Goal: Task Accomplishment & Management: Manage account settings

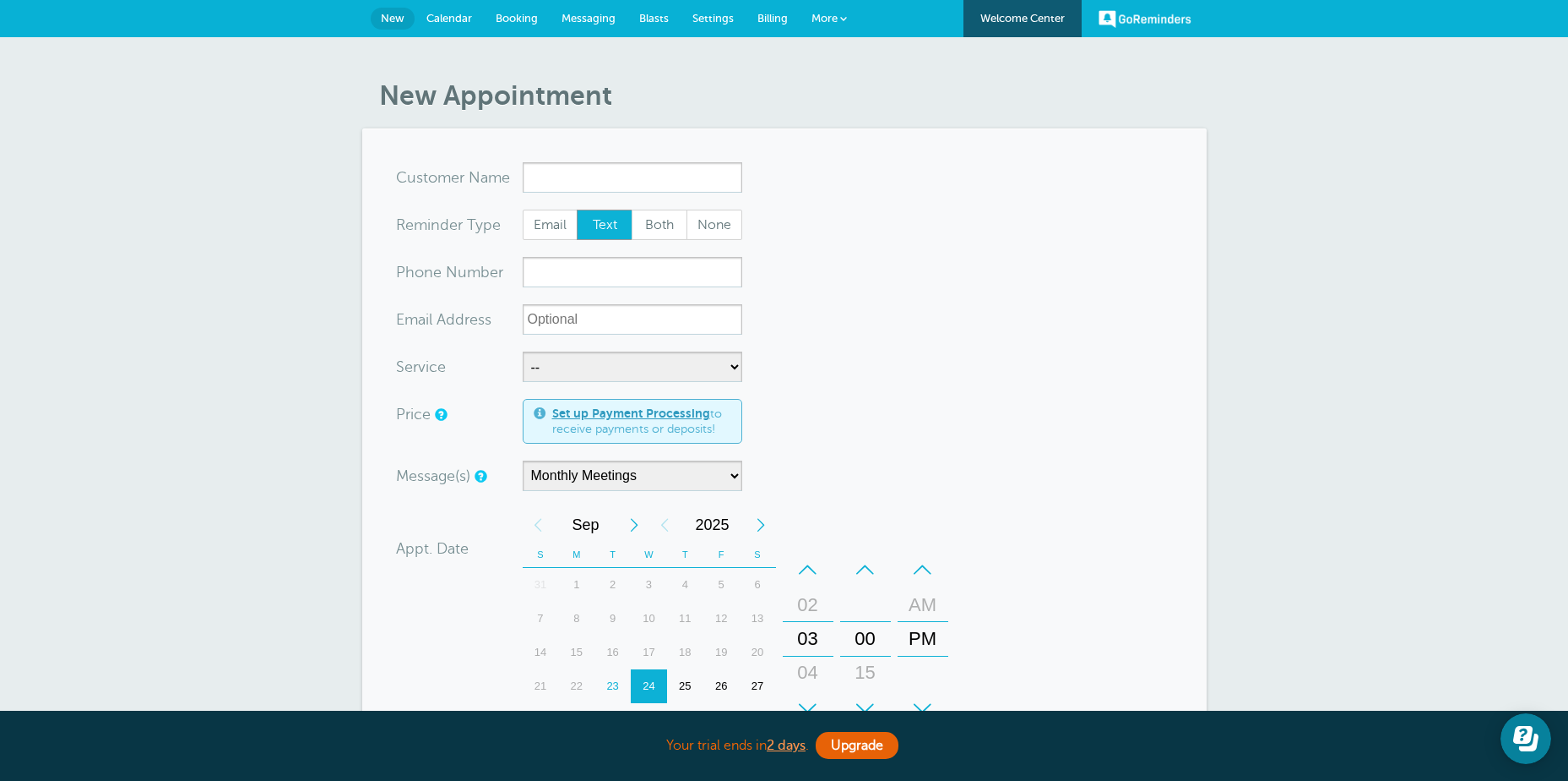
click at [818, 13] on span "More" at bounding box center [825, 18] width 26 height 13
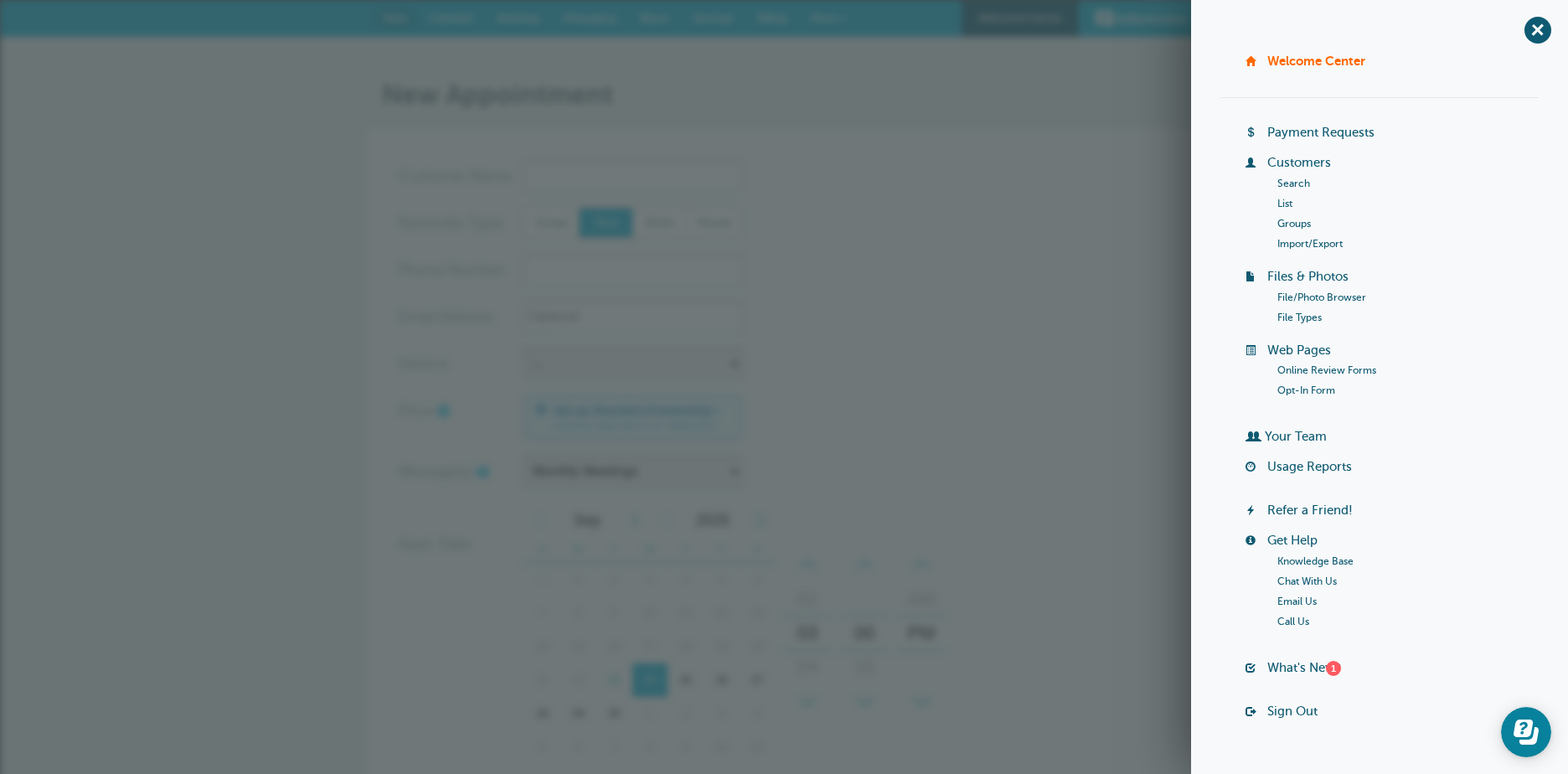
click at [1278, 205] on link "List" at bounding box center [1284, 204] width 15 height 12
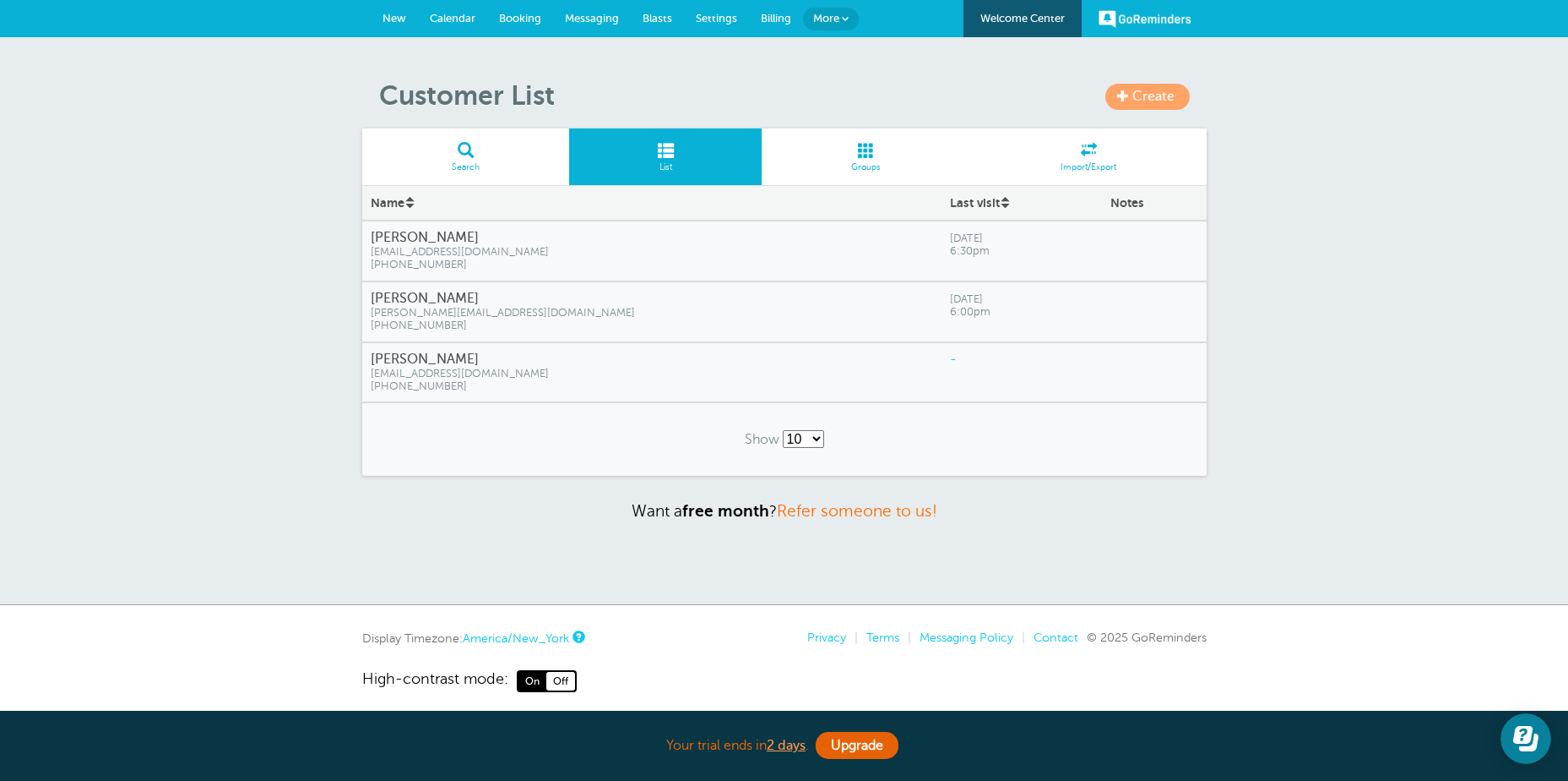
click at [422, 247] on span "[EMAIL_ADDRESS][DOMAIN_NAME]" at bounding box center [652, 252] width 563 height 13
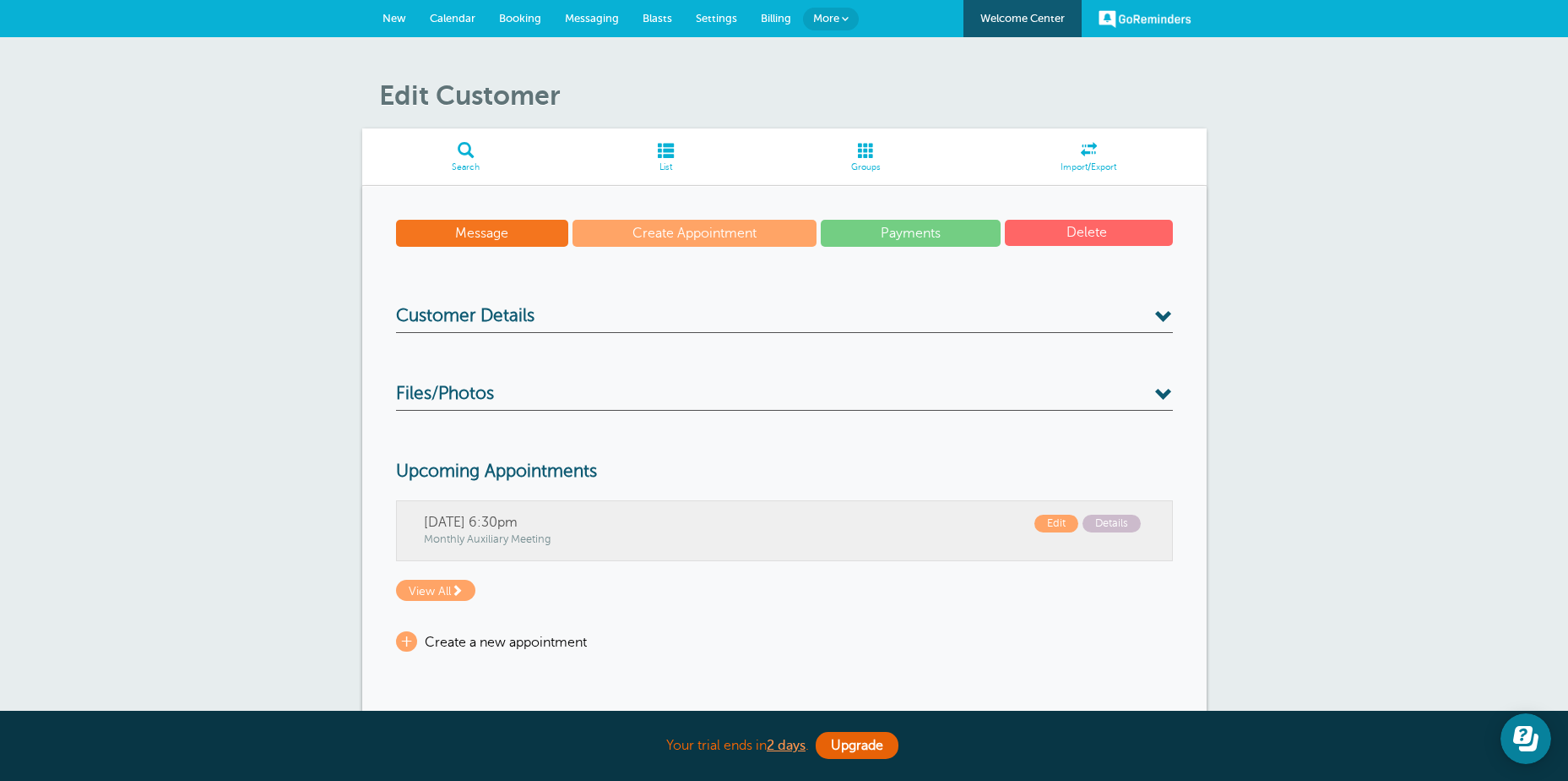
click at [1169, 316] on span at bounding box center [1164, 317] width 17 height 17
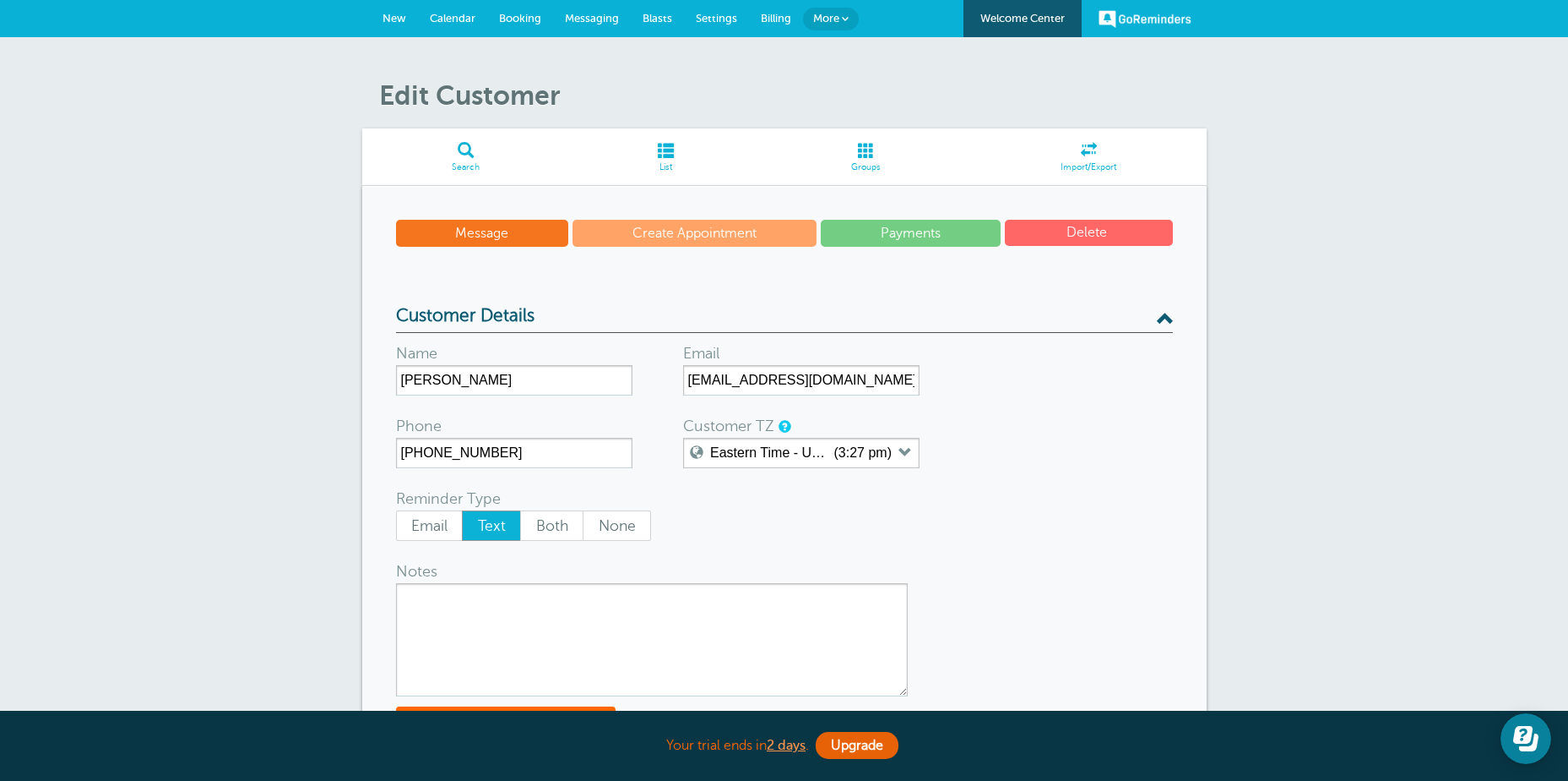
click at [1098, 233] on button "Delete" at bounding box center [1089, 233] width 168 height 26
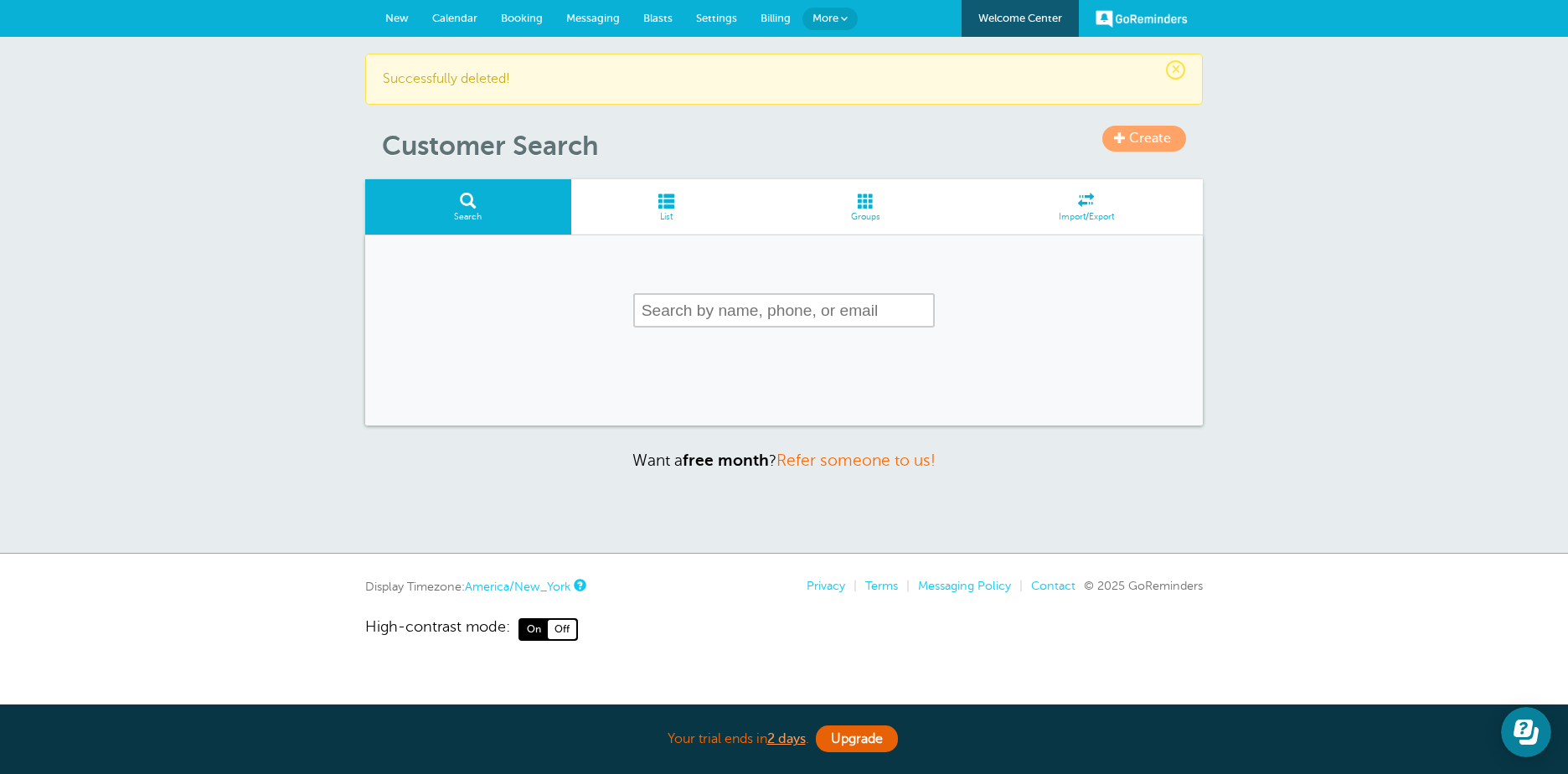
click at [670, 203] on span at bounding box center [666, 200] width 191 height 16
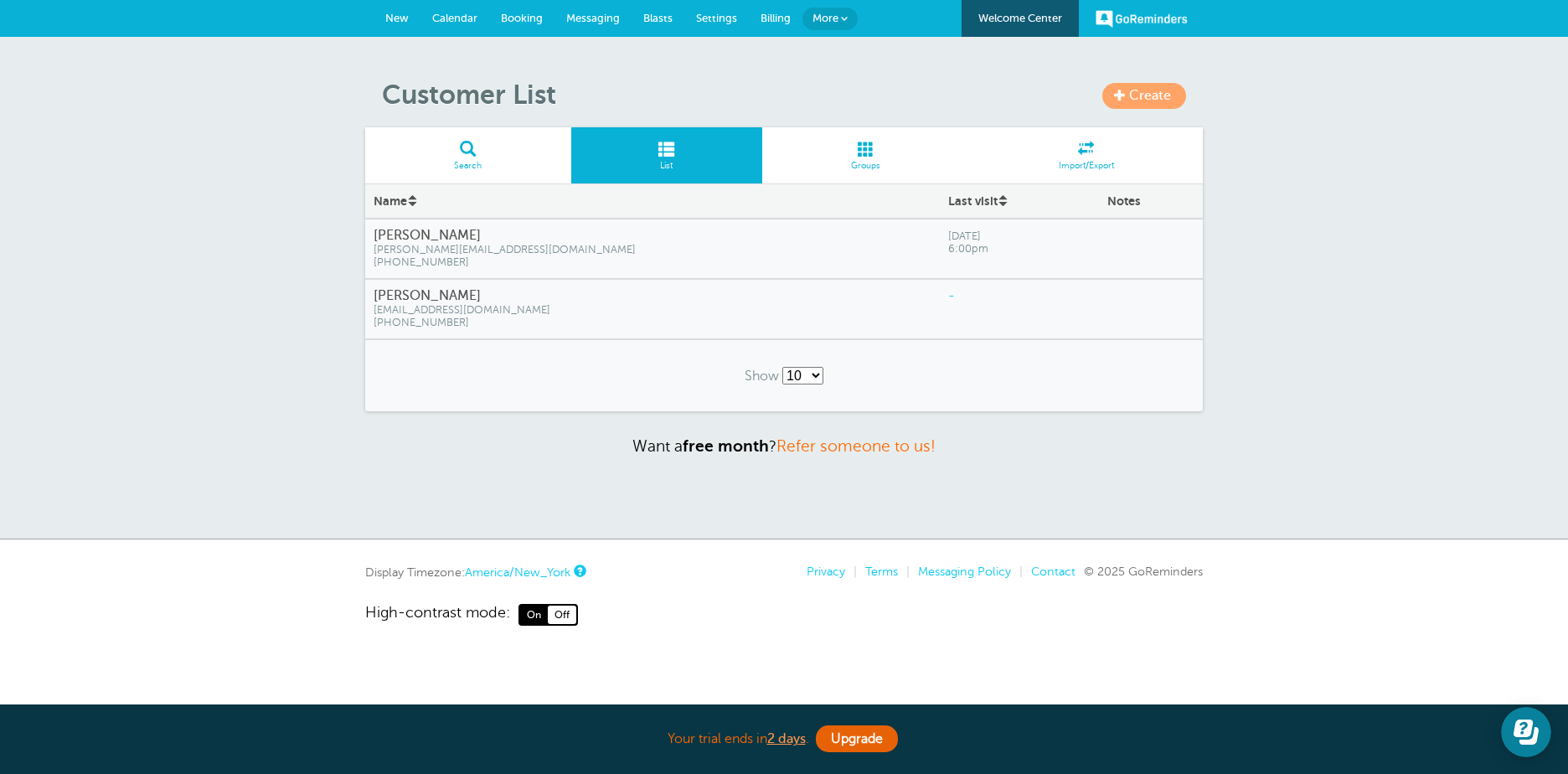
click at [440, 239] on h4 "[PERSON_NAME]" at bounding box center [652, 236] width 558 height 16
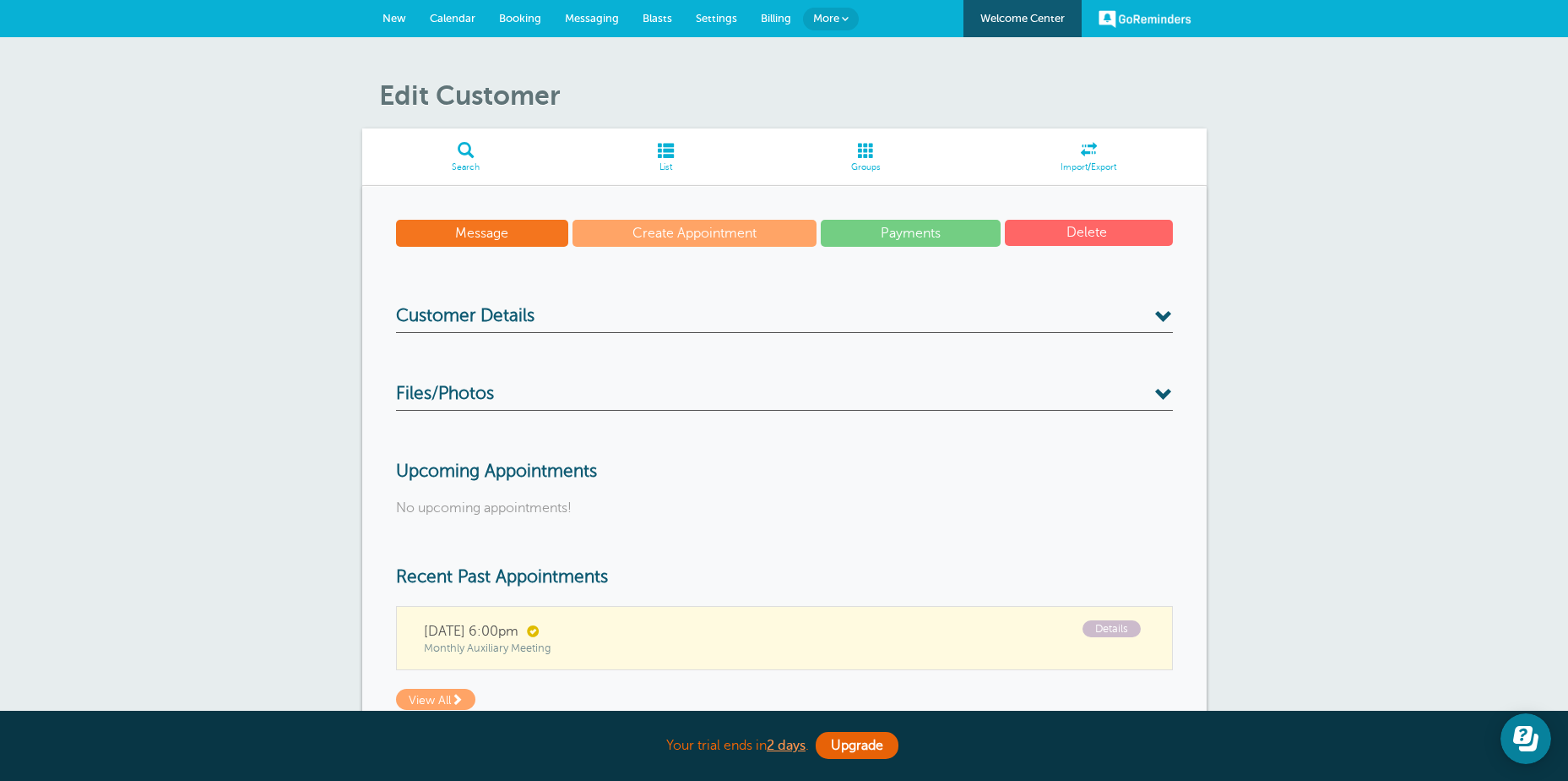
click at [1166, 317] on span at bounding box center [1164, 317] width 17 height 17
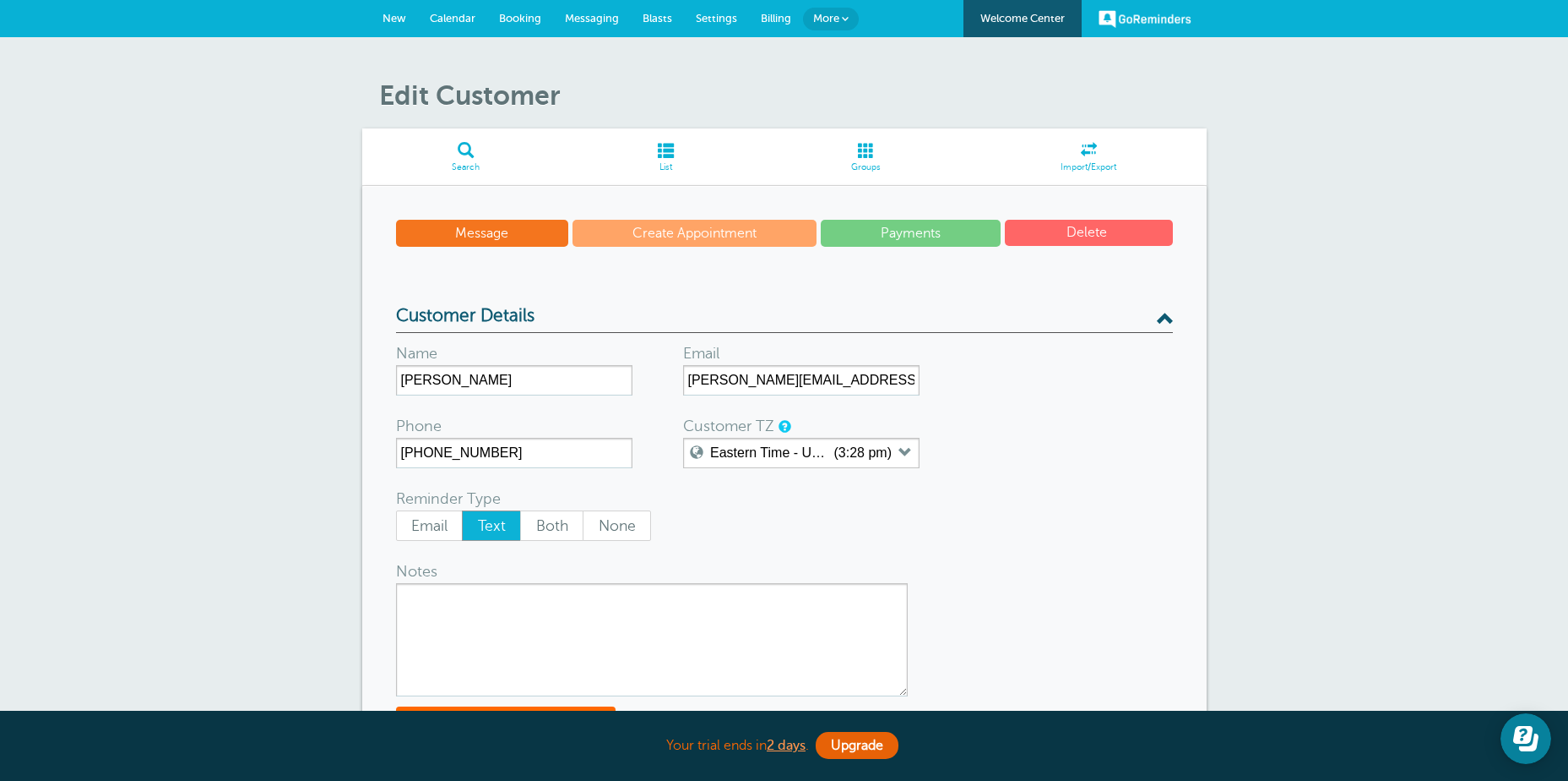
click at [1080, 232] on button "Delete" at bounding box center [1089, 233] width 168 height 26
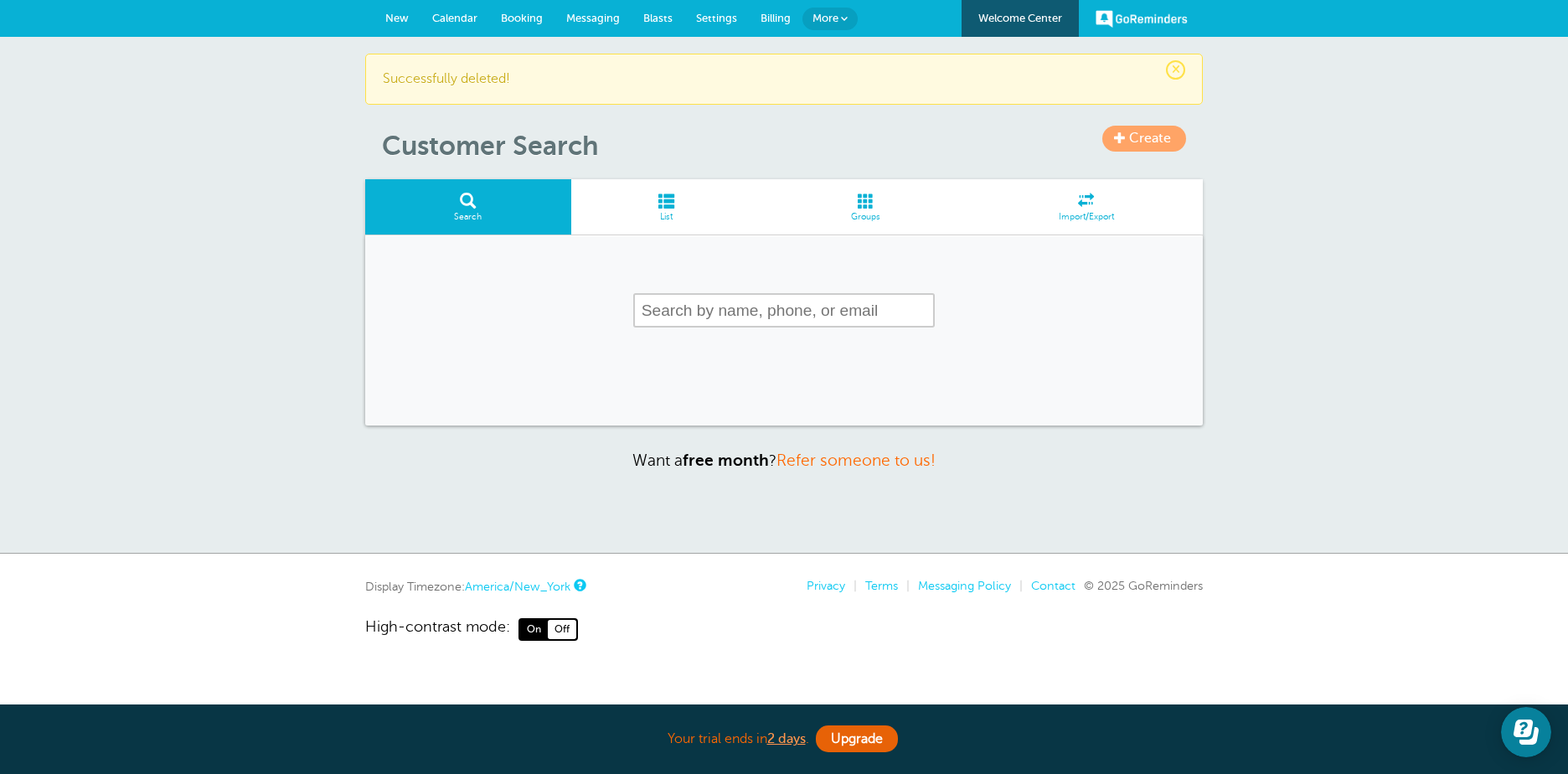
click at [1082, 200] on span at bounding box center [1086, 200] width 233 height 16
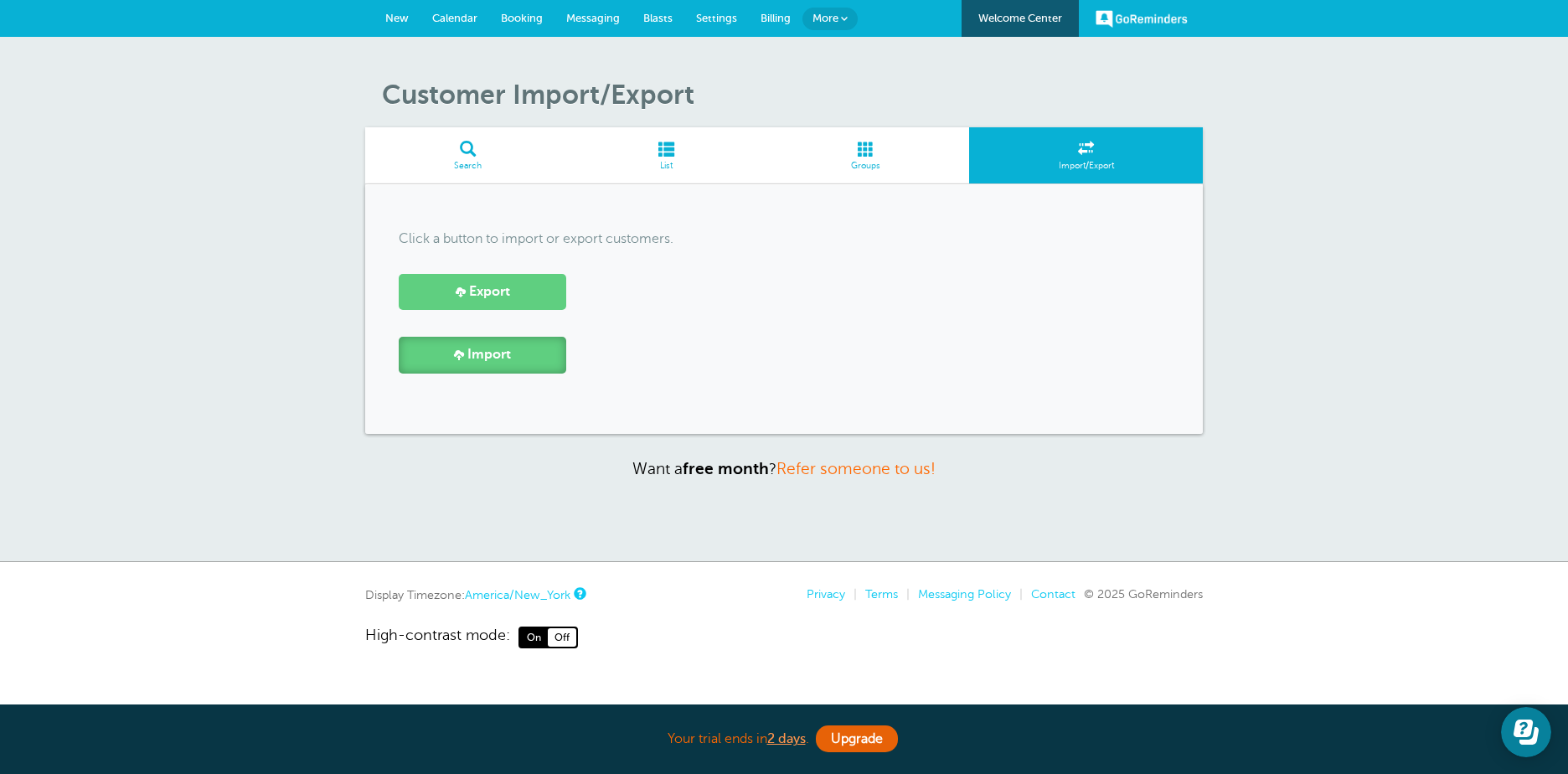
click at [486, 351] on span "Import" at bounding box center [489, 354] width 43 height 16
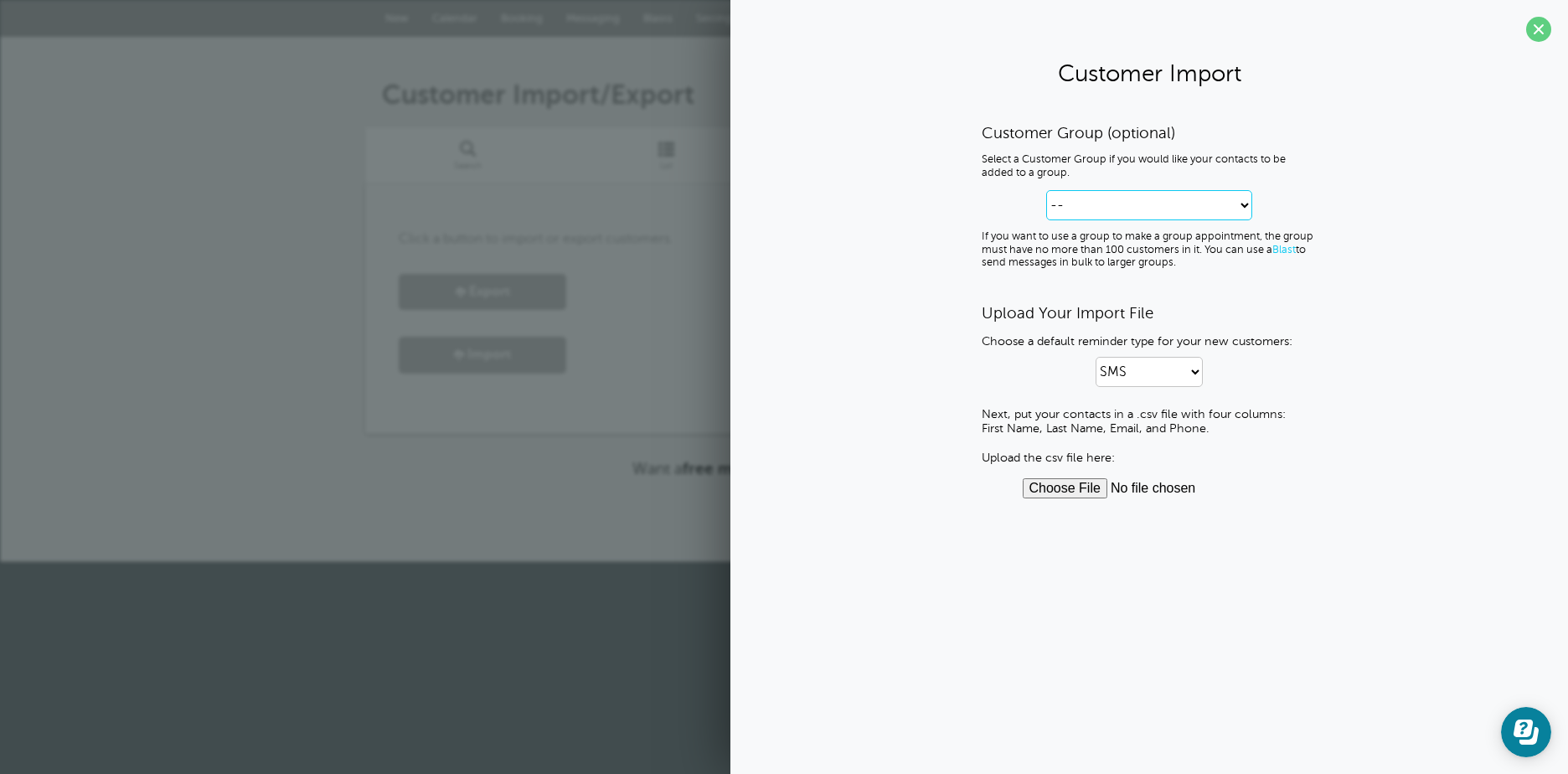
click at [1249, 203] on select "-- Create new Customer Group Sons of the American Legion" at bounding box center [1149, 205] width 206 height 30
select select "--create-new-group--"
click at [1046, 190] on select "-- Create new Customer Group Sons of the American Legion" at bounding box center [1149, 205] width 206 height 30
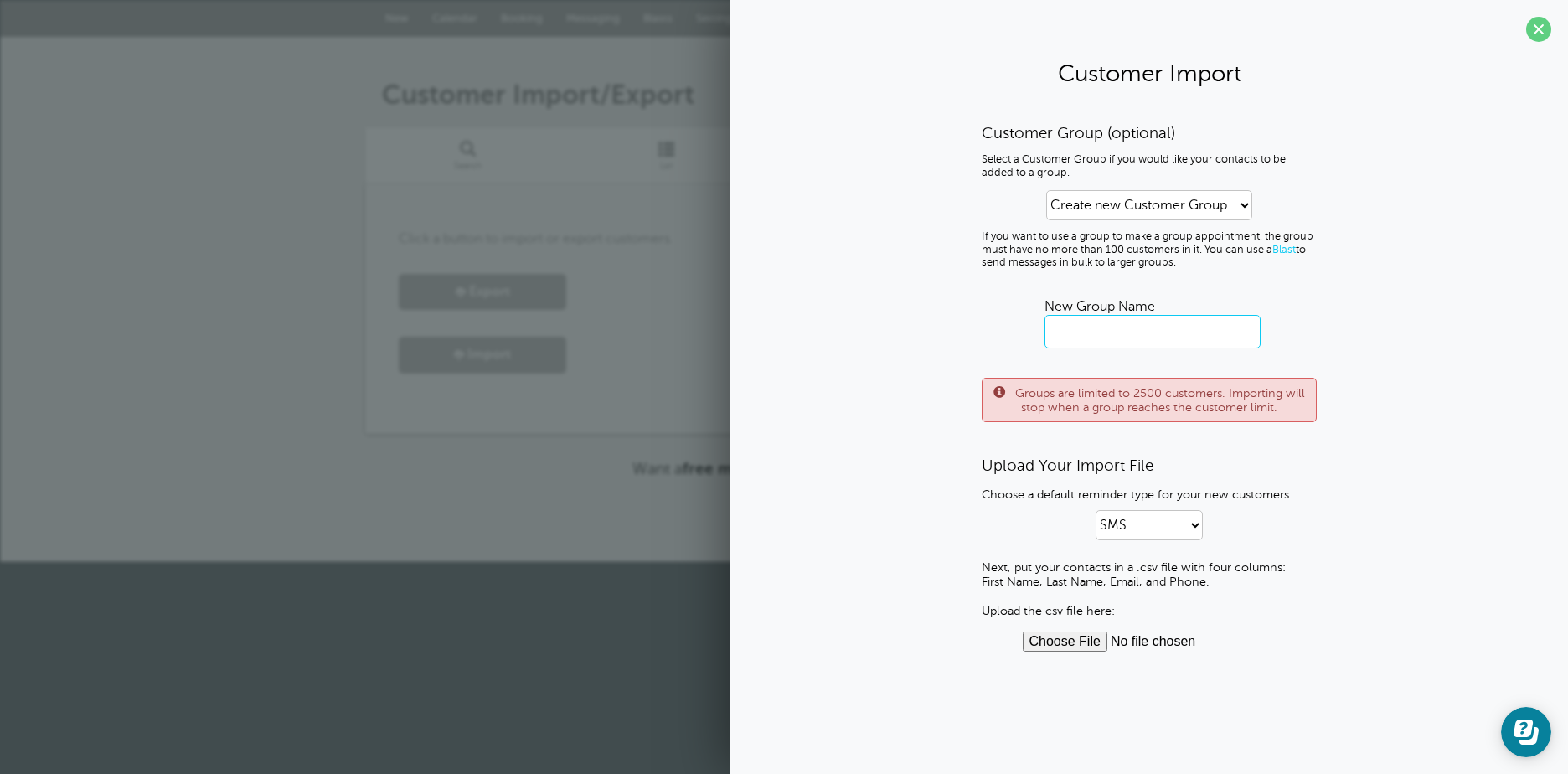
click at [1063, 333] on input "text" at bounding box center [1152, 332] width 216 height 34
type input "American Legion Auxiliary"
click at [1195, 523] on select "SMS Email SMS and Email" at bounding box center [1149, 524] width 107 height 30
select select "3"
click at [1095, 510] on select "SMS Email SMS and Email" at bounding box center [1149, 524] width 107 height 30
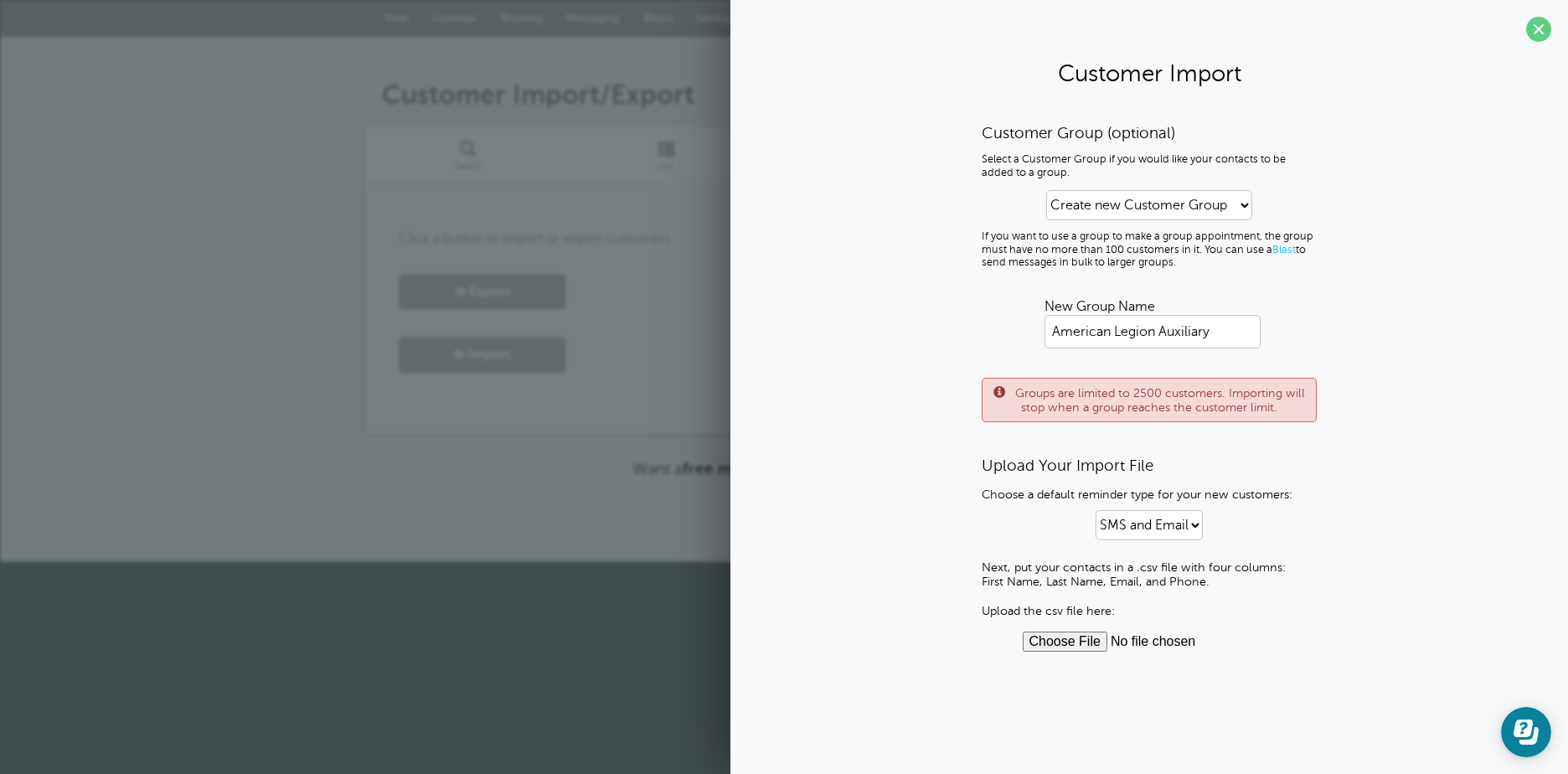
click at [1084, 640] on input "file" at bounding box center [1150, 641] width 254 height 20
type input "C:\fakepath\ALA Unit Roster.csv"
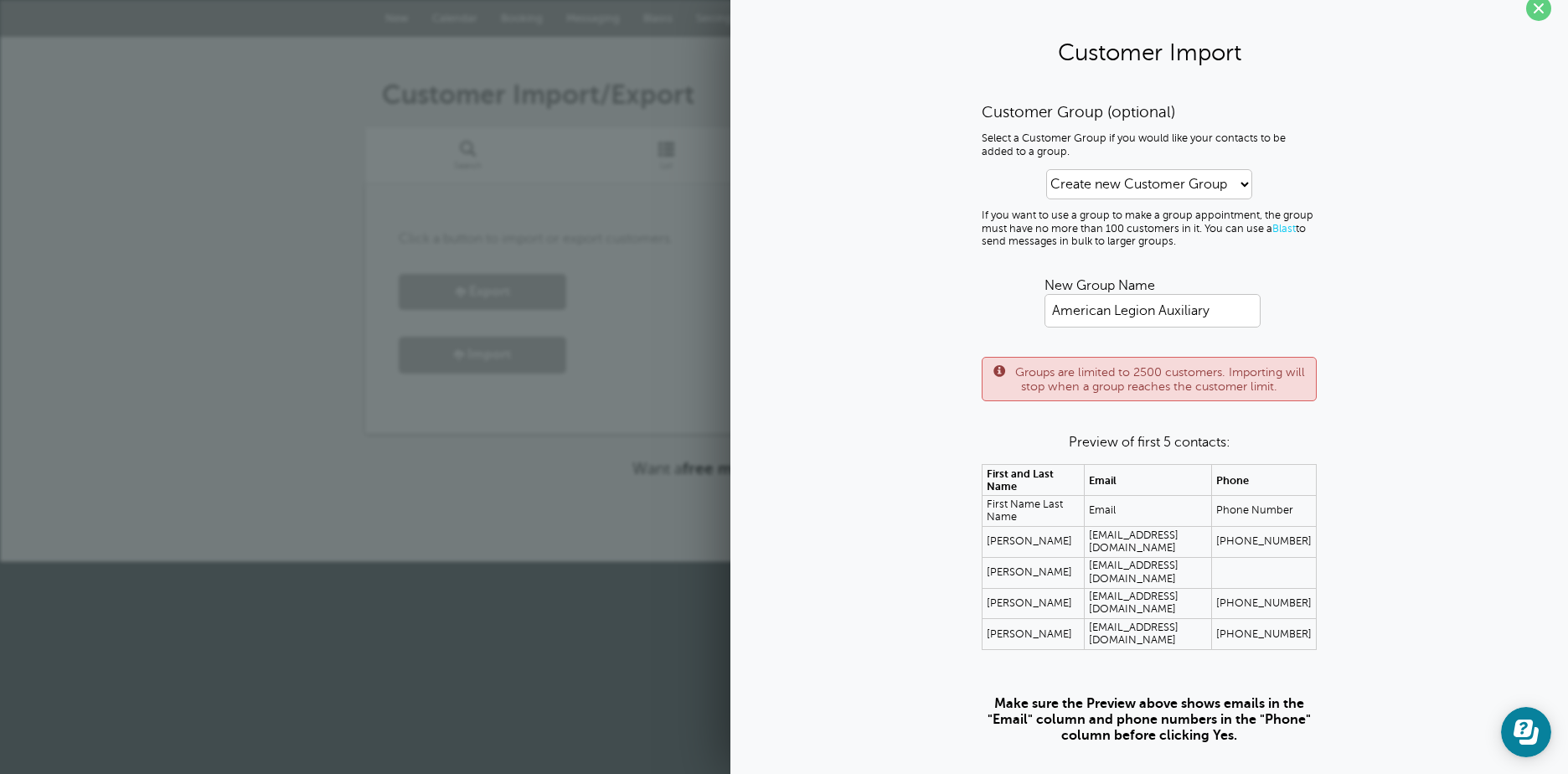
scroll to position [37, 0]
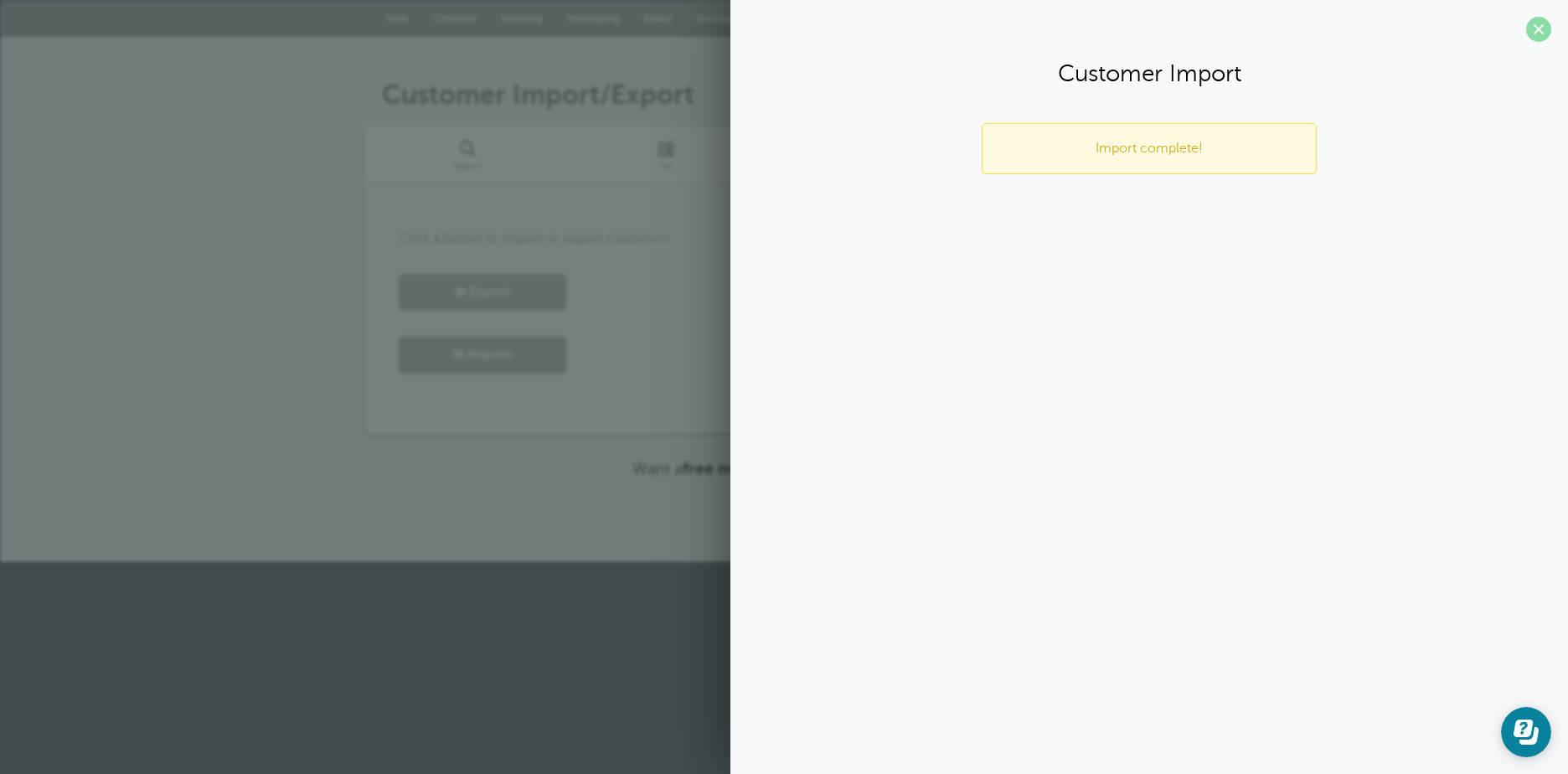
click at [1541, 32] on span at bounding box center [1538, 29] width 25 height 25
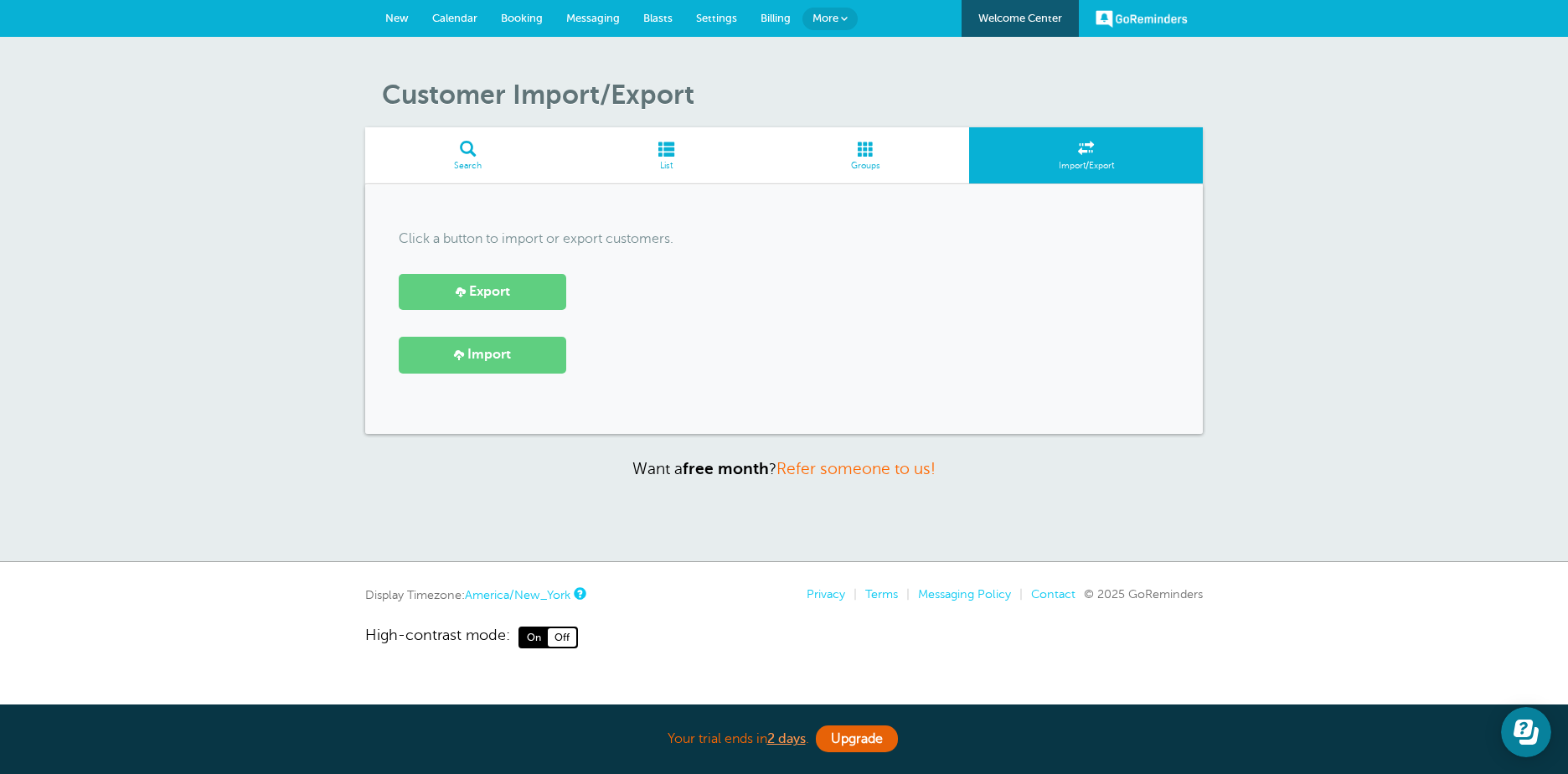
click at [872, 151] on span at bounding box center [866, 149] width 207 height 16
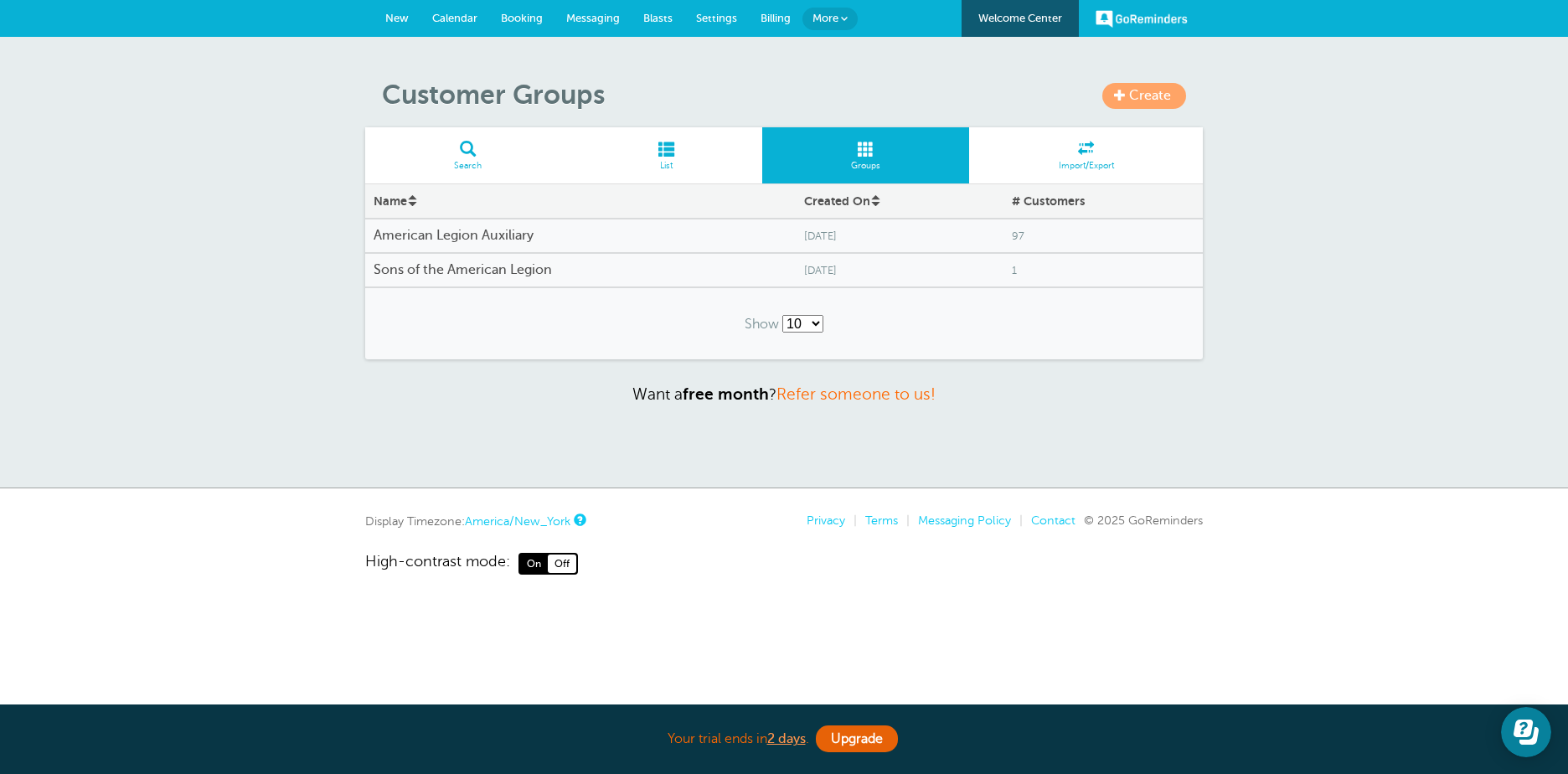
click at [478, 231] on h4 "American Legion Auxiliary" at bounding box center [580, 236] width 414 height 16
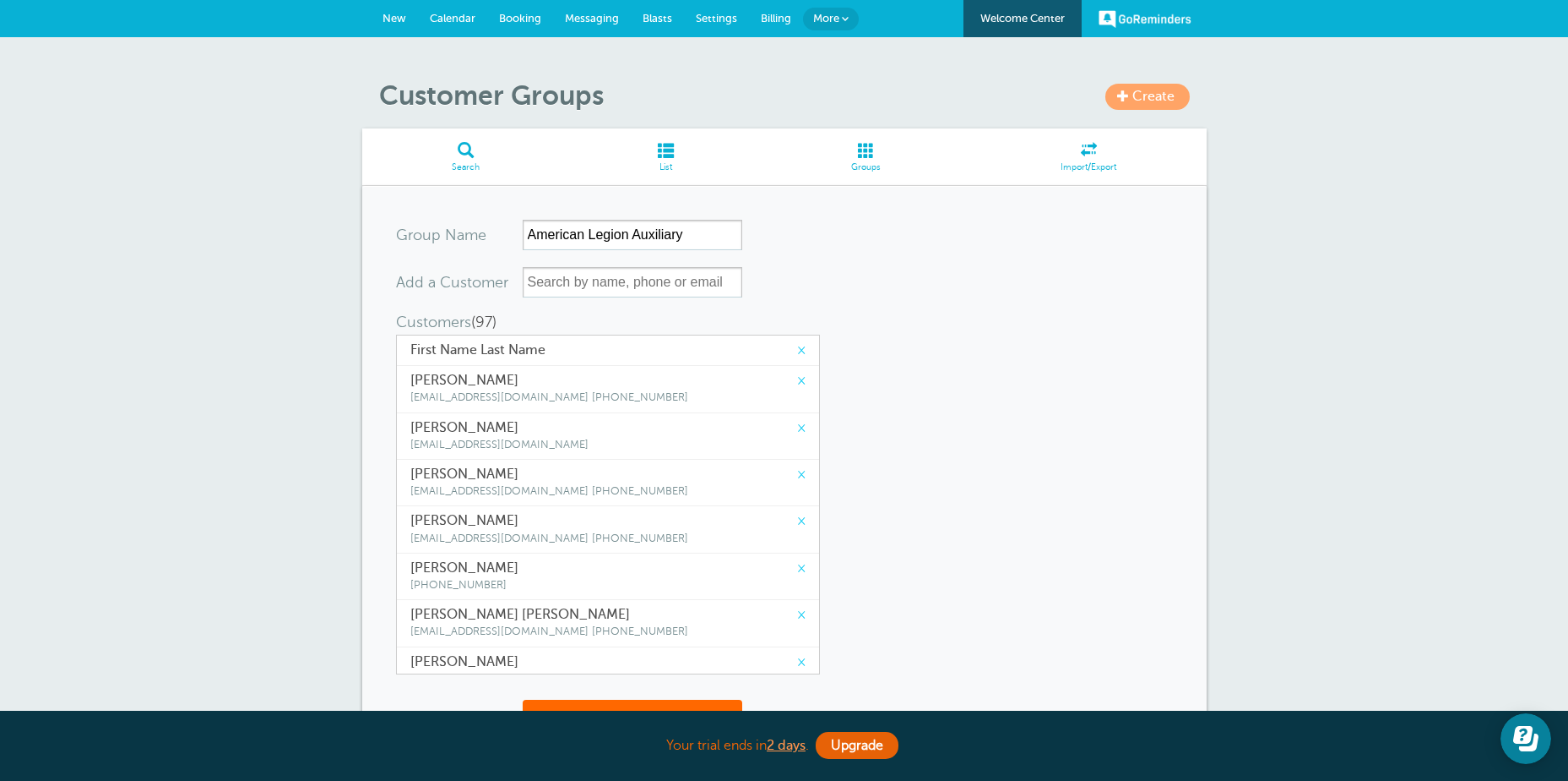
click at [797, 346] on link "×" at bounding box center [801, 350] width 9 height 16
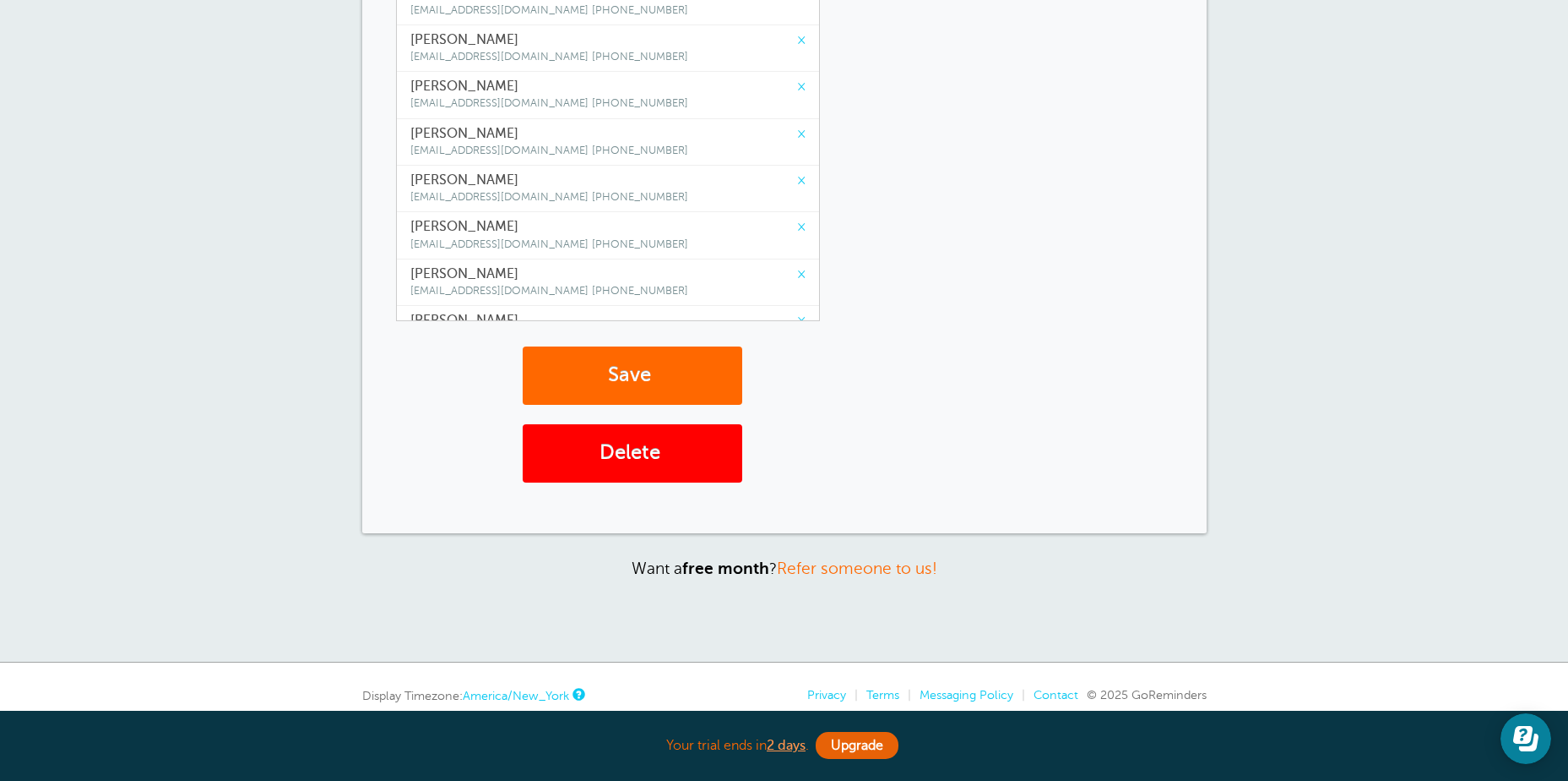
scroll to position [423, 0]
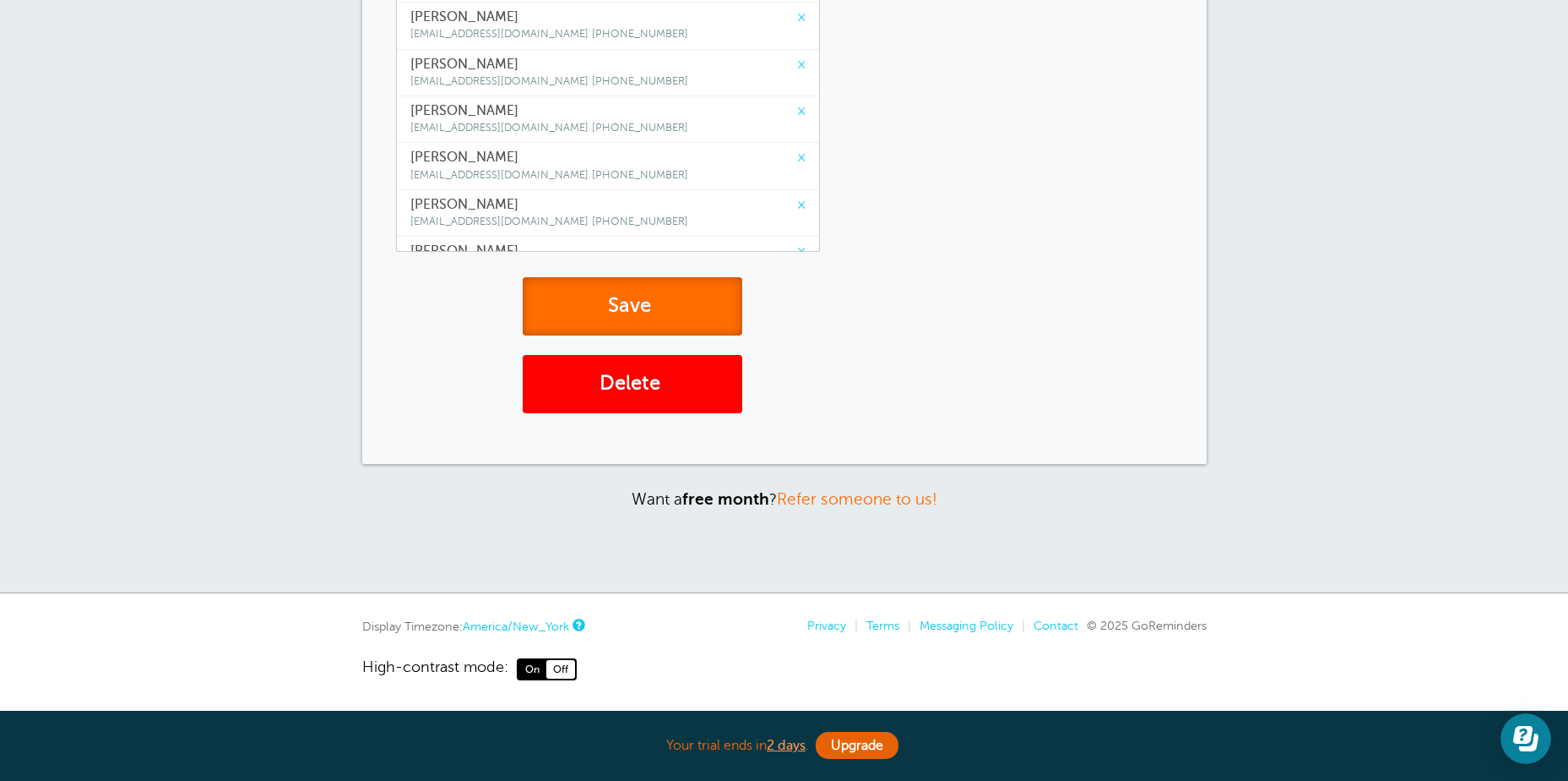
click at [625, 305] on button "Save" at bounding box center [632, 306] width 220 height 58
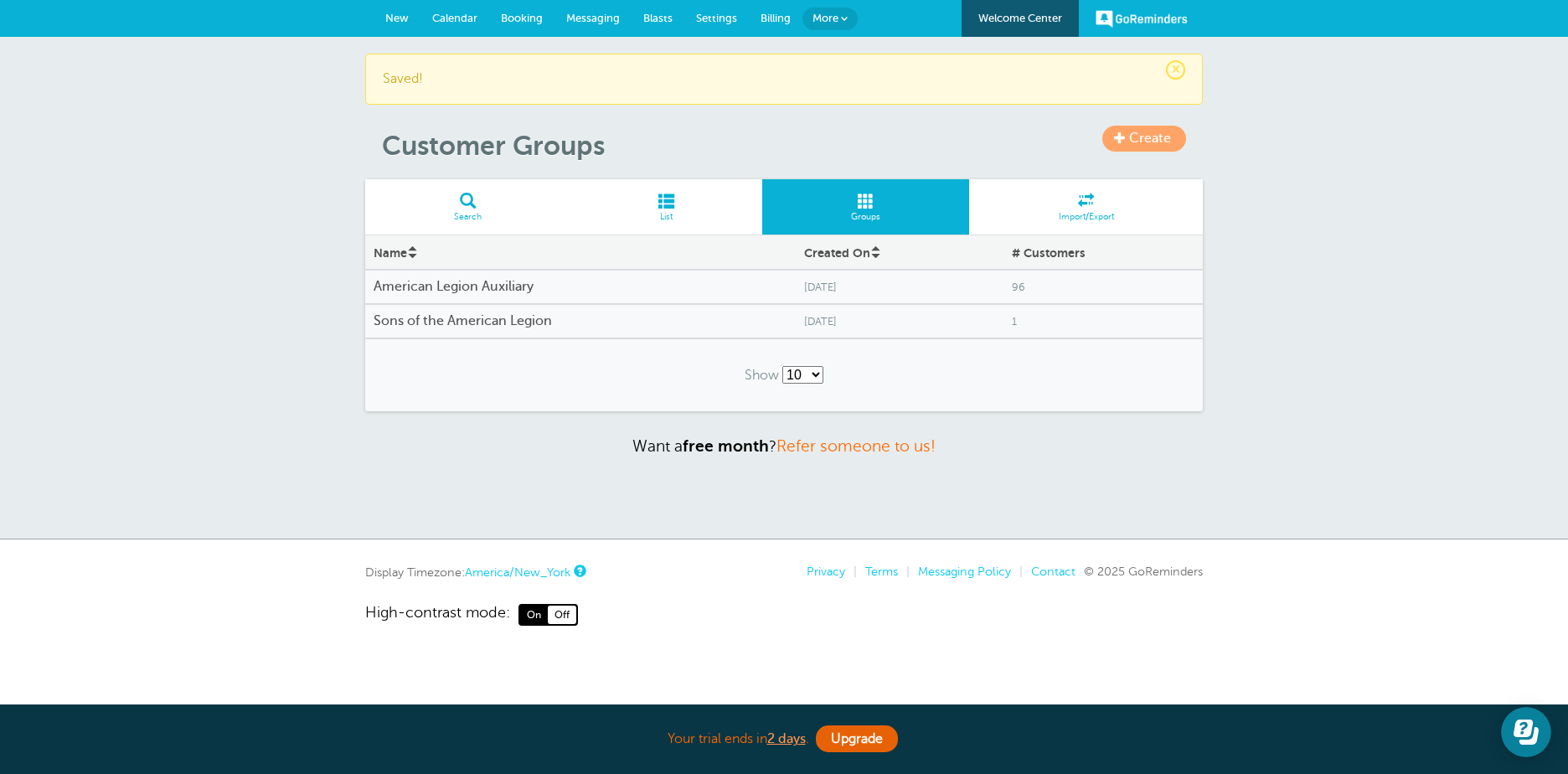
click at [453, 11] on link "Calendar" at bounding box center [454, 18] width 68 height 37
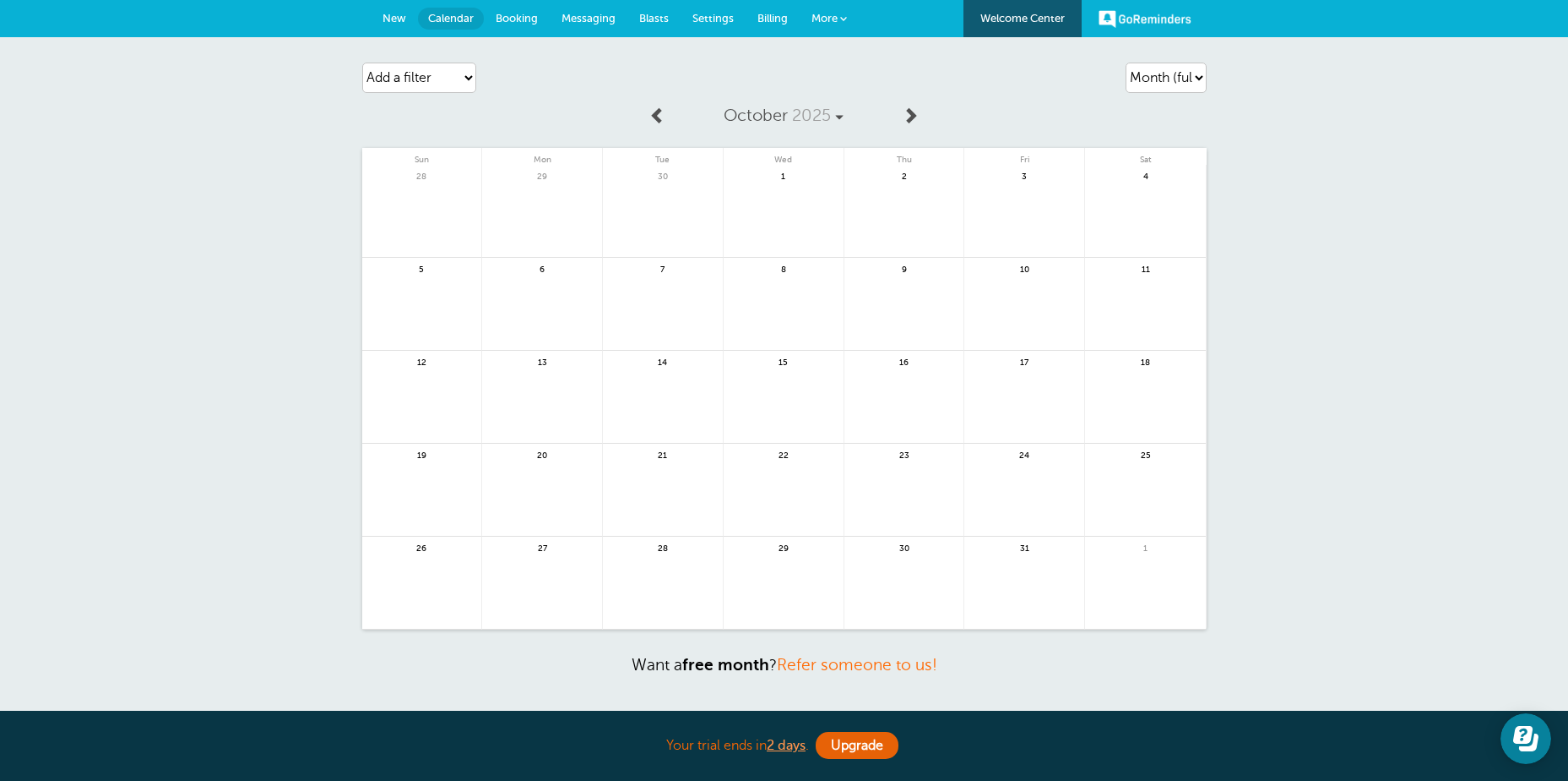
click at [1128, 193] on link at bounding box center [1146, 221] width 121 height 73
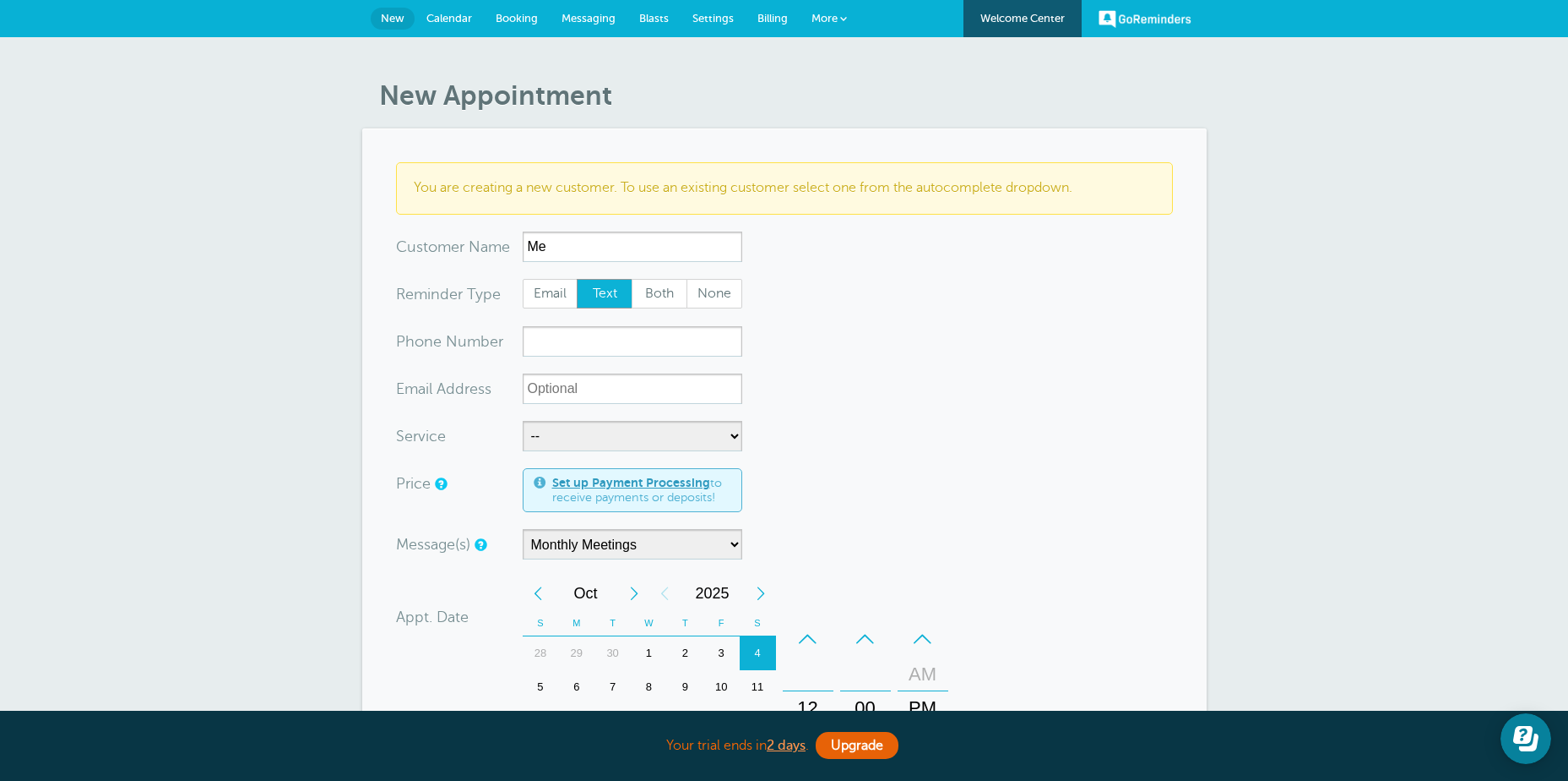
type input "M"
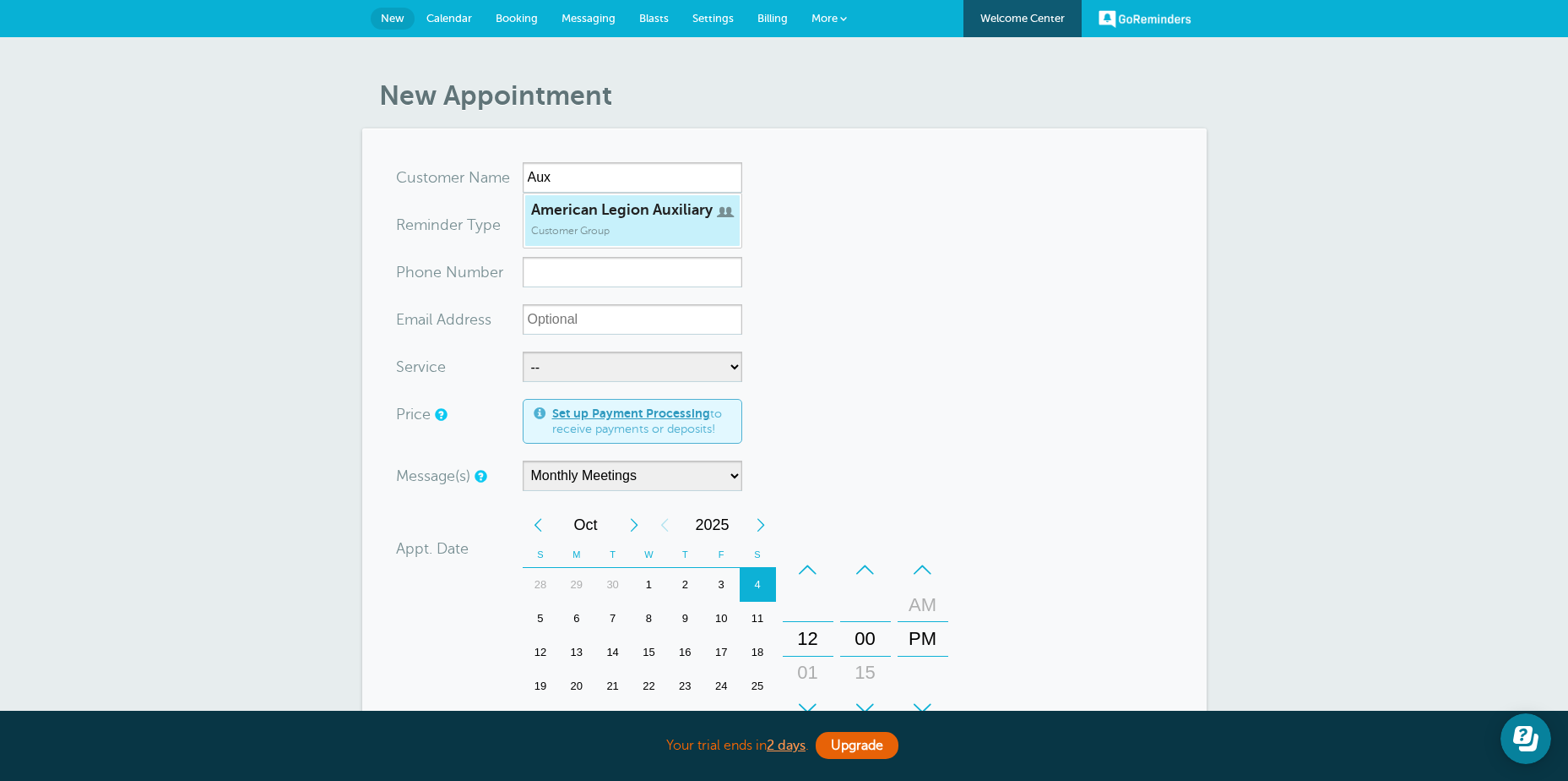
type input "AmericanLegionAuxiliary"
type input "American Legion Auxiliary"
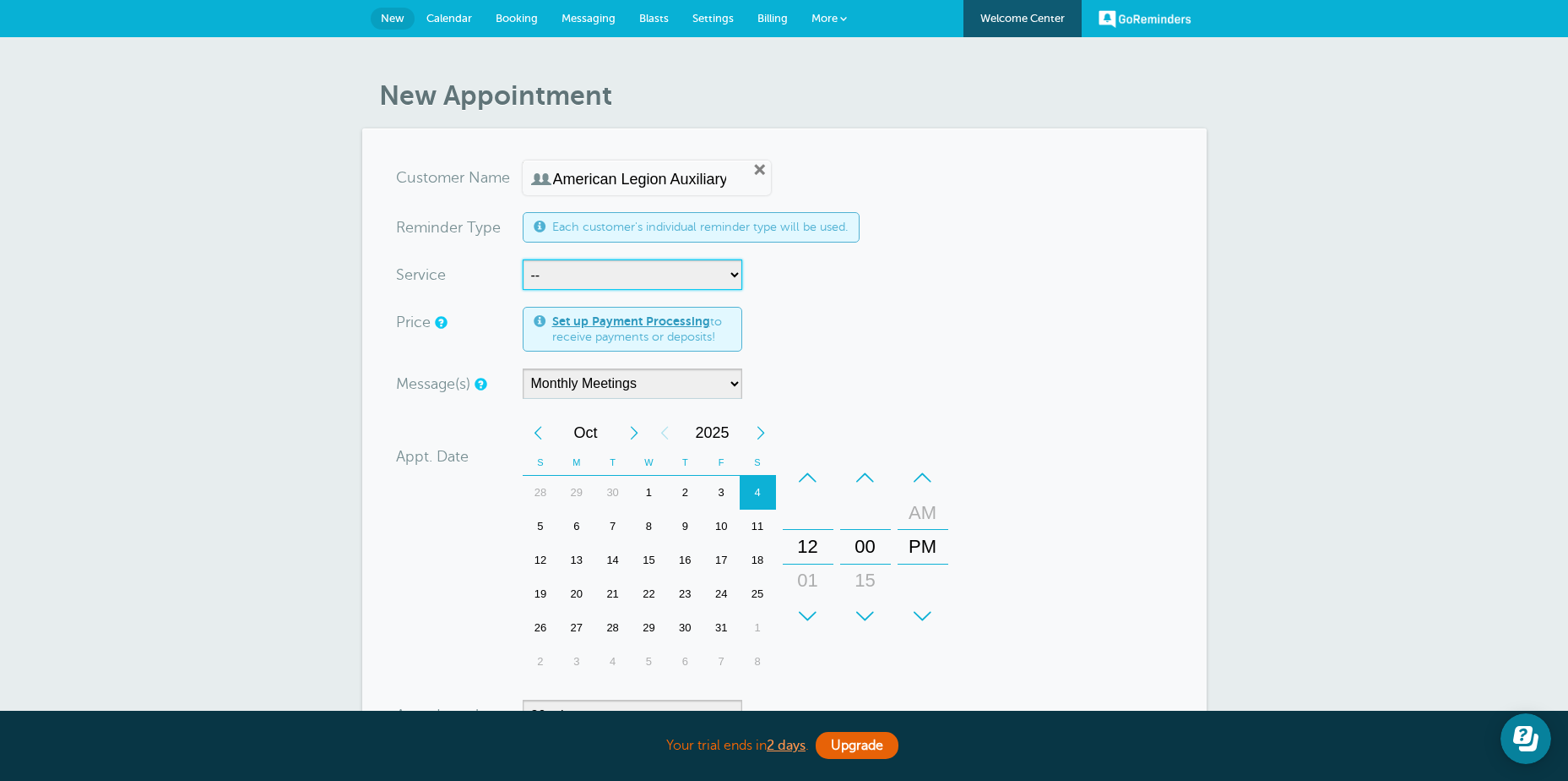
click at [733, 274] on select "-- Friday Night Dinner Meet & Greet Monthly Auxiliary Meeting" at bounding box center [632, 275] width 220 height 31
select select "28251"
click at [523, 260] on select "-- Friday Night Dinner Meet & Greet Monthly Auxiliary Meeting" at bounding box center [632, 275] width 220 height 31
select select "240"
click at [734, 381] on select "Monthly Meetings" at bounding box center [632, 384] width 220 height 31
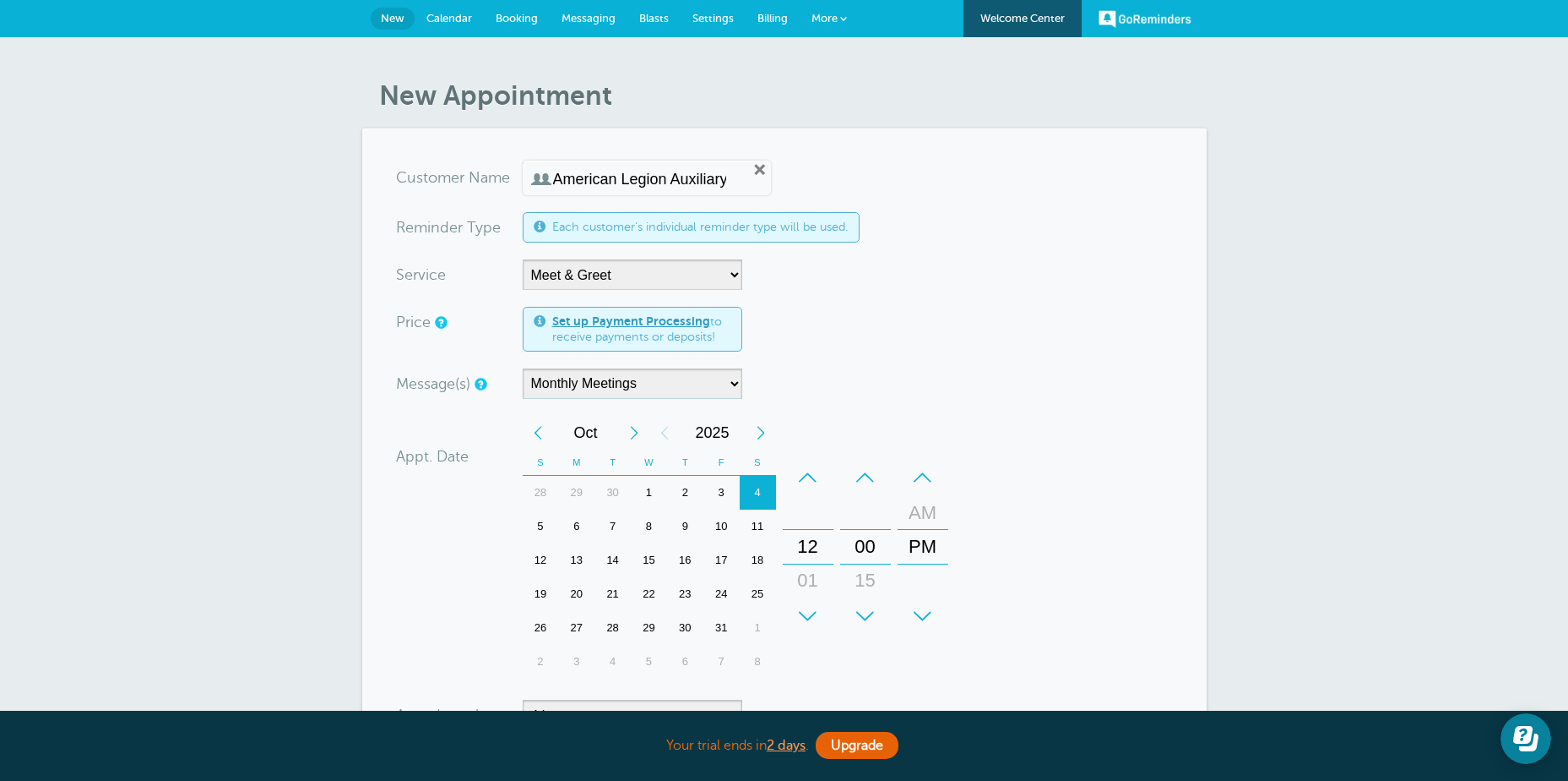
click at [821, 341] on form "You are creating a new customer. To use an existing customer select one from th…" at bounding box center [785, 557] width 777 height 790
drag, startPoint x: 584, startPoint y: 15, endPoint x: 880, endPoint y: 66, distance: 300.4
click at [584, 15] on span "Messaging" at bounding box center [589, 18] width 54 height 13
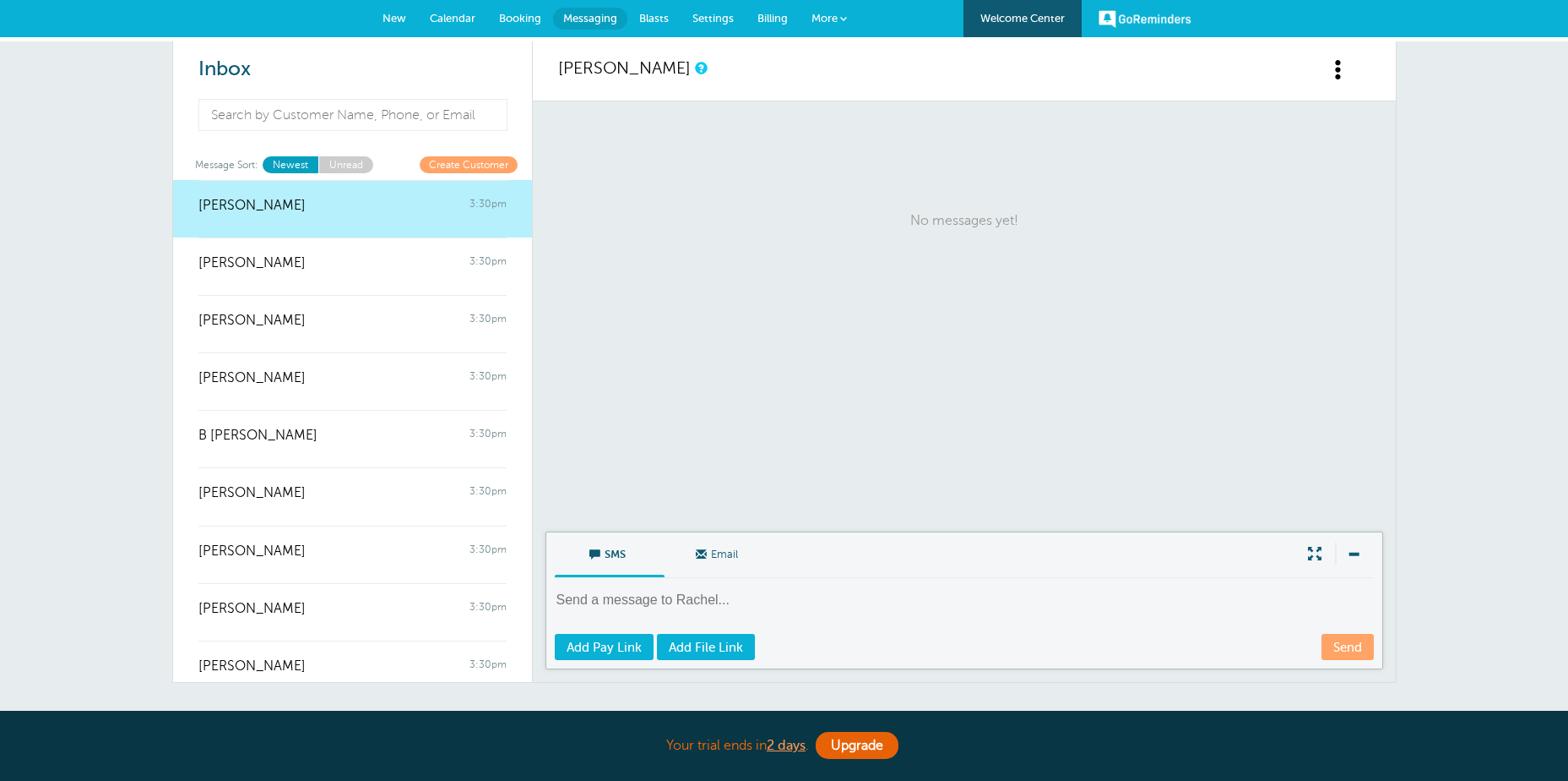
click at [601, 19] on span "Messaging" at bounding box center [591, 18] width 54 height 13
click at [821, 11] on link "More" at bounding box center [829, 19] width 59 height 38
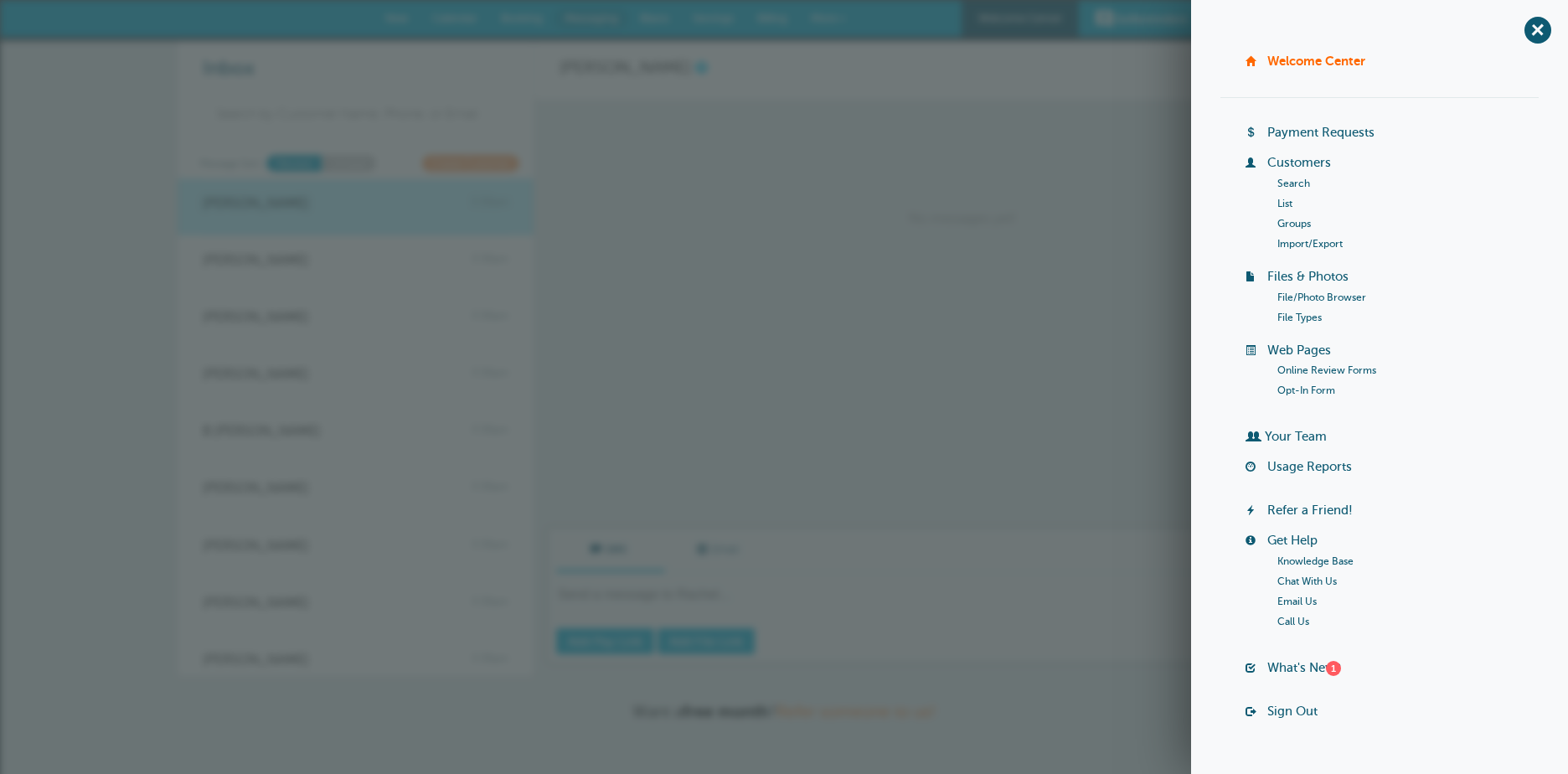
click at [847, 181] on p "No messages yet!" at bounding box center [962, 219] width 806 height 204
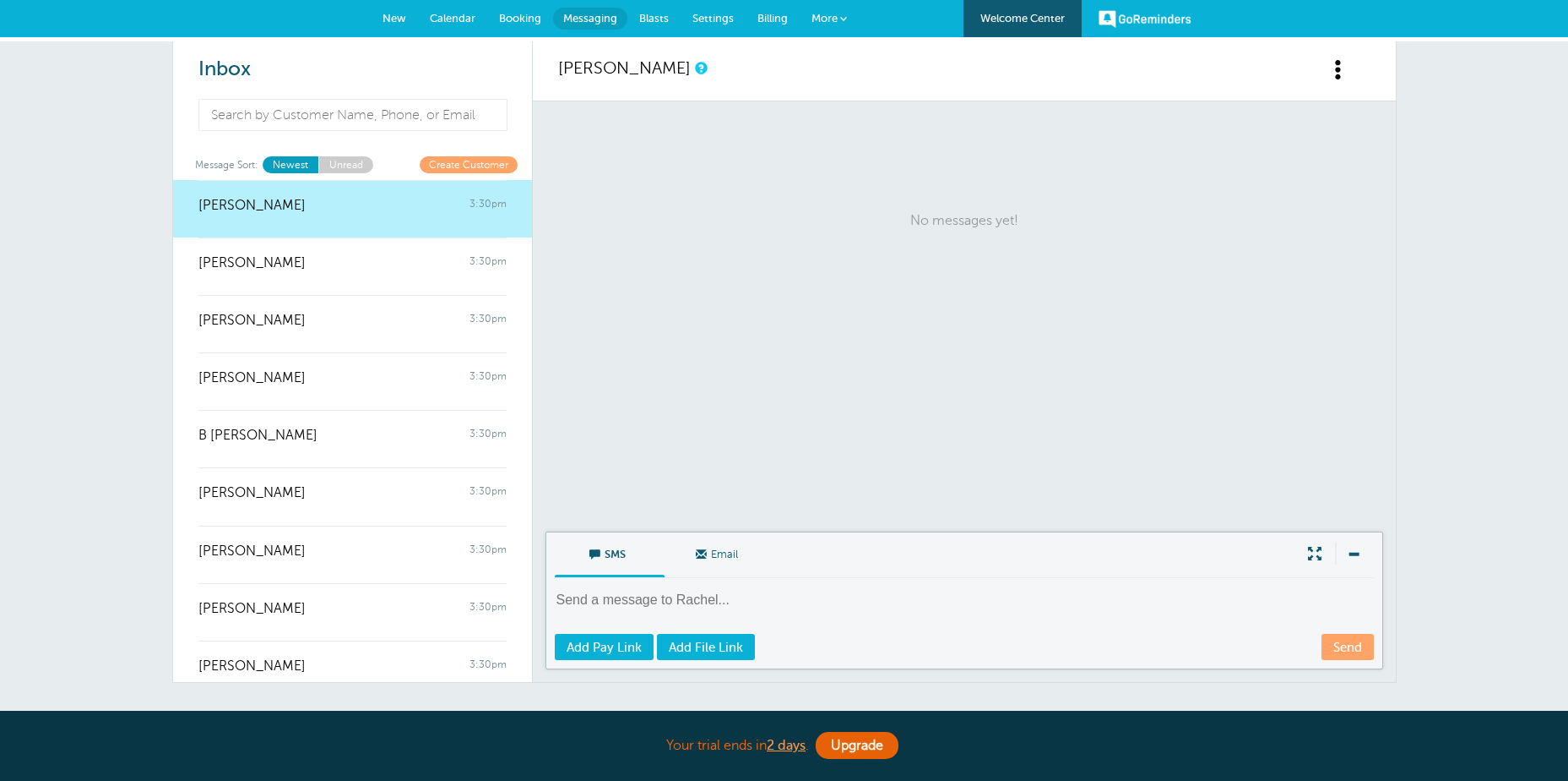
click at [451, 17] on span "Calendar" at bounding box center [452, 18] width 45 height 13
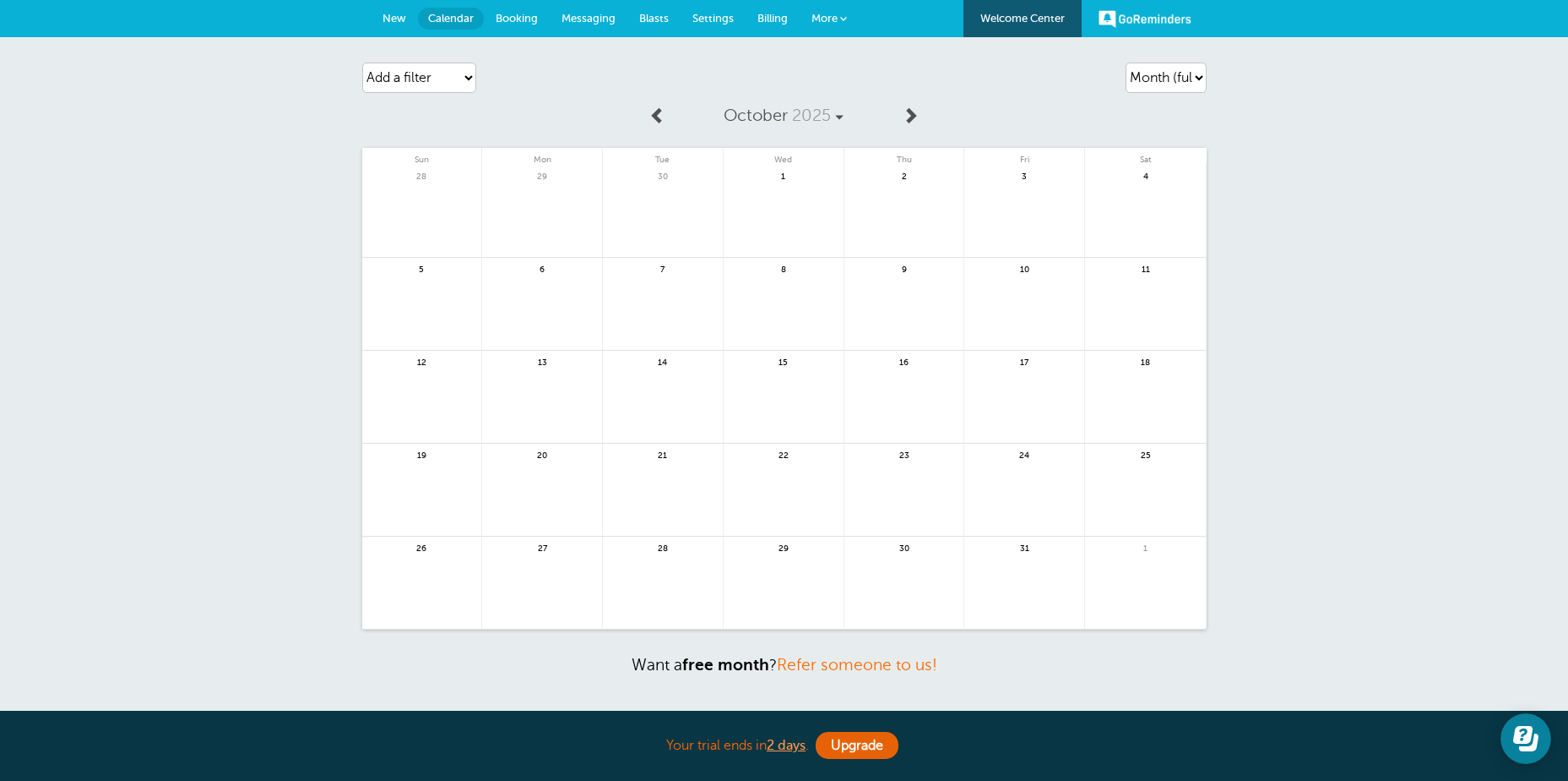
click at [612, 12] on span "Messaging" at bounding box center [589, 18] width 54 height 13
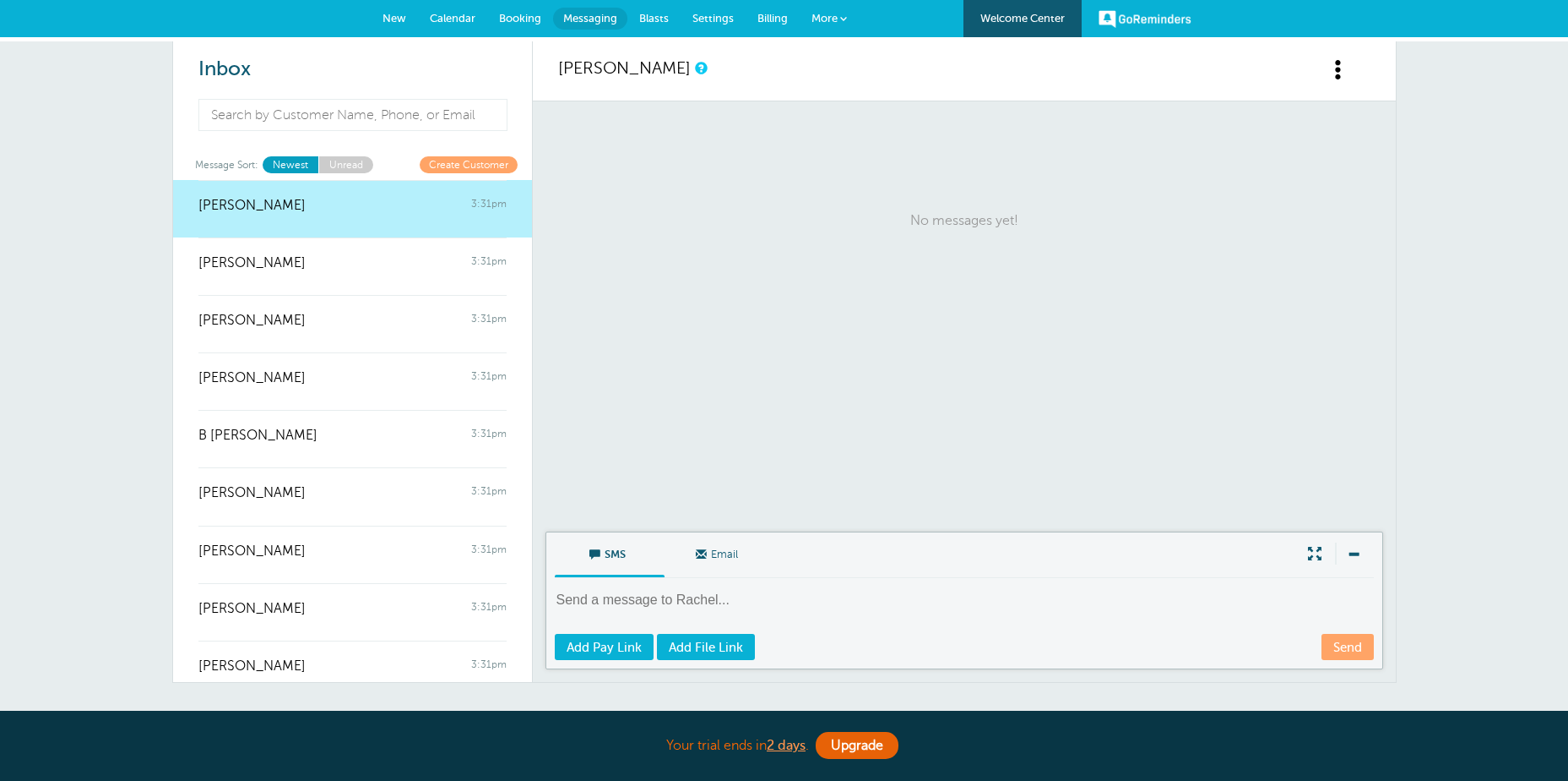
click at [828, 15] on span "More" at bounding box center [825, 18] width 26 height 13
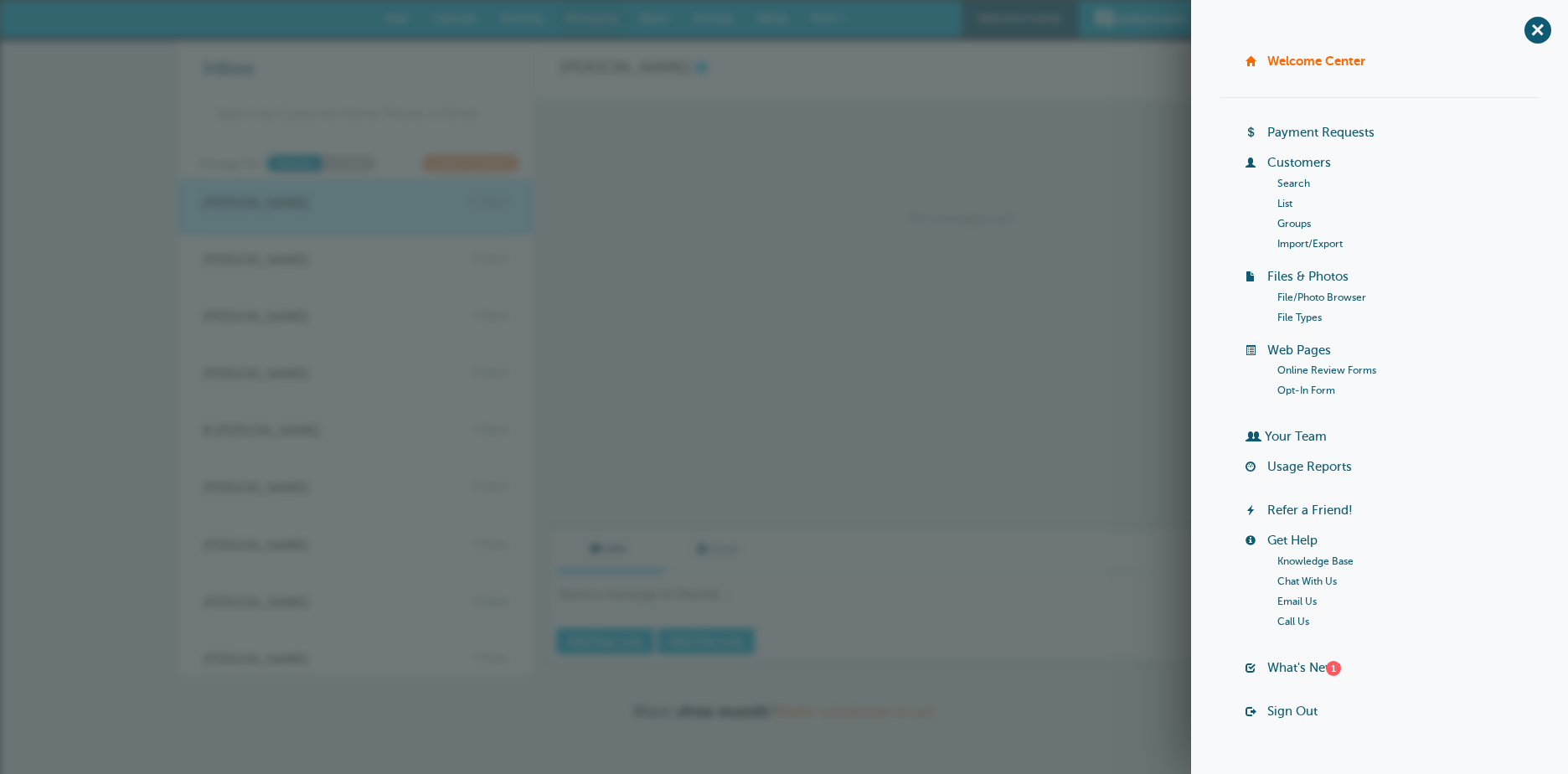
click at [1297, 295] on link "File/Photo Browser" at bounding box center [1321, 297] width 89 height 12
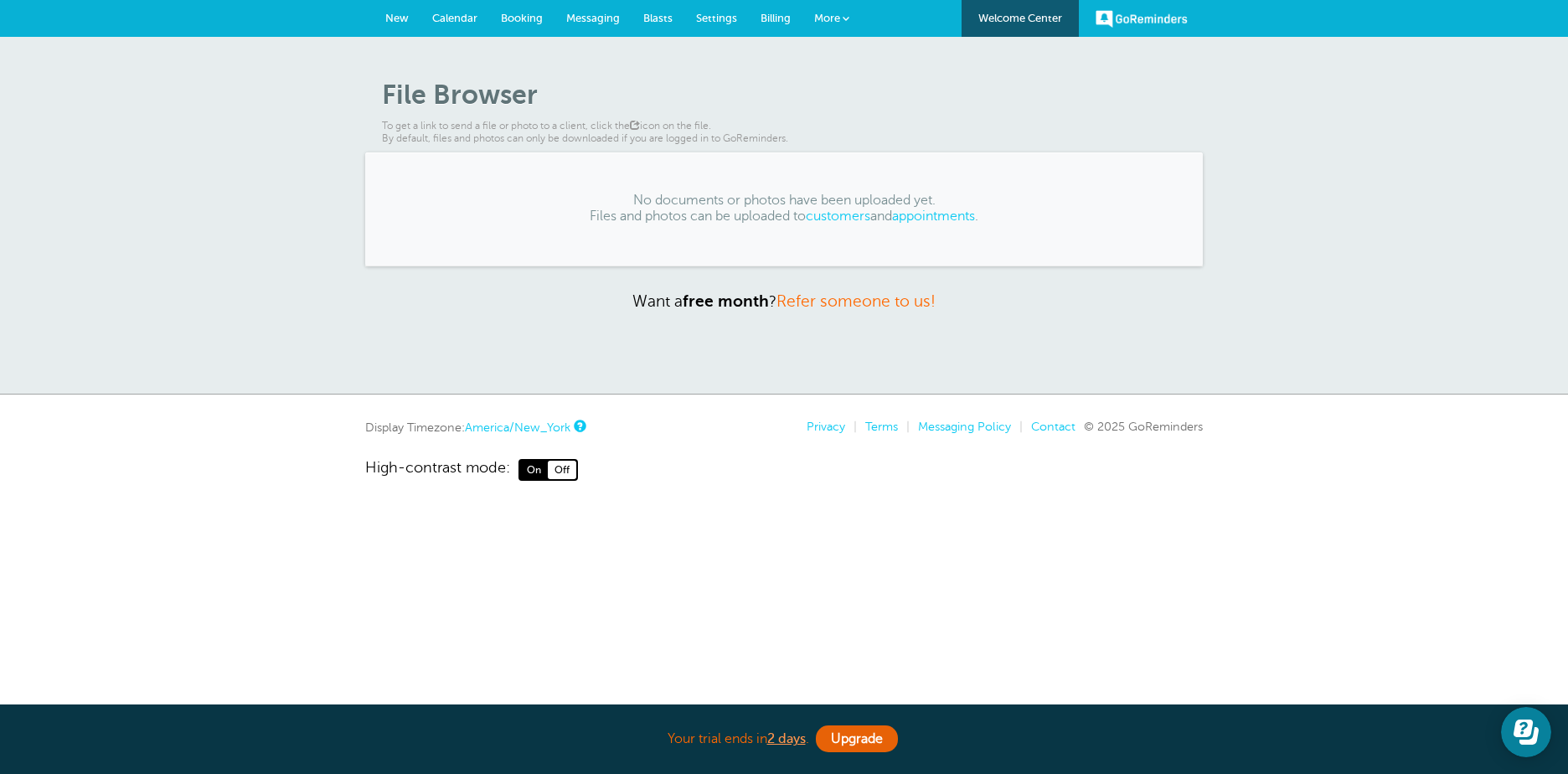
click at [448, 17] on span "Calendar" at bounding box center [454, 18] width 45 height 13
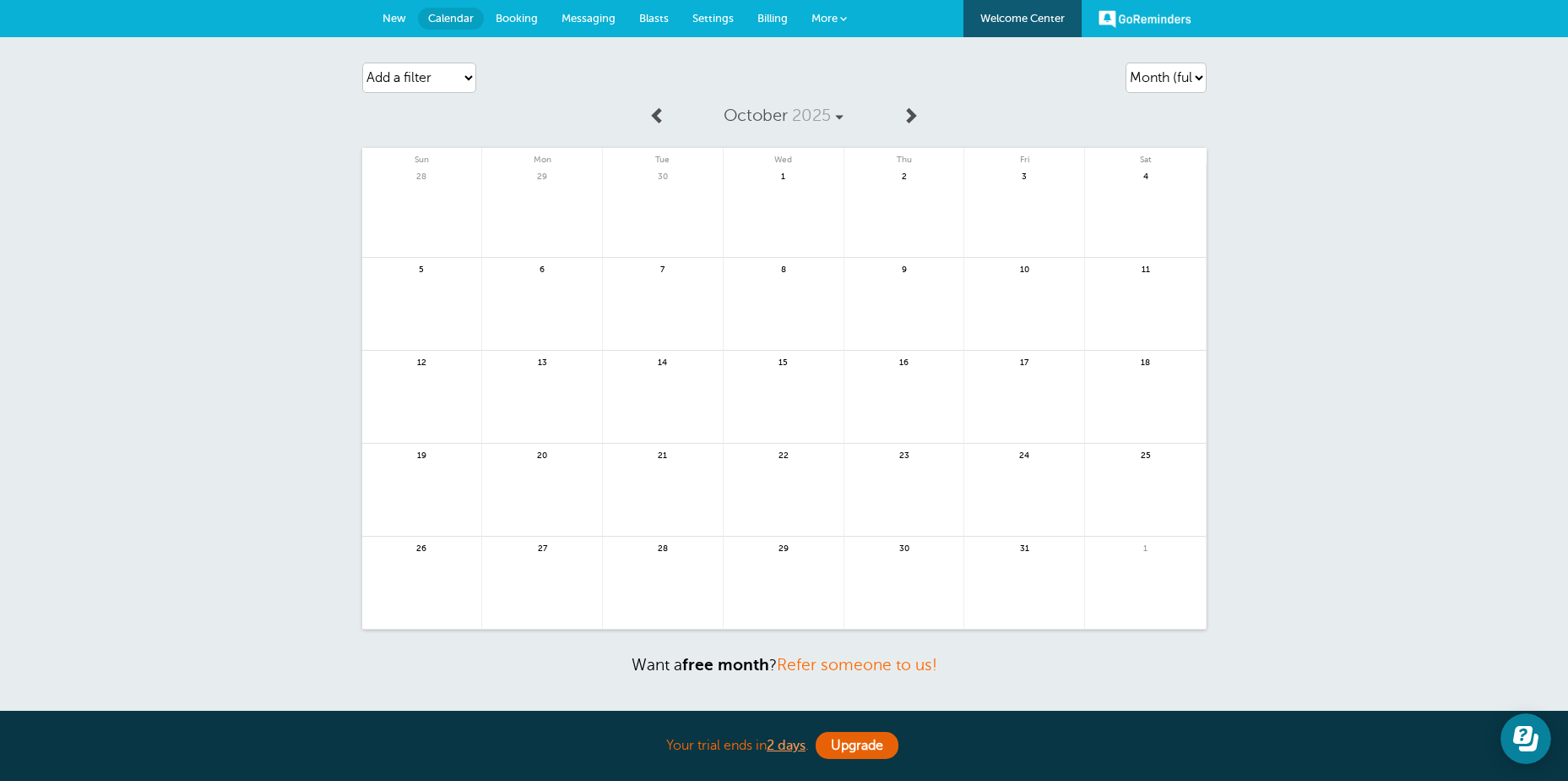
click at [1140, 207] on link at bounding box center [1146, 221] width 121 height 73
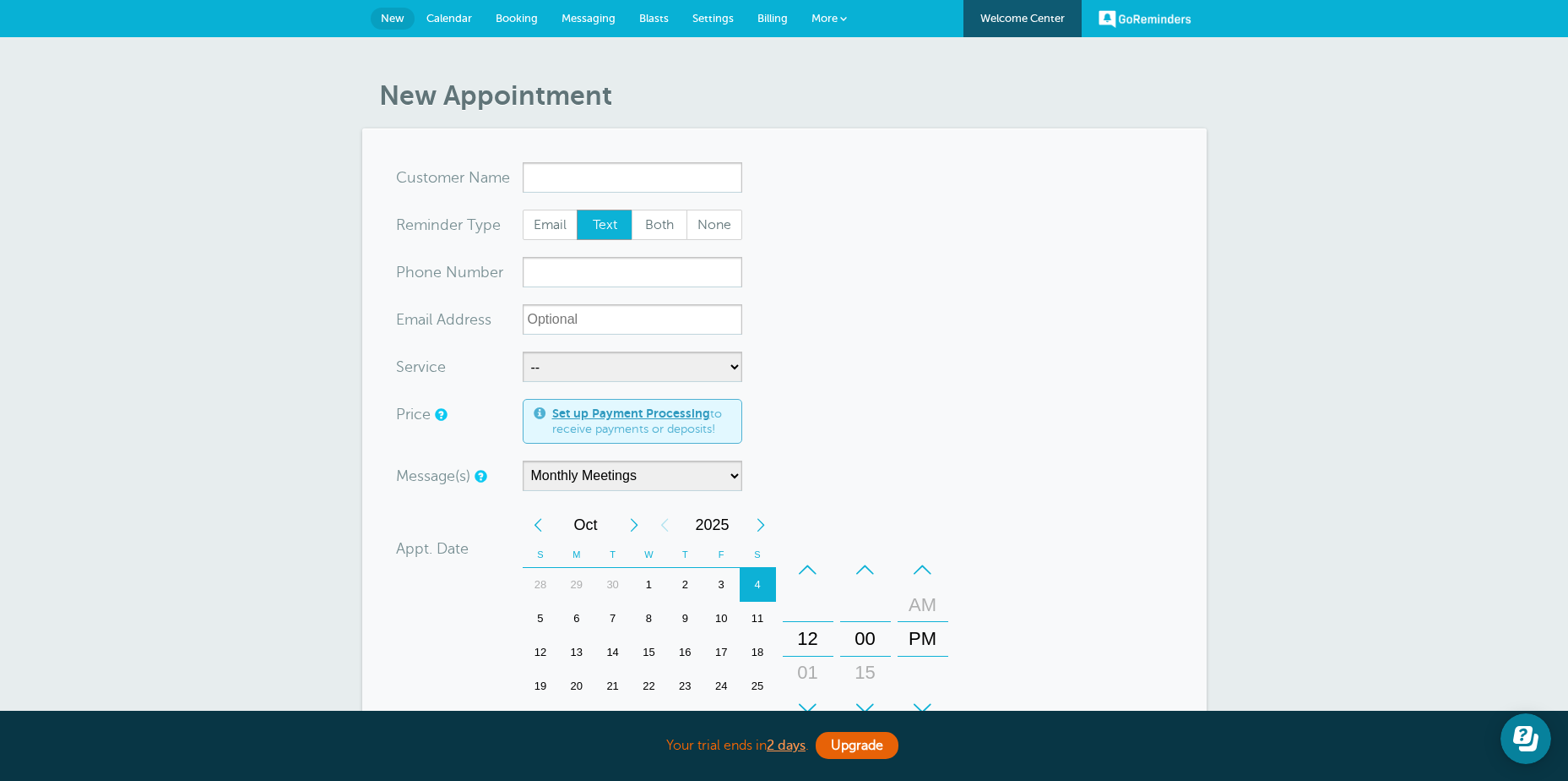
click at [832, 16] on span "More" at bounding box center [825, 18] width 26 height 13
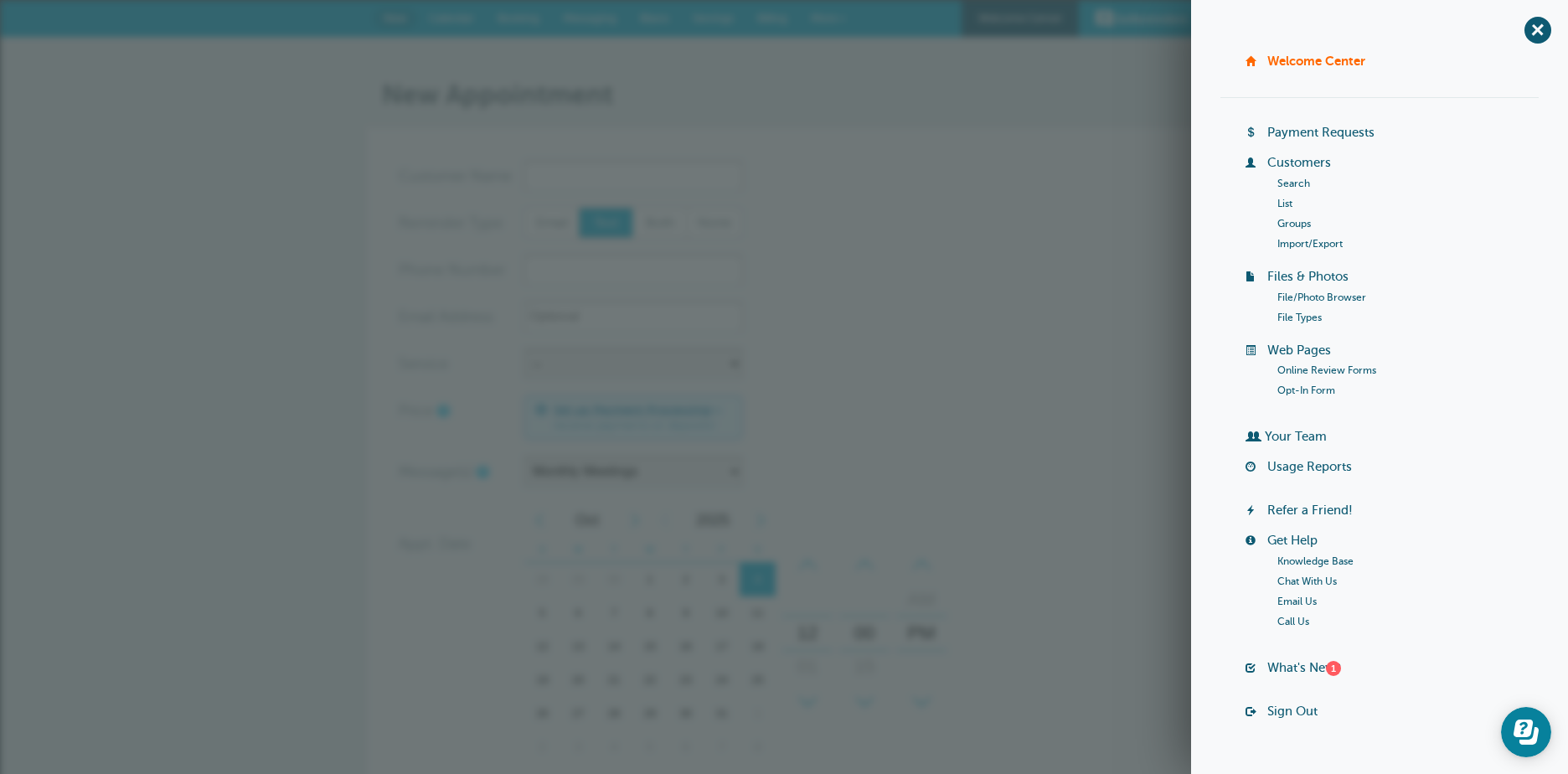
click at [1298, 297] on link "File/Photo Browser" at bounding box center [1321, 297] width 89 height 12
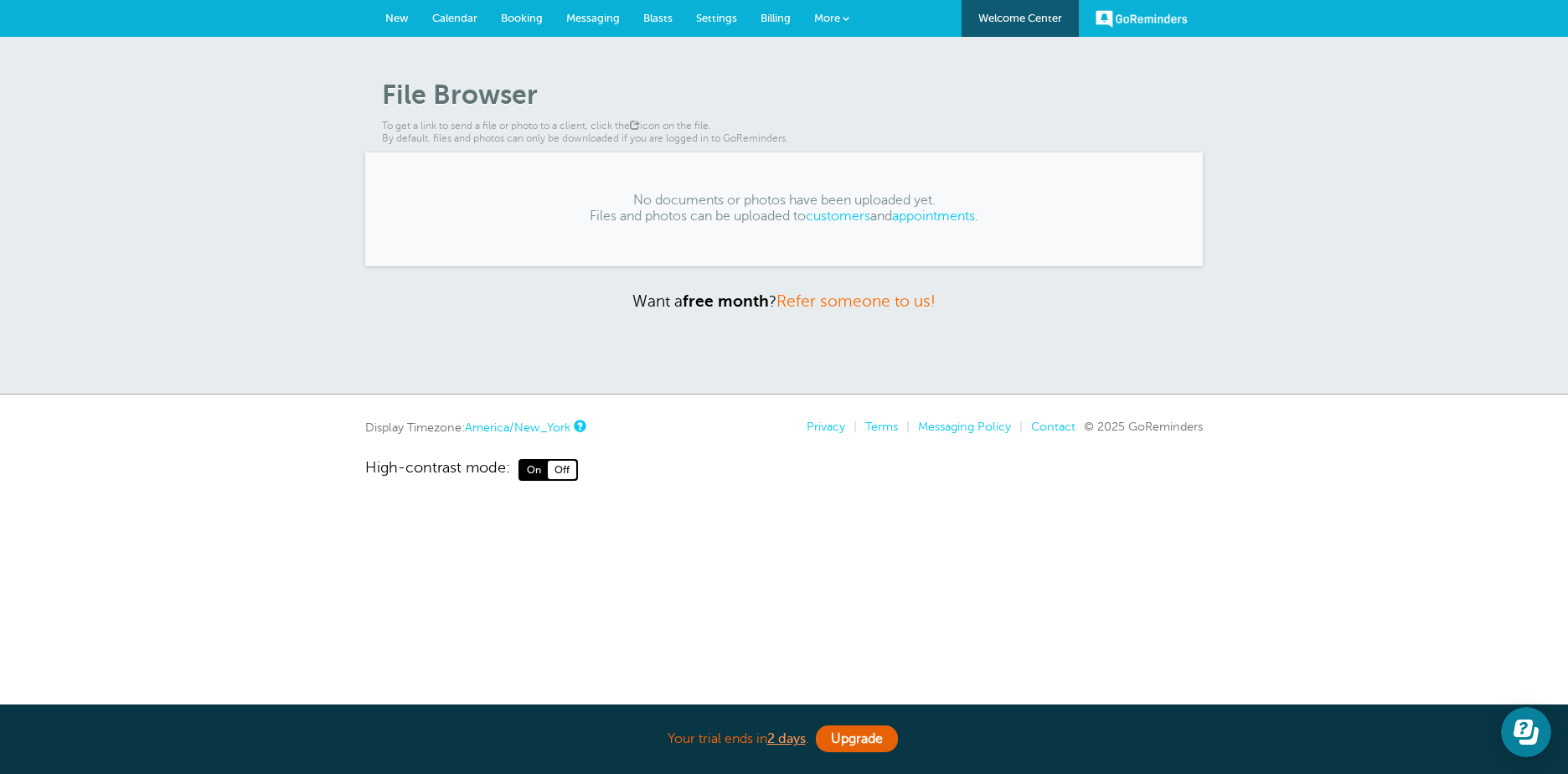
click at [949, 216] on link "appointments" at bounding box center [934, 215] width 83 height 15
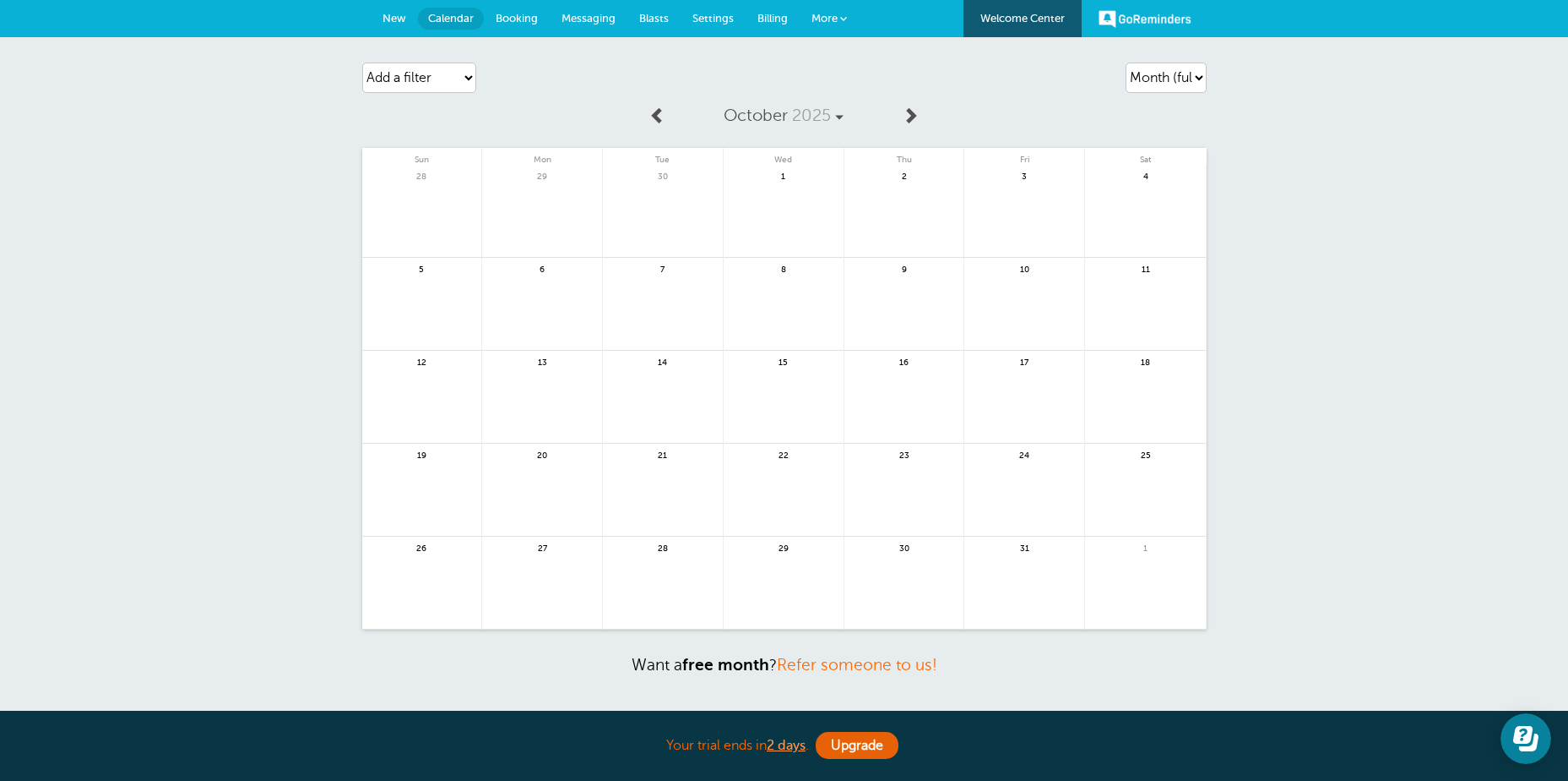
click at [1149, 197] on link at bounding box center [1146, 221] width 121 height 73
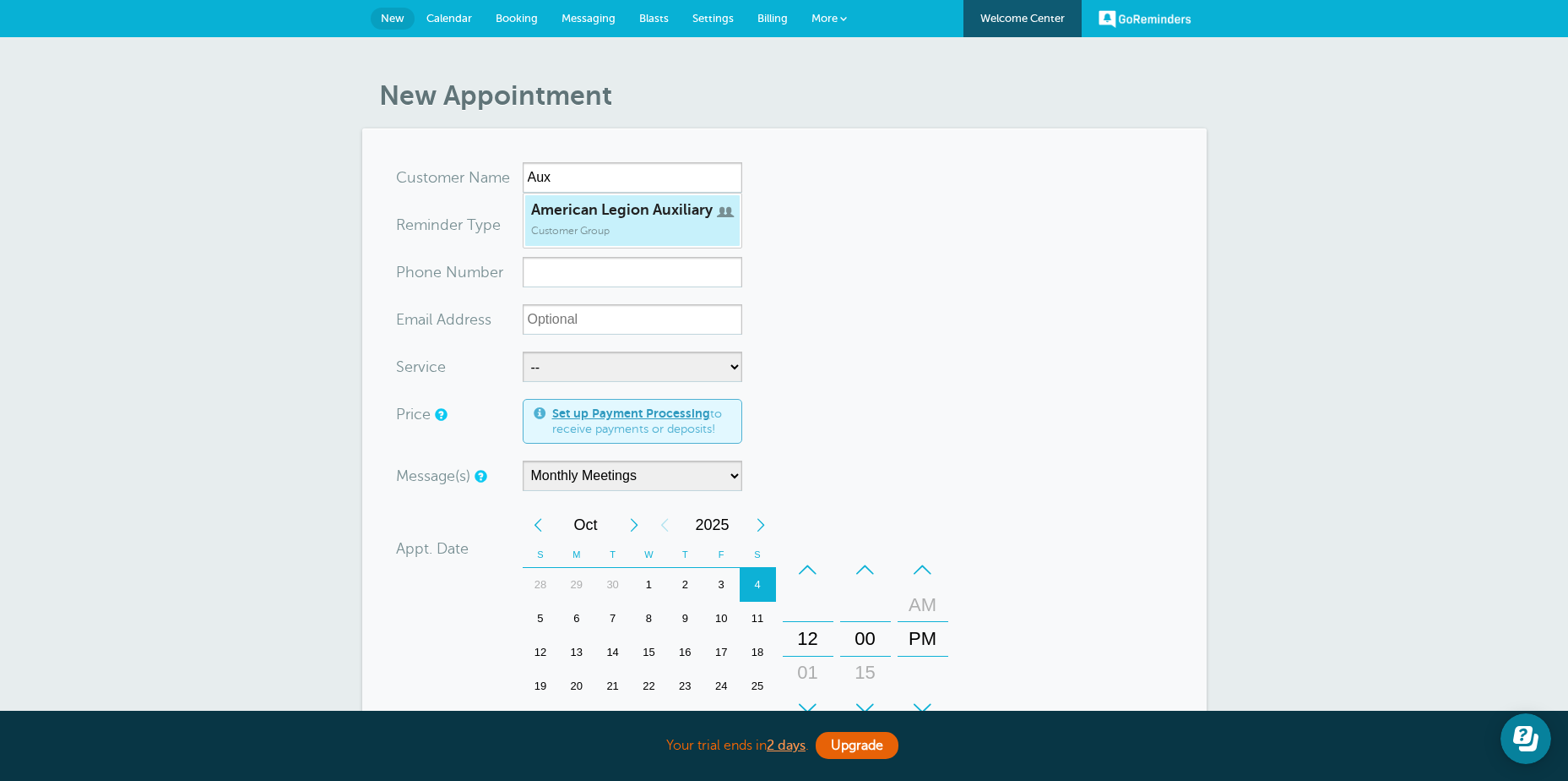
type input "AmericanLegionAuxiliary"
type input "American Legion Auxiliary"
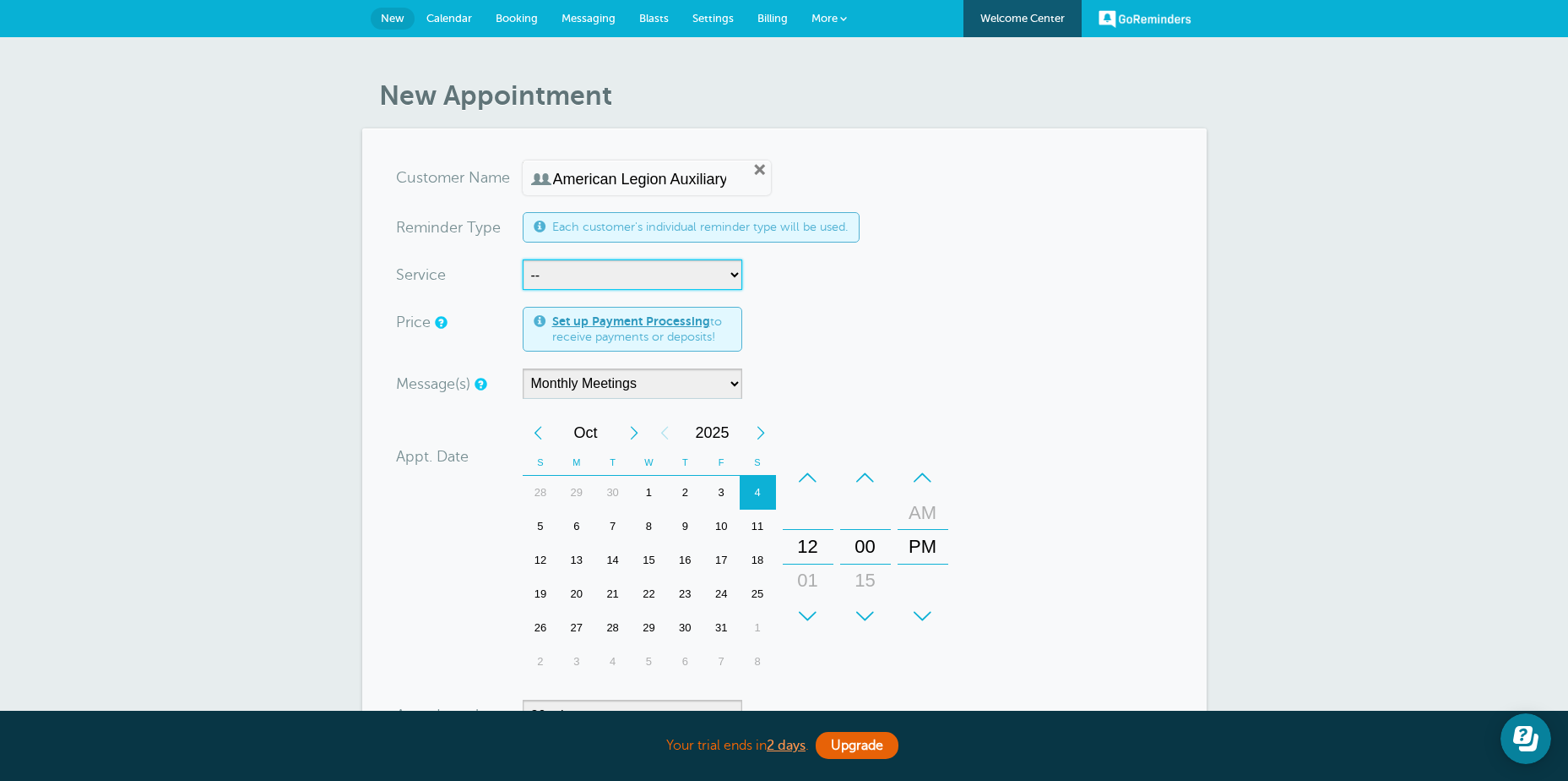
click at [733, 270] on select "-- [DATE] Night Dinner Meet & Greet Monthly Auxiliary Meeting" at bounding box center [632, 275] width 220 height 31
select select "28251"
click at [523, 260] on select "-- Friday Night Dinner Meet & Greet Monthly Auxiliary Meeting" at bounding box center [632, 275] width 220 height 31
select select "240"
click at [737, 384] on select "Monthly Meetings" at bounding box center [632, 384] width 220 height 31
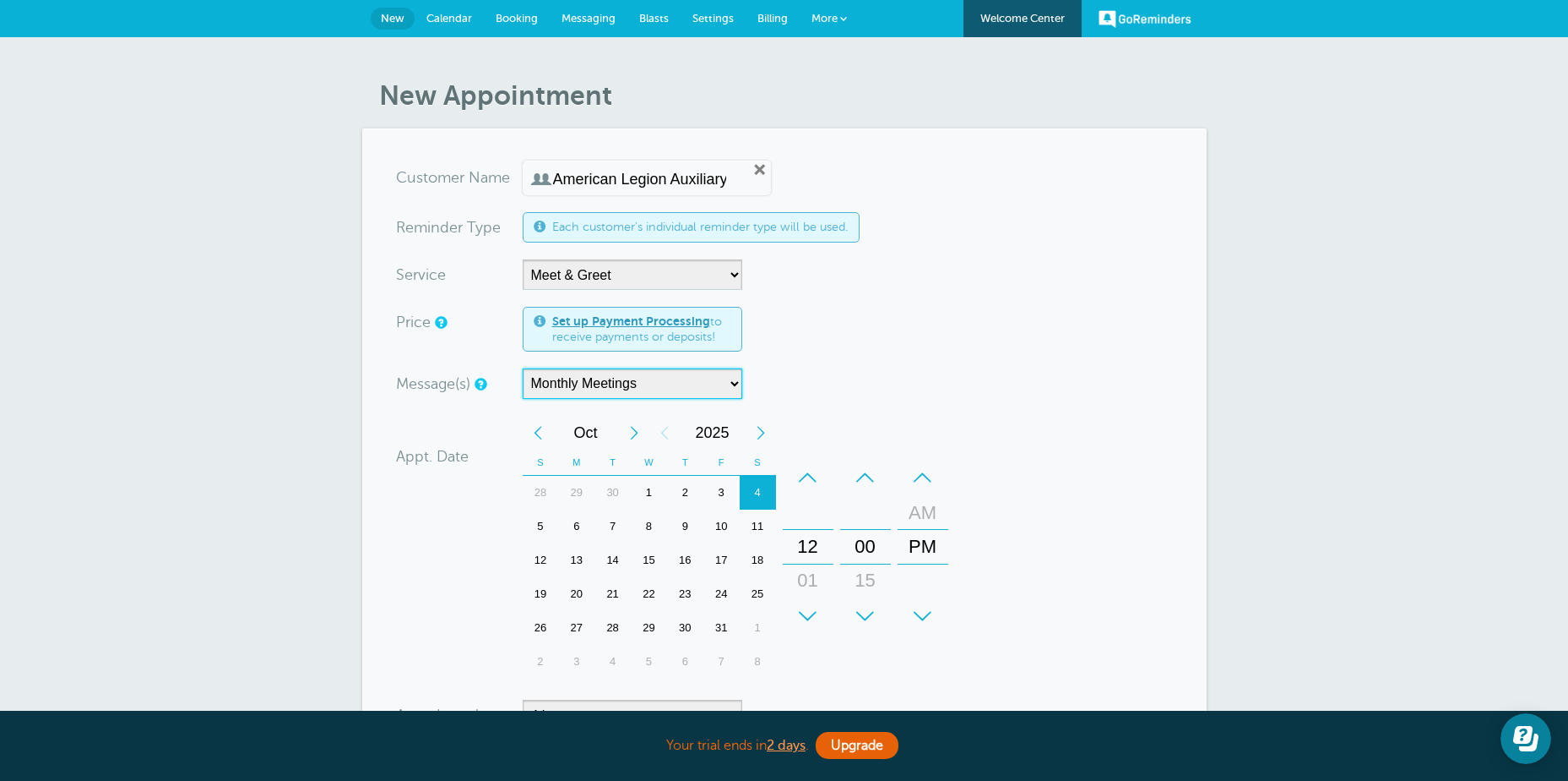
click at [523, 369] on select "Monthly Meetings" at bounding box center [632, 384] width 220 height 31
click at [578, 386] on select "Monthly Meetings" at bounding box center [632, 384] width 220 height 31
click at [828, 18] on span "More" at bounding box center [825, 18] width 26 height 13
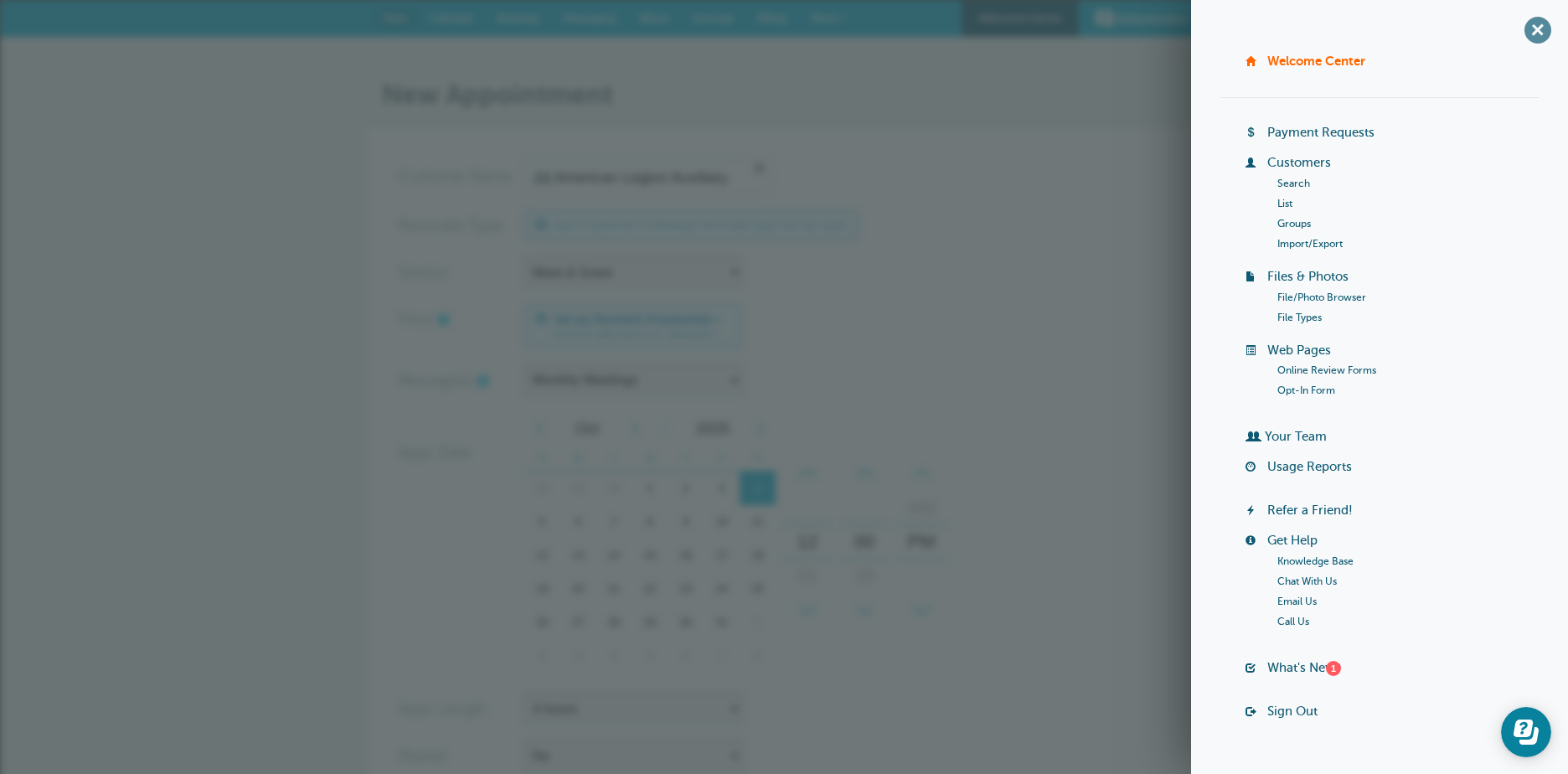
click at [1527, 34] on span "+" at bounding box center [1538, 30] width 38 height 38
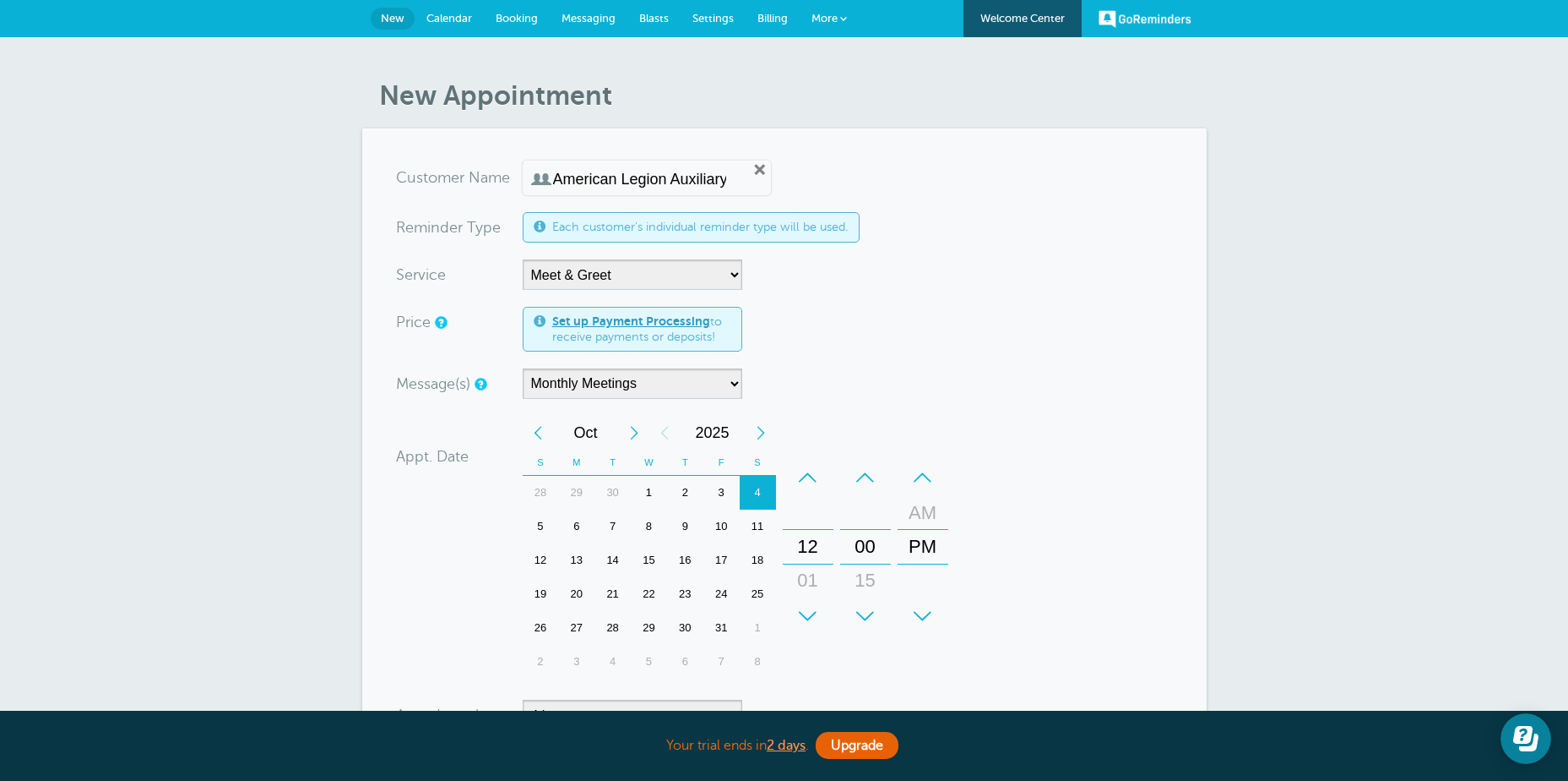
click at [821, 16] on span "More" at bounding box center [825, 18] width 26 height 13
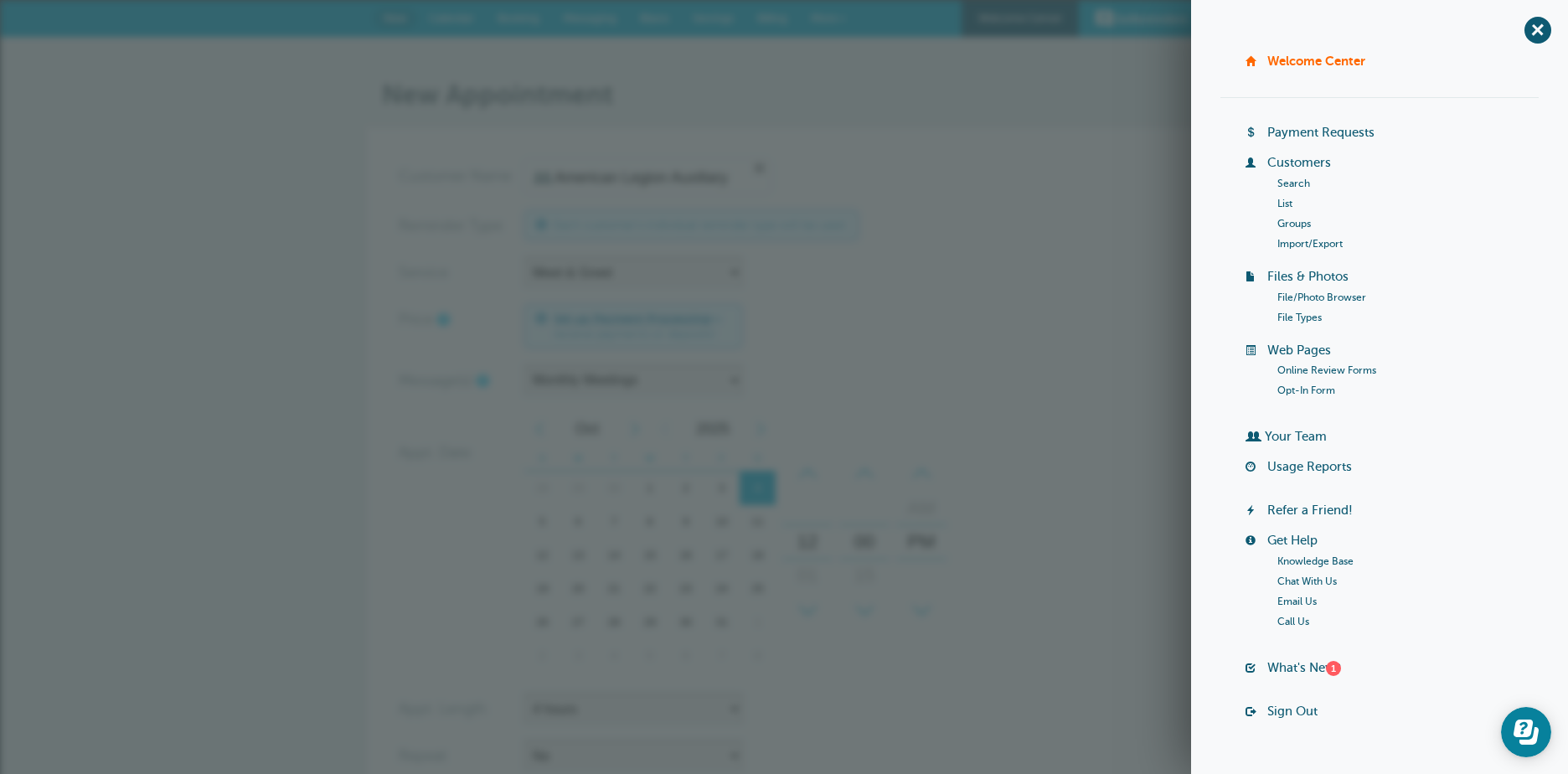
click at [1015, 157] on section "You are creating a new customer. To use an existing customer select one from th…" at bounding box center [784, 552] width 837 height 850
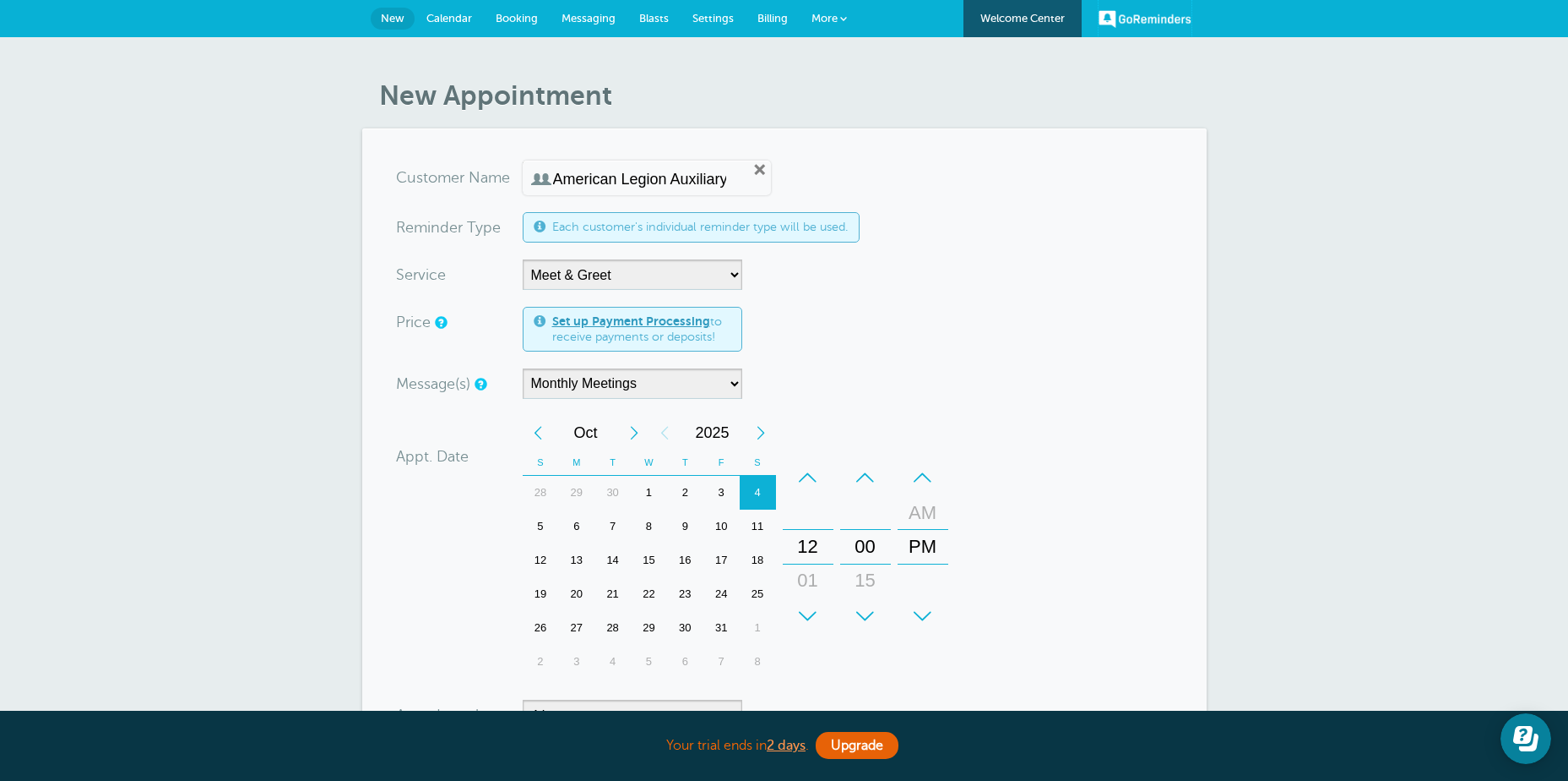
drag, startPoint x: 1121, startPoint y: 17, endPoint x: 862, endPoint y: 69, distance: 264.2
click at [1121, 17] on link "GoReminders" at bounding box center [1145, 18] width 93 height 37
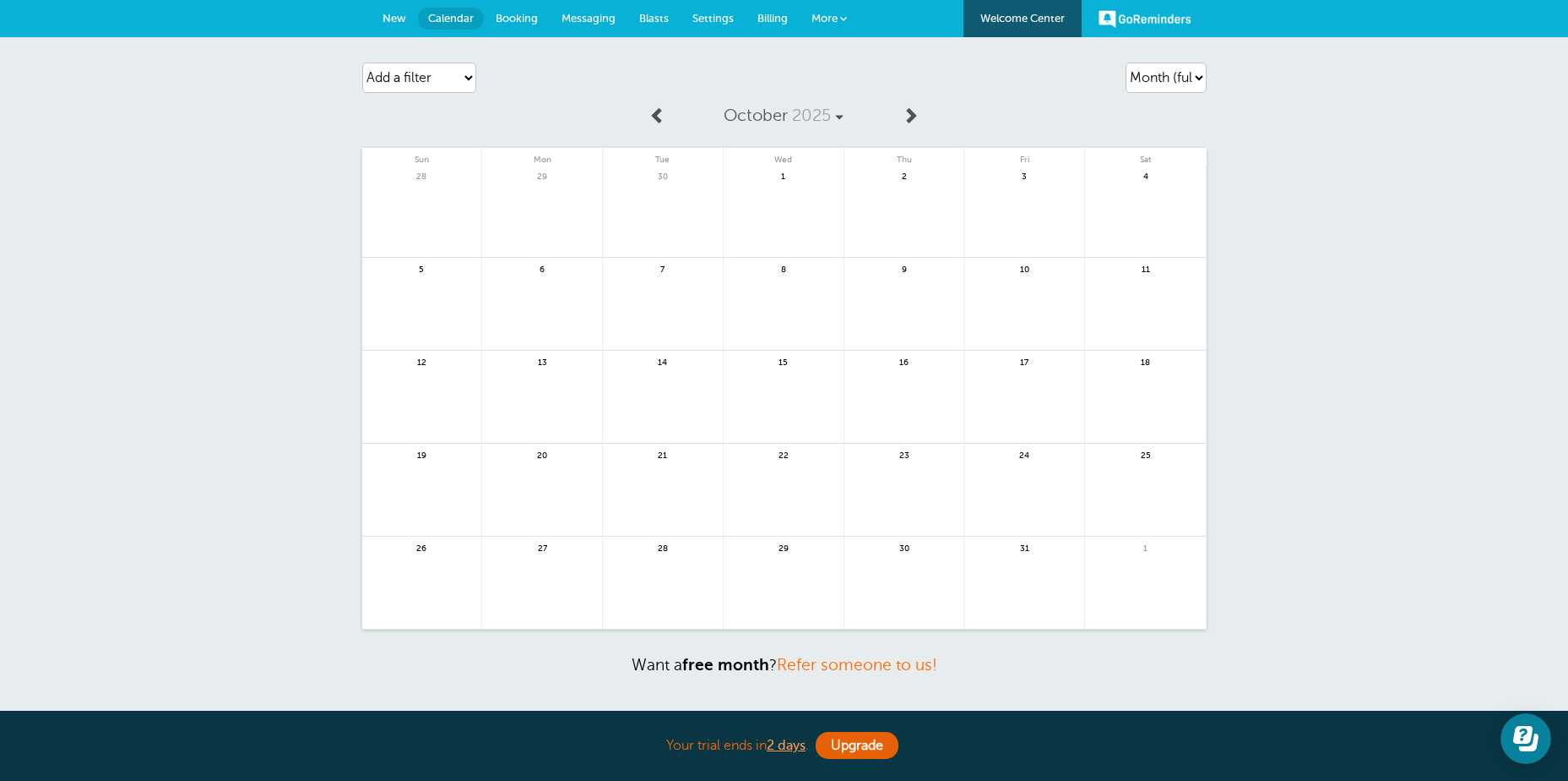
click at [386, 20] on span "New" at bounding box center [394, 18] width 24 height 13
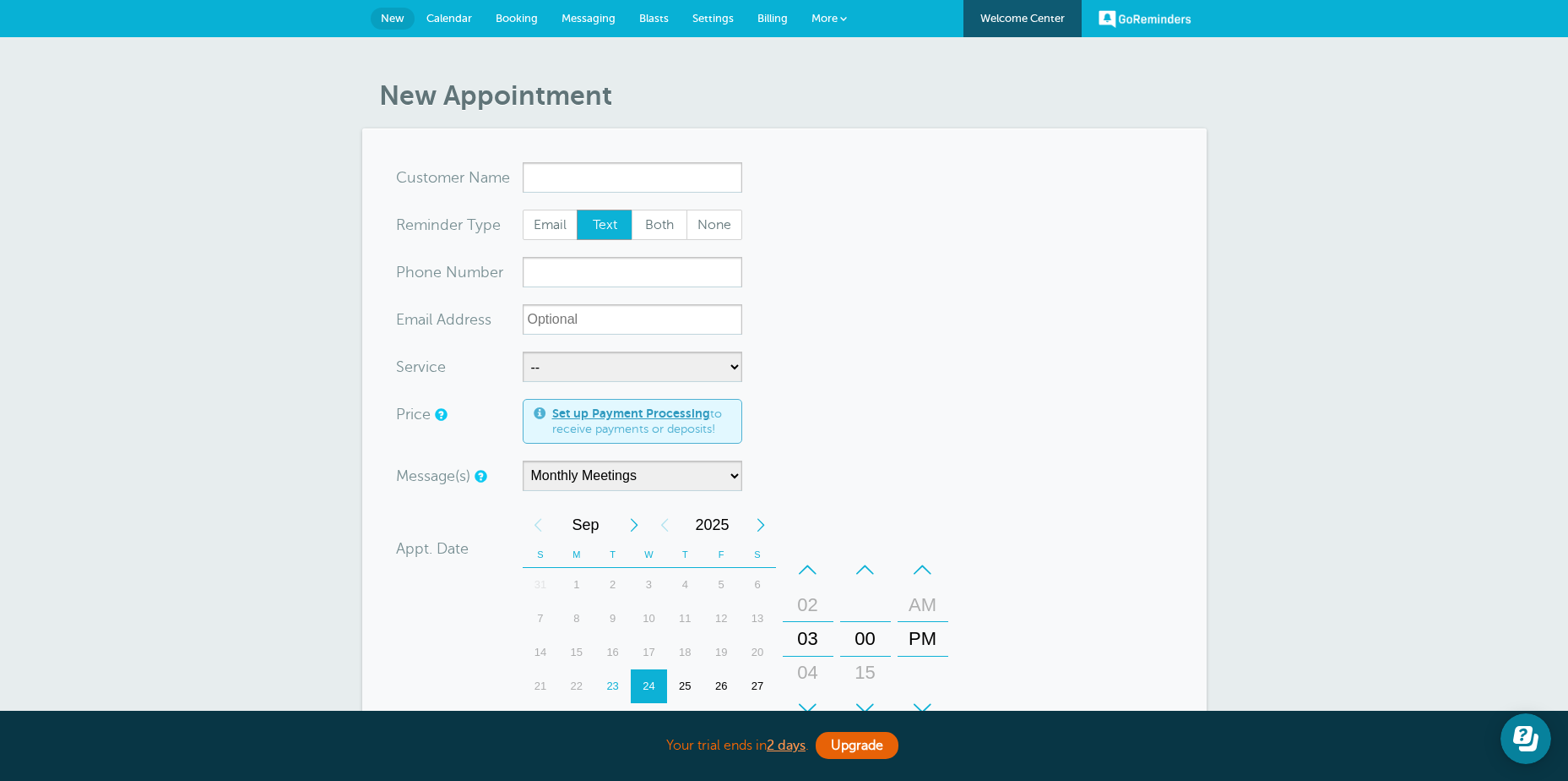
click at [438, 16] on span "Calendar" at bounding box center [449, 18] width 45 height 13
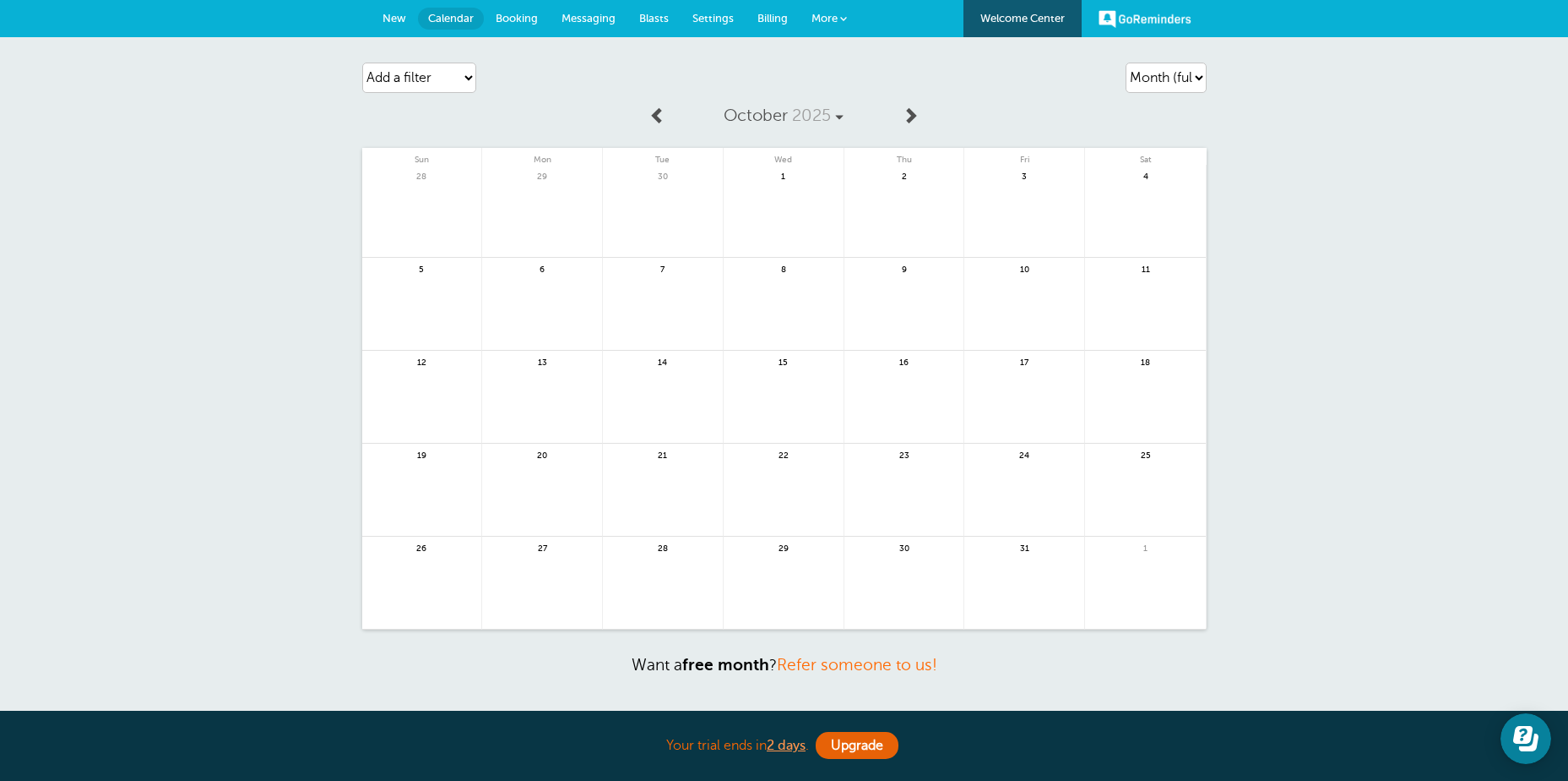
click at [510, 15] on span "Booking" at bounding box center [517, 18] width 42 height 13
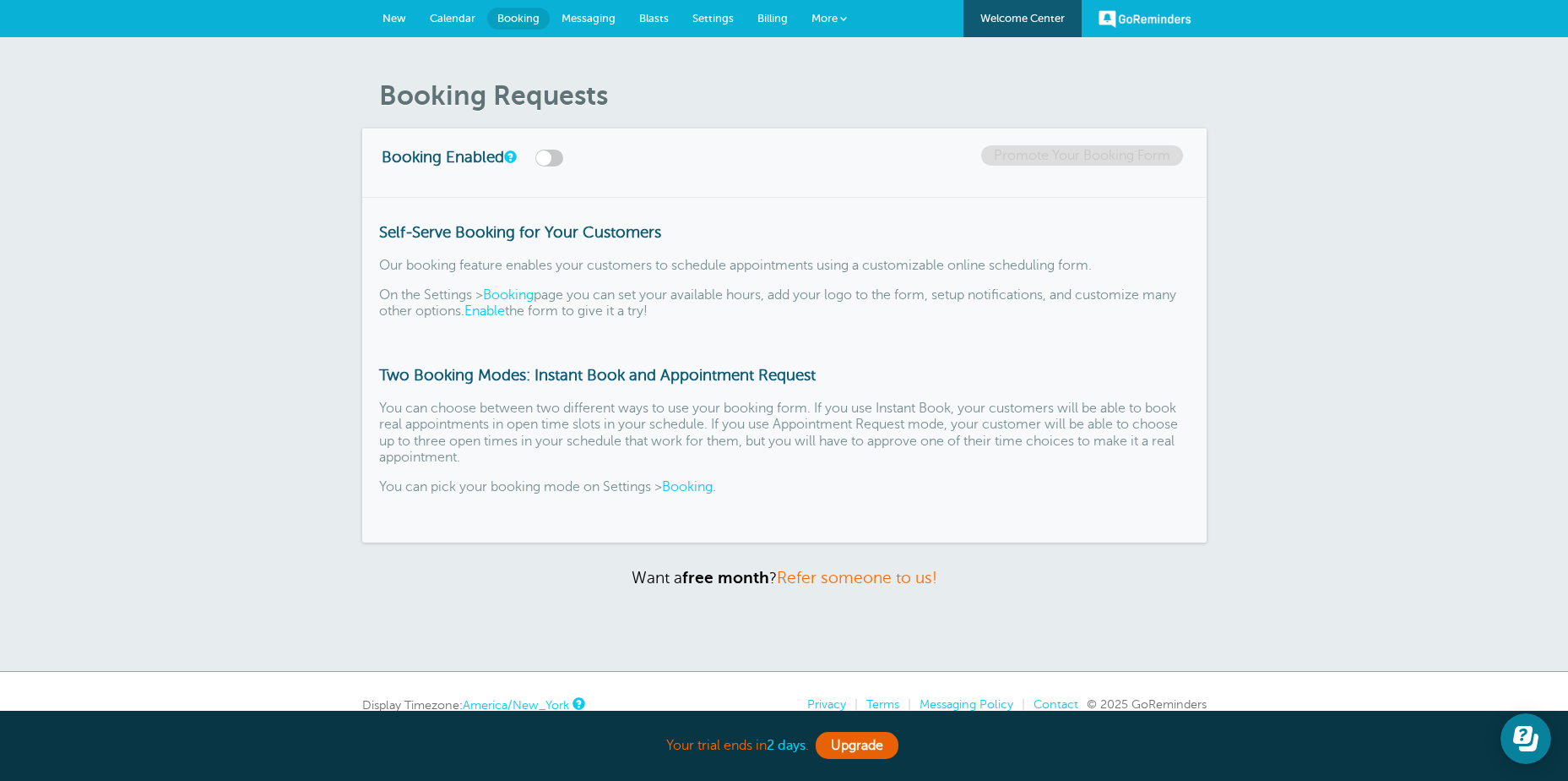
click at [790, 744] on b "2 days" at bounding box center [786, 744] width 39 height 15
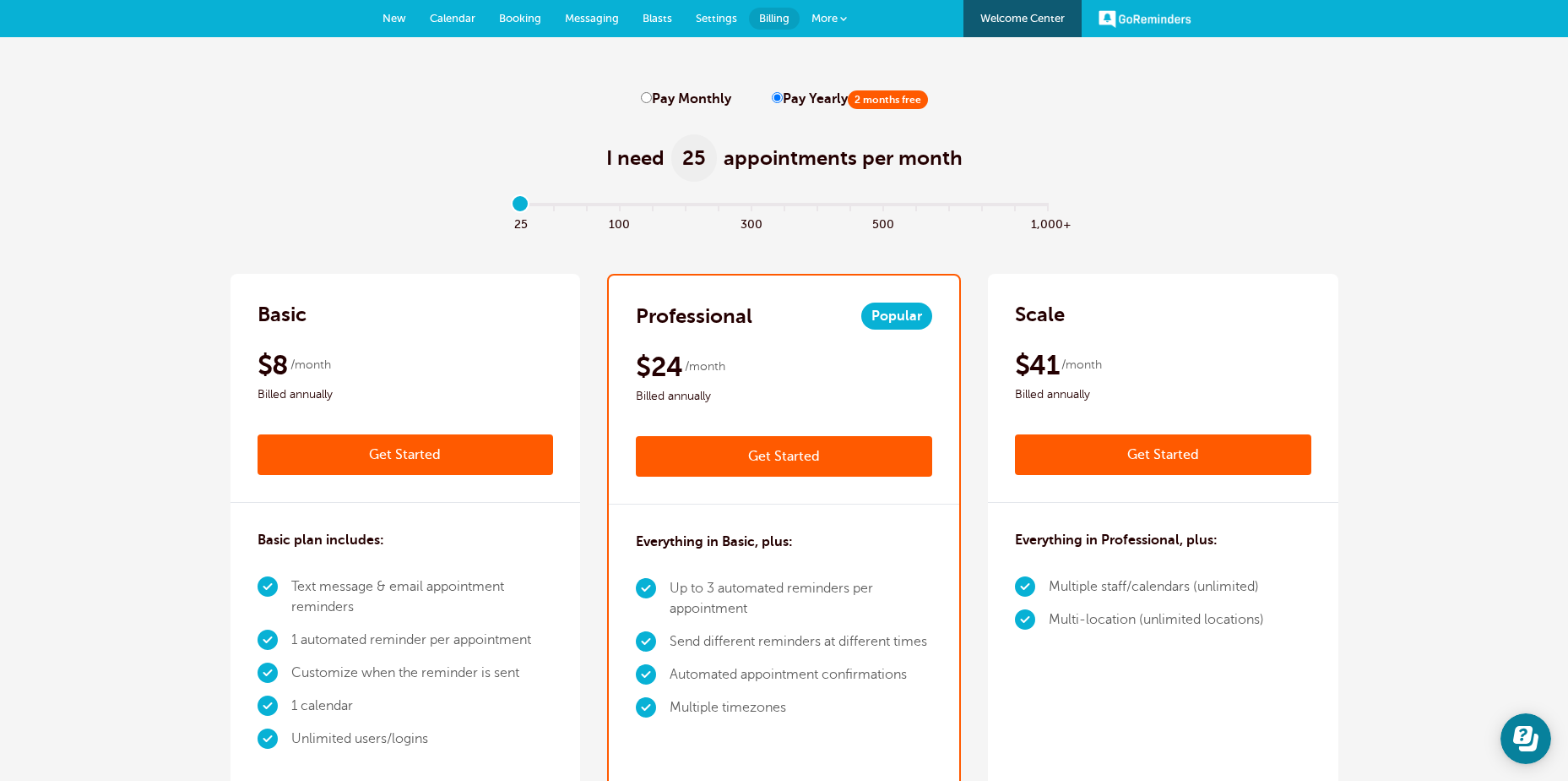
click at [454, 14] on span "Calendar" at bounding box center [452, 18] width 45 height 13
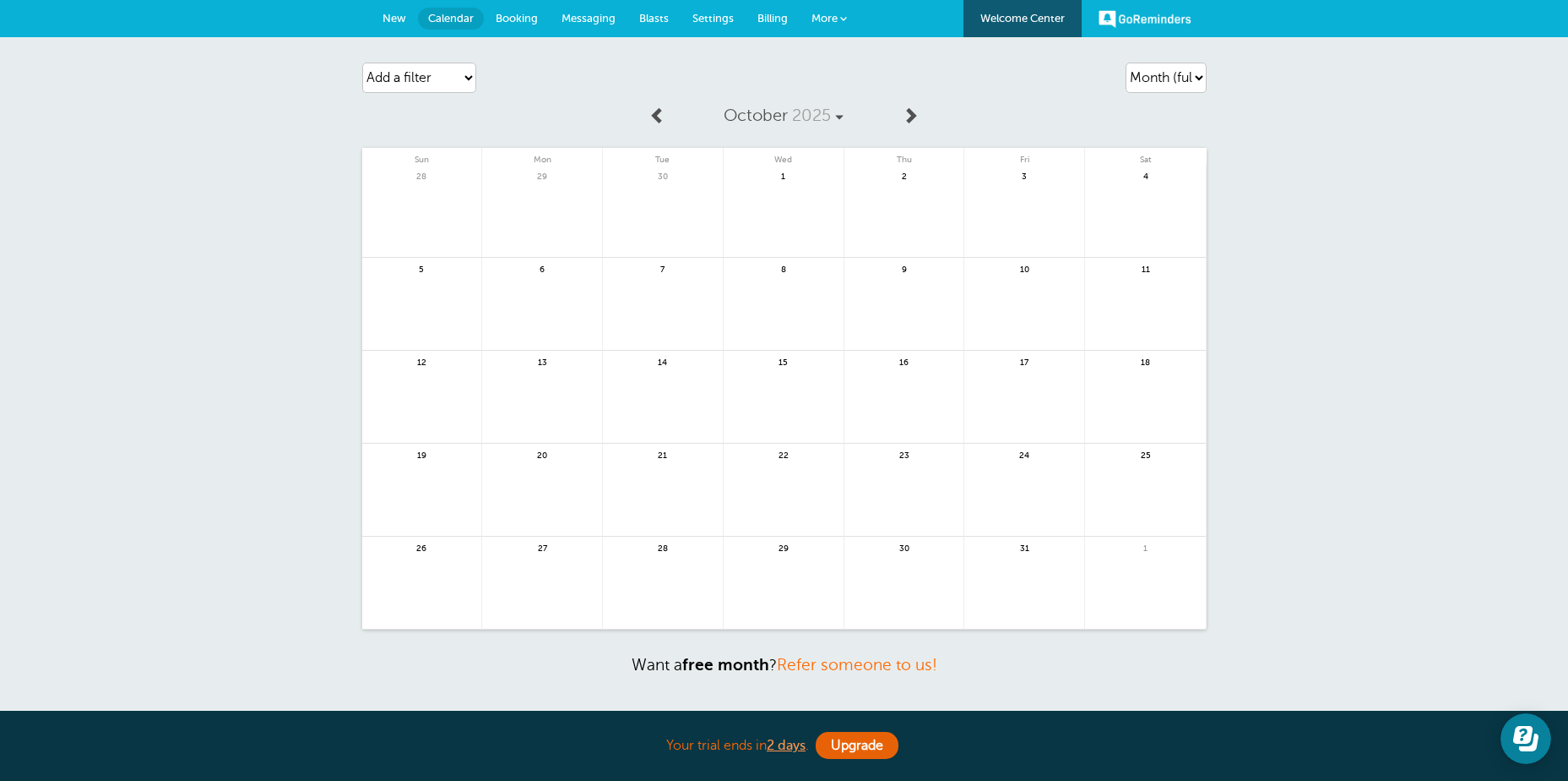
click at [721, 17] on span "Settings" at bounding box center [713, 18] width 42 height 13
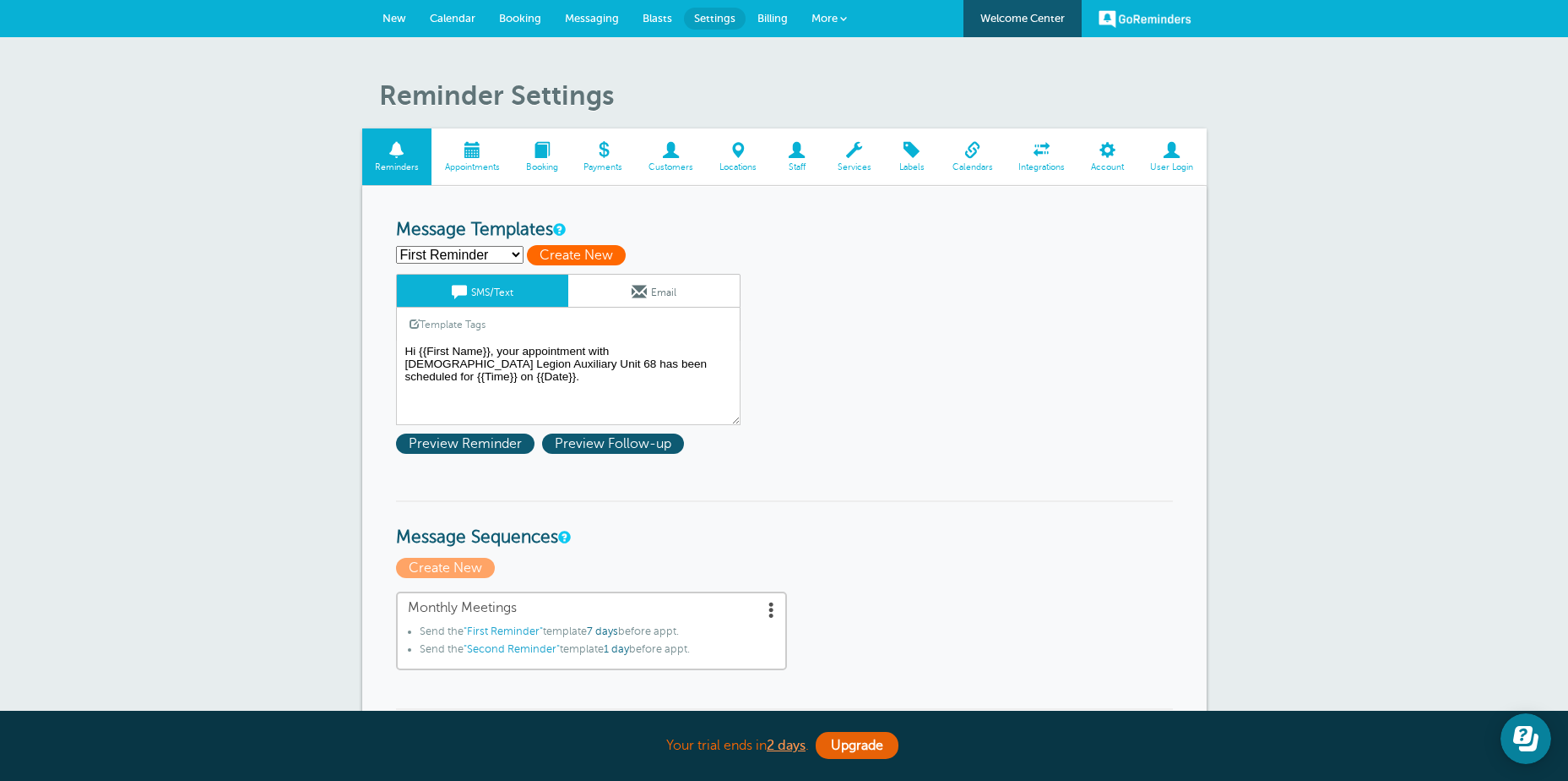
click at [598, 254] on span "Create New" at bounding box center [576, 255] width 98 height 20
select select
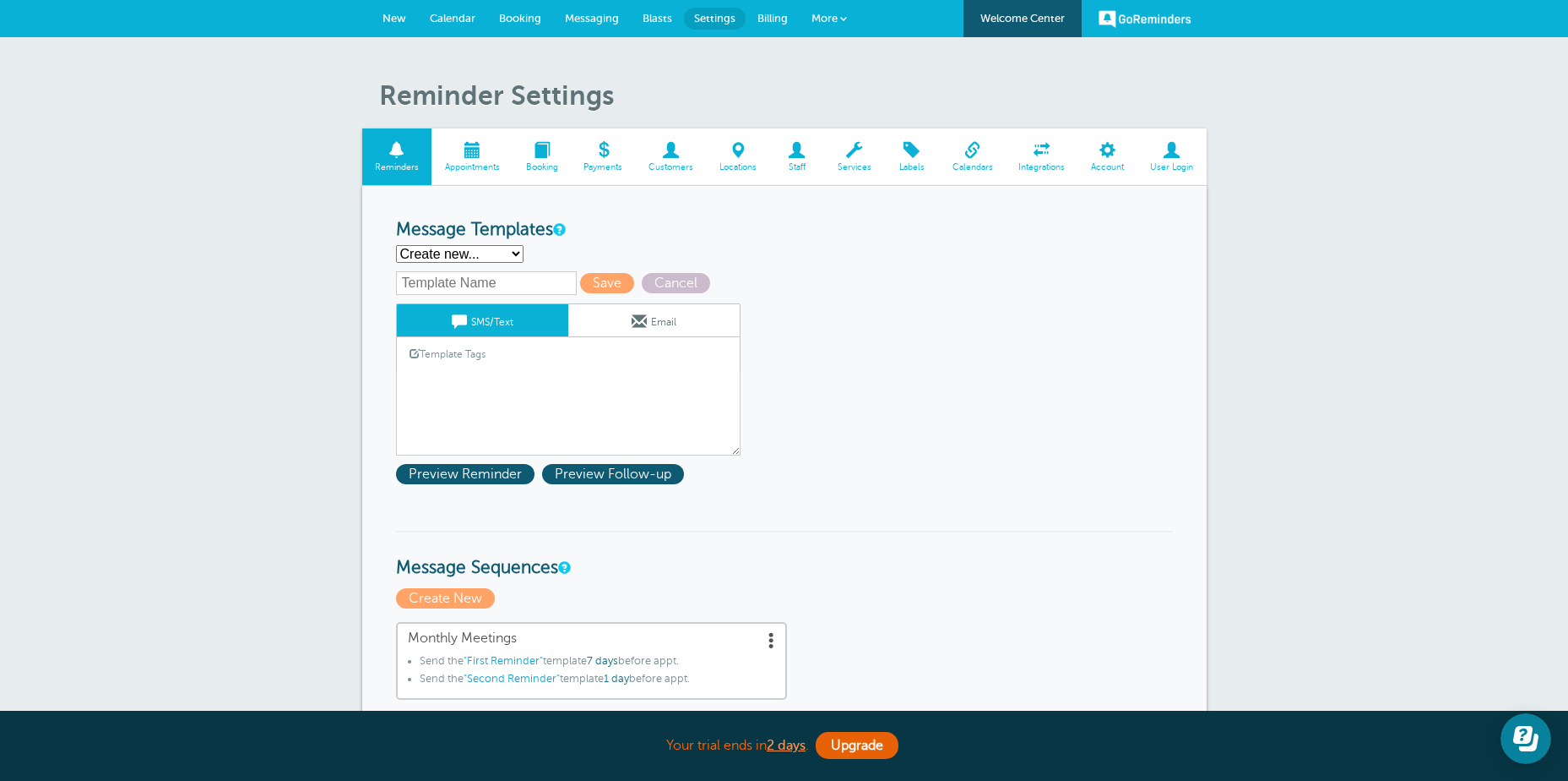
drag, startPoint x: 404, startPoint y: 278, endPoint x: 451, endPoint y: 267, distance: 48.3
click at [404, 278] on input "text" at bounding box center [486, 282] width 180 height 24
type input "Meet & Greet"
click at [426, 353] on link "Template Tags" at bounding box center [448, 354] width 101 height 33
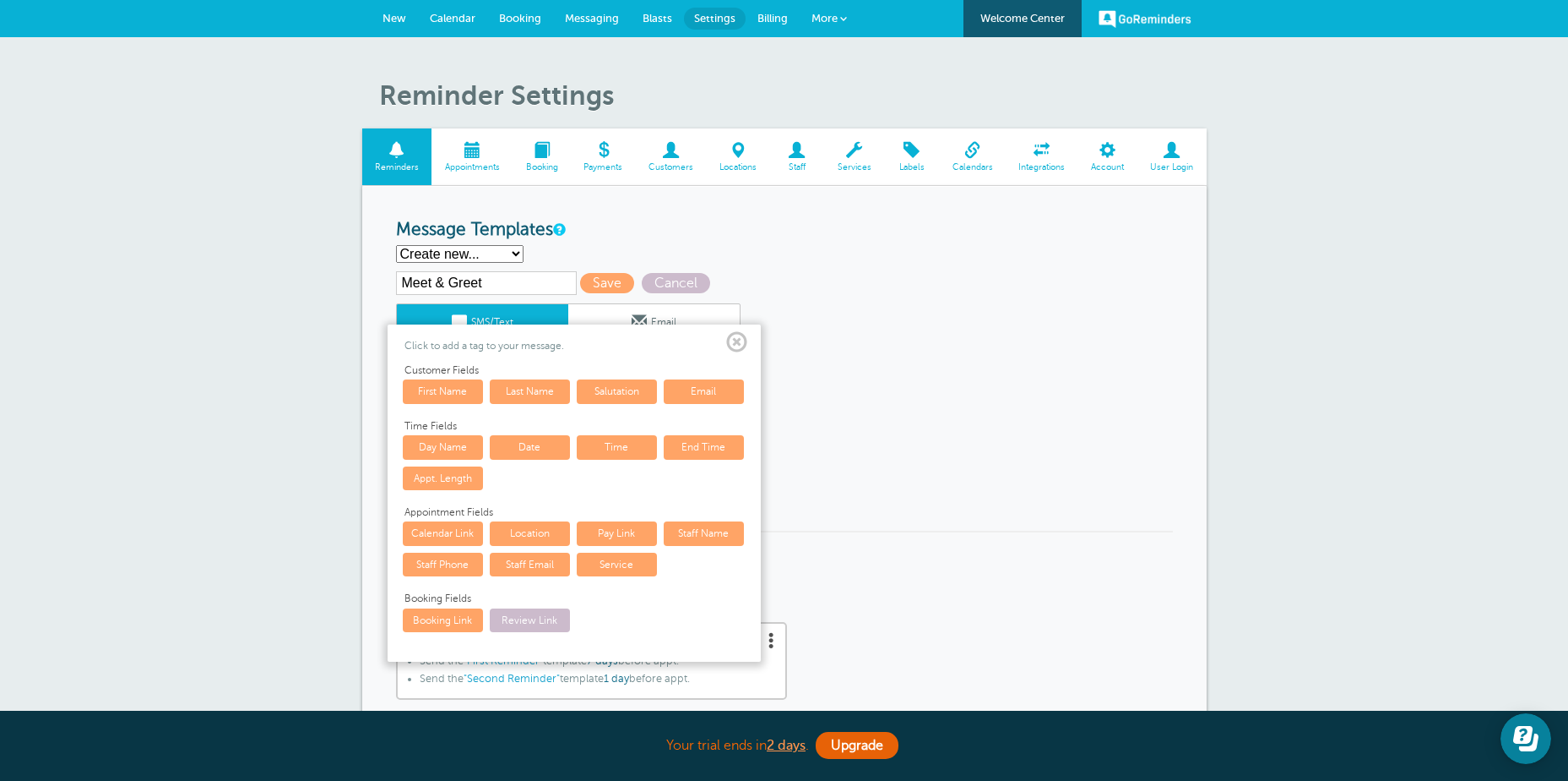
click at [744, 340] on span at bounding box center [737, 343] width 21 height 21
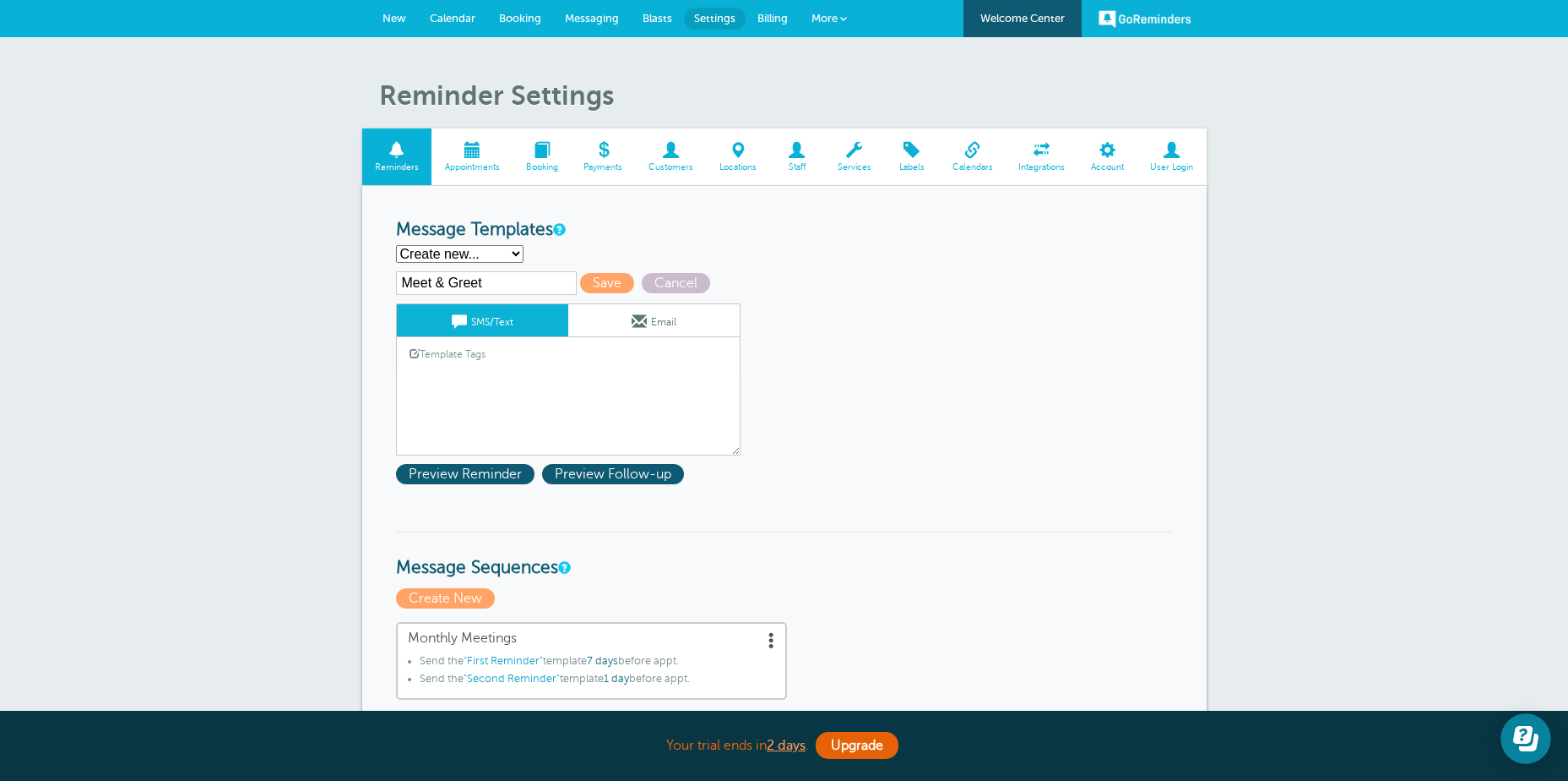
click at [428, 368] on link "Template Tags" at bounding box center [448, 354] width 101 height 33
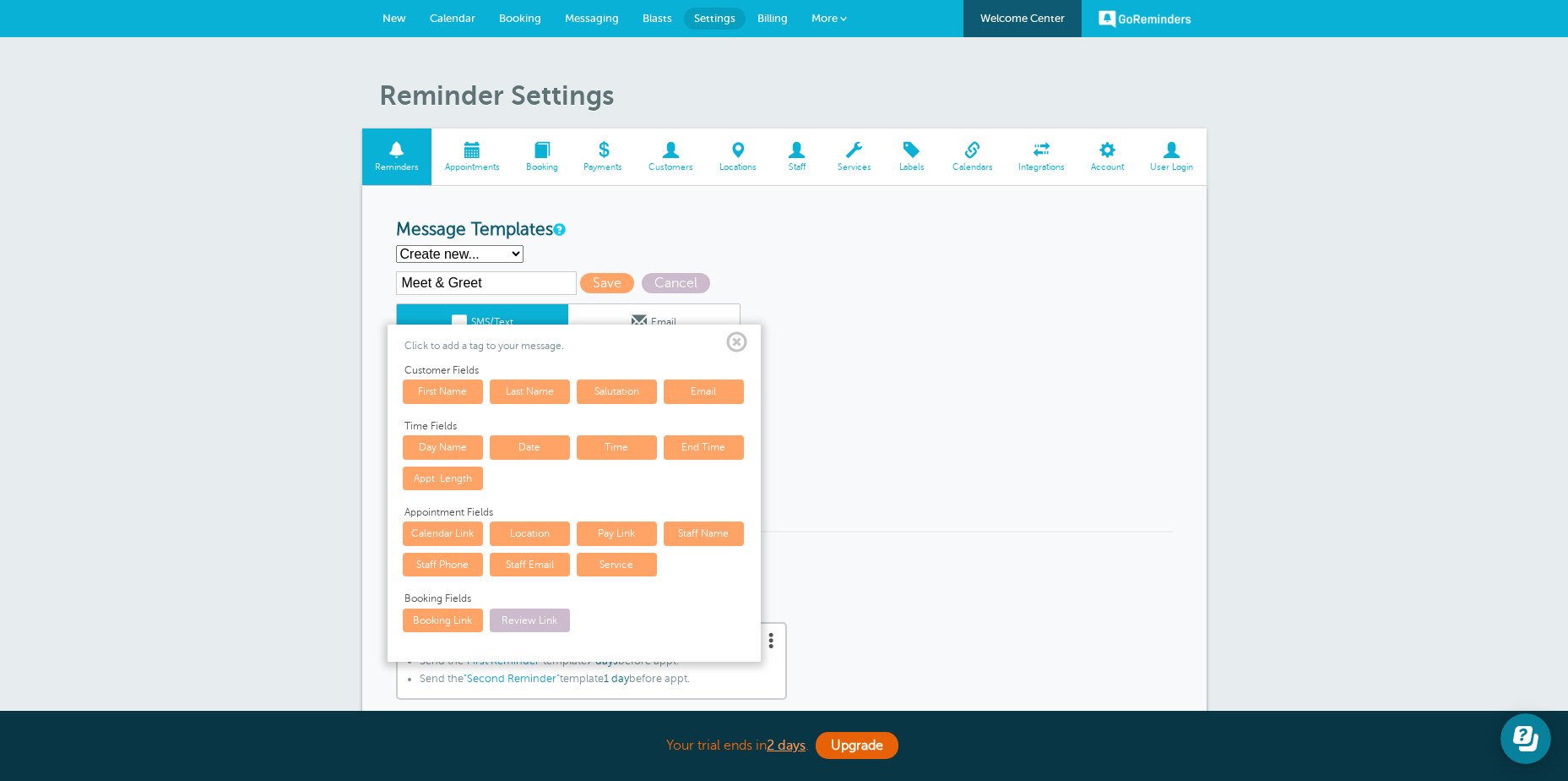
click at [734, 339] on span at bounding box center [737, 343] width 21 height 21
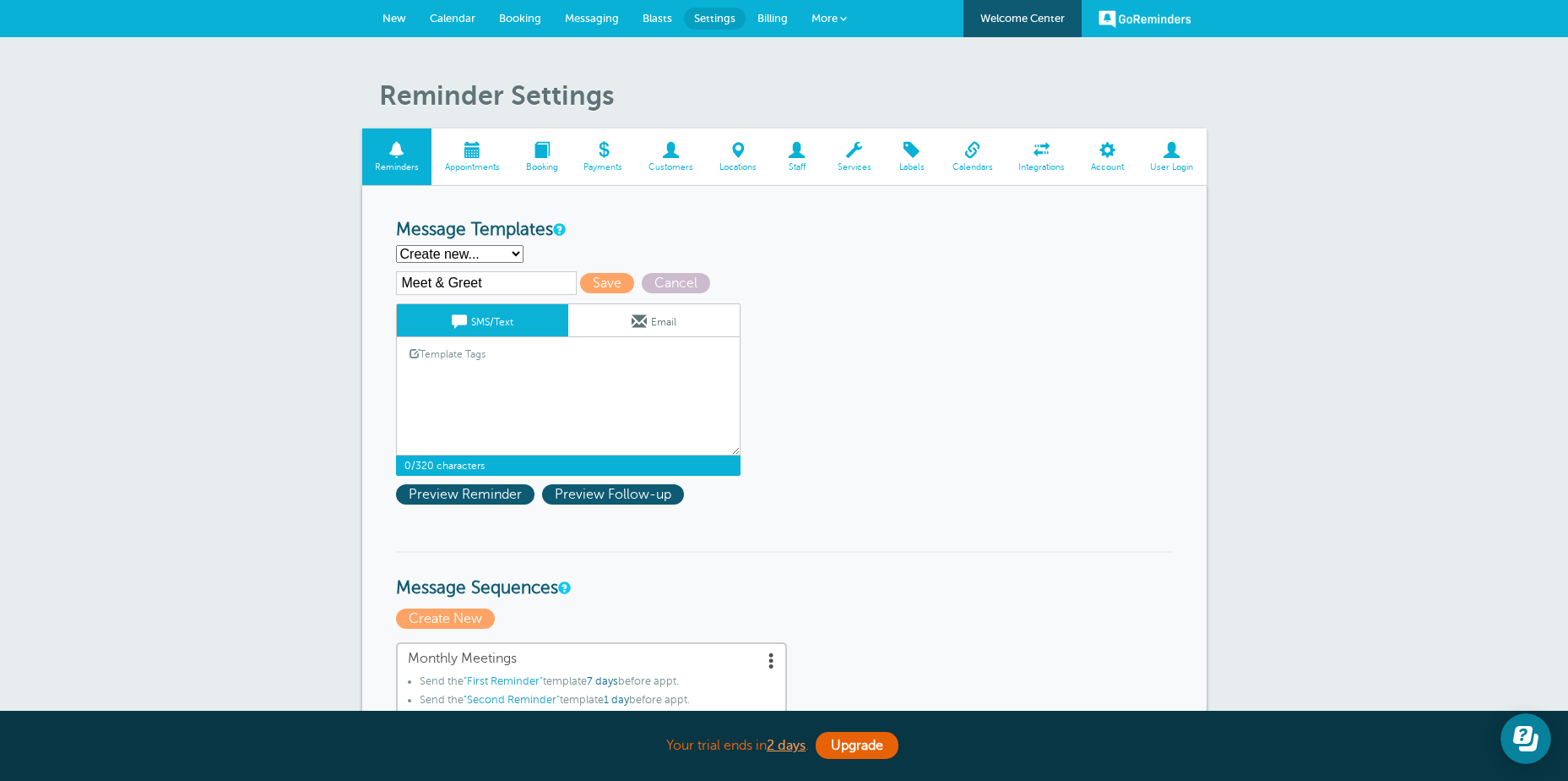
click at [422, 384] on textarea "Hi {{First Name}}, your appointment with [DEMOGRAPHIC_DATA] Legion Auxiliary Un…" at bounding box center [569, 413] width 345 height 85
click at [450, 350] on link "Template Tags" at bounding box center [448, 354] width 101 height 33
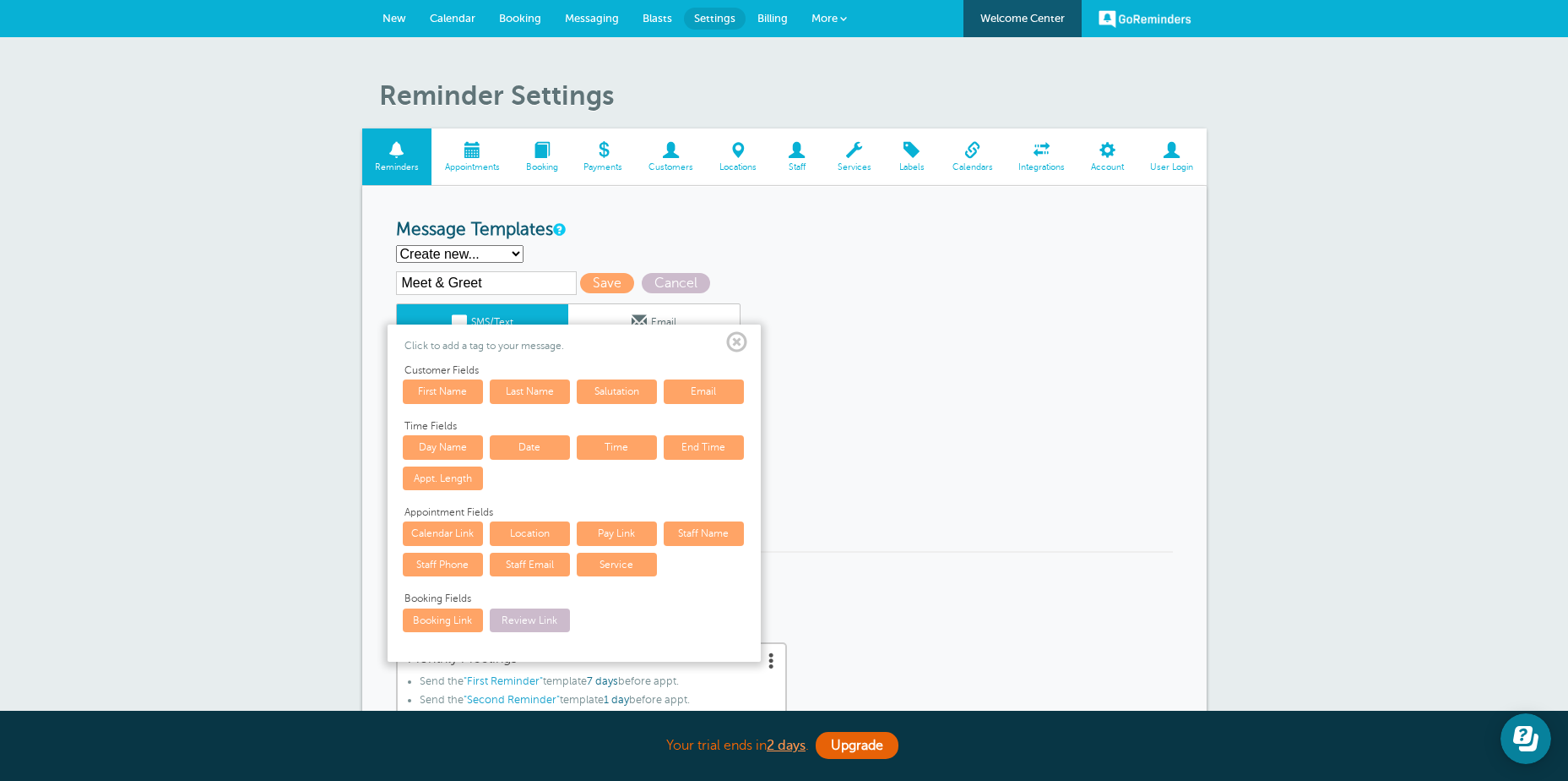
click at [441, 395] on link "First Name" at bounding box center [443, 390] width 80 height 24
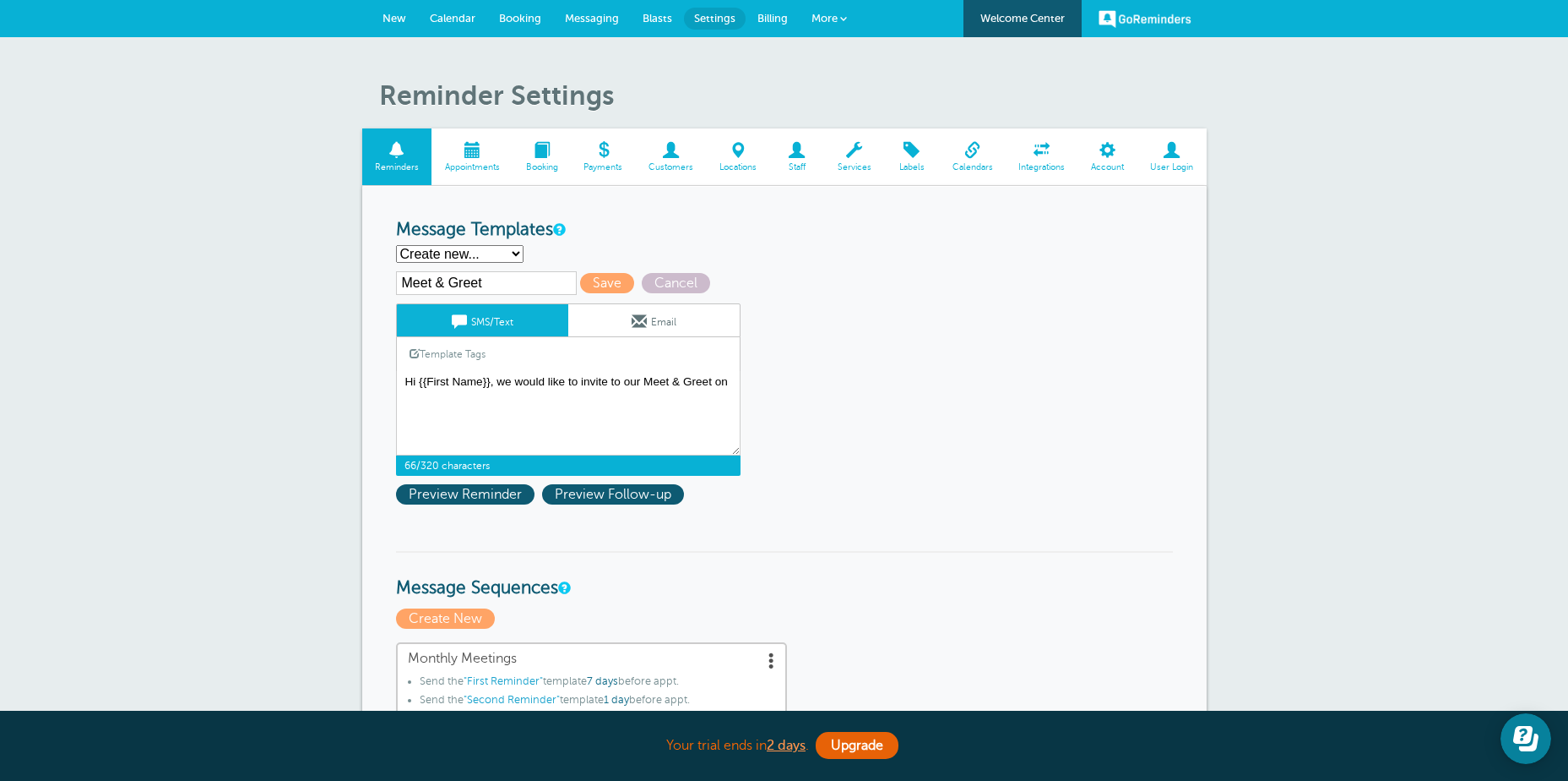
click at [457, 349] on link "Template Tags" at bounding box center [448, 354] width 101 height 33
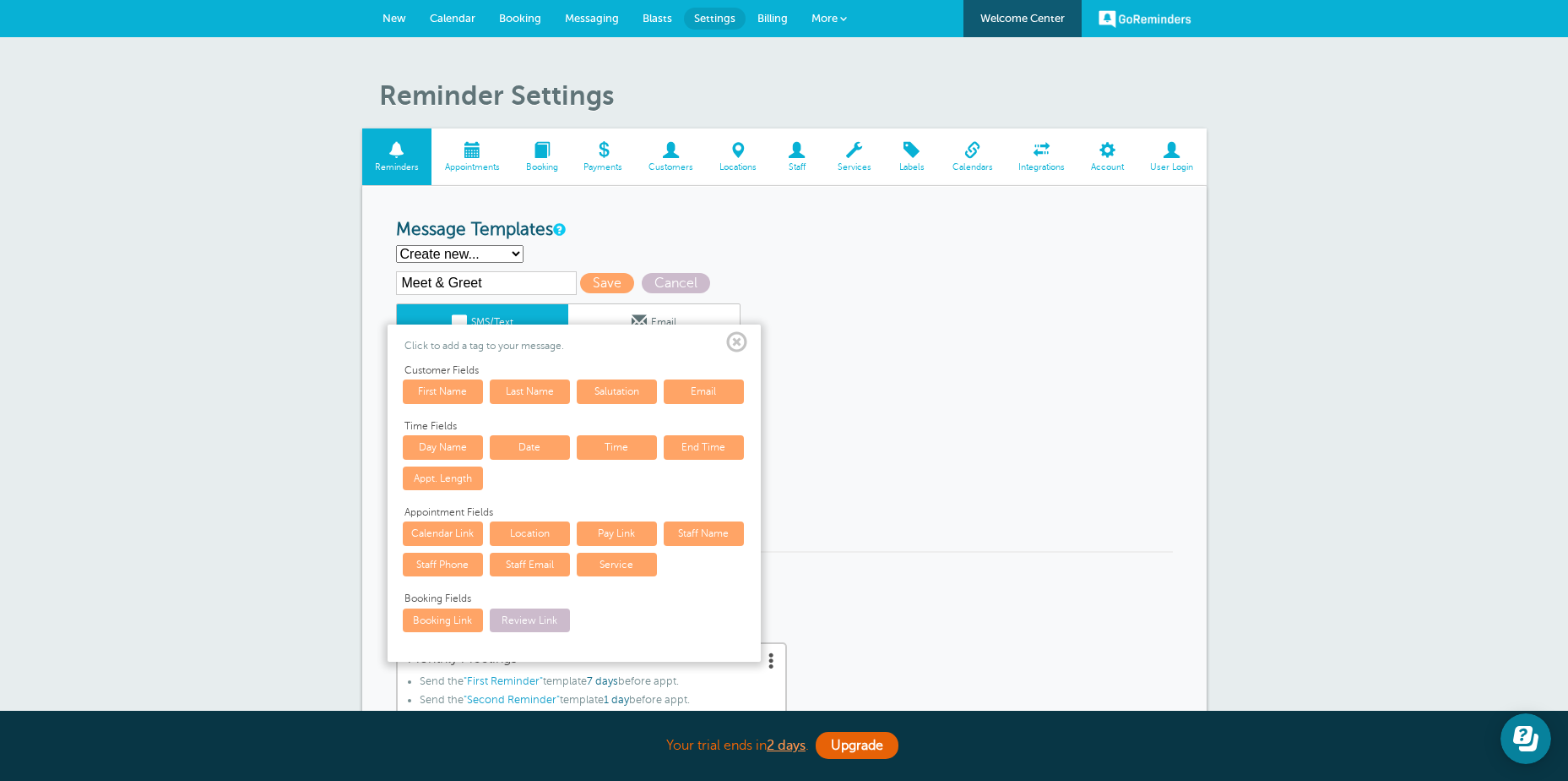
click at [441, 451] on link "Day Name" at bounding box center [443, 446] width 80 height 24
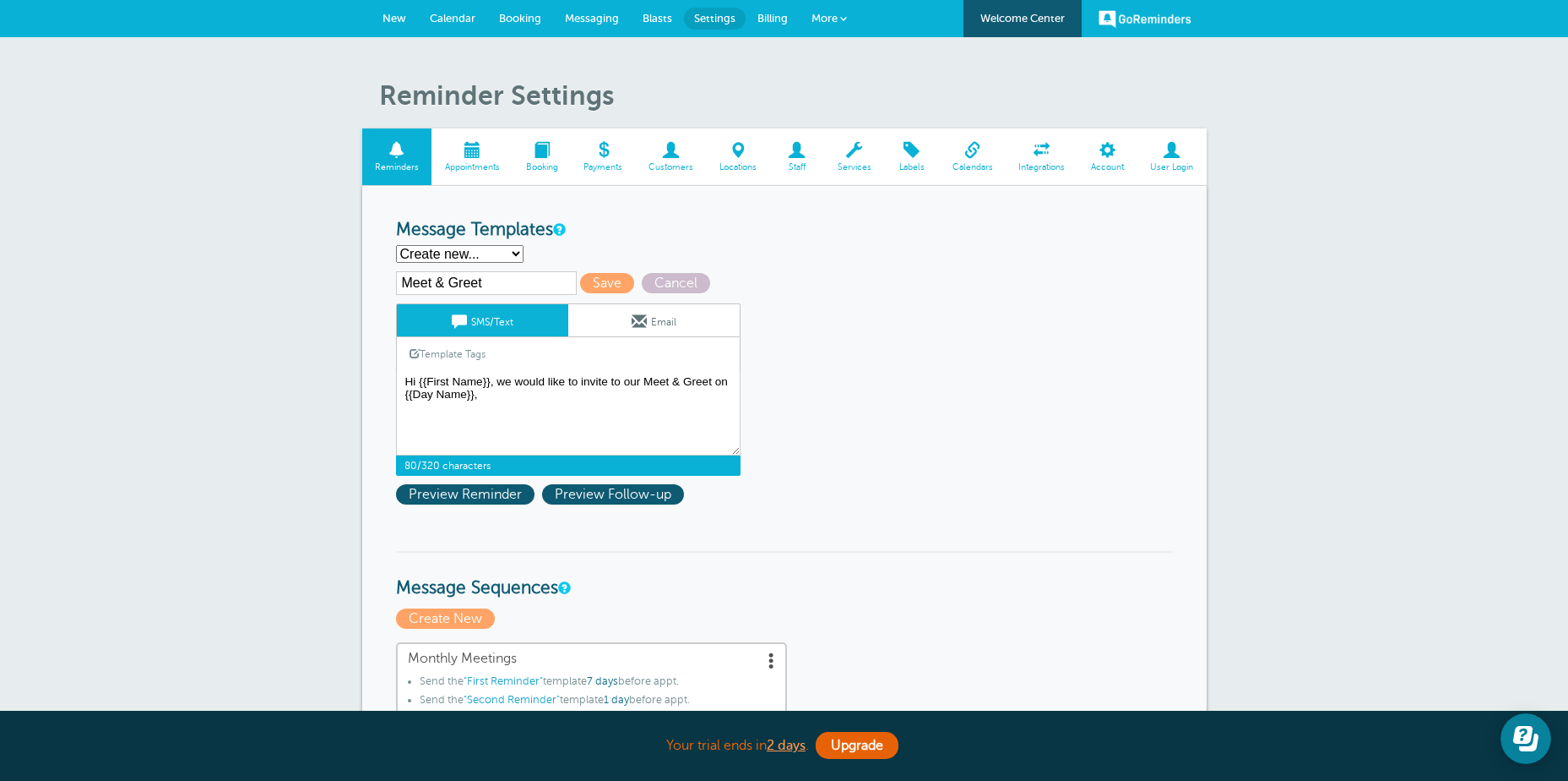
click at [460, 356] on link "Template Tags" at bounding box center [448, 354] width 101 height 33
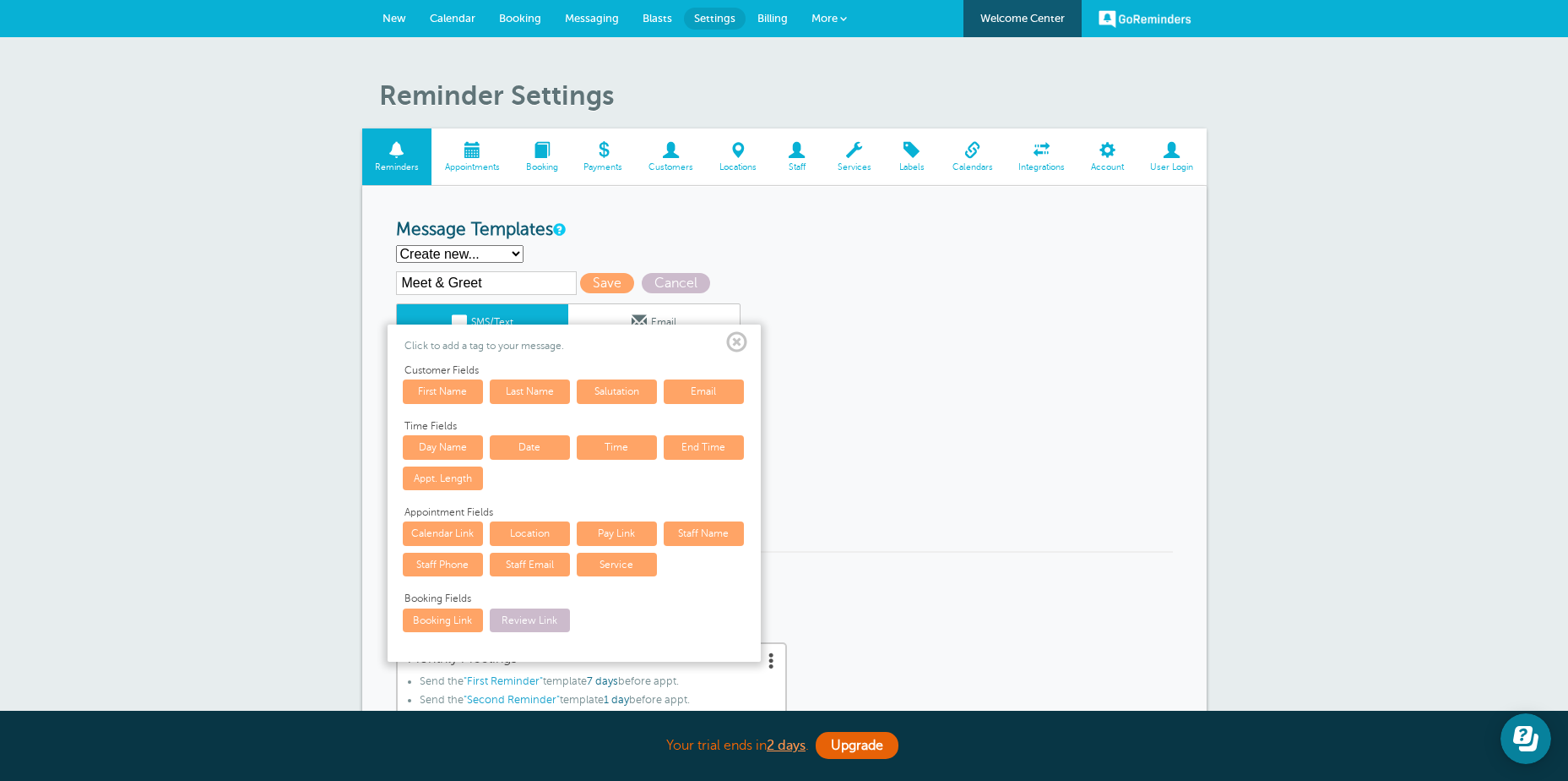
click at [527, 446] on link "Date" at bounding box center [530, 446] width 80 height 24
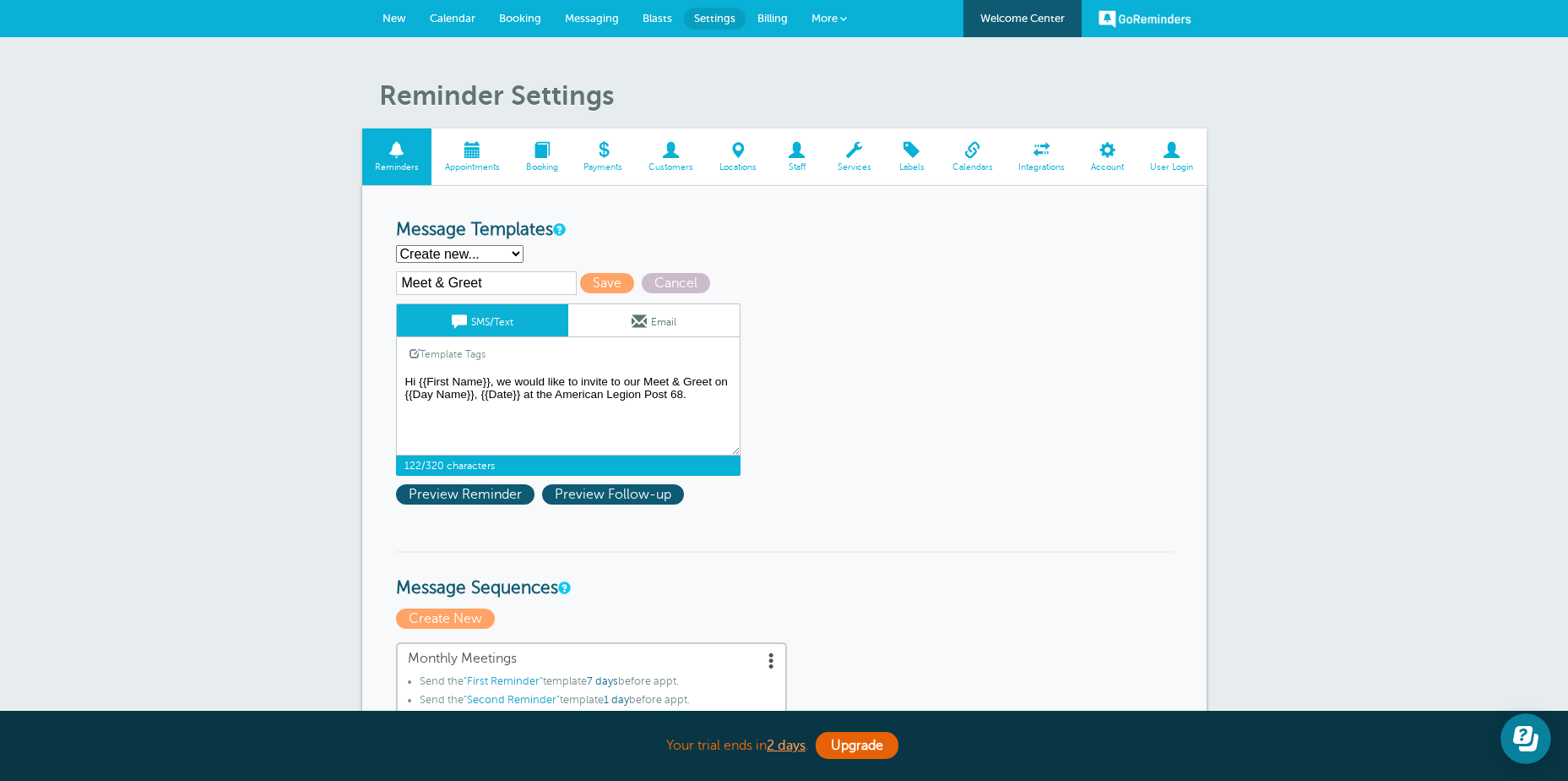
click at [611, 377] on textarea "Hi {{First Name}}, your appointment with American Legion Auxiliary Unit 68 has …" at bounding box center [569, 413] width 345 height 85
click at [426, 407] on textarea "Hi {{First Name}}, your appointment with American Legion Auxiliary Unit 68 has …" at bounding box center [569, 413] width 345 height 85
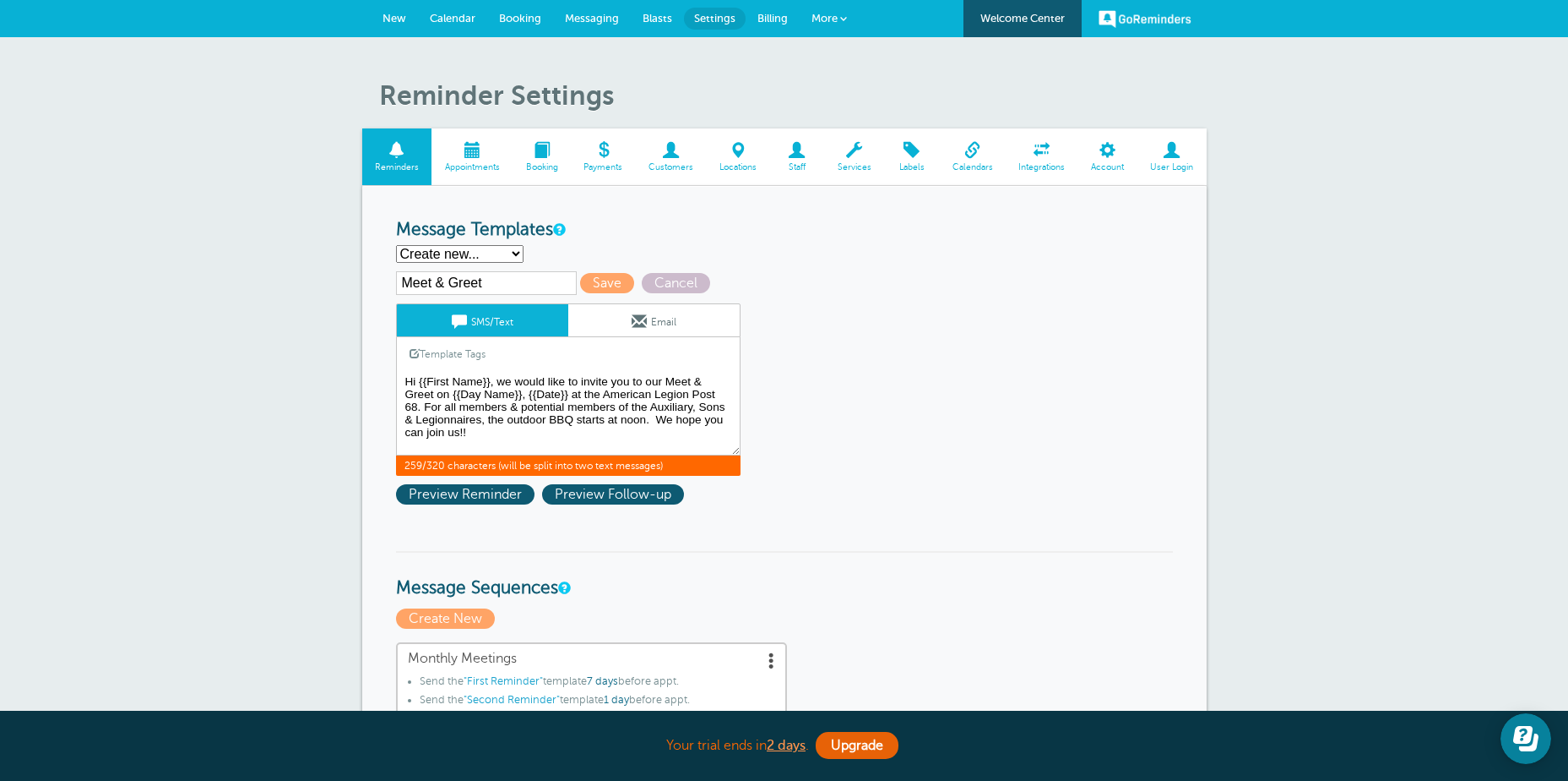
drag, startPoint x: 474, startPoint y: 432, endPoint x: 399, endPoint y: 379, distance: 91.8
click at [399, 379] on textarea "Hi {{First Name}}, your appointment with American Legion Auxiliary Unit 68 has …" at bounding box center [569, 413] width 345 height 85
type textarea "Hi {{First Name}}, we would like to invite you to our Meet & Greet on {{Day Nam…"
click at [628, 321] on link "Email" at bounding box center [653, 320] width 172 height 32
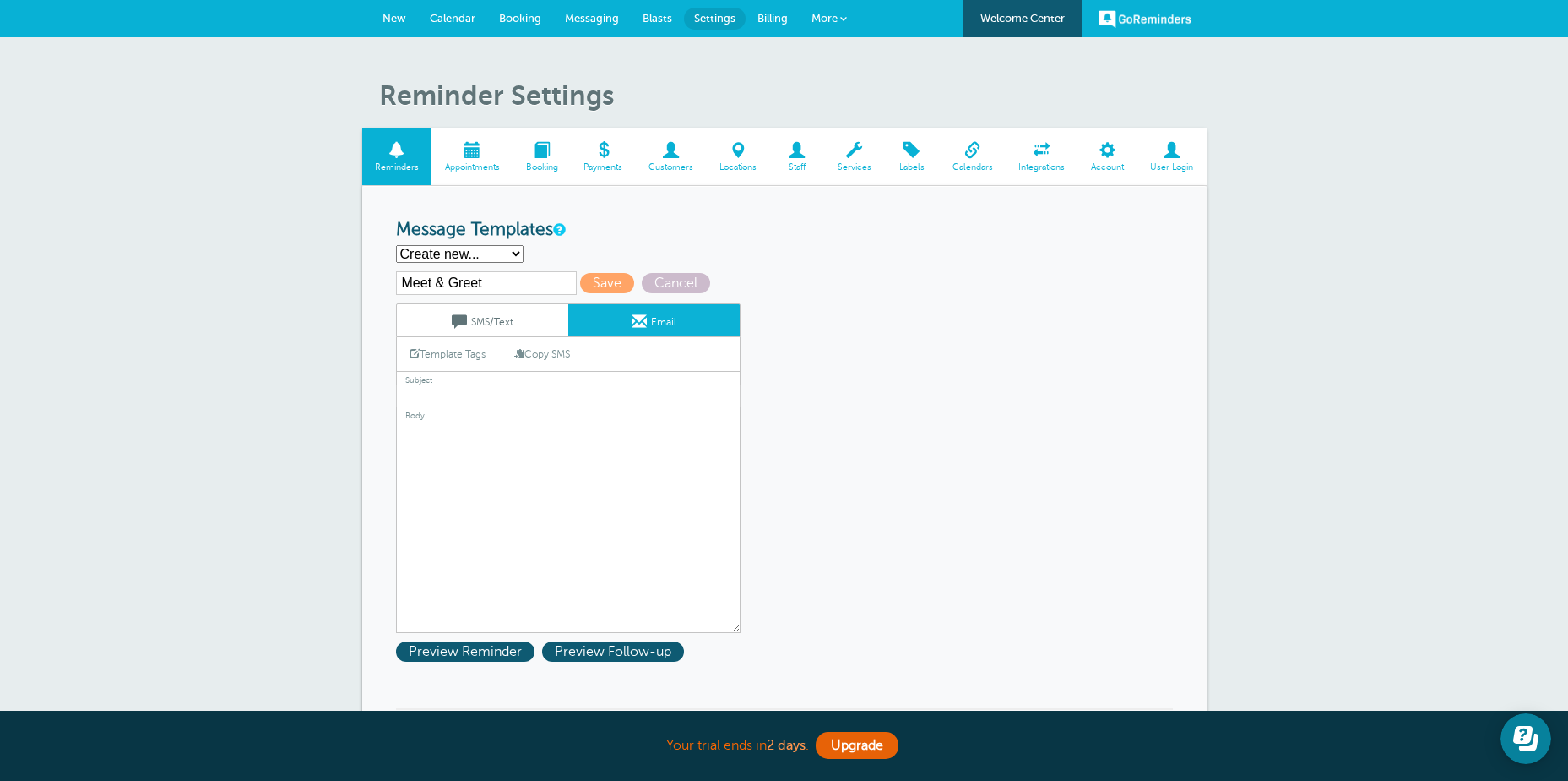
click at [413, 424] on textarea "Hi {{First Name}}, your appointment with American Legion Auxiliary Unit 68 has …" at bounding box center [569, 527] width 345 height 211
paste textarea "Hi {{First Name}}, we would like to invite you to our Meet & Greet on {{Day Nam…"
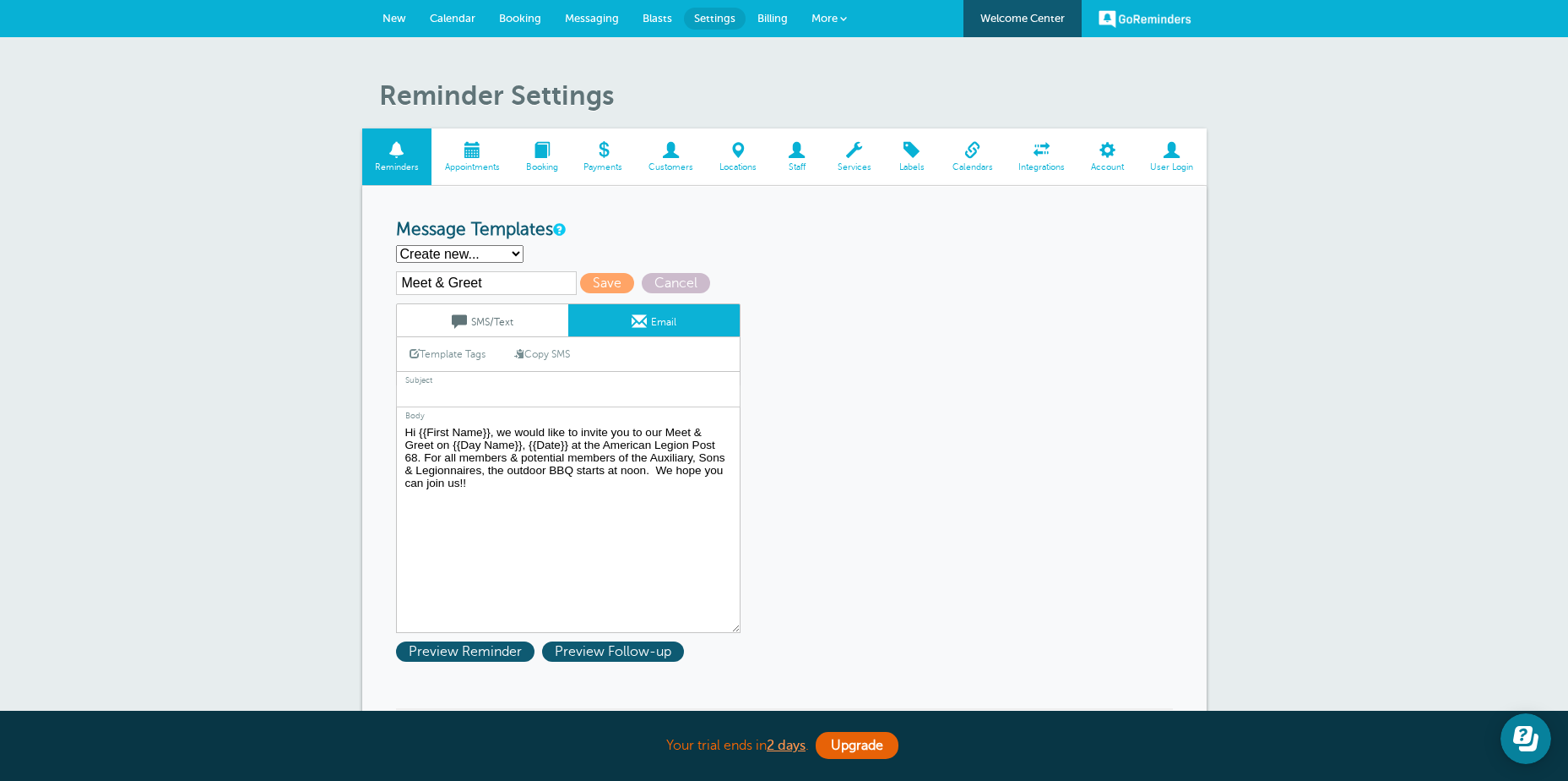
click at [603, 443] on textarea "Hi {{First Name}}, your appointment with American Legion Auxiliary Unit 68 has …" at bounding box center [569, 527] width 345 height 211
type textarea "Hi {{First Name}}, we would like to invite you to our Meet & Greet on {{Day Nam…"
click at [412, 396] on input "text" at bounding box center [569, 396] width 345 height 22
type input "Bridgeport American Legion Meet & Greet"
click at [581, 429] on textarea "Hi {{First Name}}, your appointment with American Legion Auxiliary Unit 68 has …" at bounding box center [569, 527] width 345 height 211
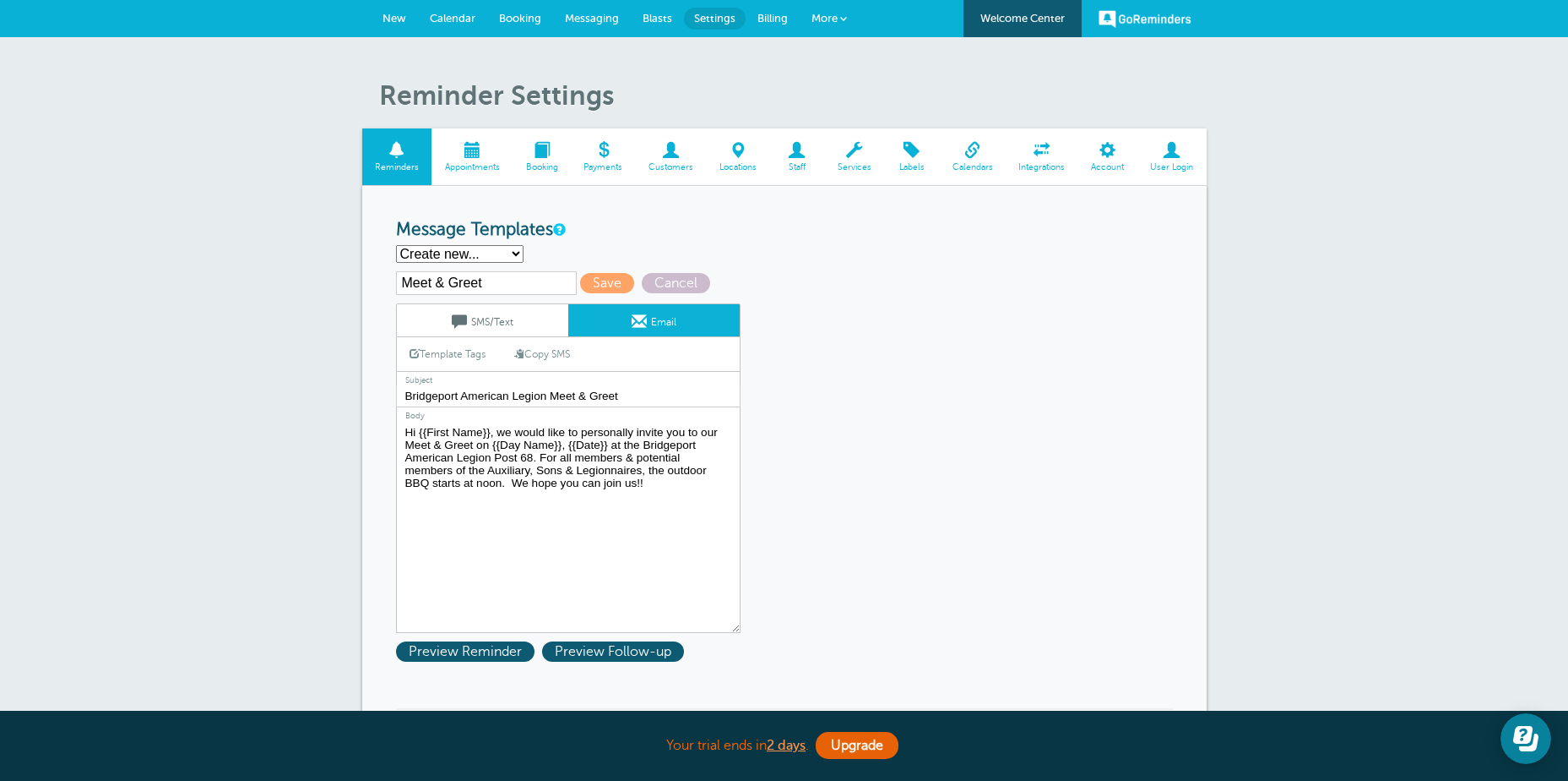
type textarea "Hi {{First Name}}, we would like to personally invite you to our Meet & Greet o…"
click at [490, 324] on link "SMS/Text" at bounding box center [483, 320] width 172 height 32
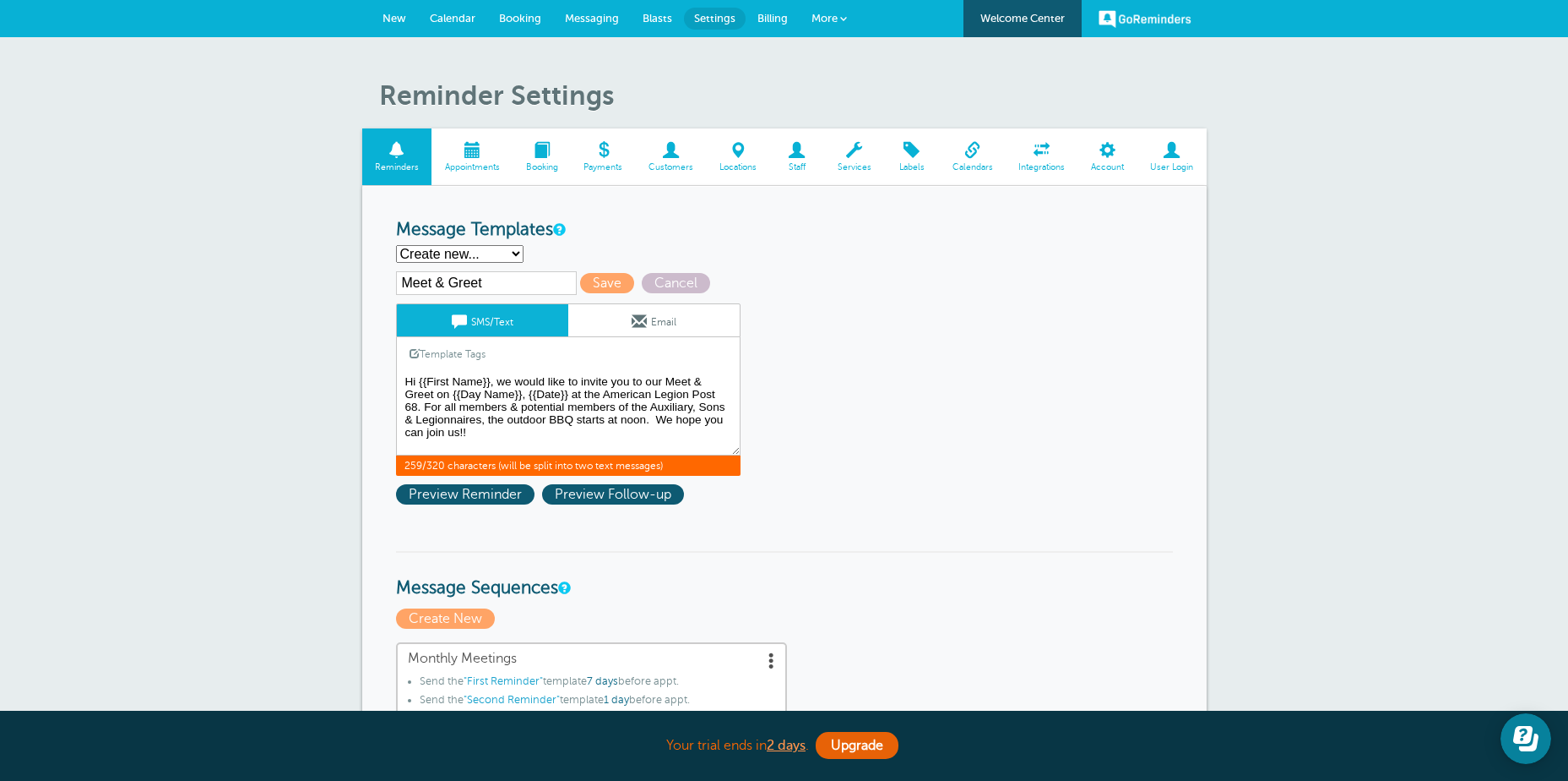
click at [580, 378] on textarea "Hi {{First Name}}, your appointment with [DEMOGRAPHIC_DATA] Legion Auxiliary Un…" at bounding box center [569, 413] width 345 height 85
click at [642, 395] on textarea "Hi {{First Name}}, your appointment with [DEMOGRAPHIC_DATA] Legion Auxiliary Un…" at bounding box center [569, 413] width 345 height 85
type textarea "Hi {{First Name}}, we would like to personally invite you to our Meet & Greet o…"
click at [470, 492] on span "Preview Reminder" at bounding box center [465, 494] width 139 height 20
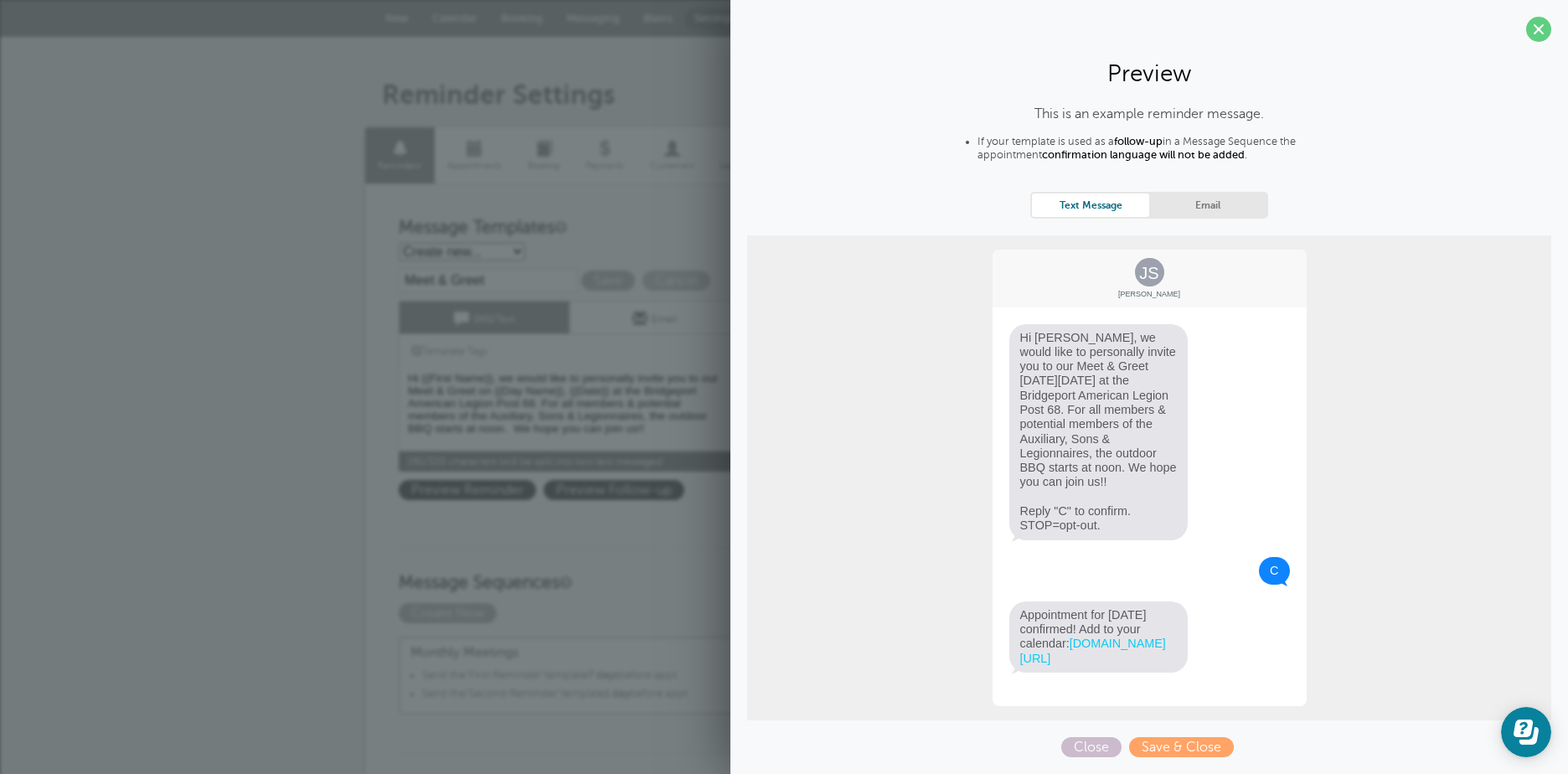
click at [1220, 213] on link "Email" at bounding box center [1208, 205] width 117 height 22
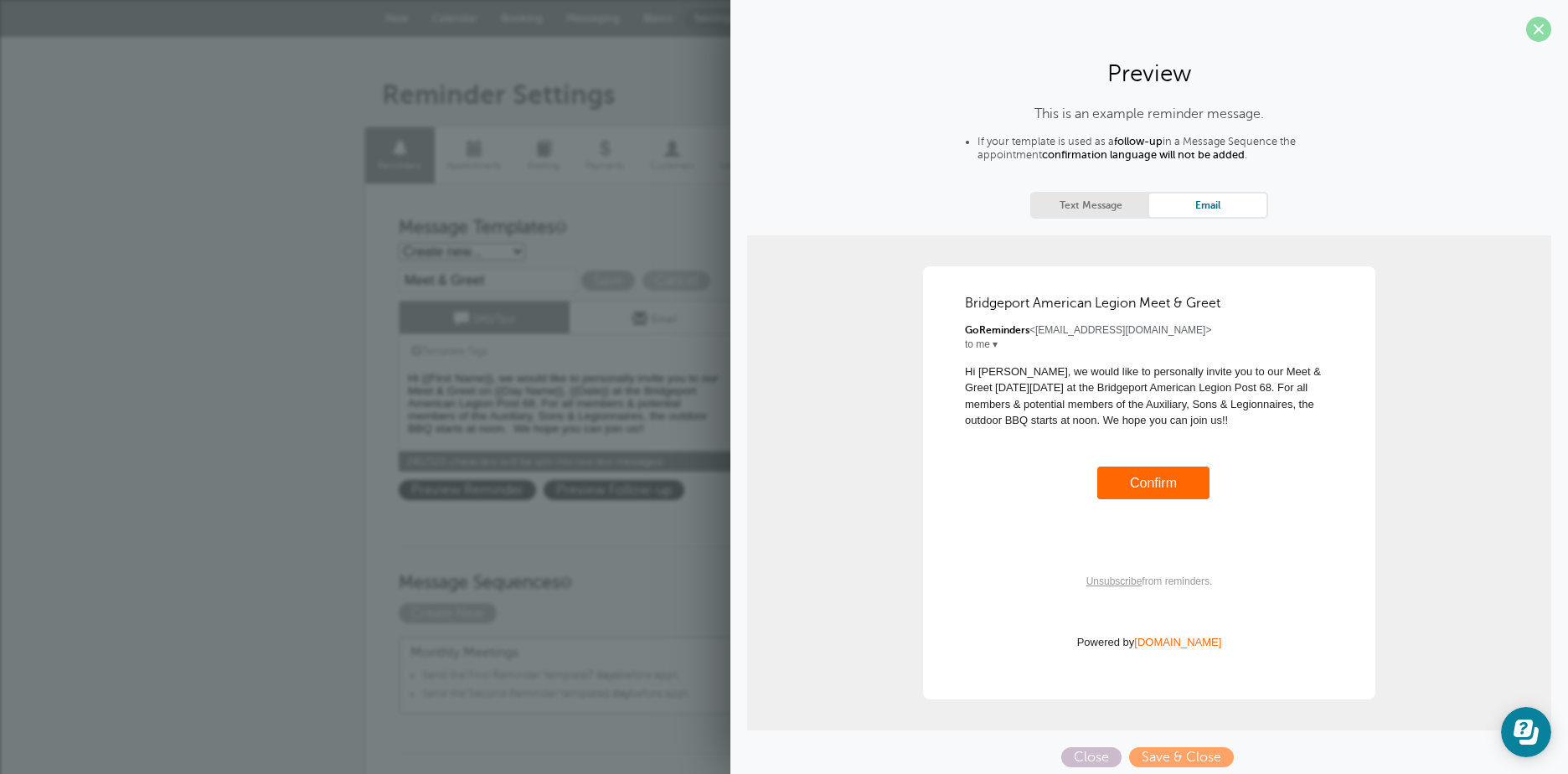
click at [1528, 29] on span at bounding box center [1538, 29] width 25 height 25
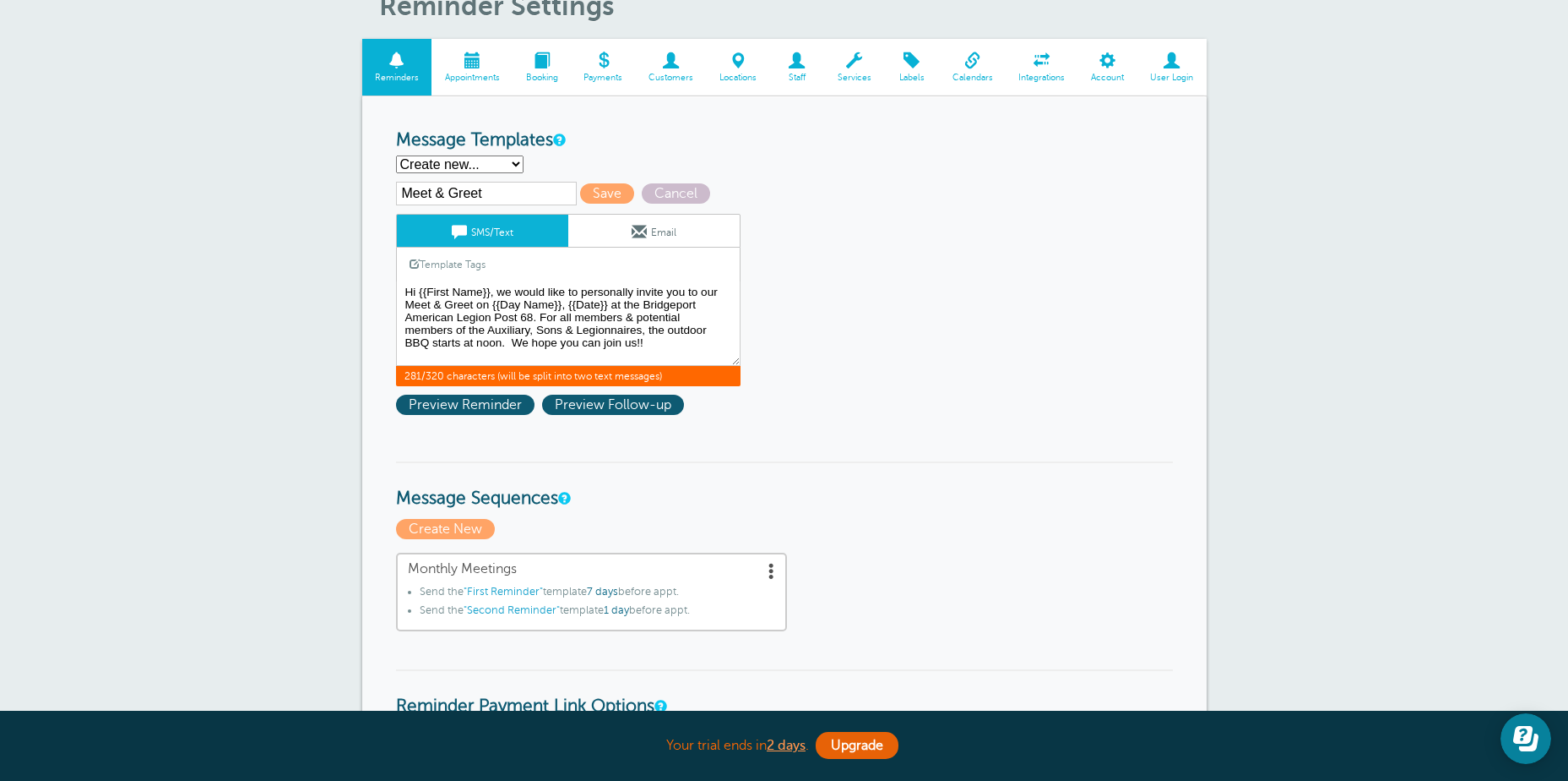
scroll to position [169, 0]
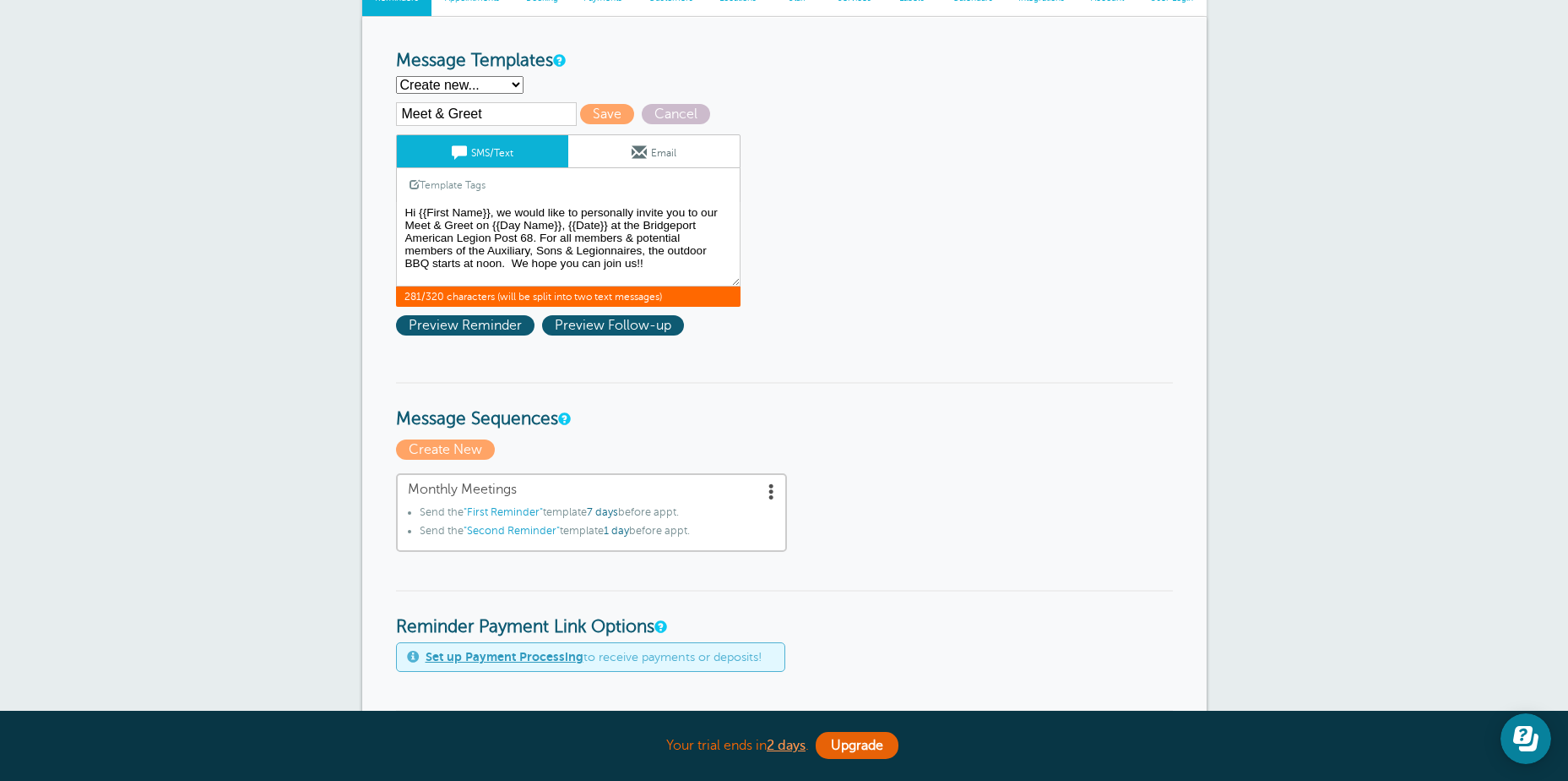
click at [516, 82] on select "First Reminder Monthly Meetings Second Reminder Third Reminder Create new..." at bounding box center [460, 85] width 127 height 17
select select "161457"
click at [396, 76] on select "First Reminder Monthly Meetings Second Reminder Third Reminder Create new..." at bounding box center [460, 85] width 127 height 17
type input "First Reminder"
type textarea "Hi {{First Name}}, your appointment with [DEMOGRAPHIC_DATA] Legion Auxiliary Un…"
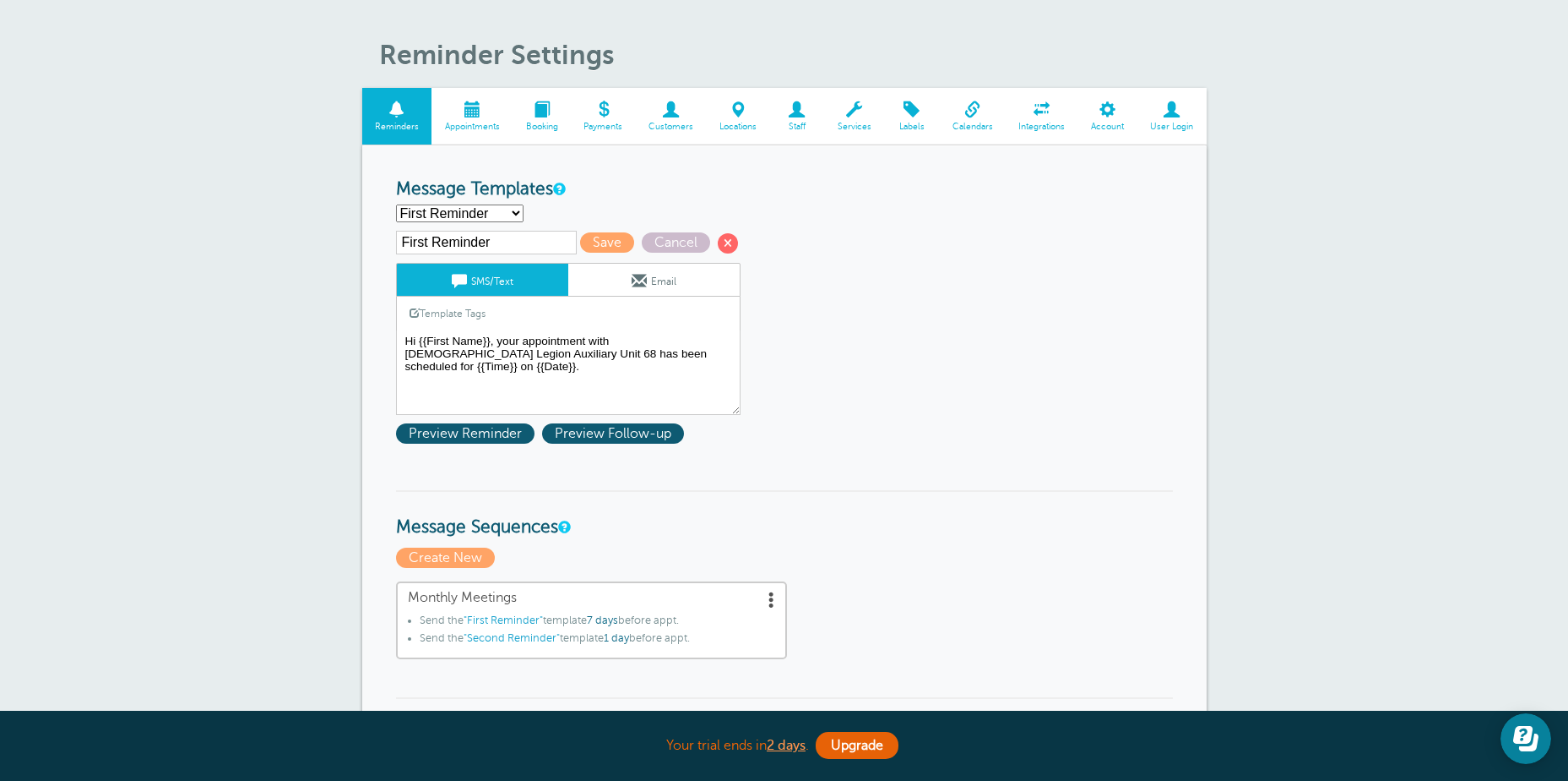
scroll to position [0, 0]
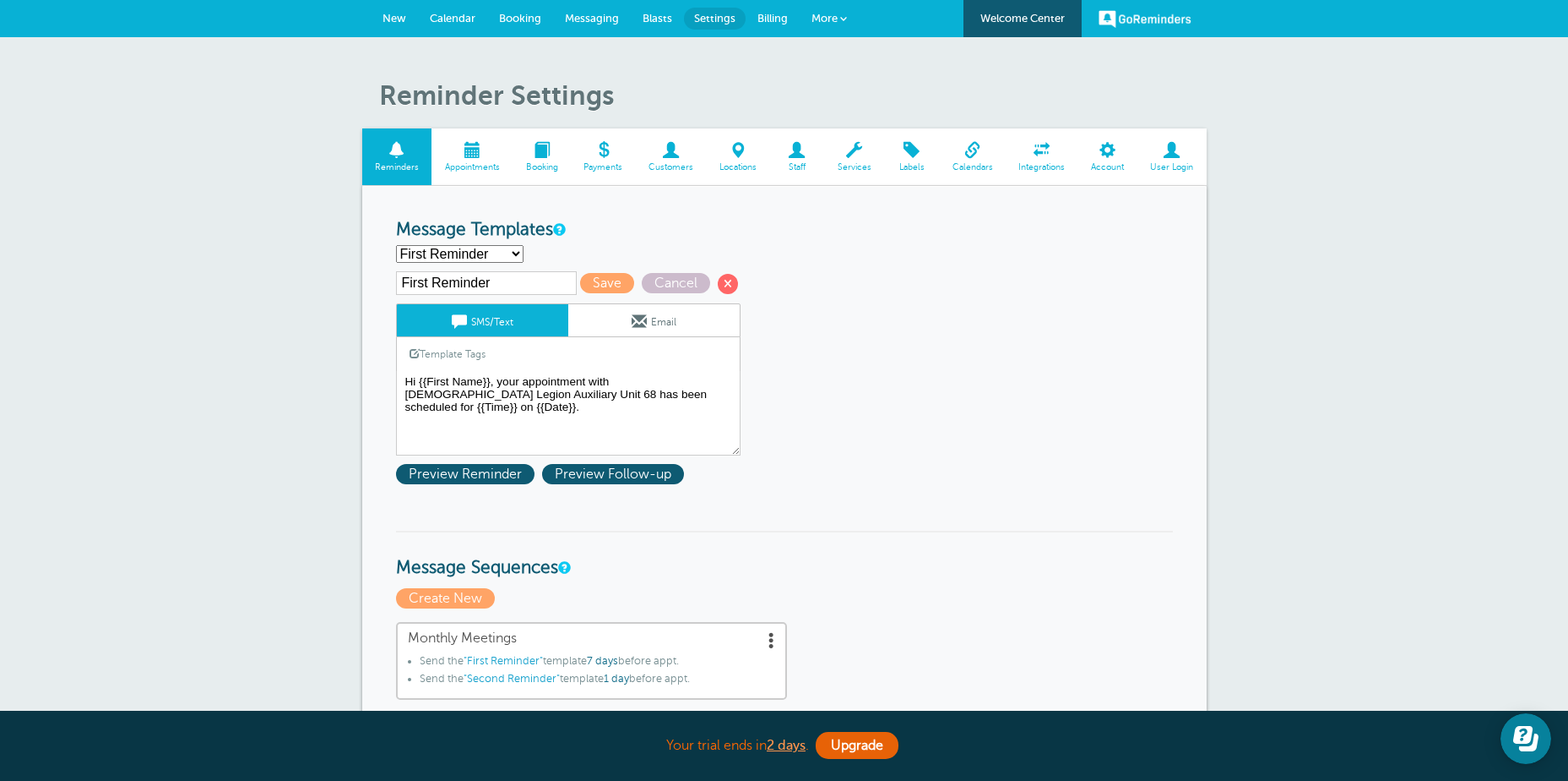
click at [511, 252] on select "First Reminder Monthly Meetings Second Reminder Third Reminder Create new..." at bounding box center [460, 254] width 127 height 17
select select
click at [396, 245] on select "First Reminder Monthly Meetings Second Reminder Third Reminder Create new..." at bounding box center [460, 254] width 127 height 17
click at [475, 282] on input "text" at bounding box center [486, 282] width 180 height 24
type input "Meet & Greet"
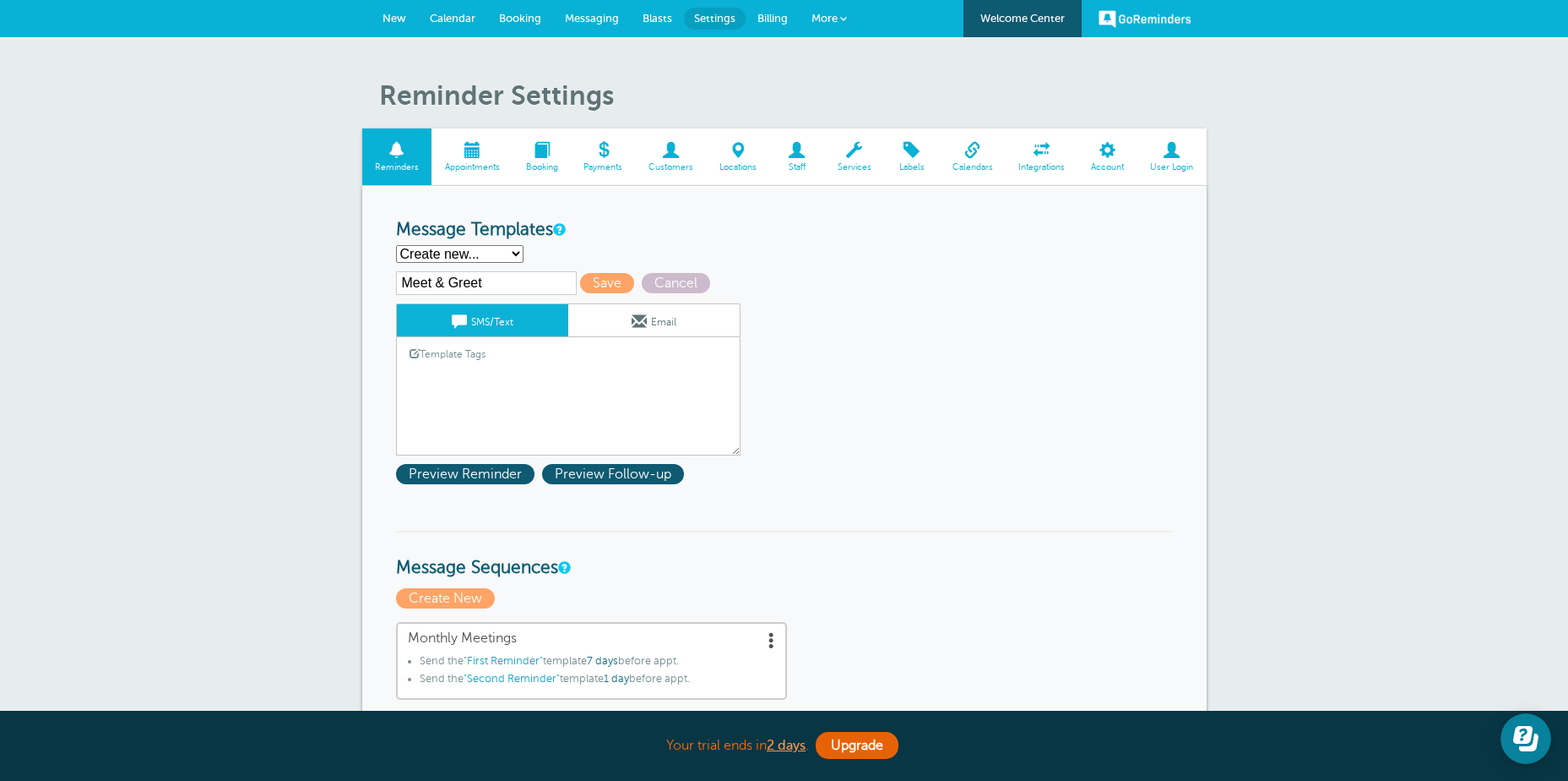
click at [413, 380] on textarea "Hi {{First Name}}, your appointment with [DEMOGRAPHIC_DATA] Legion Auxiliary Un…" at bounding box center [569, 413] width 345 height 85
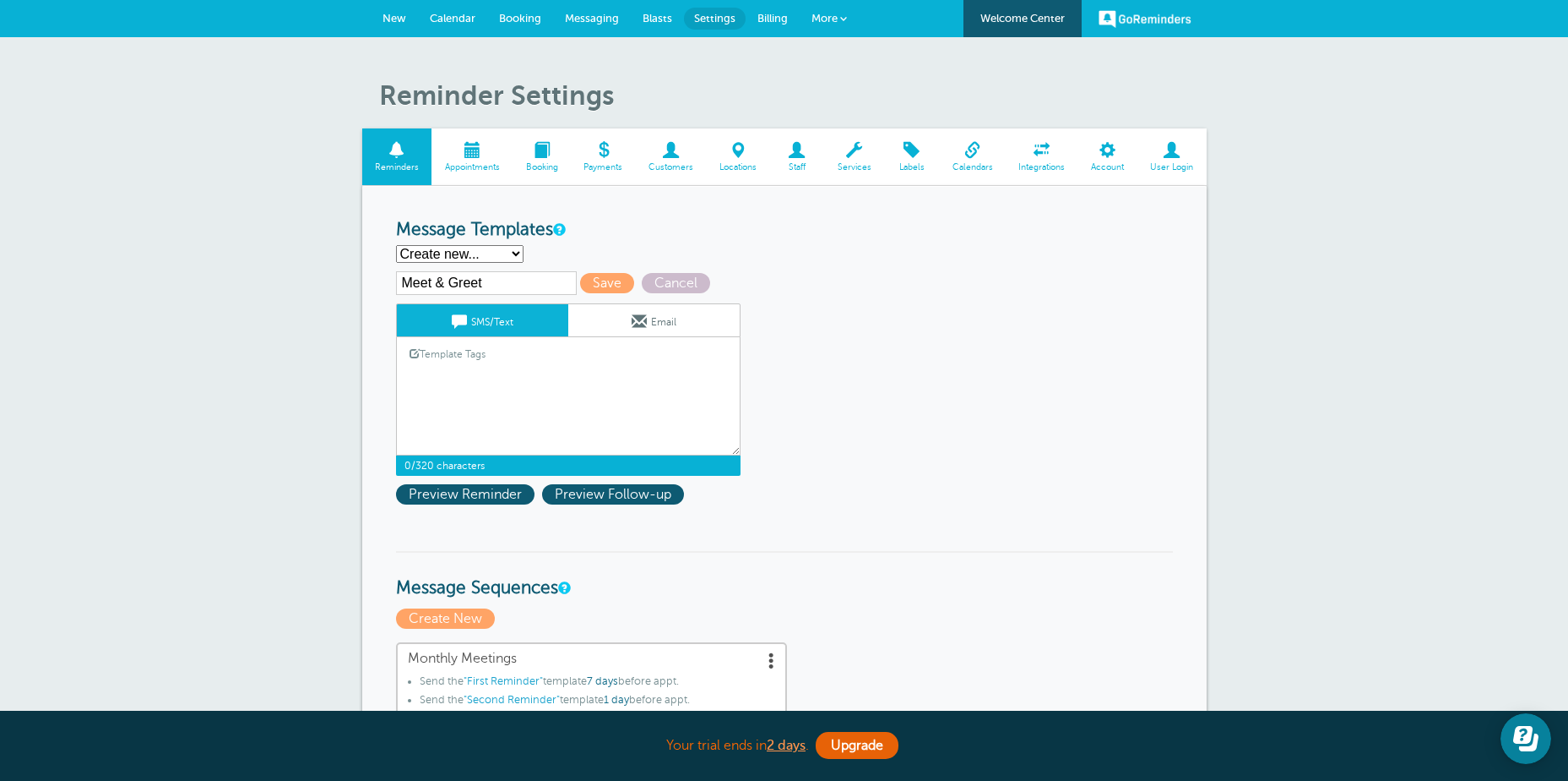
paste textarea "Hi {{First Name}}, we would like to invite you to our Meet & Greet on {{Day Nam…"
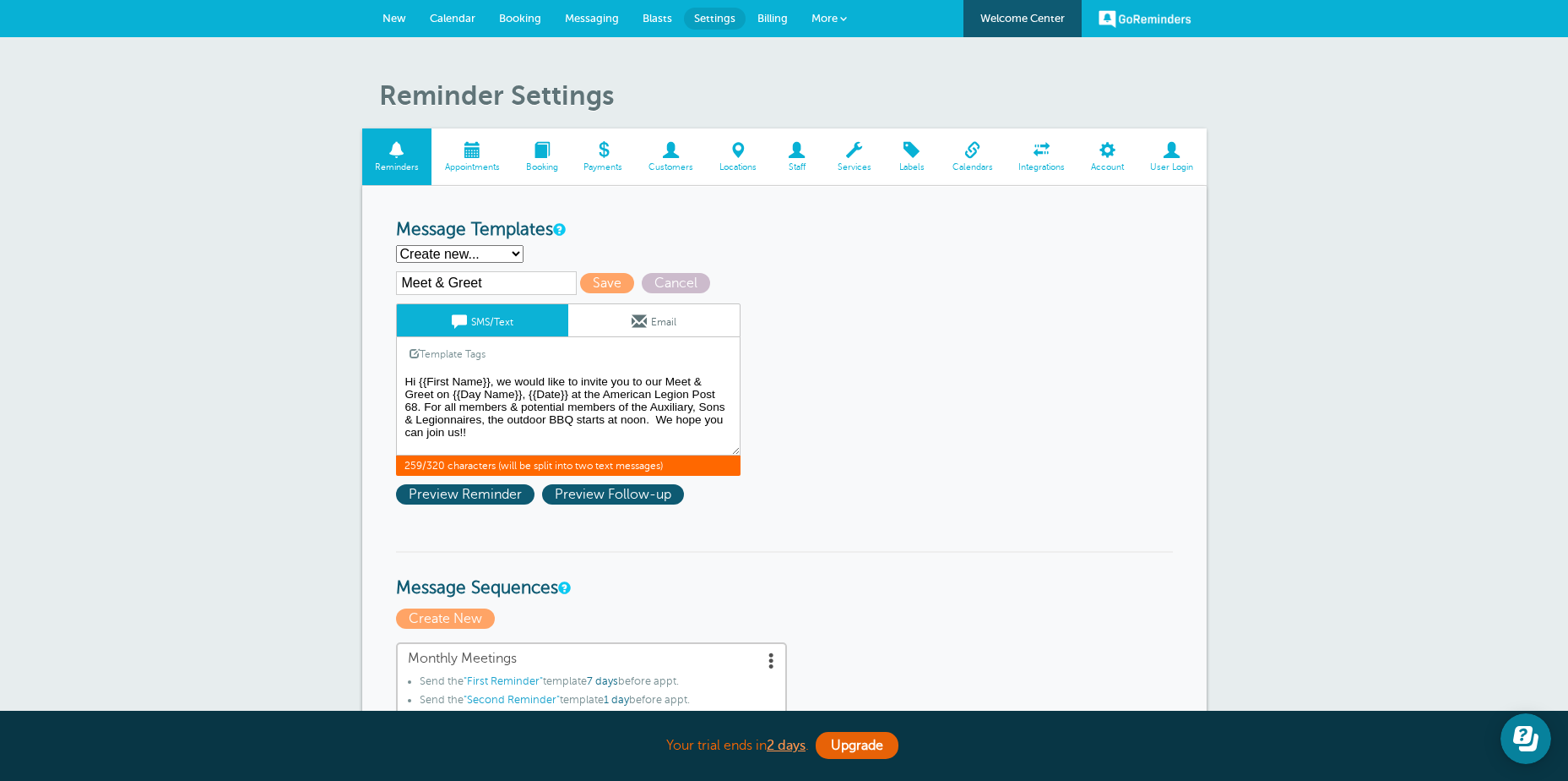
click at [581, 378] on textarea "Hi {{First Name}}, your appointment with [DEMOGRAPHIC_DATA] Legion Auxiliary Un…" at bounding box center [569, 413] width 345 height 85
click at [642, 393] on textarea "Hi {{First Name}}, your appointment with [DEMOGRAPHIC_DATA] Legion Auxiliary Un…" at bounding box center [569, 413] width 345 height 85
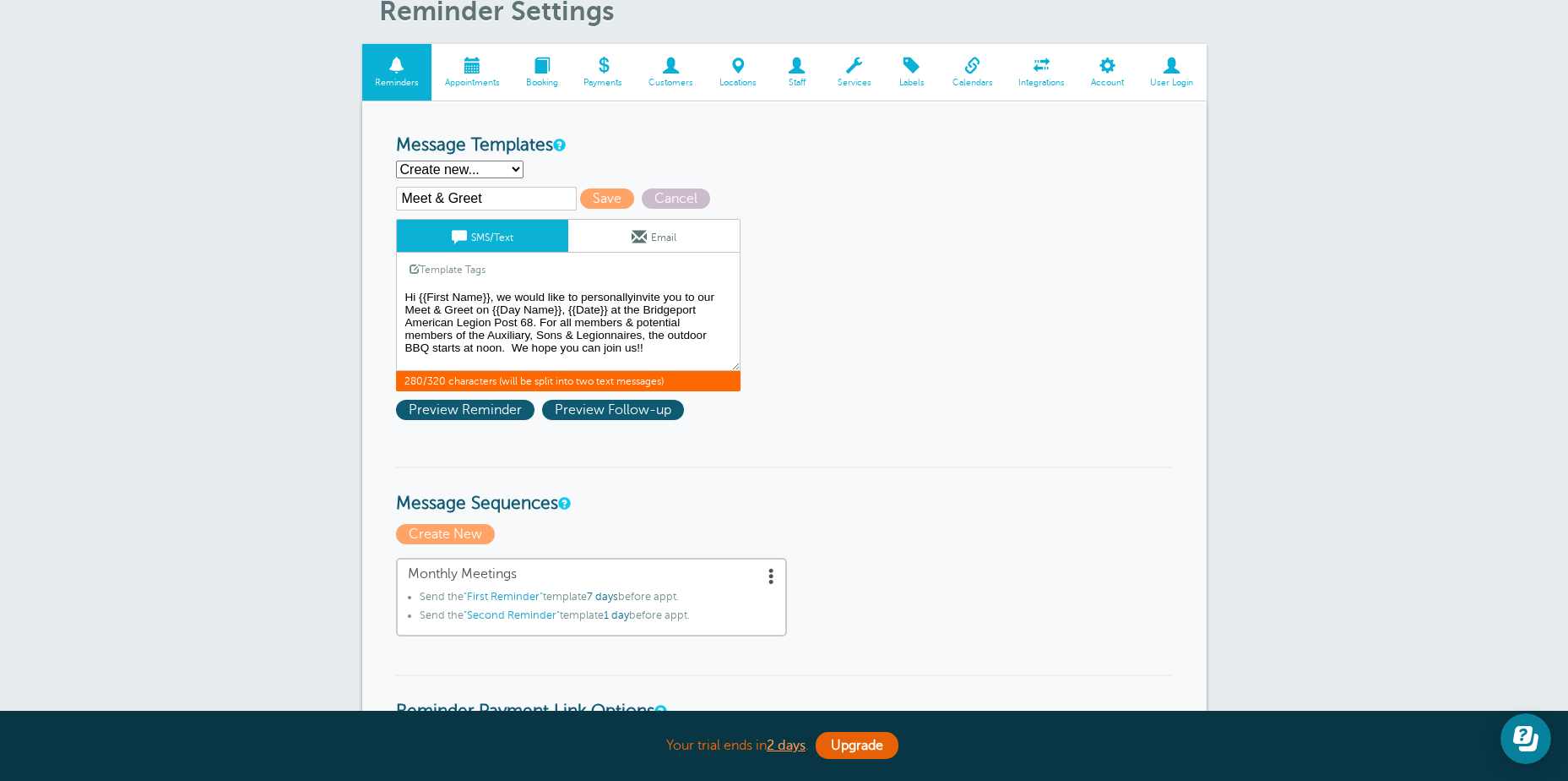
drag, startPoint x: 650, startPoint y: 347, endPoint x: 402, endPoint y: 284, distance: 255.9
click at [402, 284] on div "SMS/Text Email Template Tags Copy SMS Click to add a tag to your message. Custo…" at bounding box center [569, 305] width 345 height 173
type textarea "Hi {{First Name}}, we would like to personallyinvite you to our Meet & Greet on…"
click at [619, 235] on link "Email" at bounding box center [653, 235] width 172 height 32
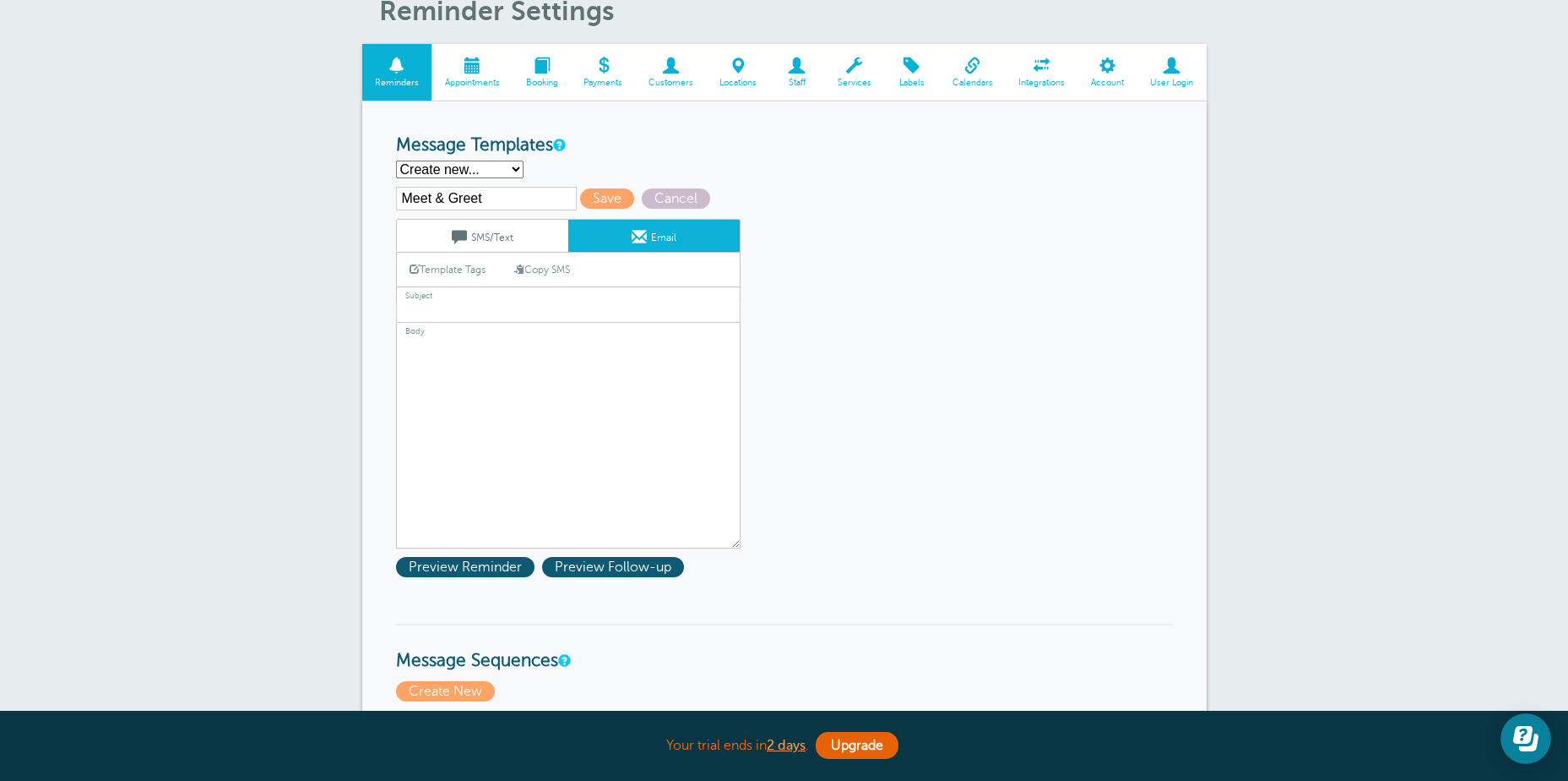
click at [411, 346] on textarea "Hi {{First Name}}, your appointment with [DEMOGRAPHIC_DATA] Legion Auxiliary Un…" at bounding box center [569, 443] width 345 height 211
paste textarea "Hi {{First Name}}, we would like to personallyinvite you to our Meet & Greet on…"
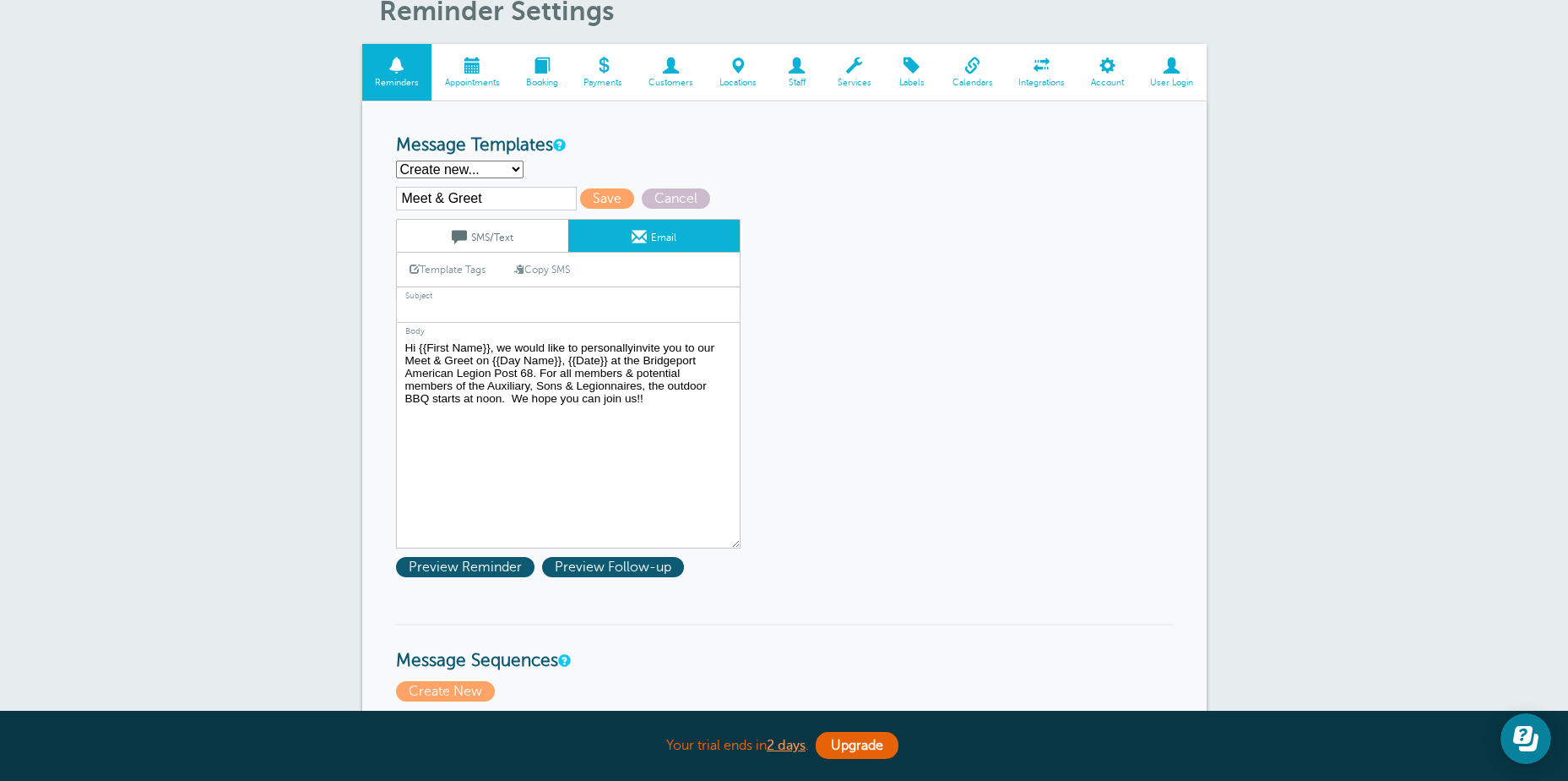
type textarea "Hi {{First Name}}, we would like to personallyinvite you to our Meet & Greet on…"
click at [419, 310] on input "text" at bounding box center [569, 311] width 345 height 22
type input "Bridgeport American Legion Meet & Greet"
click at [612, 190] on span "Save" at bounding box center [607, 198] width 54 height 20
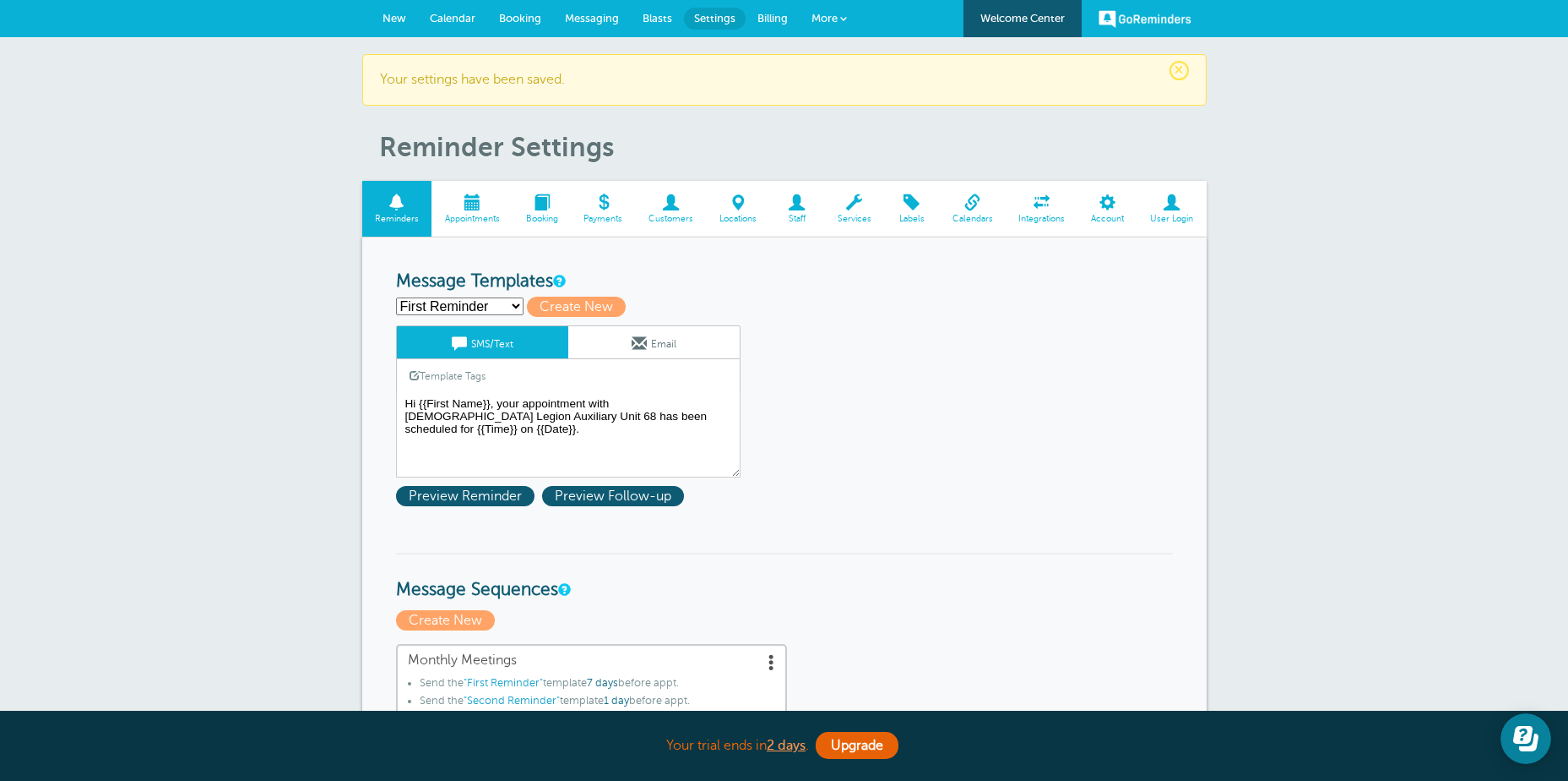
click at [514, 306] on select "First Reminder Meet & Greet Monthly Meetings Second Reminder Third Reminder Cre…" at bounding box center [460, 306] width 127 height 17
select select "162377"
click at [396, 297] on select "First Reminder Meet & Greet Monthly Meetings Second Reminder Third Reminder Cre…" at bounding box center [460, 306] width 127 height 17
type input "Meet & Greet"
type textarea "Hi {{First Name}}, we would like to personallyinvite you to our Meet & Greet on…"
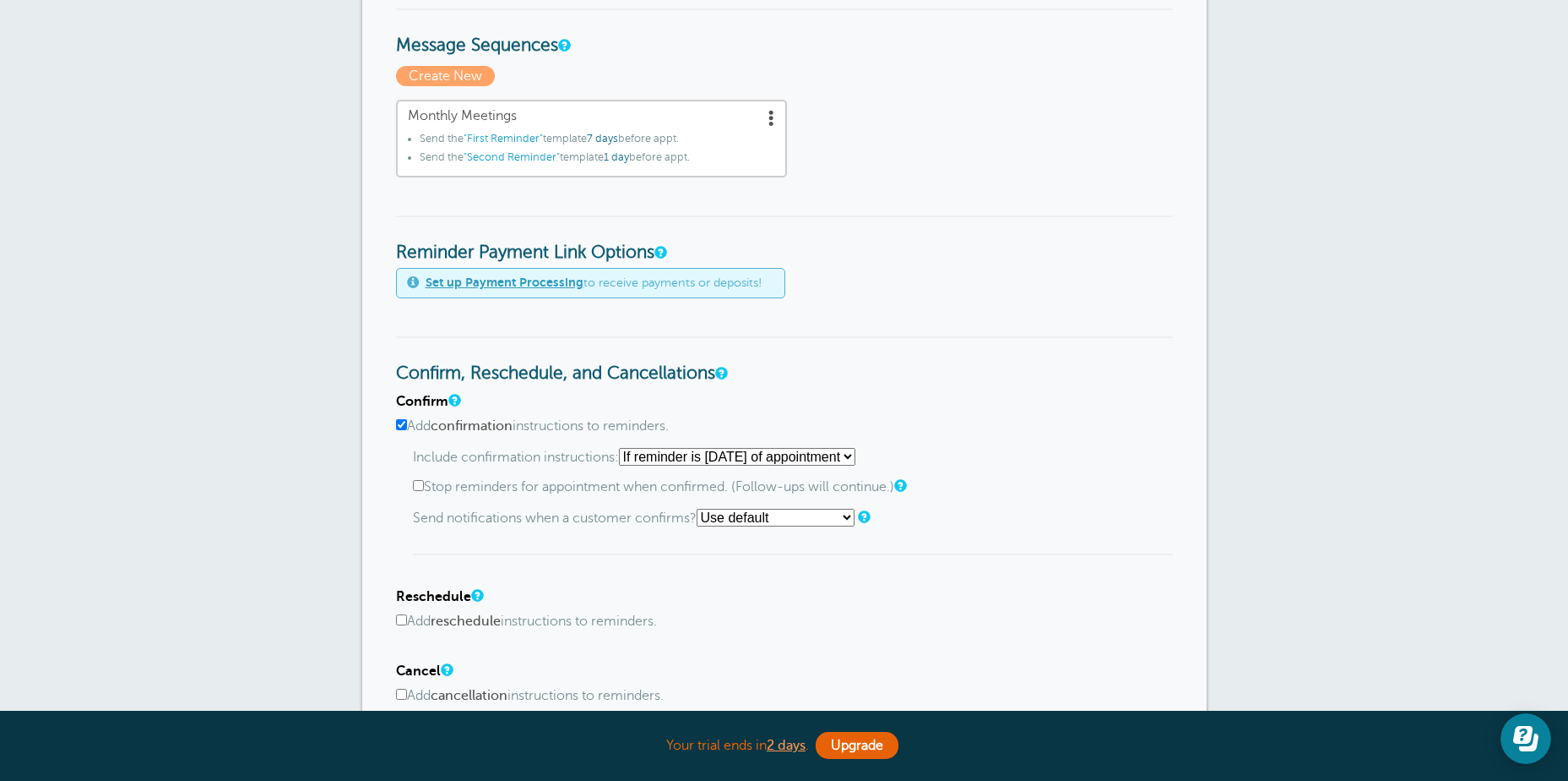
scroll to position [592, 0]
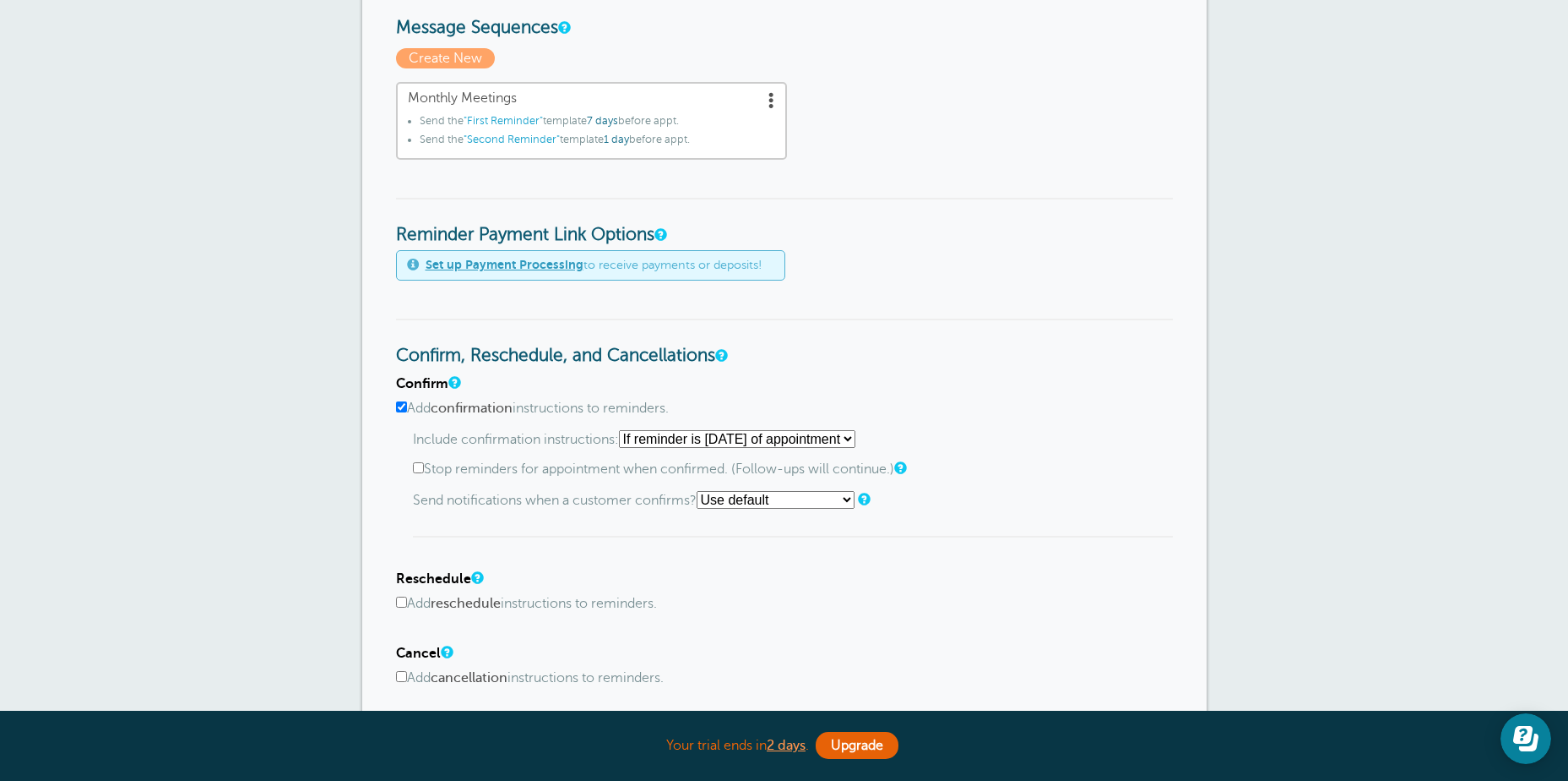
click at [855, 437] on select "Starting with first reminder If reminder is [DATE] of appointment If reminder i…" at bounding box center [737, 438] width 236 height 17
click at [954, 405] on label "Add confirmation instructions to reminders." at bounding box center [785, 409] width 777 height 16
click at [407, 405] on input "Add confirmation instructions to reminders." at bounding box center [402, 407] width 11 height 11
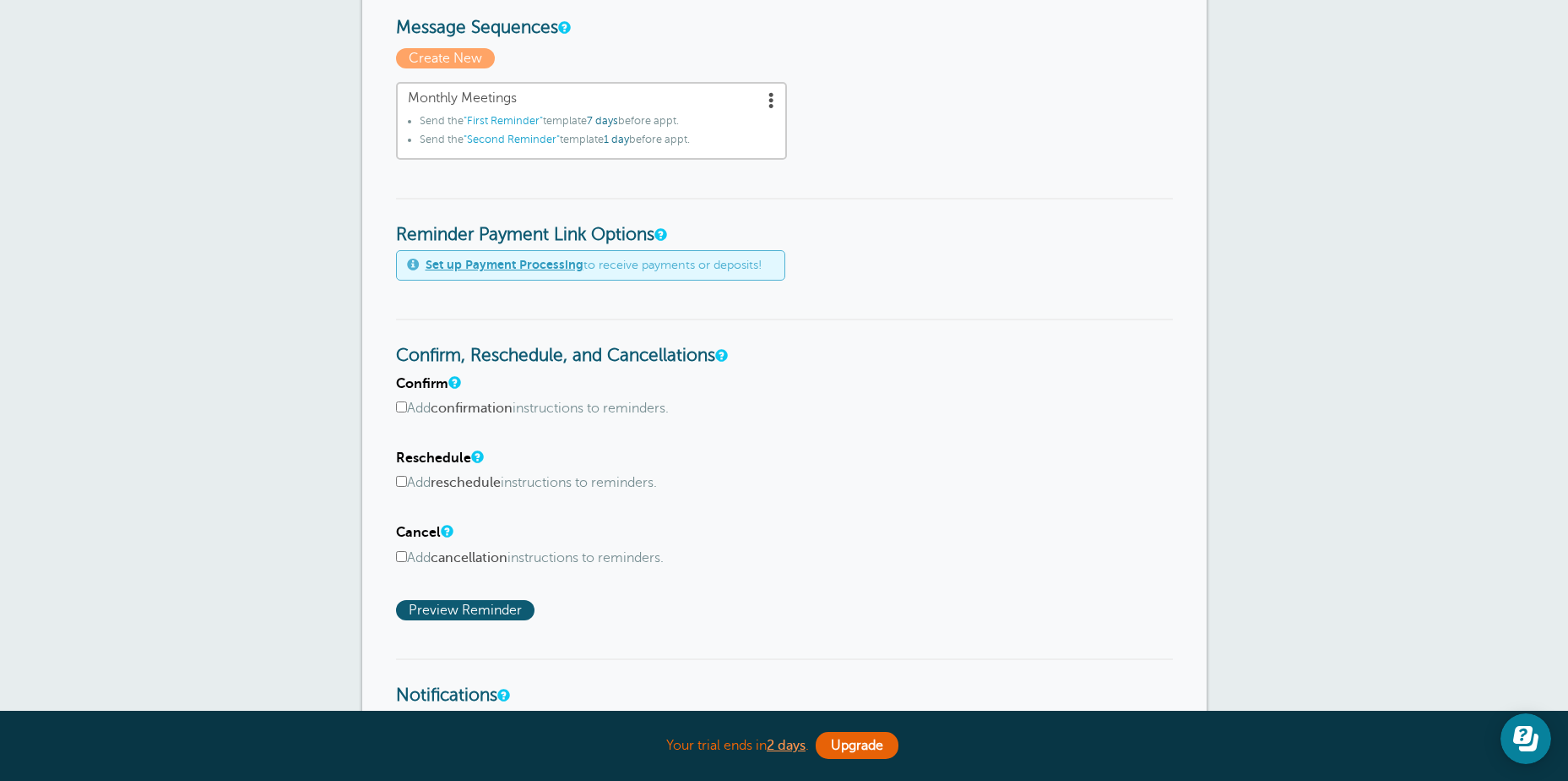
click at [402, 407] on input "Add confirmation instructions to reminders." at bounding box center [402, 407] width 11 height 11
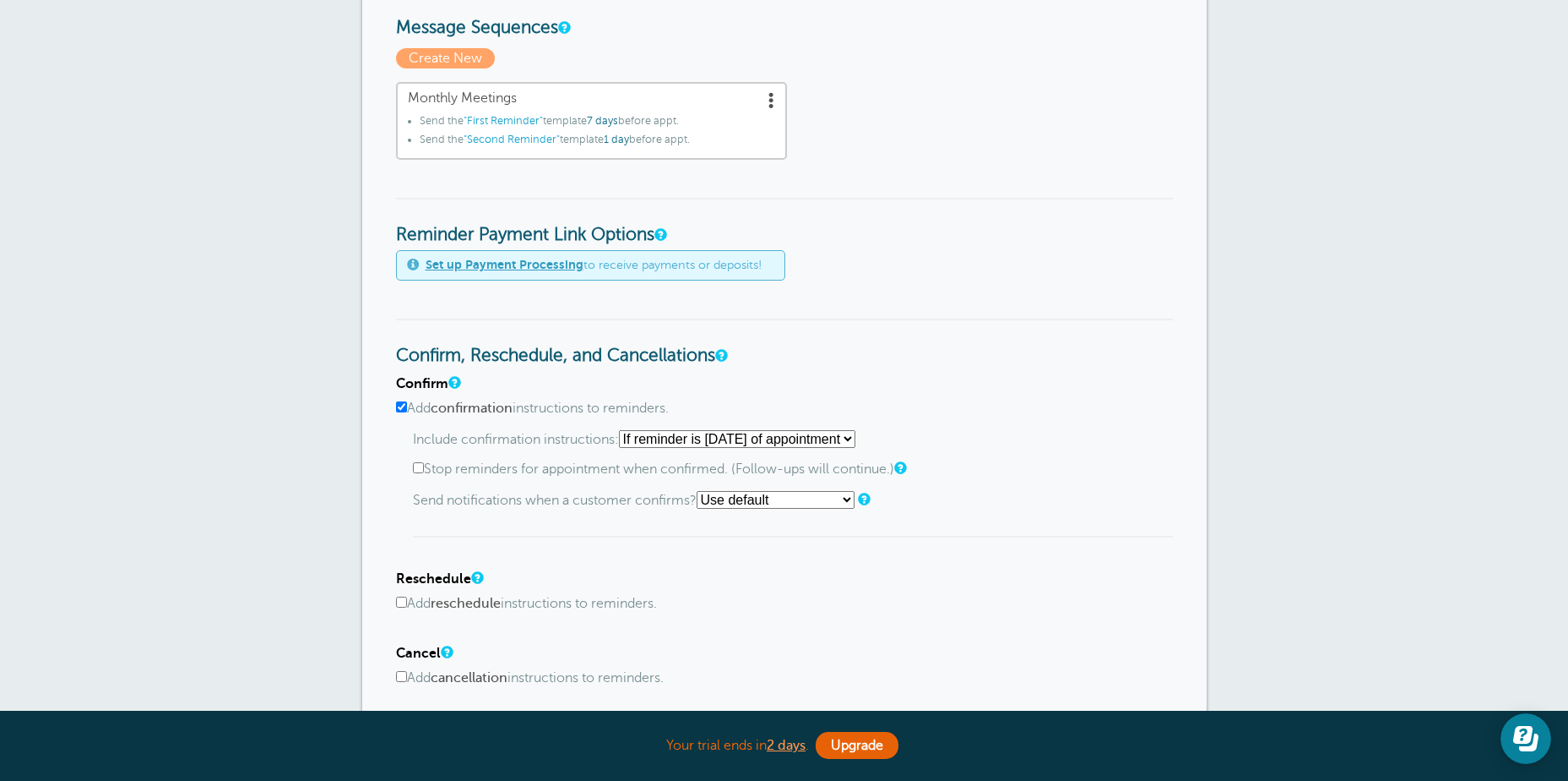
click at [402, 405] on input "Add confirmation instructions to reminders." at bounding box center [402, 407] width 11 height 11
checkbox input "false"
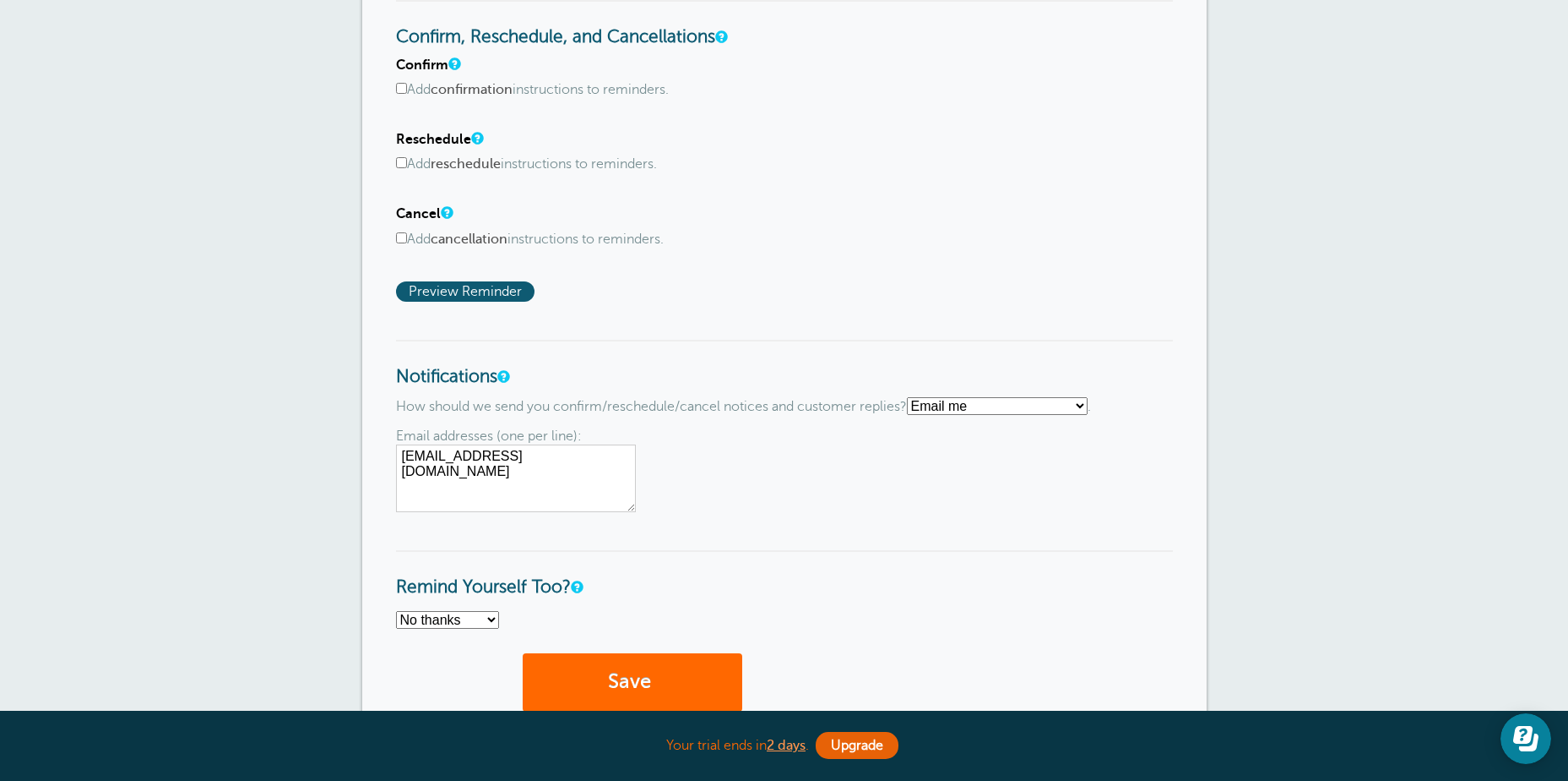
scroll to position [929, 0]
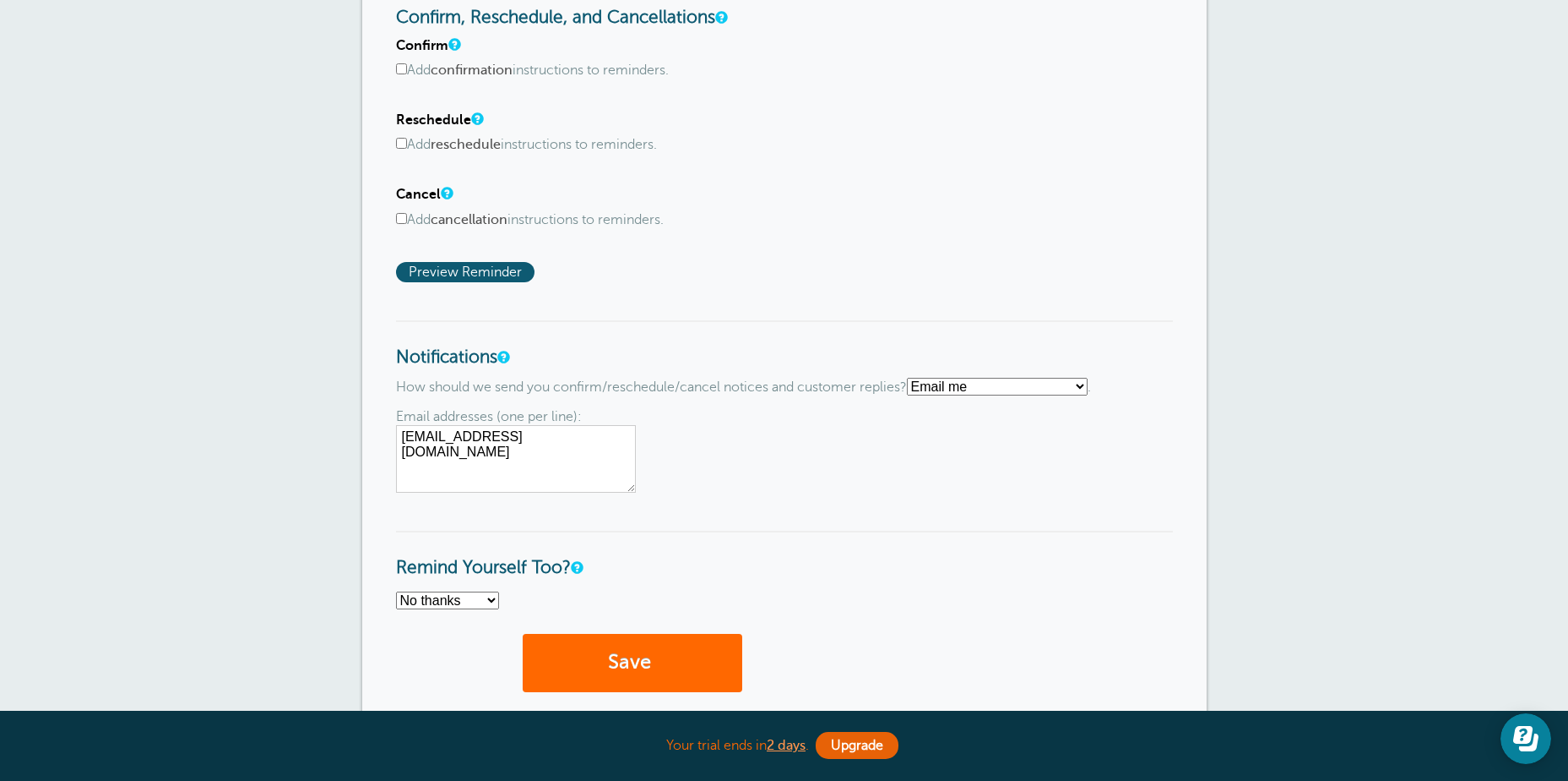
click at [1087, 382] on select "Text me Email me Don't send me notifications" at bounding box center [997, 386] width 180 height 17
select select "5"
click at [914, 377] on select "Text me Email me Don't send me notifications" at bounding box center [997, 386] width 180 height 17
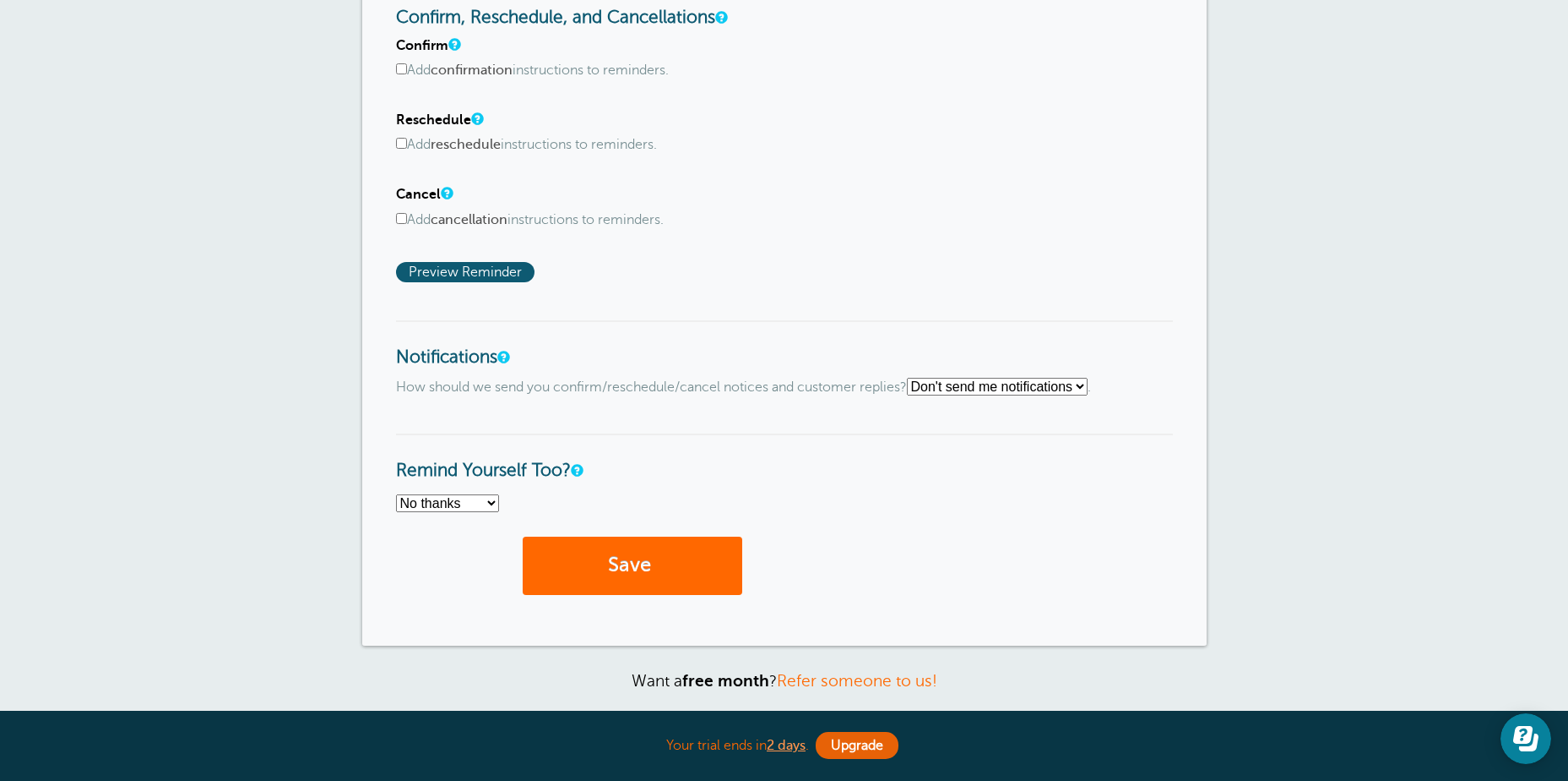
click at [495, 501] on select "No thanks Yes, text me Yes, email me" at bounding box center [448, 503] width 103 height 17
click at [396, 494] on select "No thanks Yes, text me Yes, email me" at bounding box center [448, 503] width 103 height 17
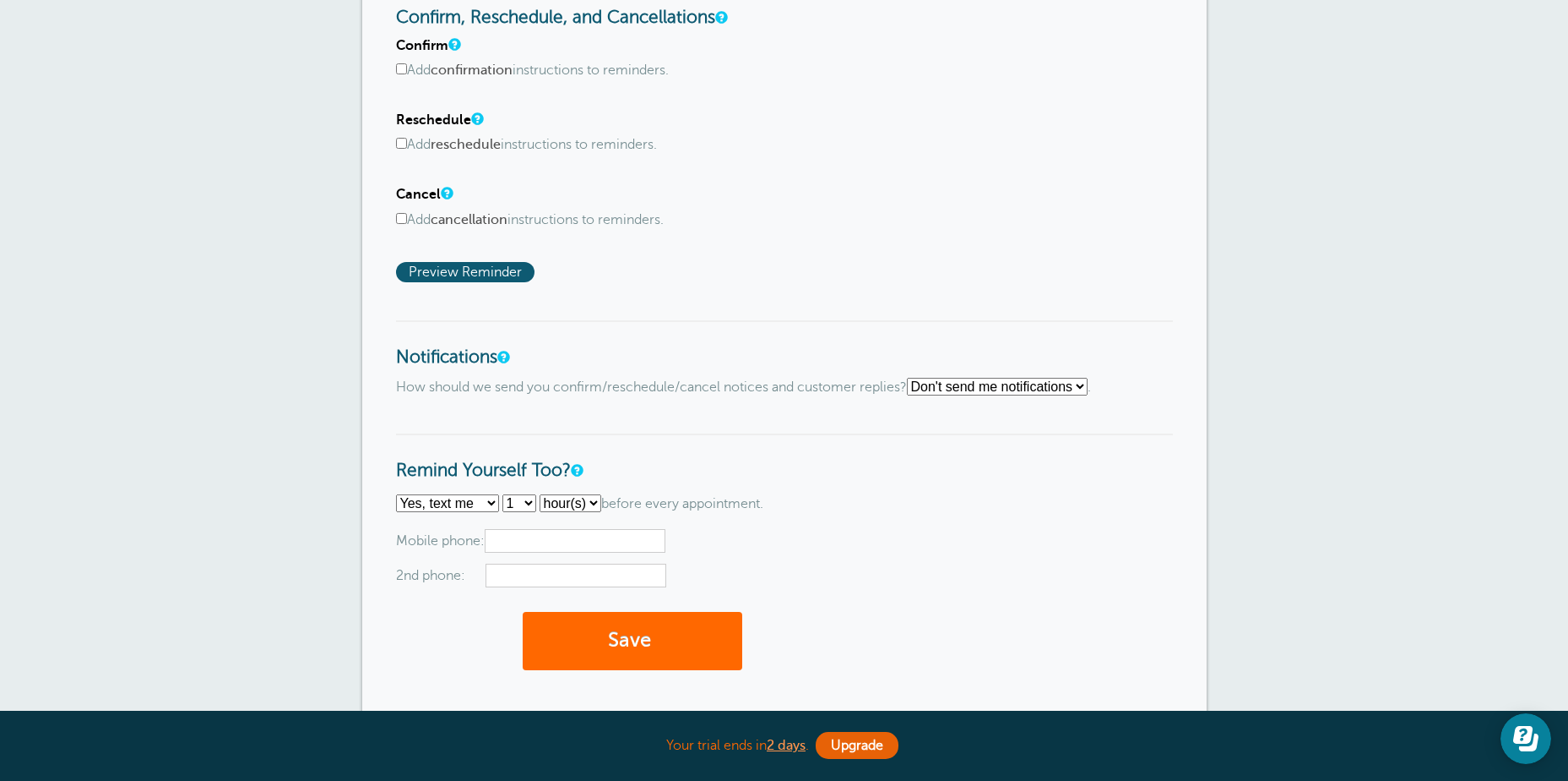
click at [491, 499] on select "No thanks Yes, text me Yes, email me" at bounding box center [448, 503] width 103 height 17
select select "5"
click at [396, 494] on select "No thanks Yes, text me Yes, email me" at bounding box center [448, 503] width 103 height 17
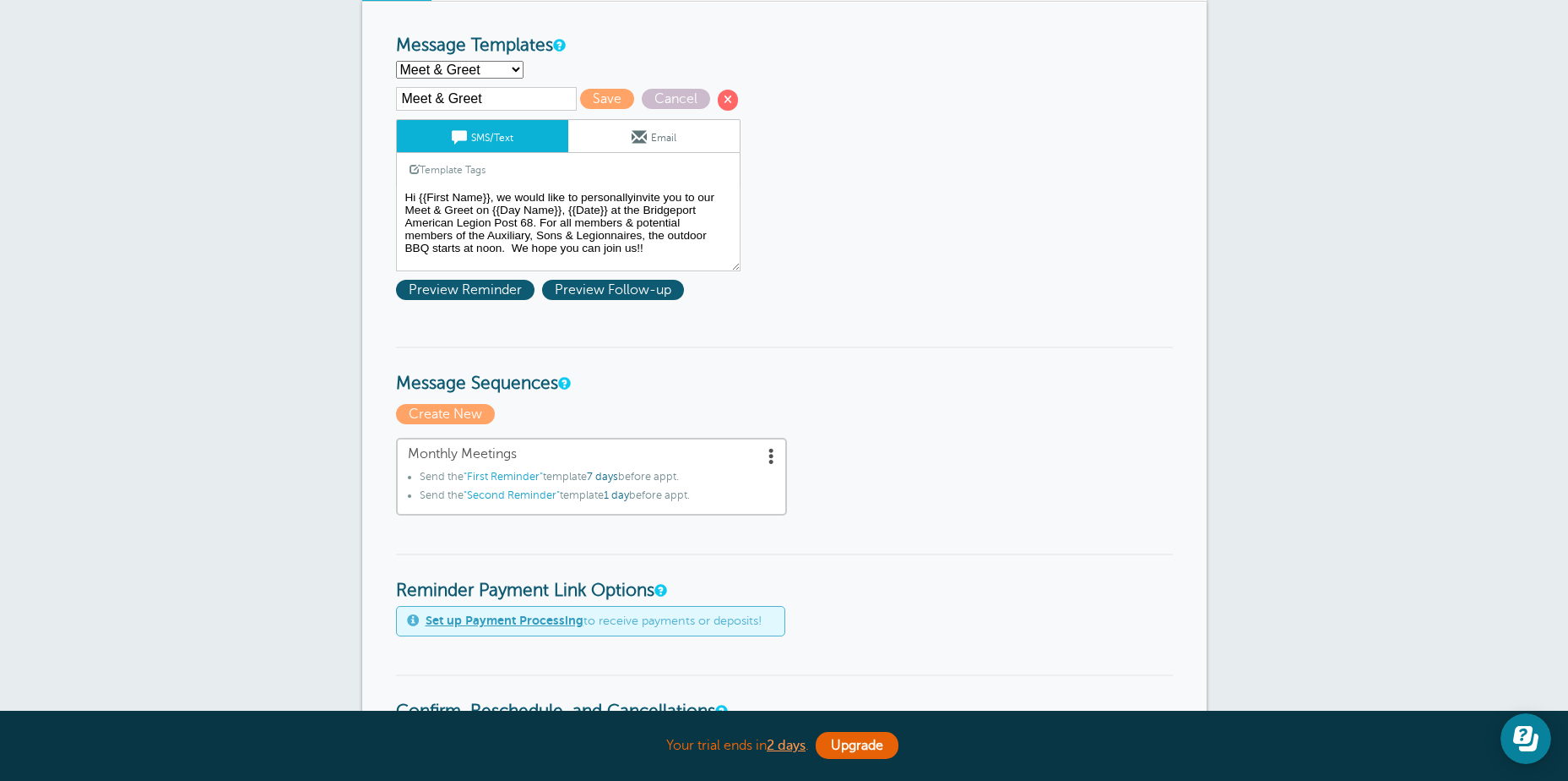
scroll to position [169, 0]
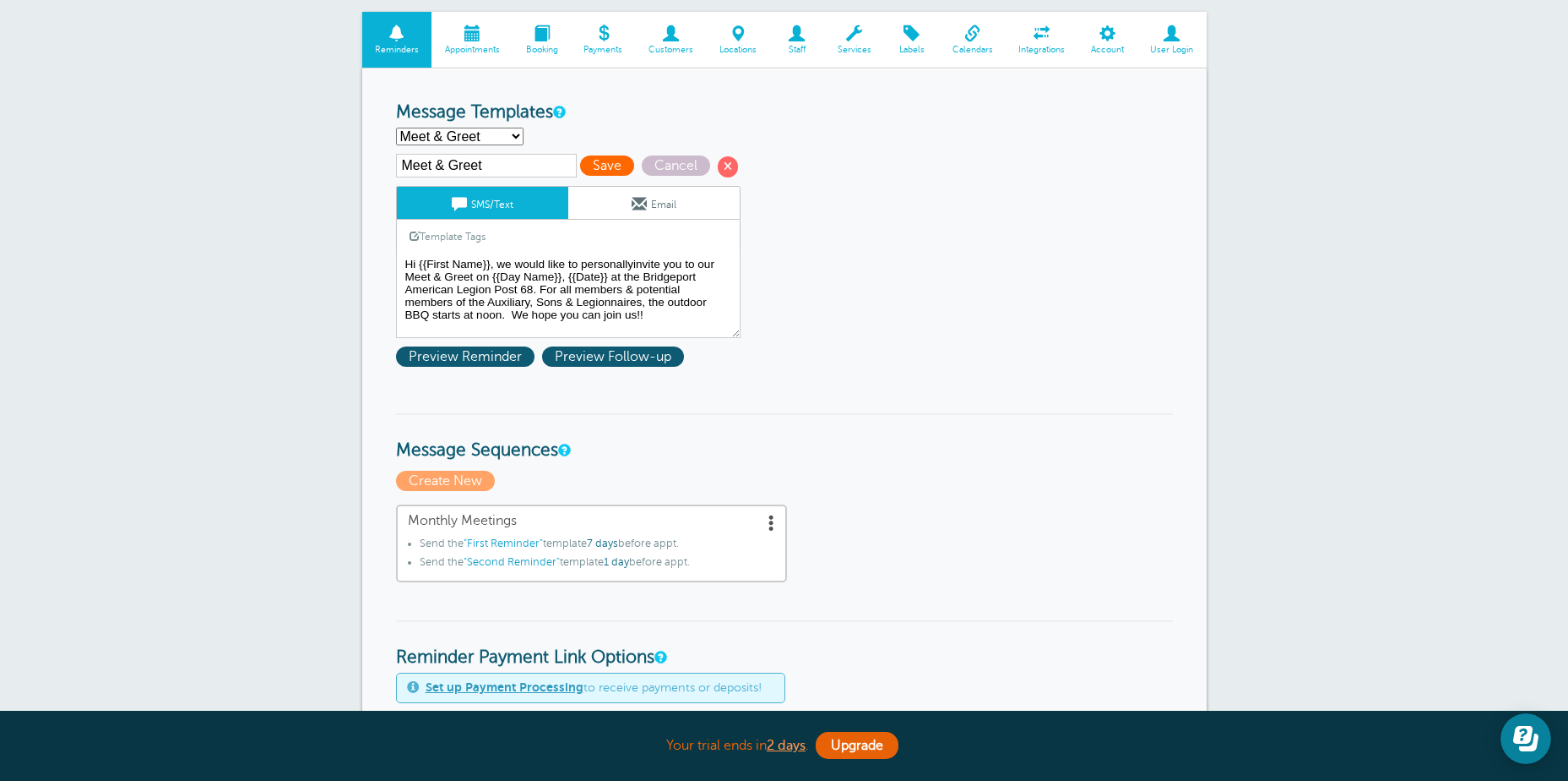
click at [612, 159] on span "Save" at bounding box center [607, 165] width 54 height 20
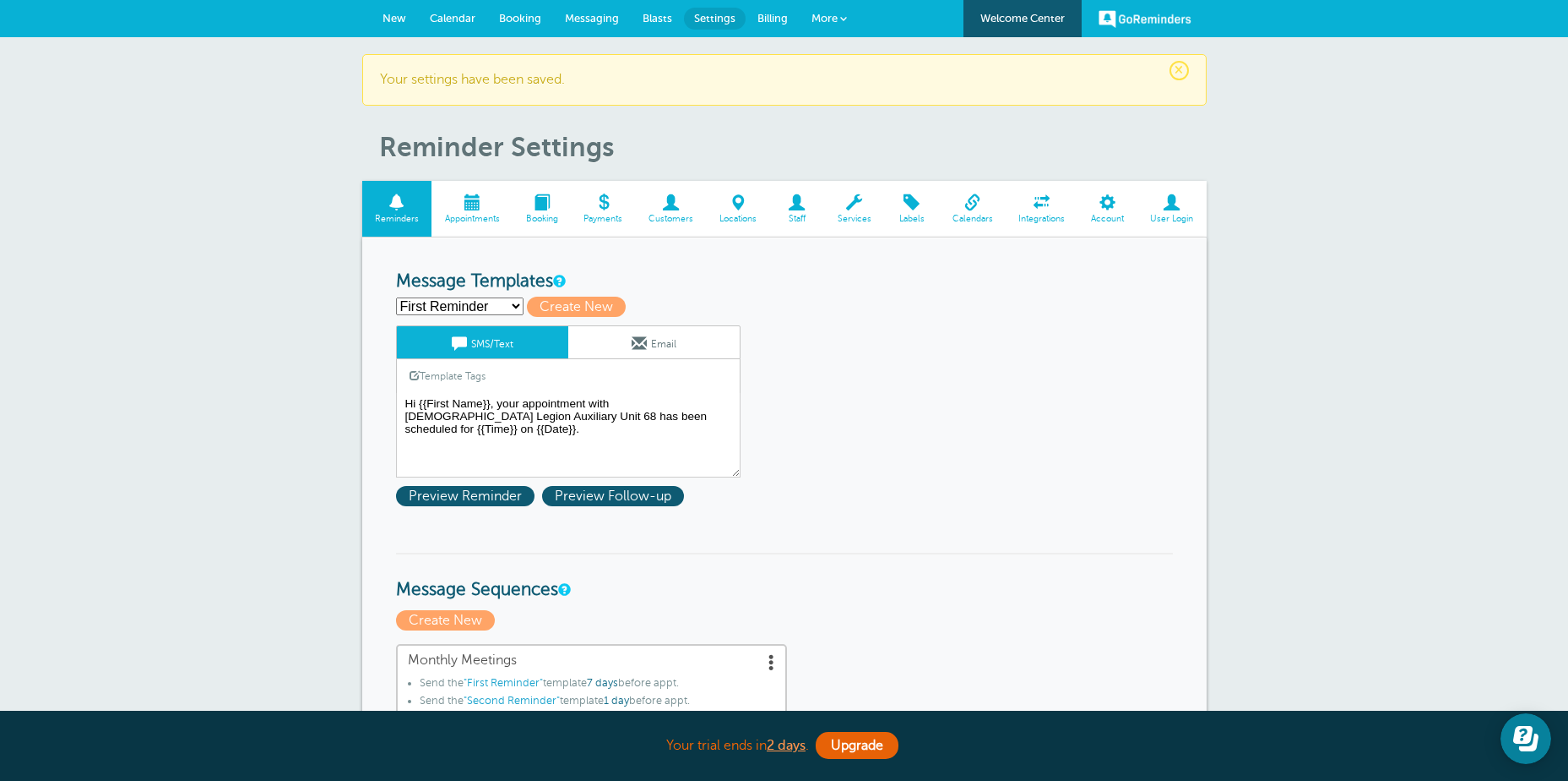
click at [449, 14] on span "Calendar" at bounding box center [452, 18] width 45 height 13
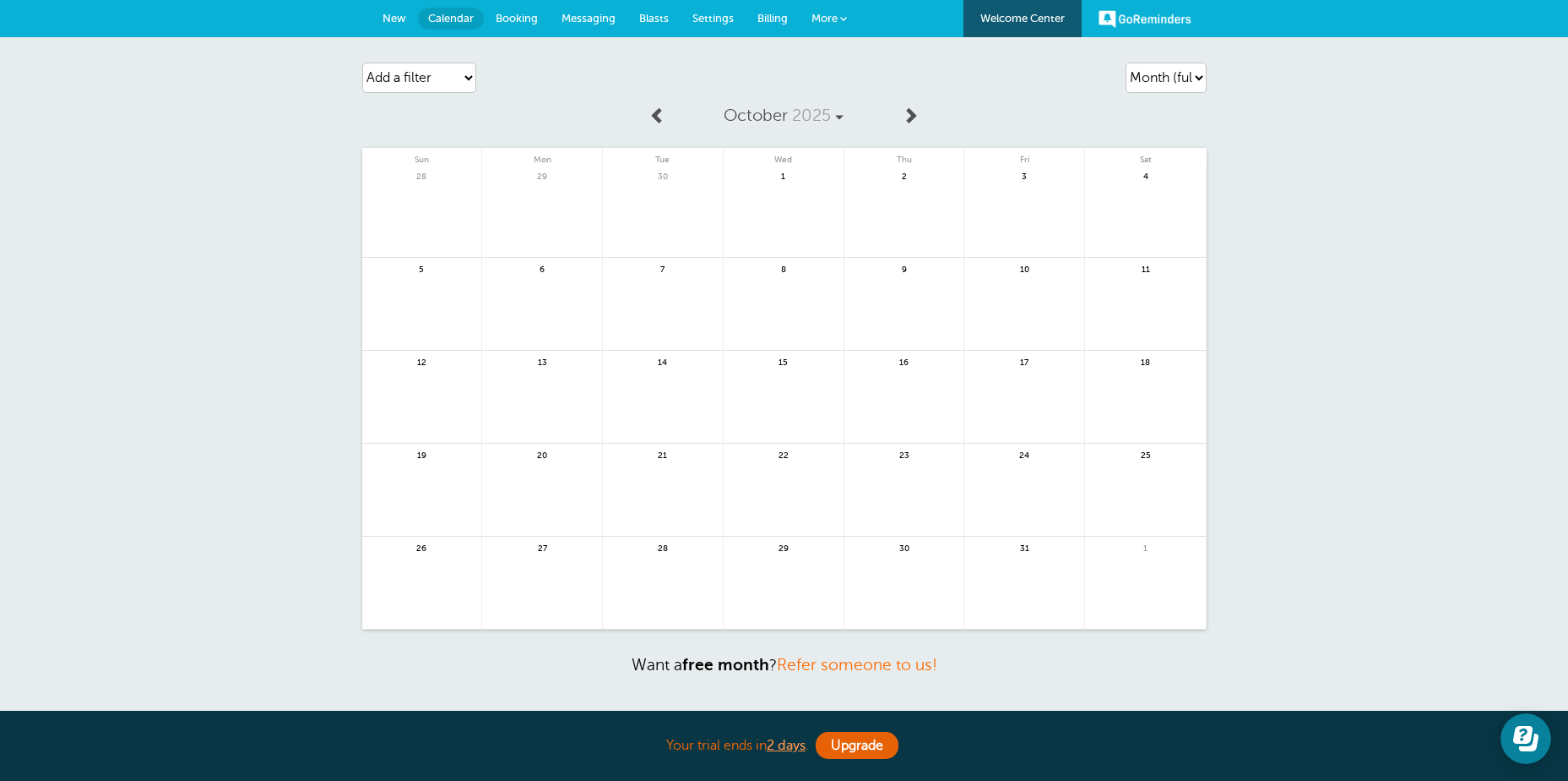
click at [1112, 211] on link at bounding box center [1146, 221] width 121 height 73
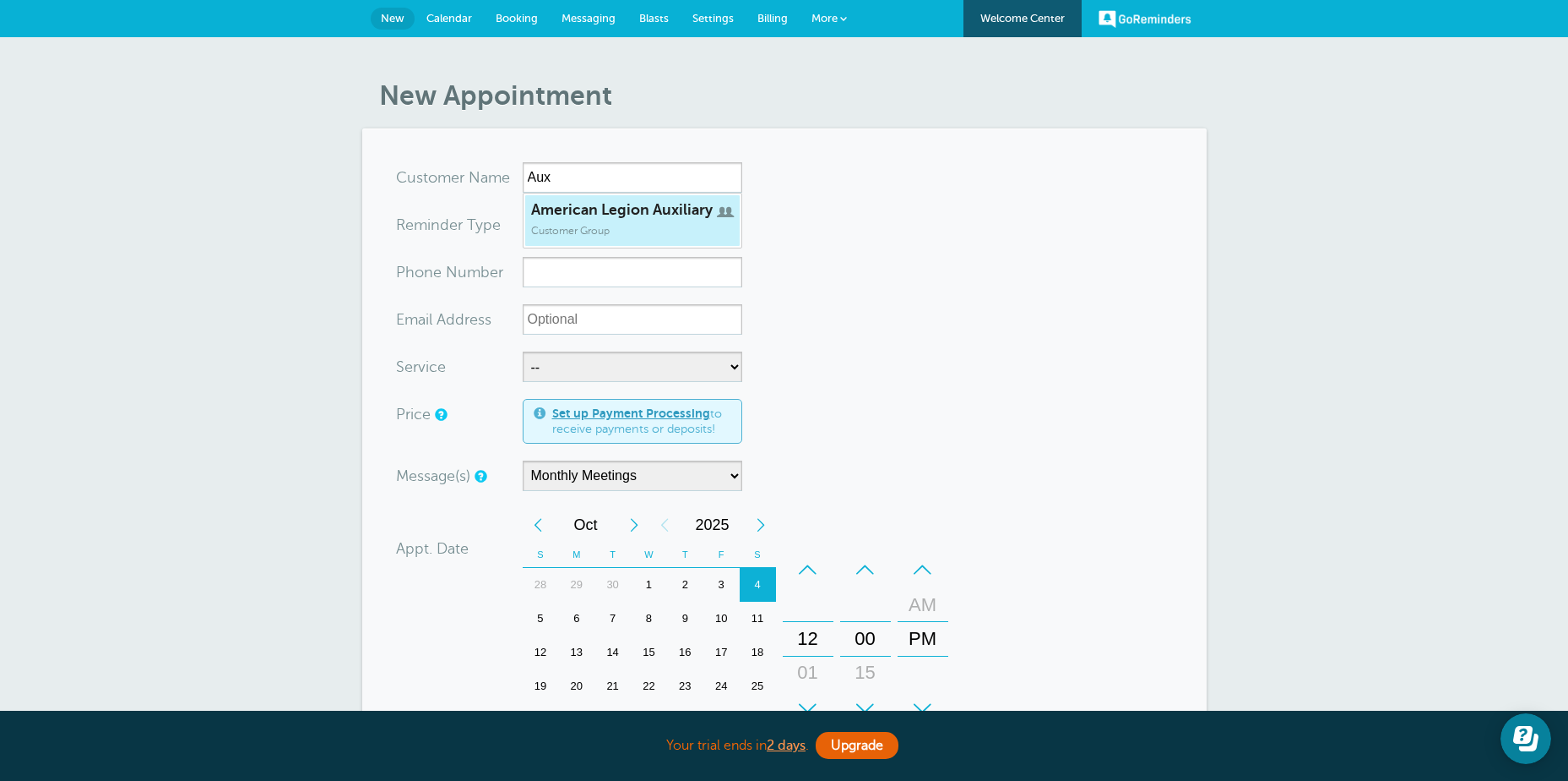
type input "AmericanLegionAuxiliary"
type input "American Legion Auxiliary"
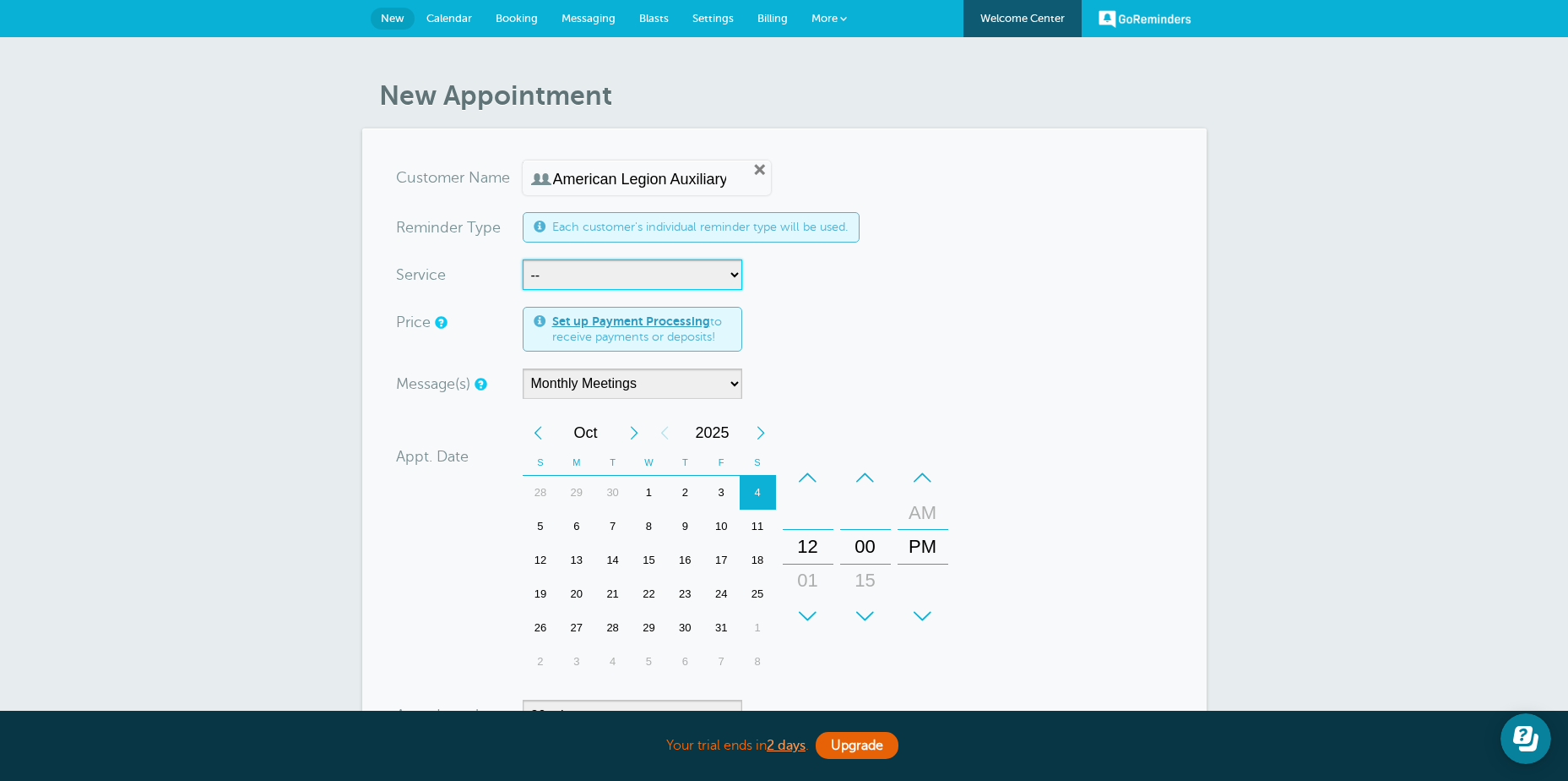
click at [734, 274] on select "-- Friday Night Dinner Meet & Greet Monthly Auxiliary Meeting" at bounding box center [632, 275] width 220 height 31
select select "28251"
click at [523, 260] on select "-- Friday Night Dinner Meet & Greet Monthly Auxiliary Meeting" at bounding box center [632, 275] width 220 height 31
select select "240"
click at [733, 380] on select "Monthly Meetings" at bounding box center [632, 384] width 220 height 31
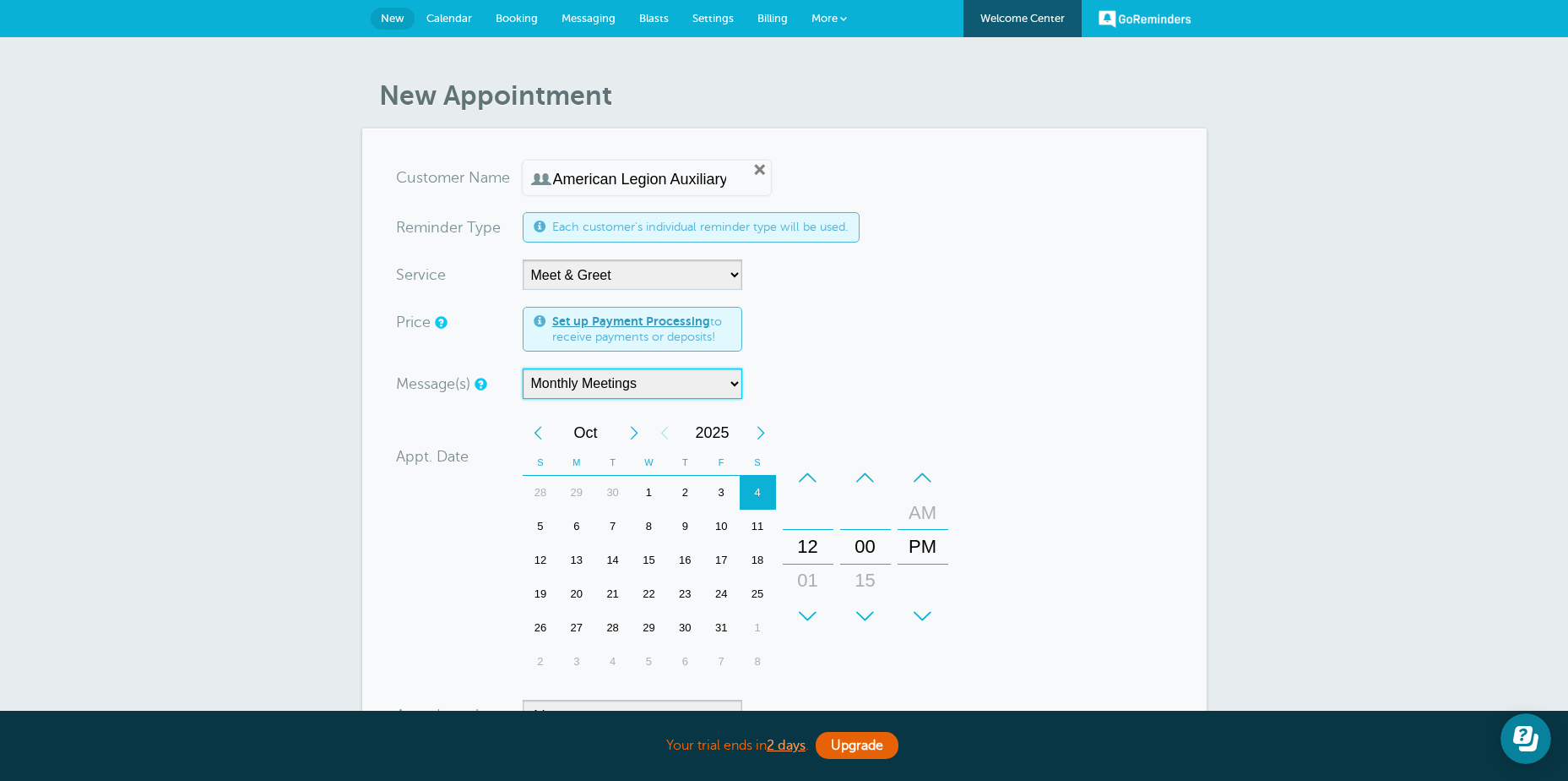
click at [605, 382] on select "Monthly Meetings" at bounding box center [632, 384] width 220 height 31
click at [837, 366] on form "You are creating a new customer. To use an existing customer select one from th…" at bounding box center [785, 557] width 777 height 790
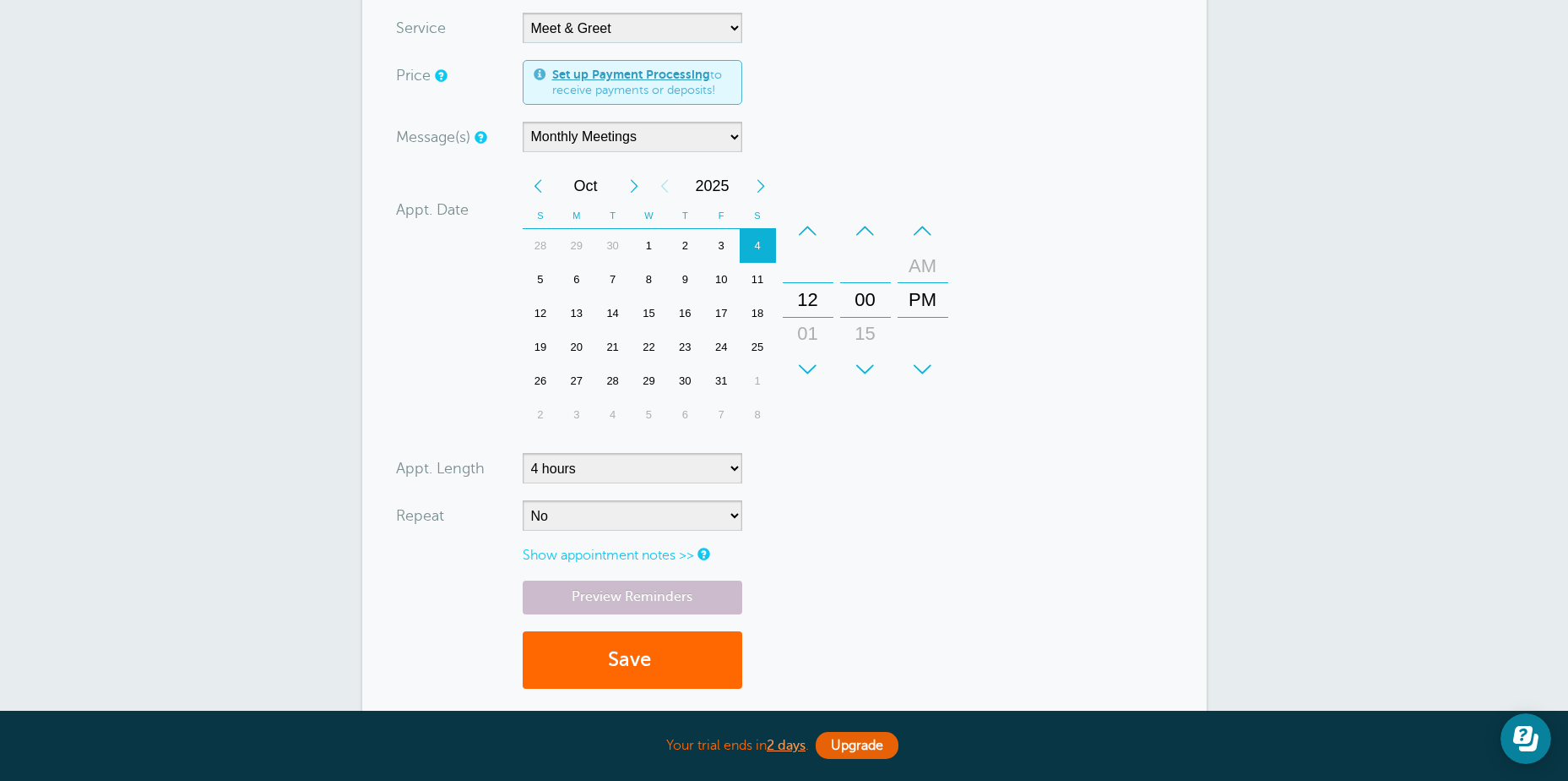
scroll to position [254, 0]
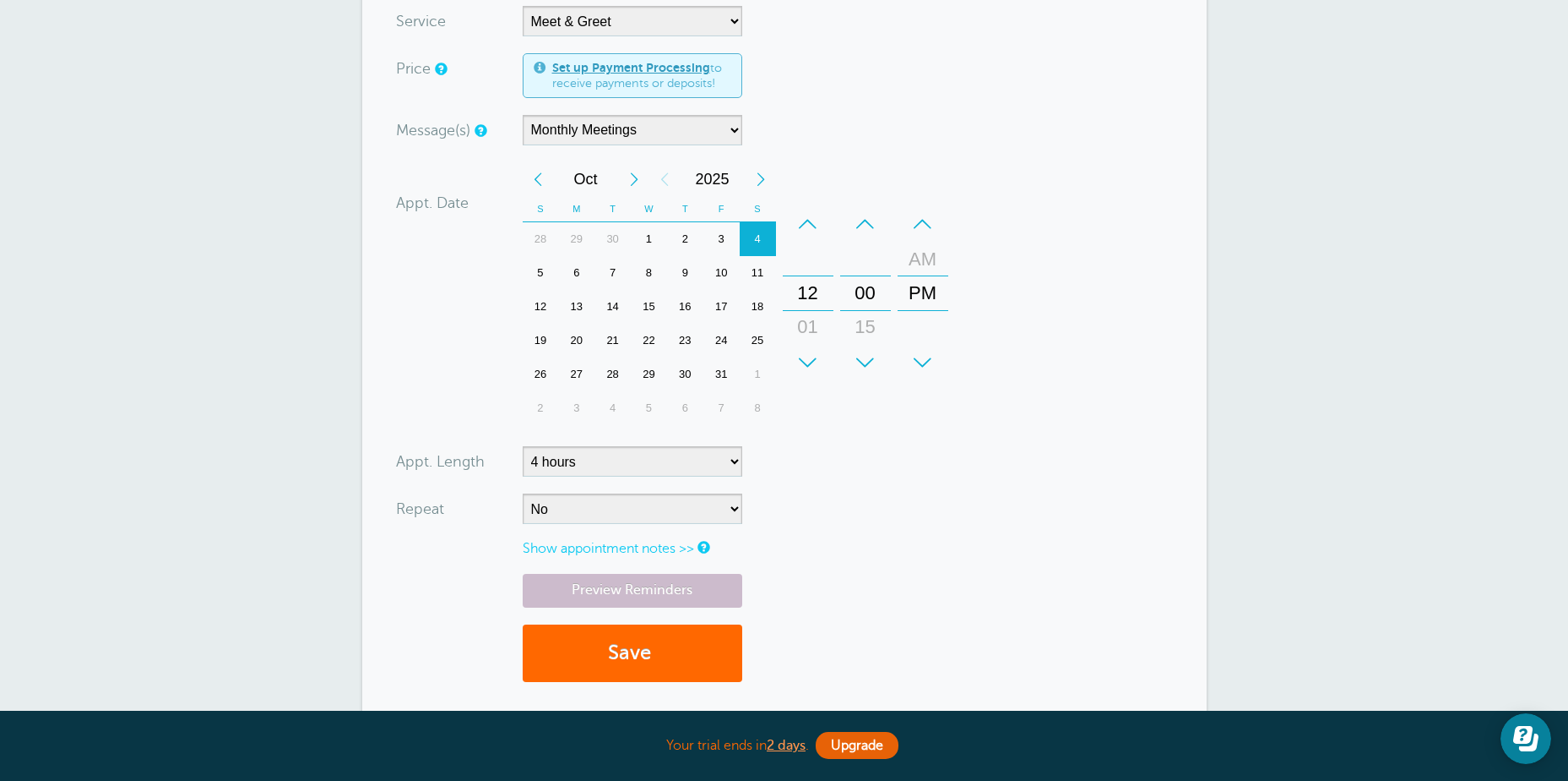
click at [882, 466] on form "You are creating a new customer. To use an existing customer select one from th…" at bounding box center [785, 303] width 777 height 790
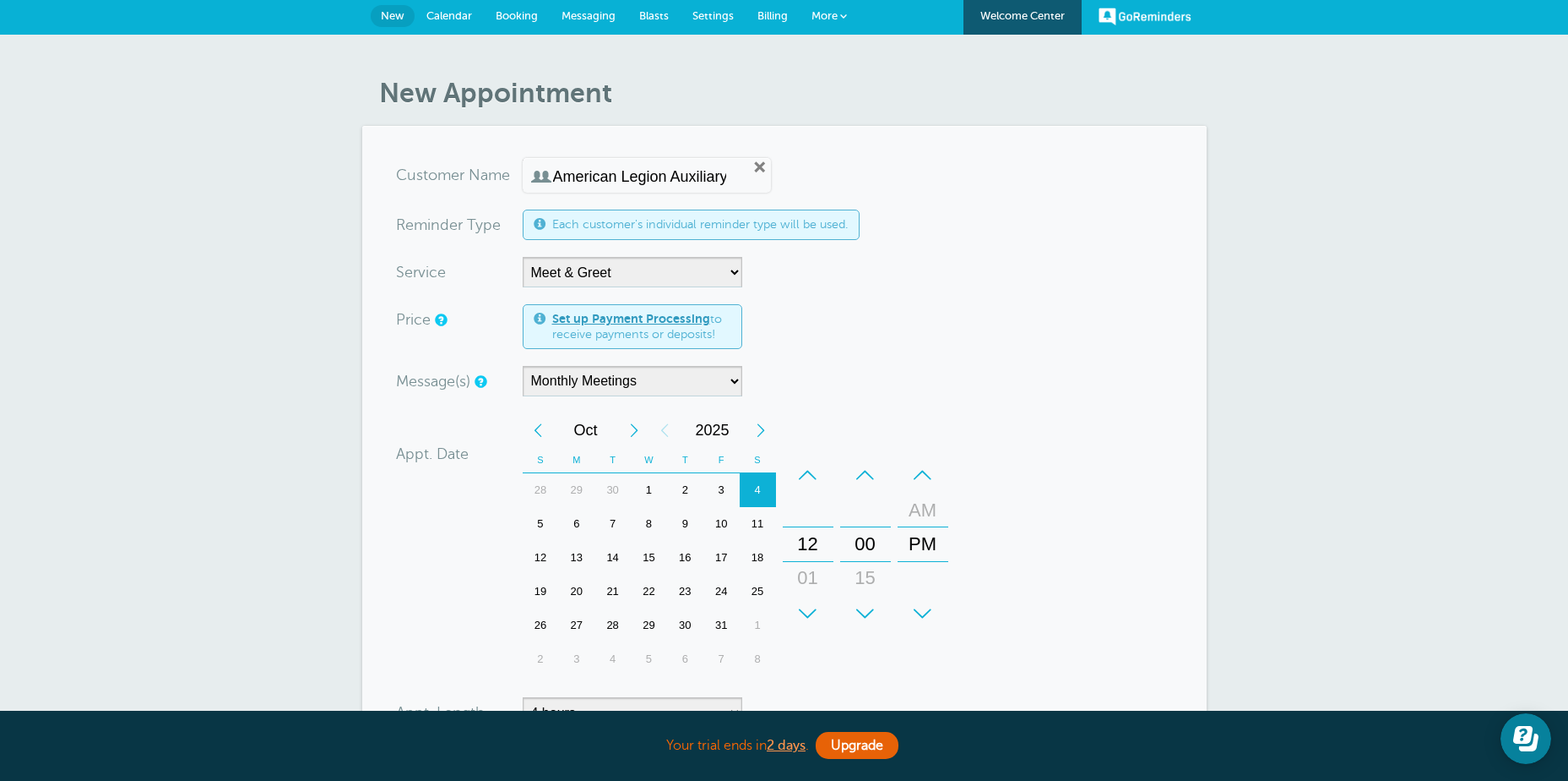
scroll to position [0, 0]
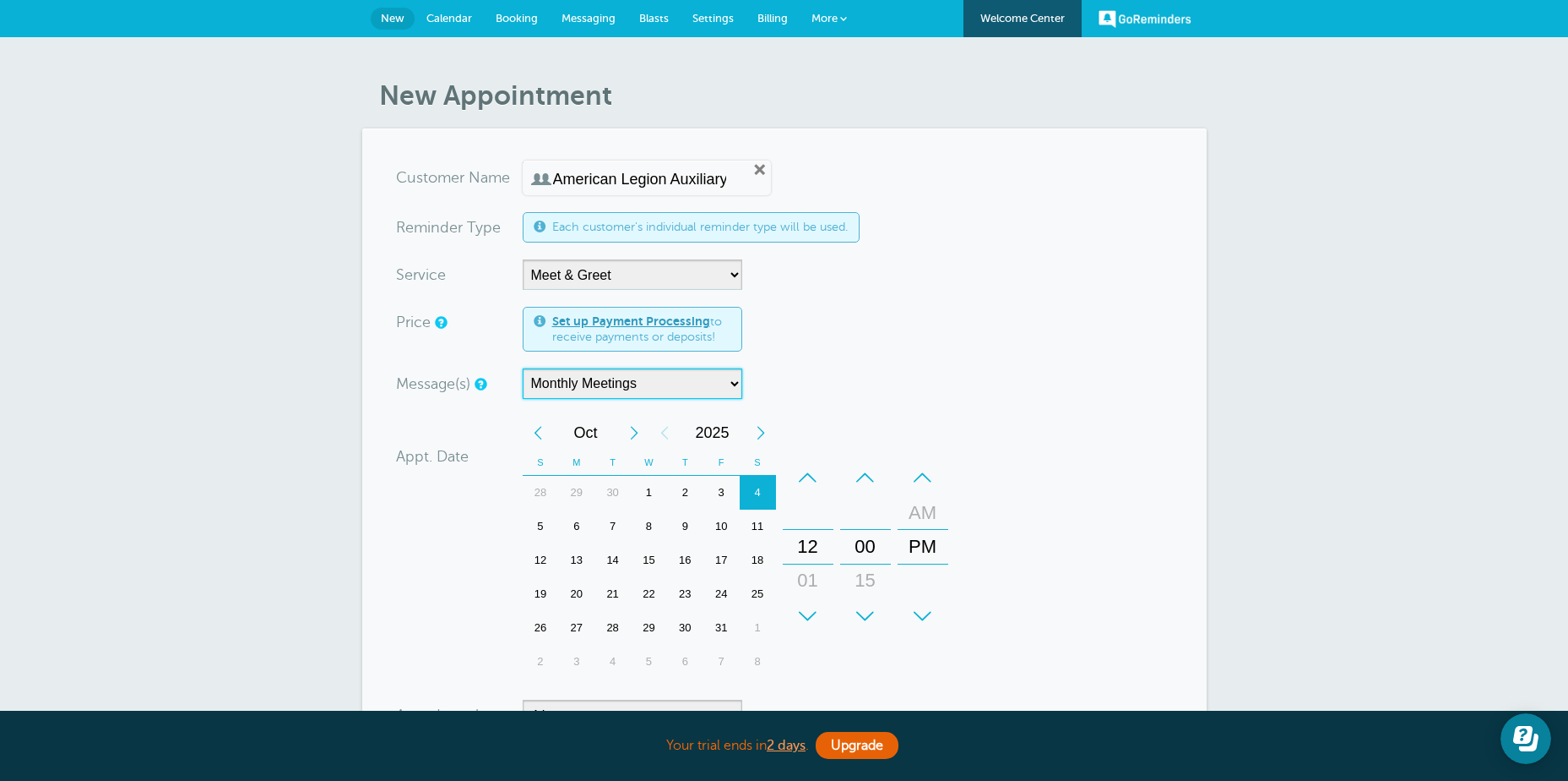
click at [731, 381] on select "Monthly Meetings" at bounding box center [632, 384] width 220 height 31
click at [790, 379] on div "Message(s) Monthly Meetings Custom Message Start with First Reminder Meet & Gre…" at bounding box center [671, 384] width 549 height 31
click at [707, 16] on span "Settings" at bounding box center [713, 18] width 42 height 13
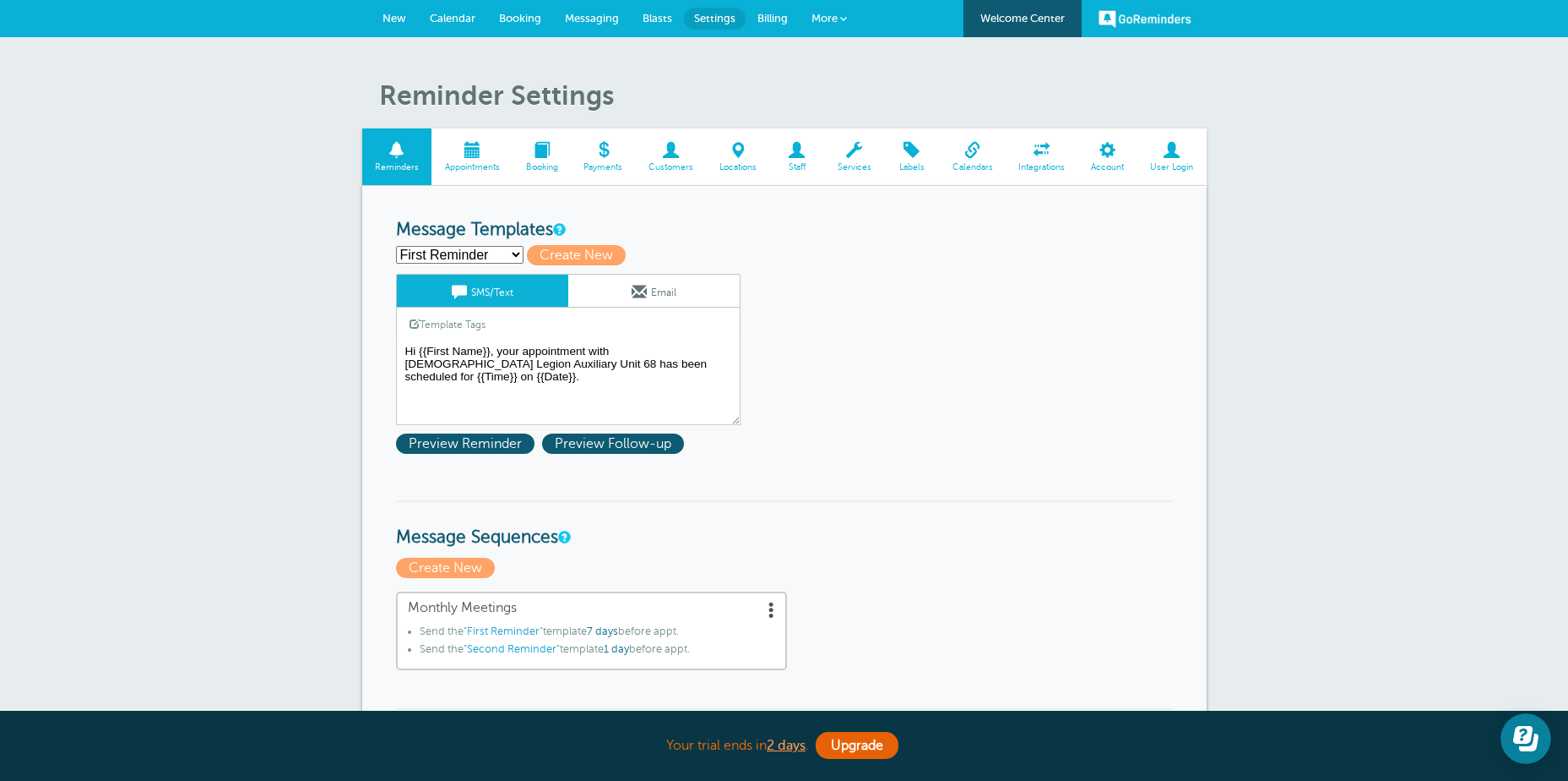
click at [910, 154] on span at bounding box center [911, 150] width 55 height 16
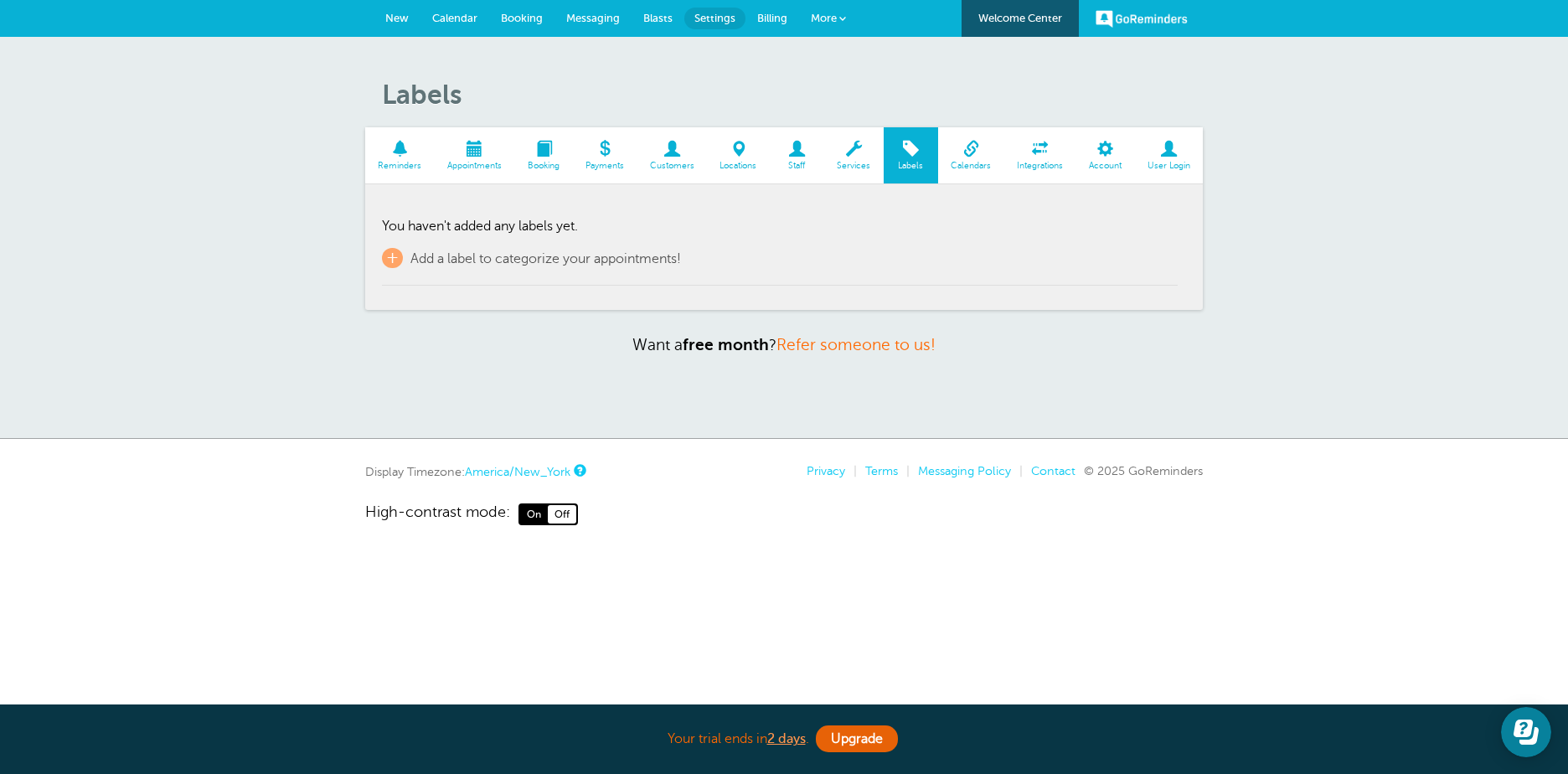
click at [392, 155] on span at bounding box center [400, 149] width 69 height 16
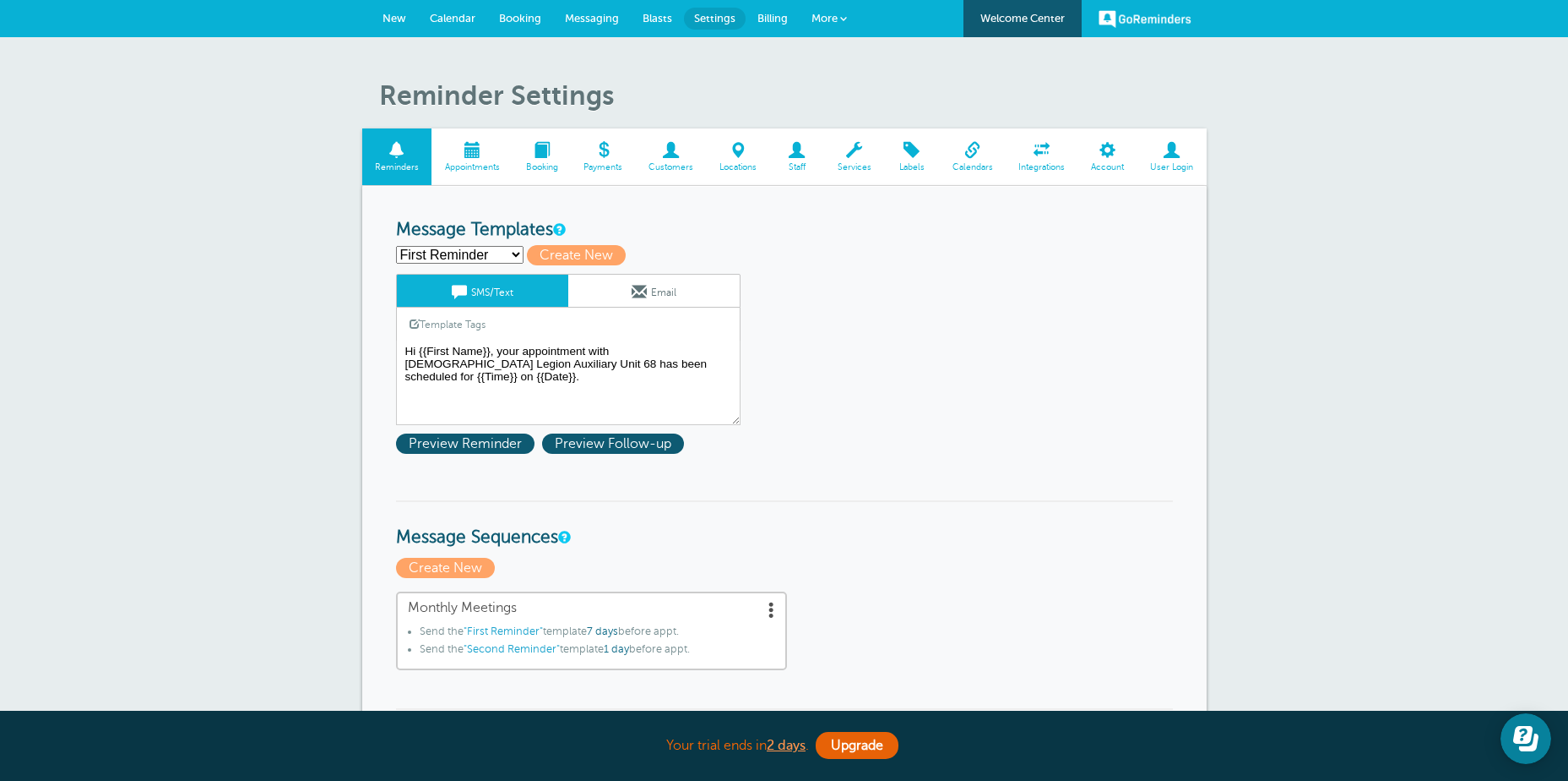
click at [515, 252] on select "First Reminder Meet & Greet Monthly Meetings Second Reminder Third Reminder Cre…" at bounding box center [460, 255] width 127 height 17
select select "162377"
click at [396, 246] on select "First Reminder Meet & Greet Monthly Meetings Second Reminder Third Reminder Cre…" at bounding box center [460, 255] width 127 height 17
type input "Meet & Greet"
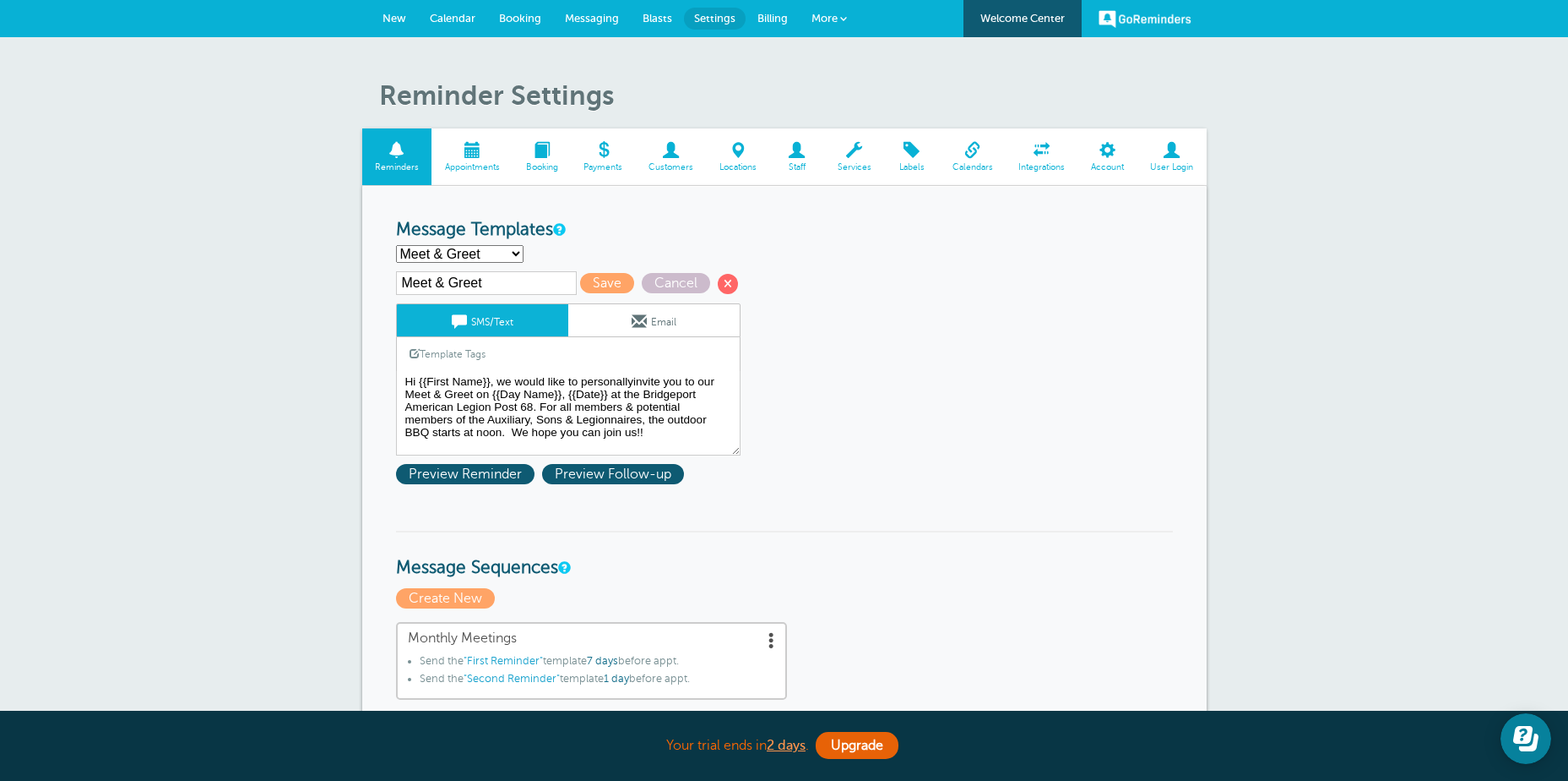
scroll to position [85, 0]
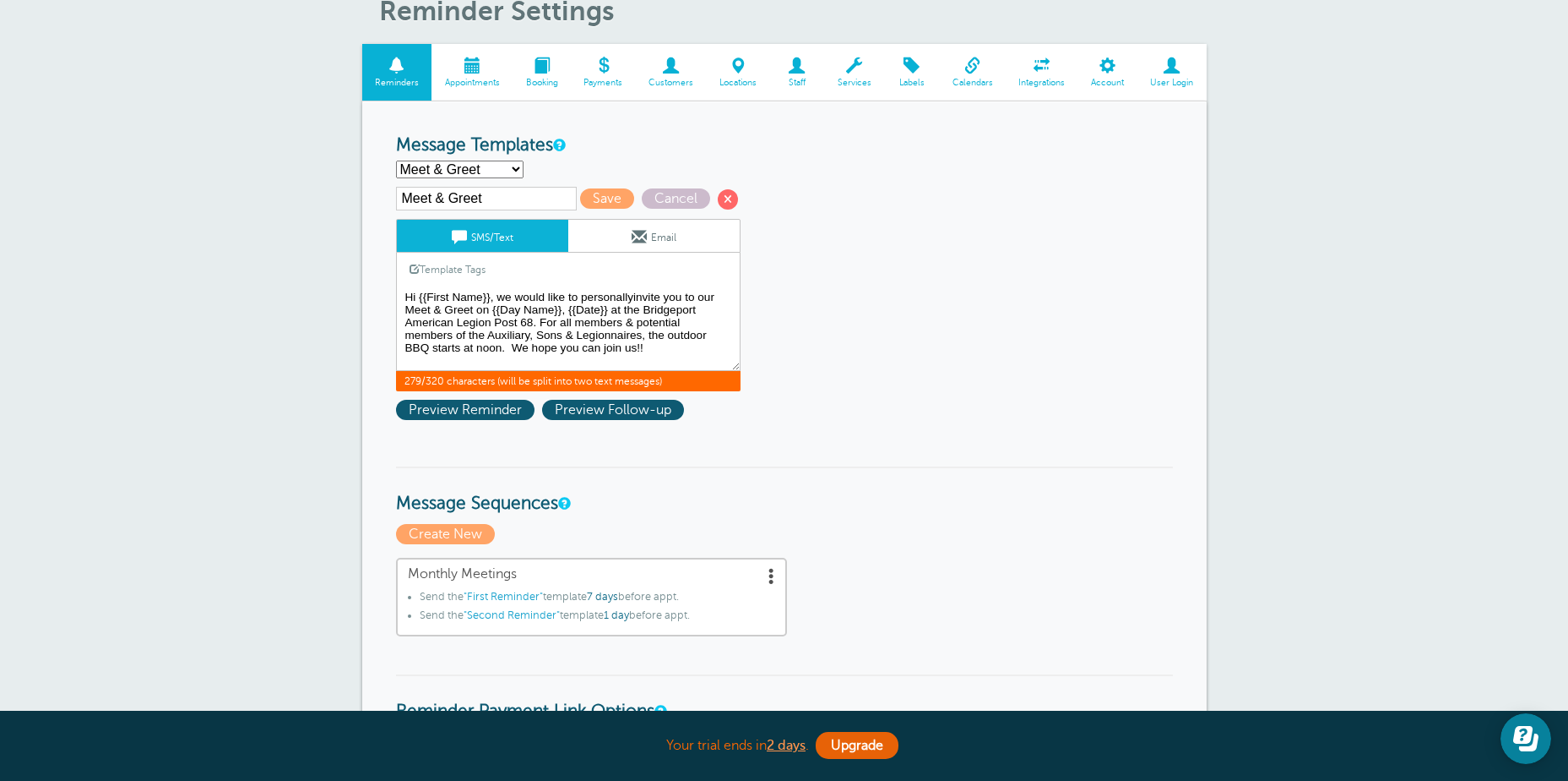
click at [632, 292] on textarea "Hi {{First Name}}, your appointment with [DEMOGRAPHIC_DATA] Legion Auxiliary Un…" at bounding box center [569, 329] width 345 height 85
type textarea "Hi {{First Name}}, we would like to personally invite you to our Meet & Greet o…"
click at [621, 241] on link "Email" at bounding box center [653, 235] width 172 height 32
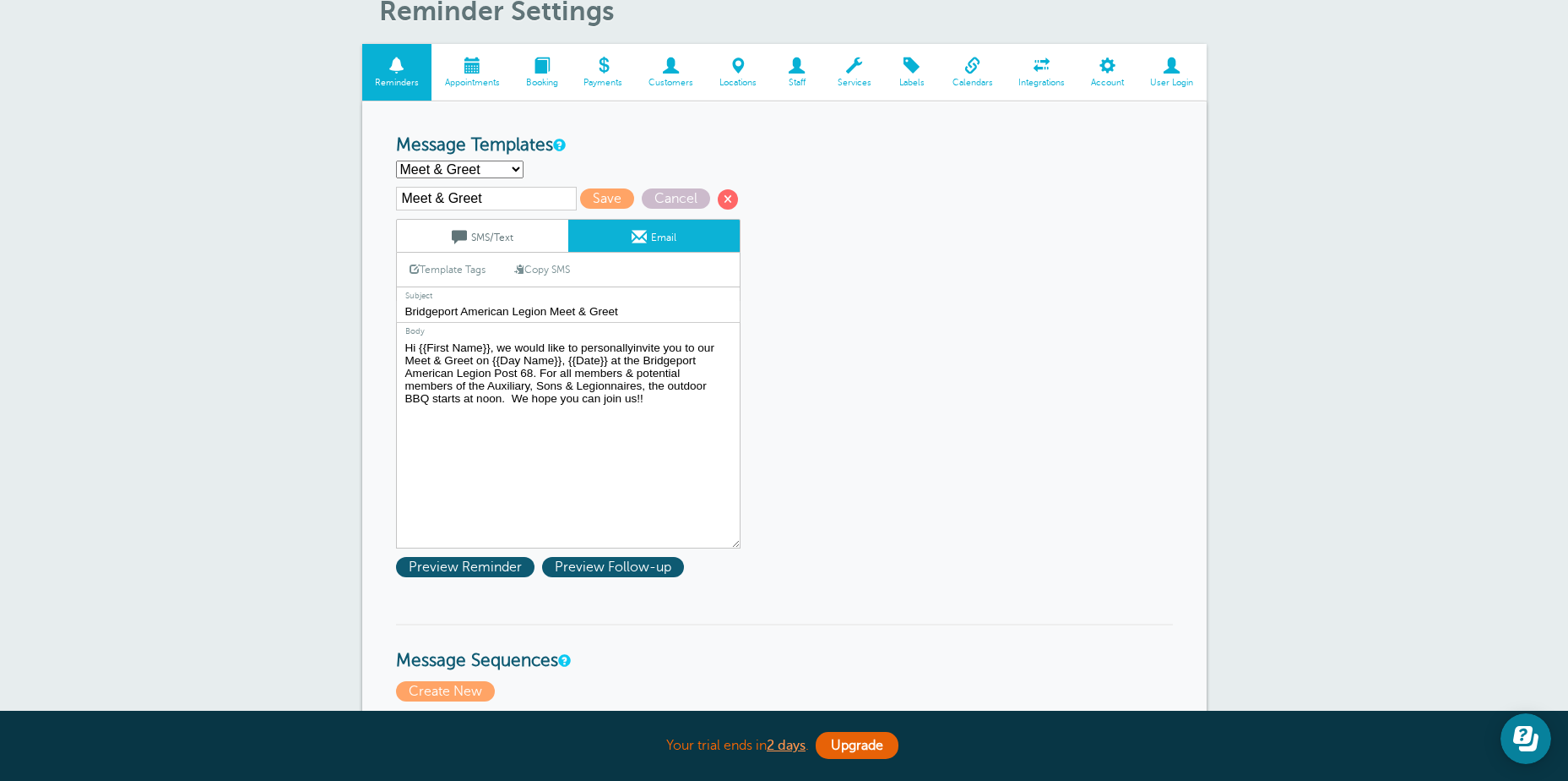
click at [632, 343] on textarea "Hi {{First Name}}, your appointment with [DEMOGRAPHIC_DATA] Legion Auxiliary Un…" at bounding box center [569, 443] width 345 height 211
type textarea "Hi {{First Name}}, we would like to personally invite you to our Meet & Greet o…"
click at [586, 203] on span "Save" at bounding box center [607, 198] width 54 height 20
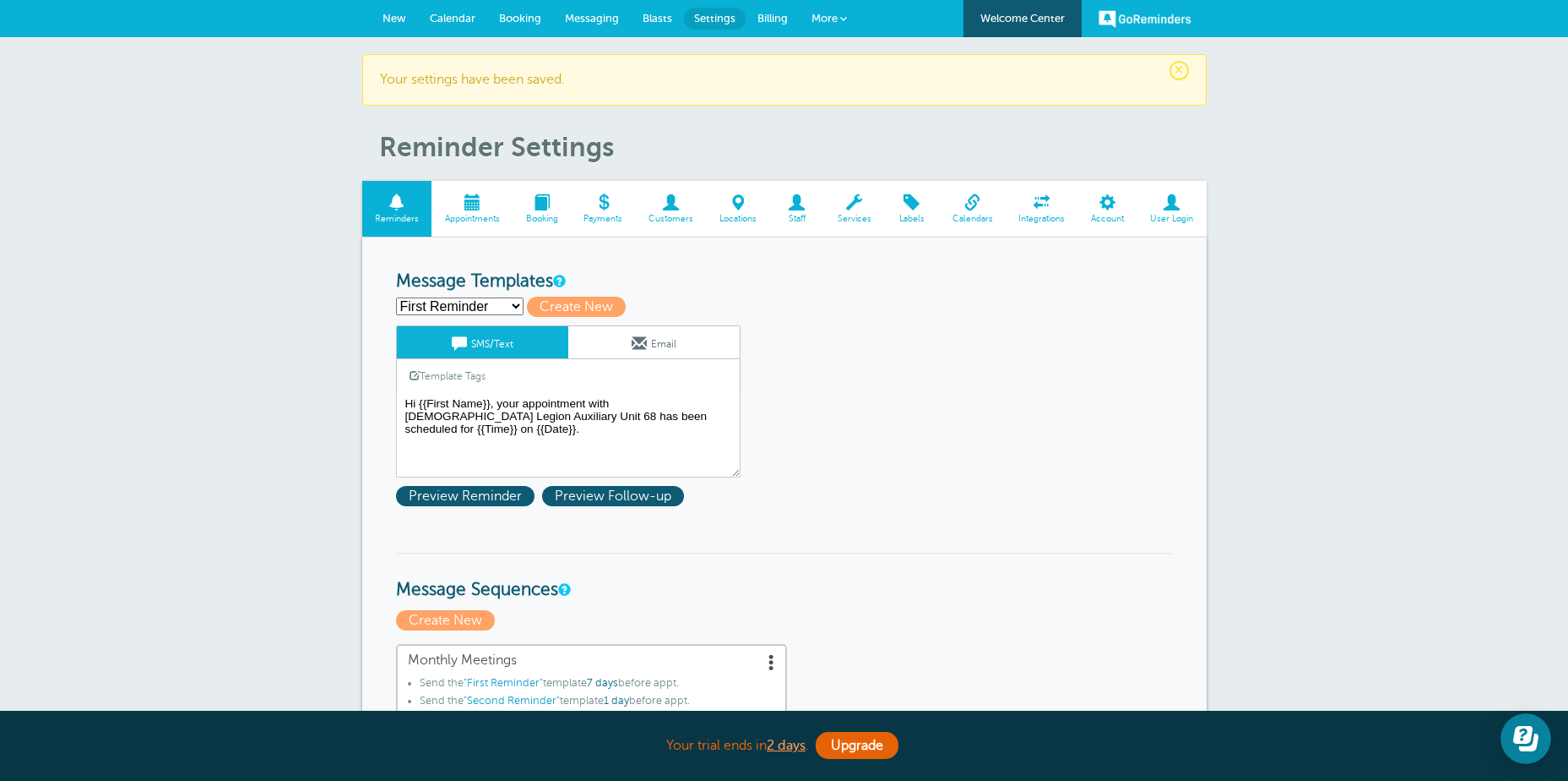
click at [517, 302] on select "First Reminder Meet & Greet Monthly Meetings Second Reminder Third Reminder Cre…" at bounding box center [460, 306] width 127 height 17
select select "162377"
click at [396, 297] on select "First Reminder Meet & Greet Monthly Meetings Second Reminder Third Reminder Cre…" at bounding box center [460, 306] width 127 height 17
type input "Meet & Greet"
type textarea "Hi {{First Name}}, we would like to personally invite you to our Meet & Greet o…"
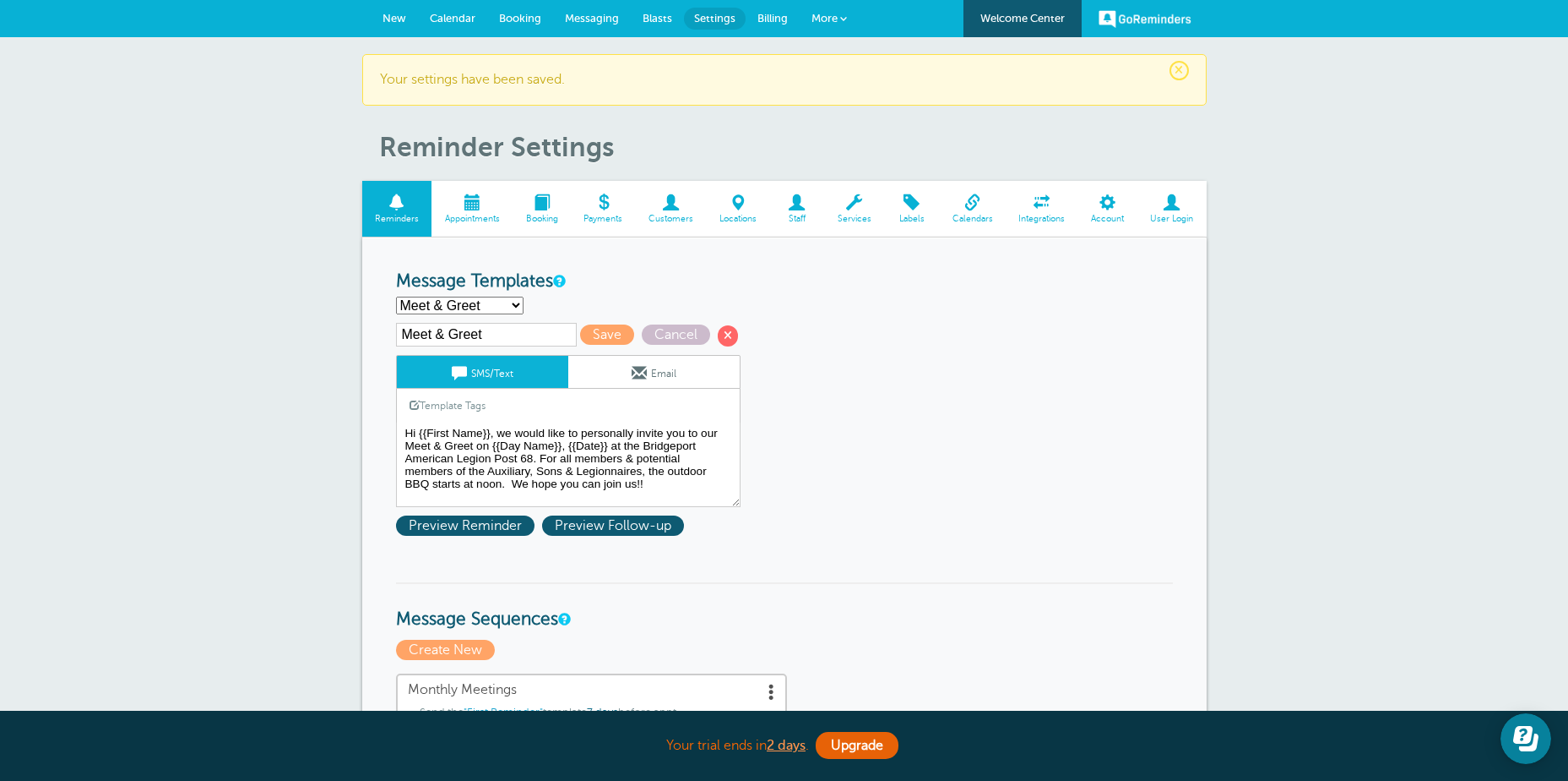
click at [821, 282] on h3 "Message Templates" at bounding box center [785, 282] width 777 height 21
click at [470, 205] on span at bounding box center [471, 202] width 81 height 16
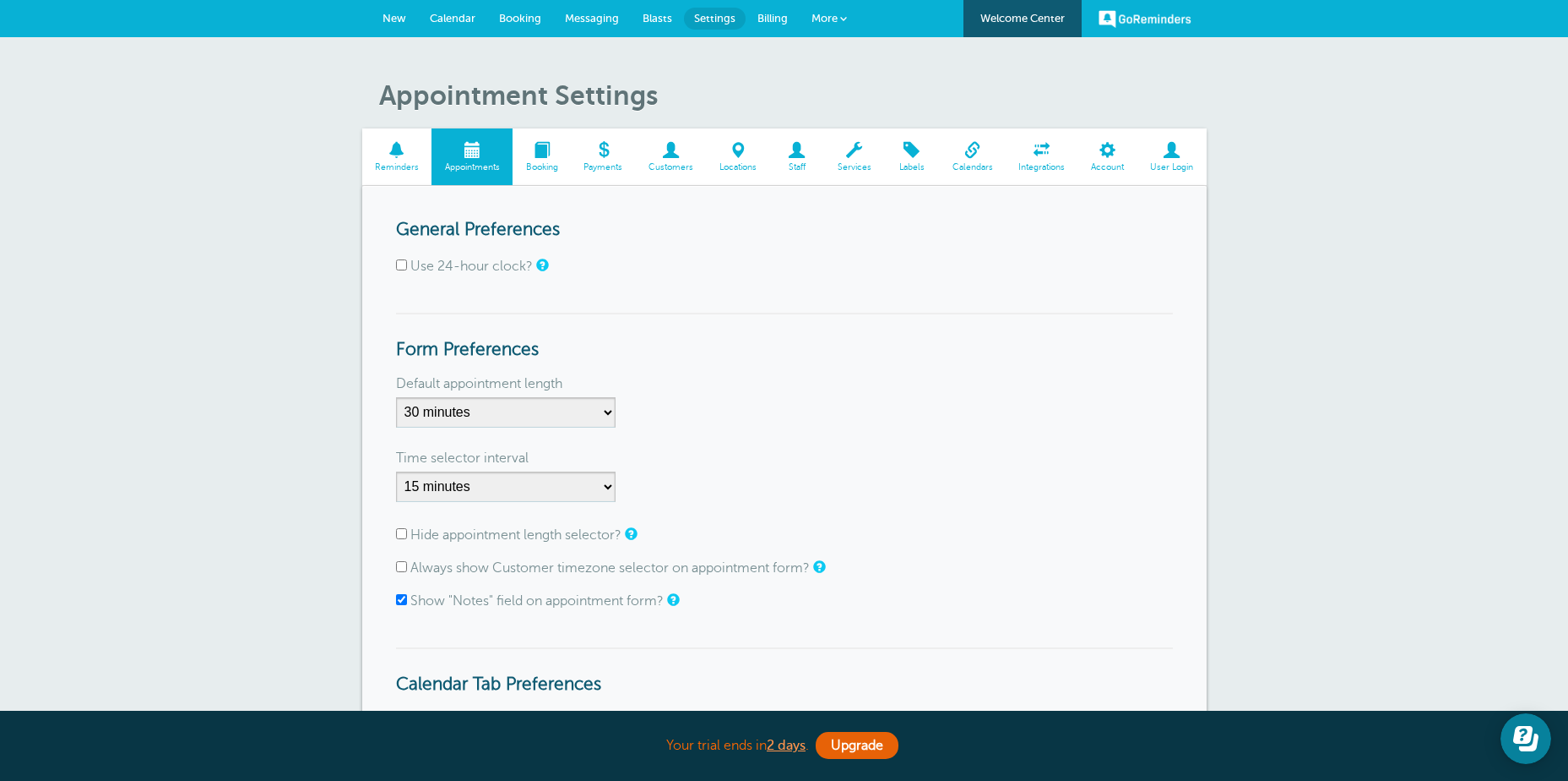
click at [598, 20] on span "Messaging" at bounding box center [592, 18] width 54 height 13
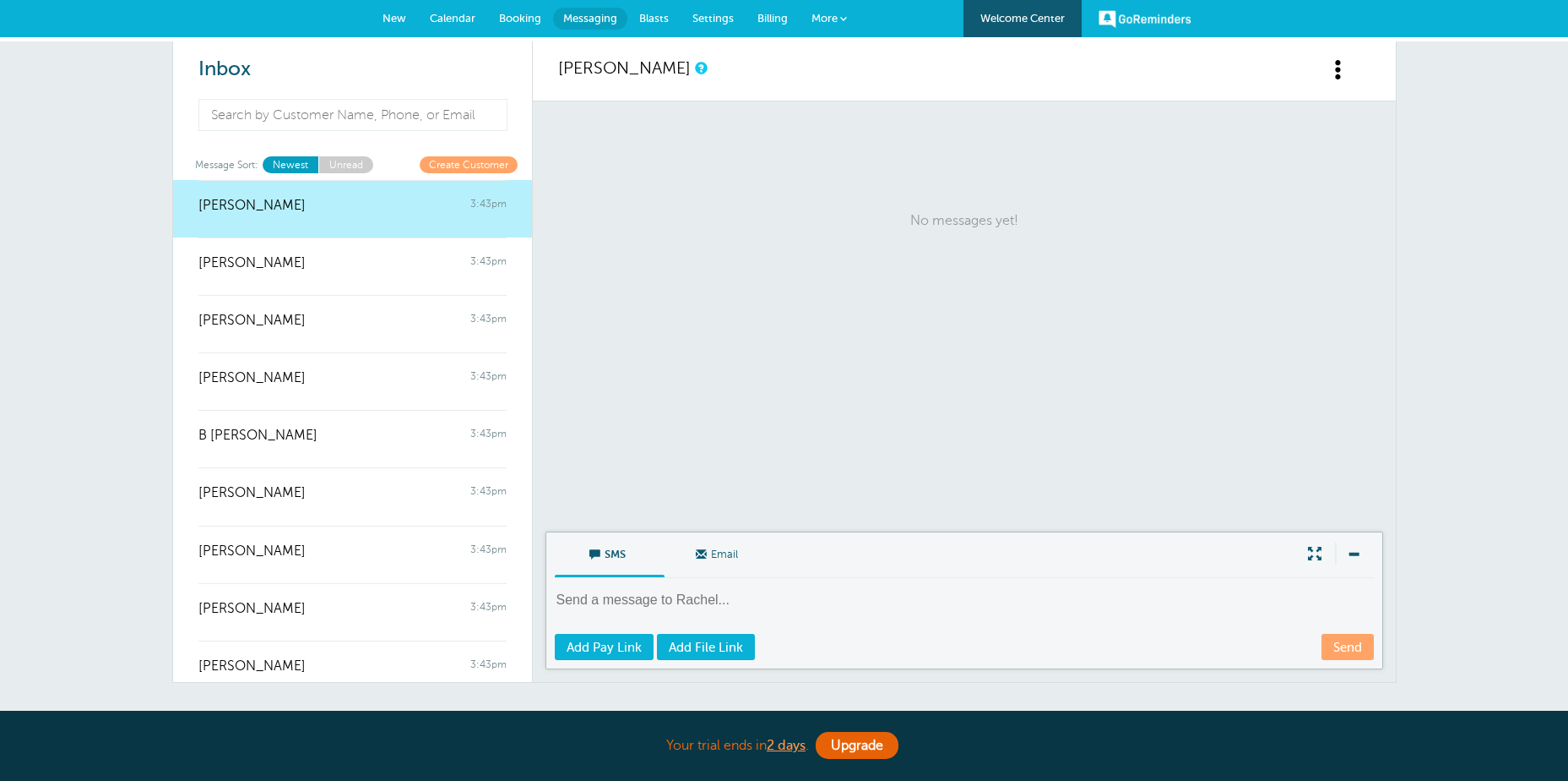
click at [512, 18] on span "Booking" at bounding box center [520, 18] width 42 height 13
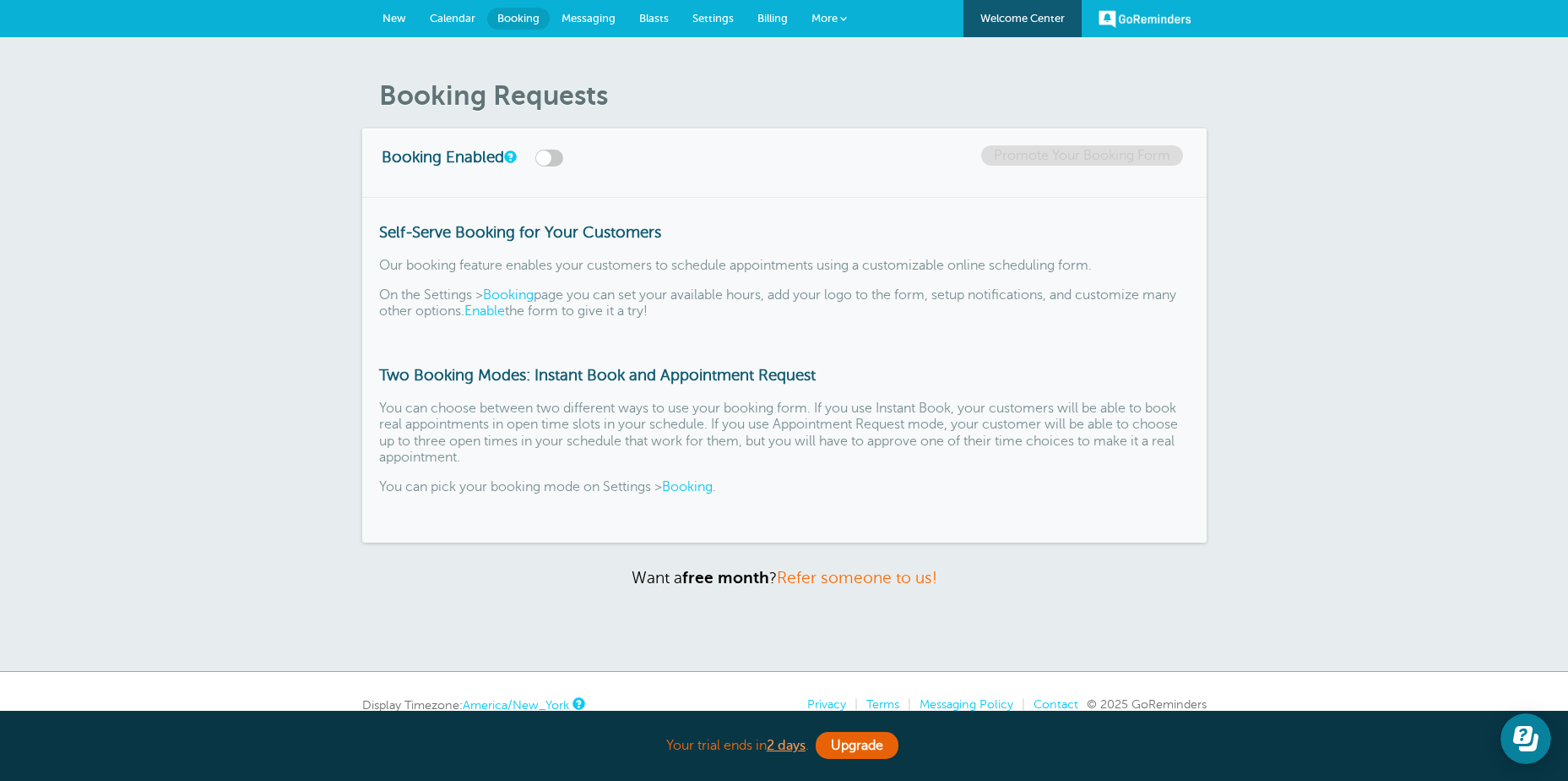
click at [549, 160] on label at bounding box center [550, 158] width 28 height 17
click at [0, 0] on input "checkbox" at bounding box center [0, 0] width 0 height 0
click at [562, 161] on label at bounding box center [550, 158] width 28 height 17
click at [0, 0] on input "checkbox" at bounding box center [0, 0] width 0 height 0
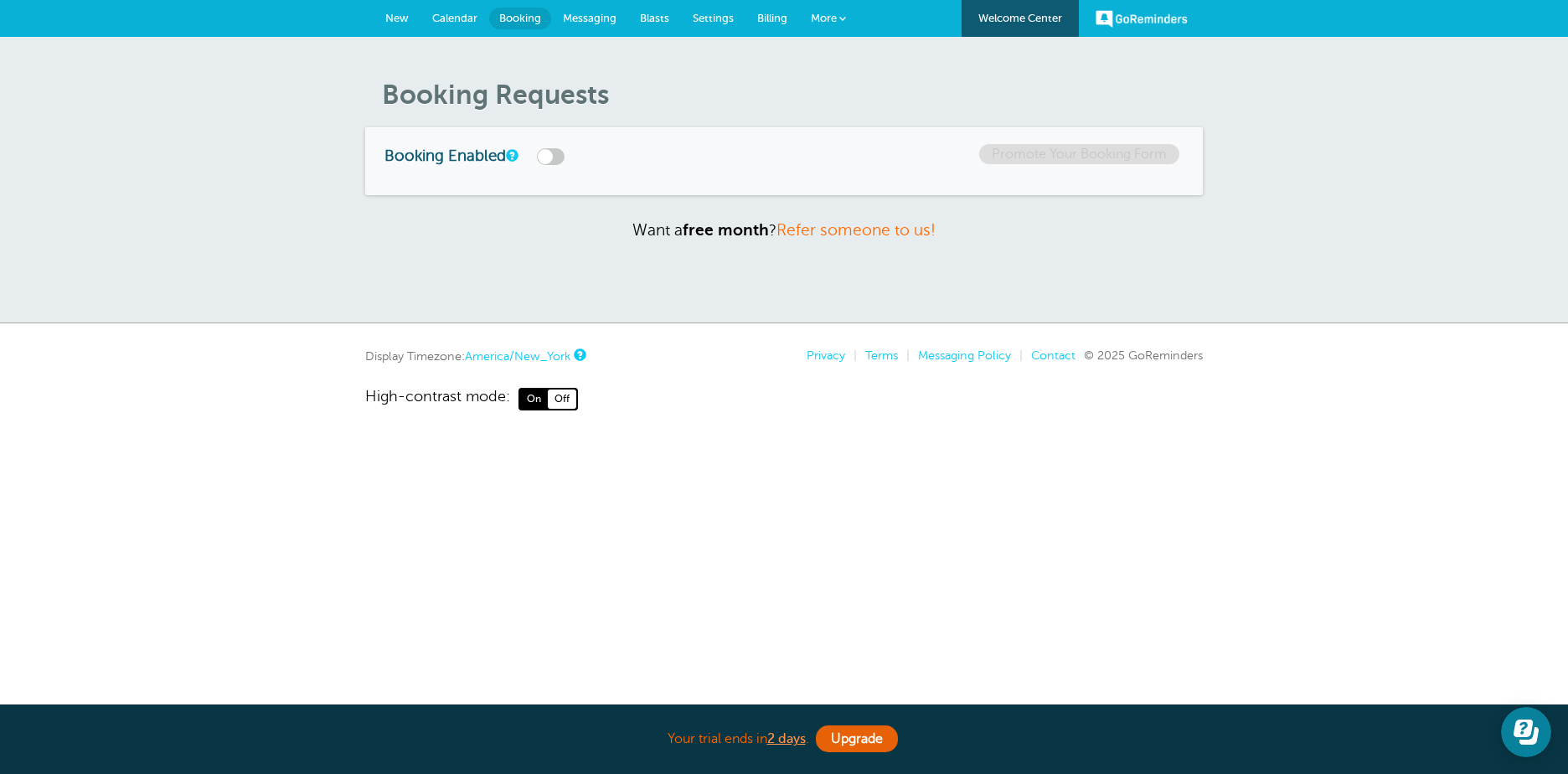
click at [576, 21] on span "Messaging" at bounding box center [590, 18] width 54 height 13
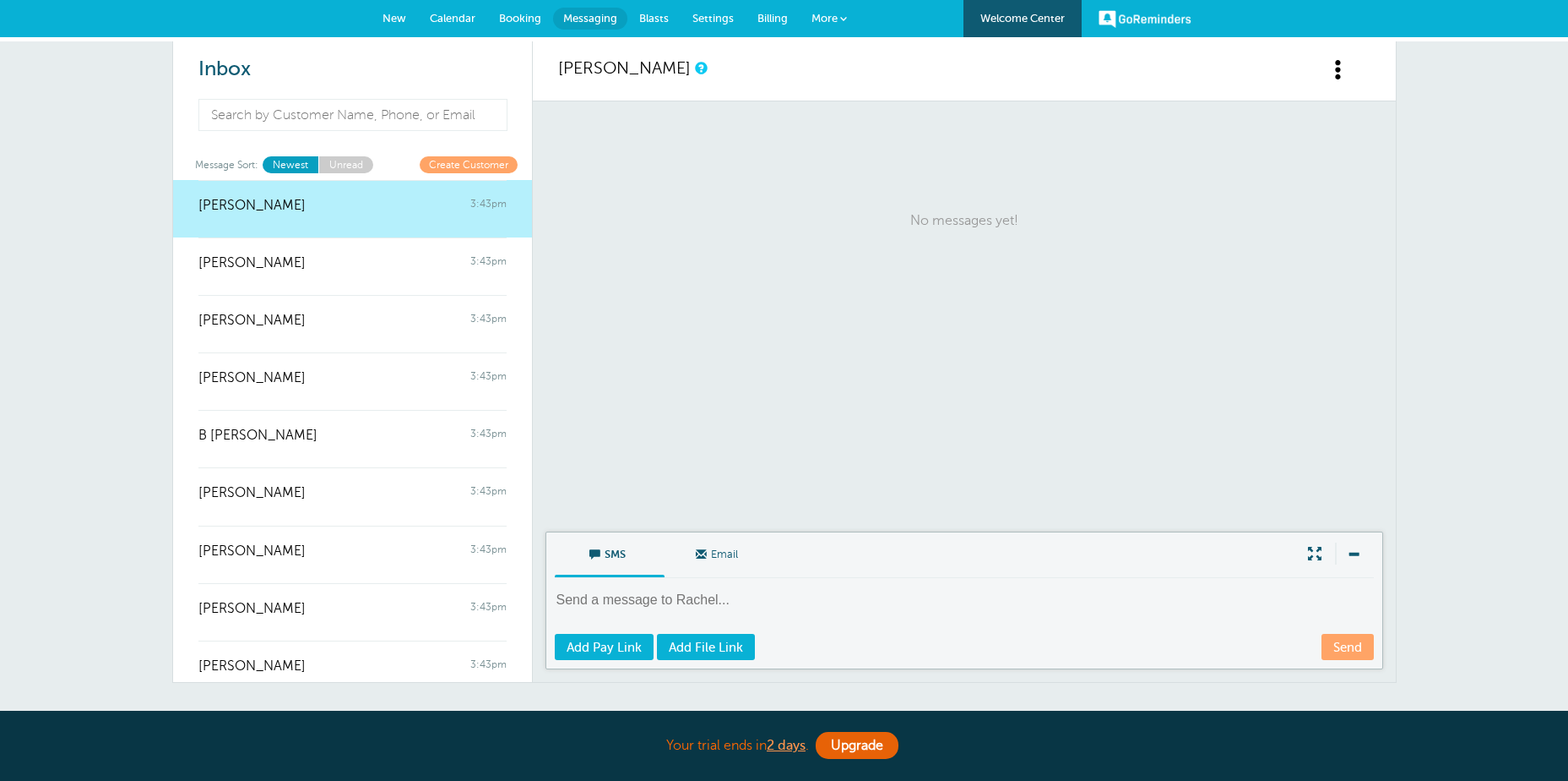
click at [712, 17] on span "Settings" at bounding box center [713, 18] width 42 height 13
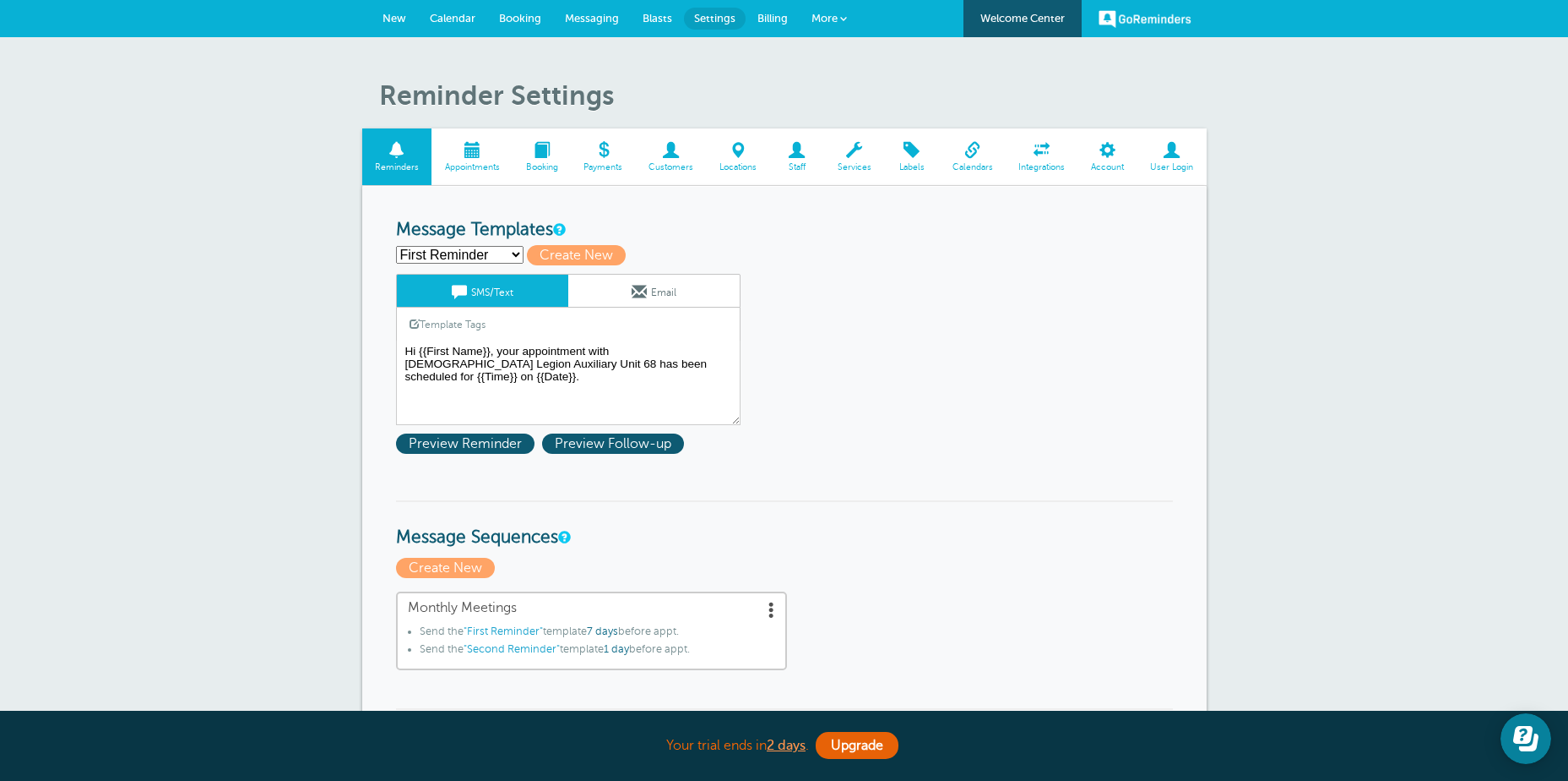
click at [513, 252] on select "First Reminder Meet & Greet Monthly Meetings Second Reminder Third Reminder Cre…" at bounding box center [460, 255] width 127 height 17
select select "162377"
click at [396, 246] on select "First Reminder Meet & Greet Monthly Meetings Second Reminder Third Reminder Cre…" at bounding box center [460, 255] width 127 height 17
type input "Meet & Greet"
type textarea "Hi {{First Name}}, we would like to personally invite you to our Meet & Greet o…"
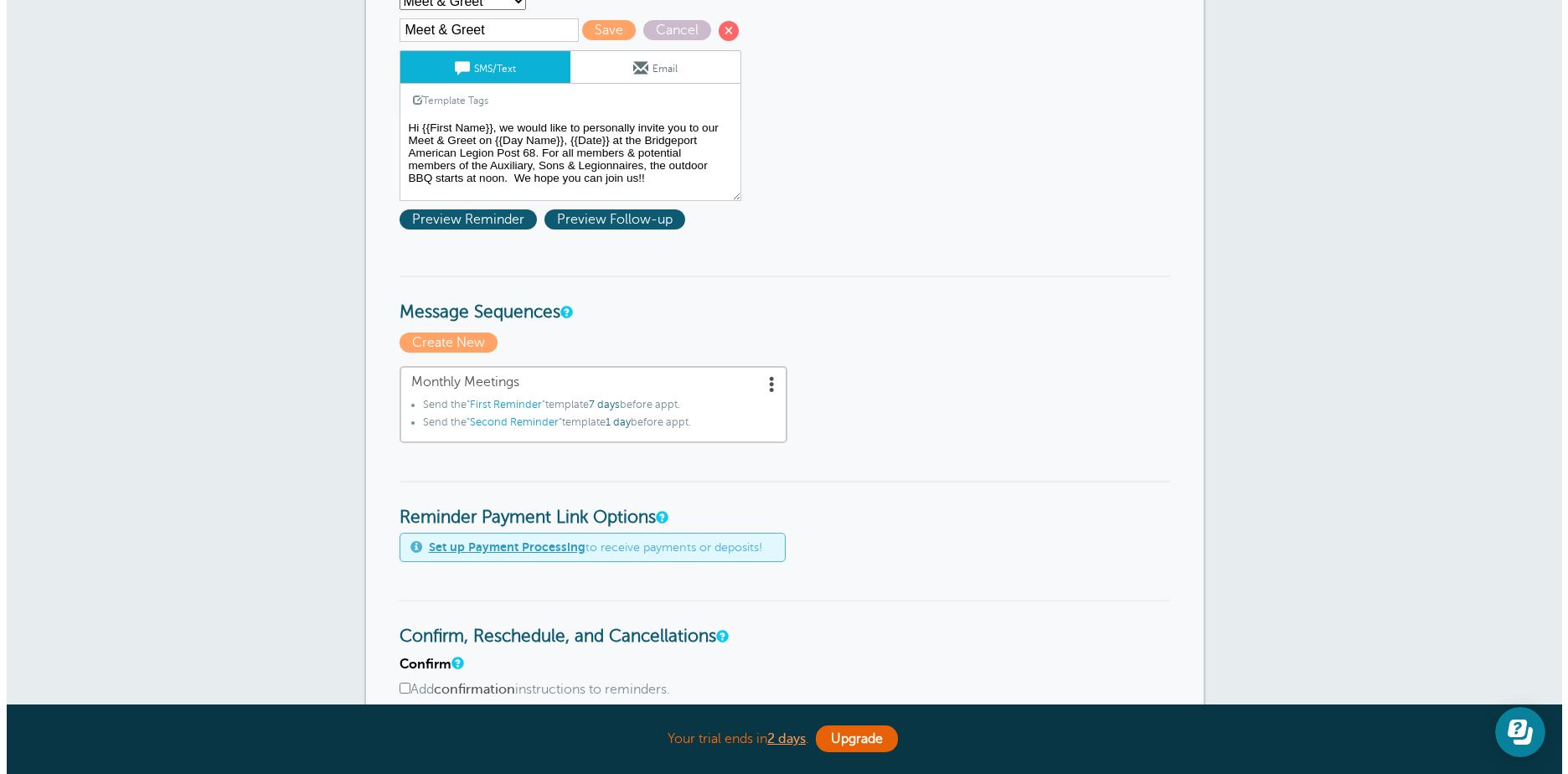
scroll to position [251, 0]
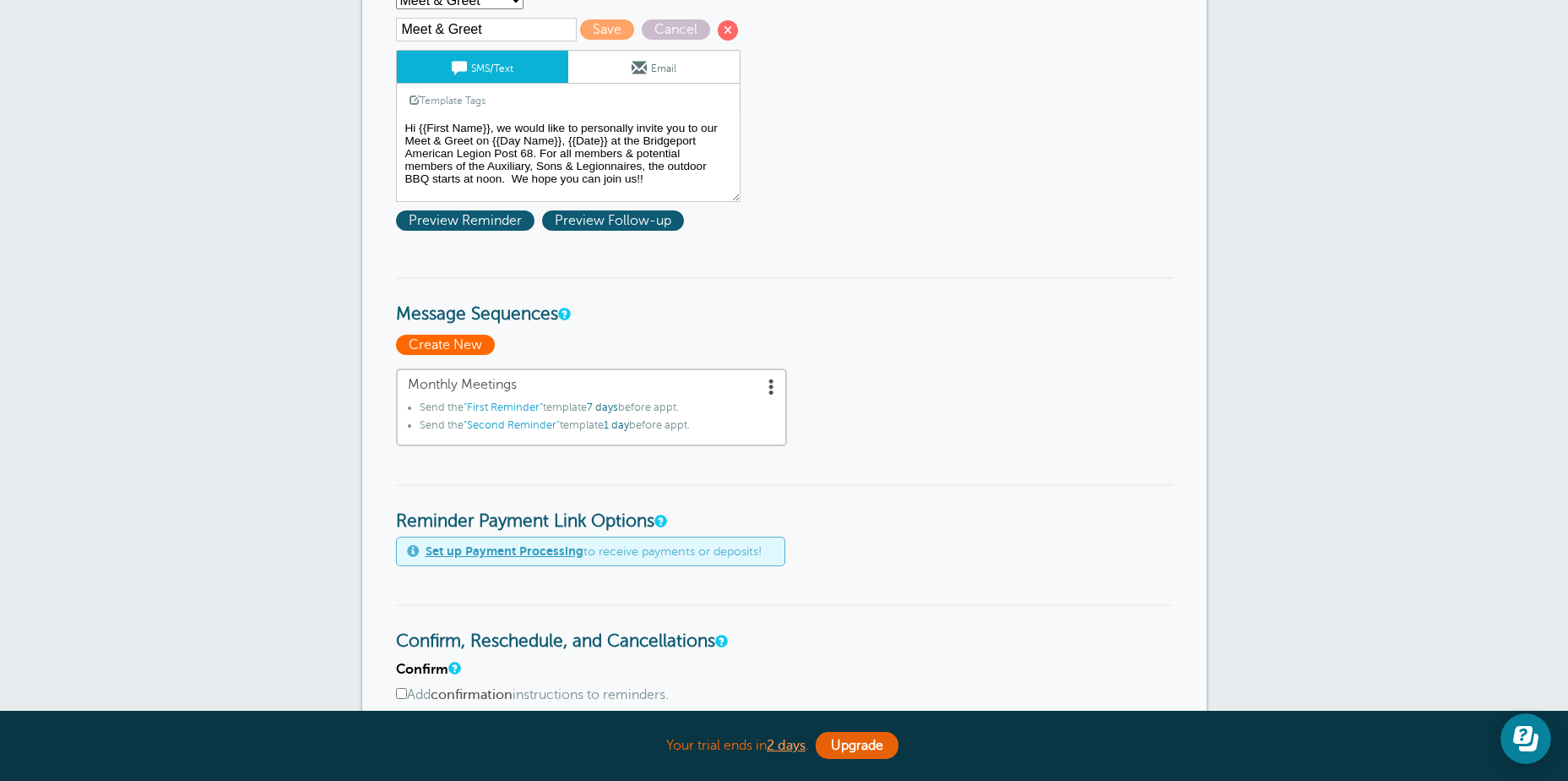
click at [464, 343] on span "Create New" at bounding box center [445, 344] width 98 height 20
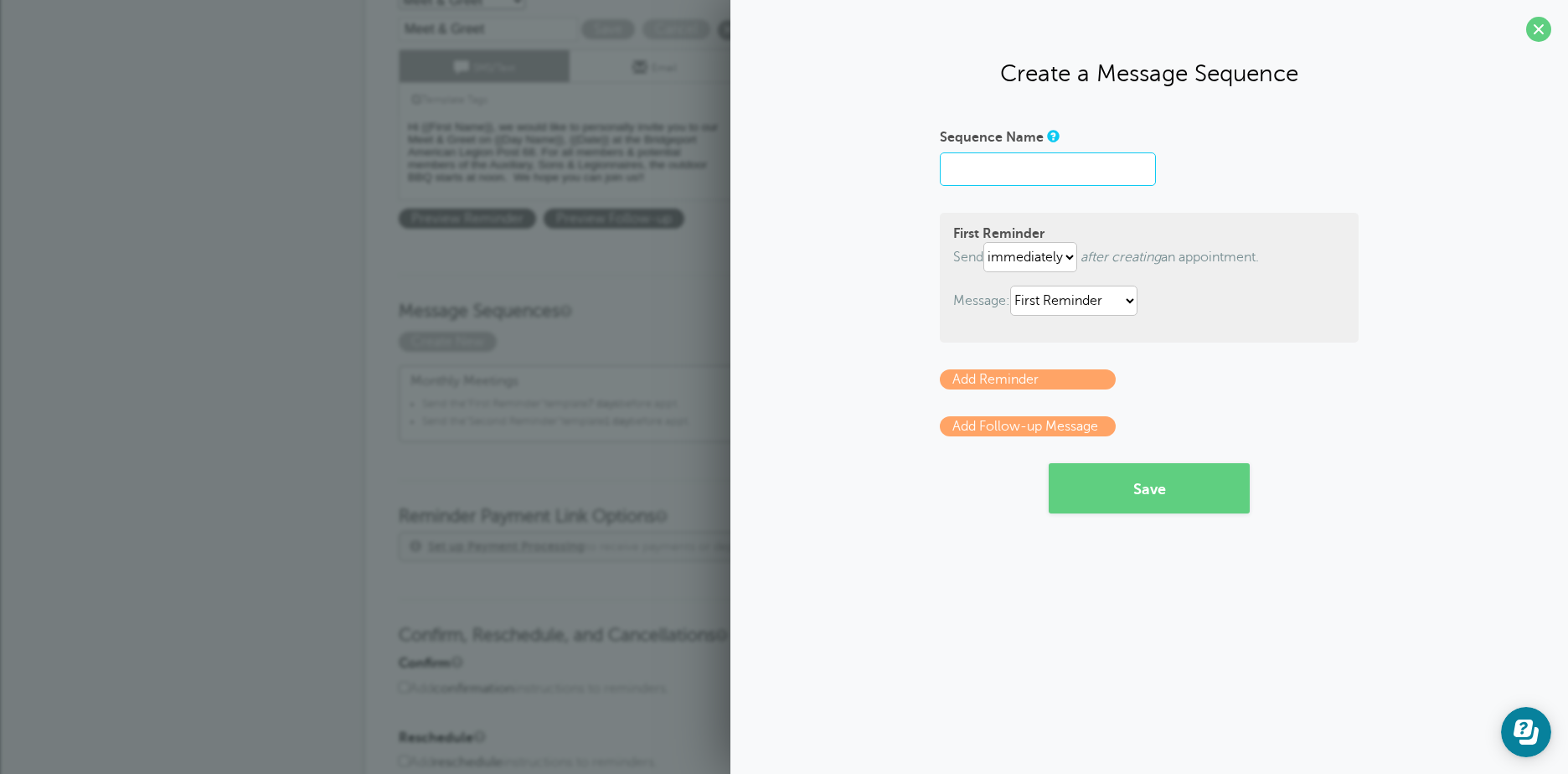
click at [959, 168] on input "Sequence Name" at bounding box center [1048, 168] width 216 height 34
click at [1071, 260] on select "immediately 1 2 3 4 5 6 7 8 9 10 11 12 13 14 15 16 17 18 19 20 21 22 23 24 25 2…" at bounding box center [1030, 257] width 94 height 30
click at [841, 314] on div "Sequence Name First Reminder Send immediately 1 2 3 4 5 6 7 8 9 10 11 12 13 14 …" at bounding box center [1149, 319] width 804 height 390
click at [1133, 296] on select "First Reminder Meet & Greet Monthly Meetings Second Reminder Third Reminder" at bounding box center [1073, 301] width 127 height 30
select select "162377"
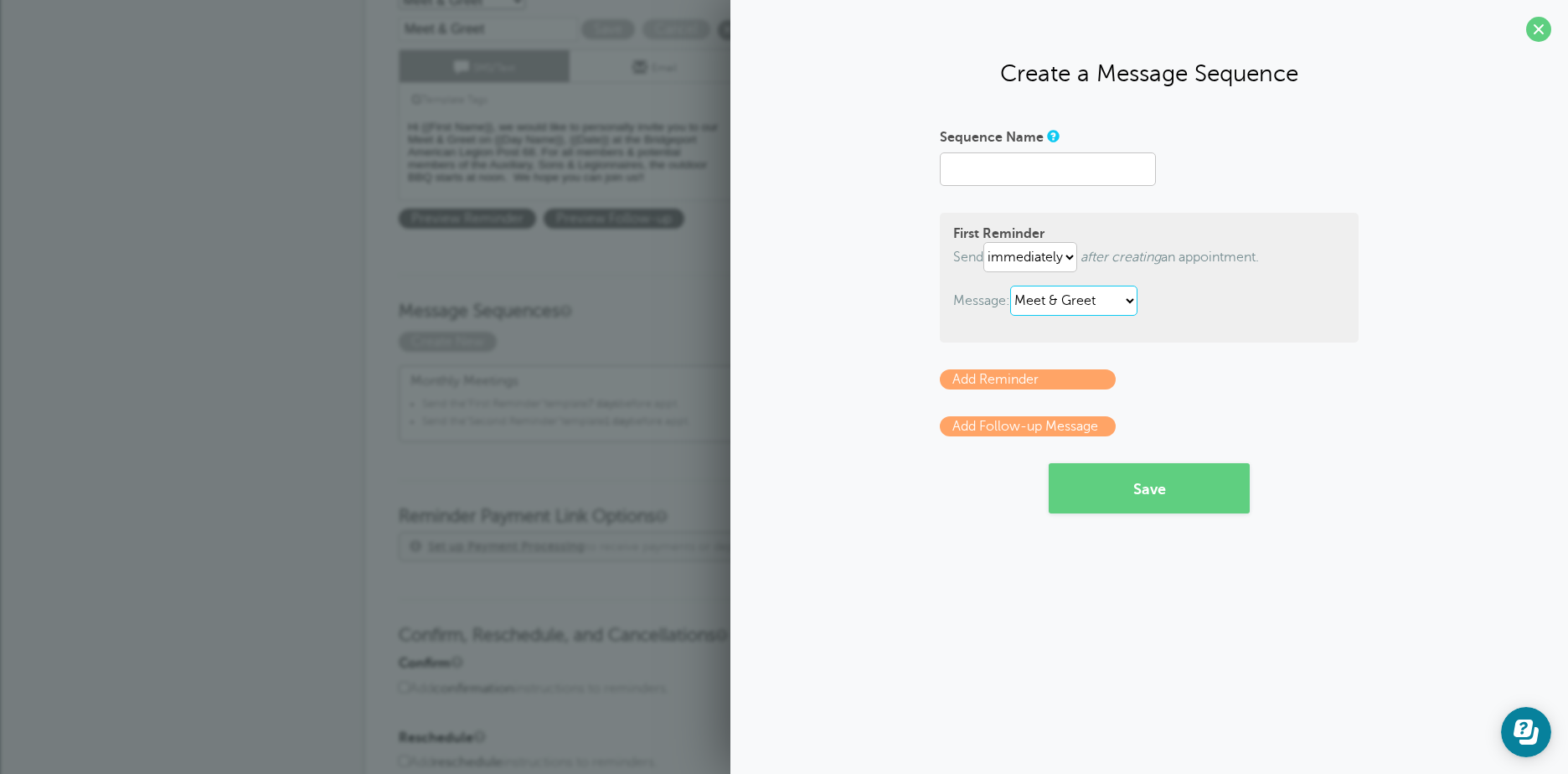
click at [1013, 286] on select "First Reminder Meet & Greet Monthly Meetings Second Reminder Third Reminder" at bounding box center [1073, 301] width 127 height 30
click at [1070, 253] on select "immediately 1 2 3 4 5 6 7 8 9 10 11 12 13 14 15 16 17 18 19 20 21 22 23 24 25 2…" at bounding box center [1030, 257] width 94 height 30
click at [987, 242] on select "immediately 1 2 3 4 5 6 7 8 9 10 11 12 13 14 15 16 17 18 19 20 21 22 23 24 25 2…" at bounding box center [1030, 257] width 94 height 30
click at [1082, 257] on select "hour(s) day(s)" at bounding box center [1054, 257] width 61 height 30
click at [1014, 255] on select "immediately 1 2 3 4 5 6 7 8 9 10 11 12 13 14 15 16 17 18 19 20 21 22 23 24 25 2…" at bounding box center [1001, 257] width 37 height 30
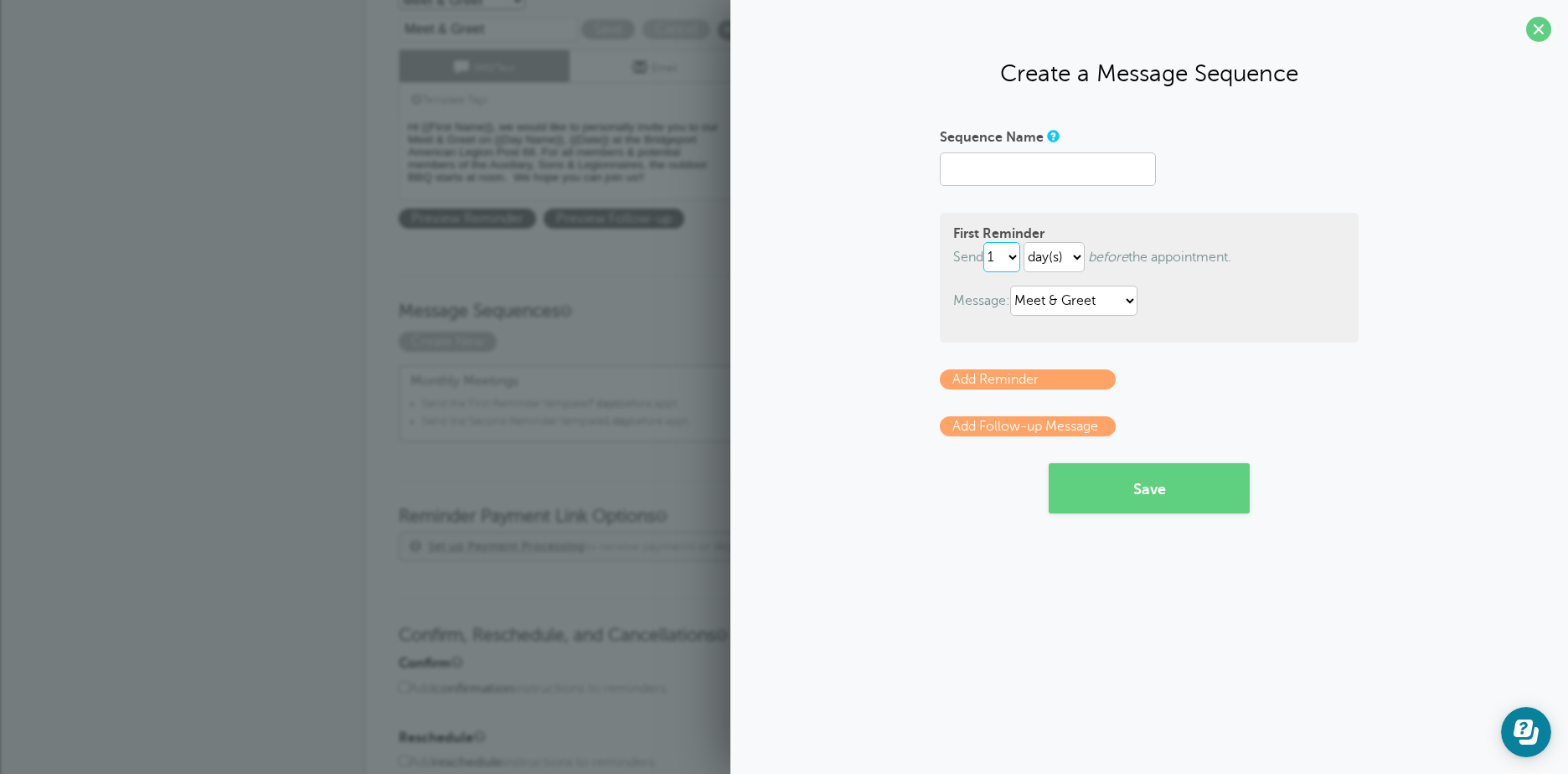
select select "7"
click at [987, 242] on select "immediately 1 2 3 4 5 6 7 8 9 10 11 12 13 14 15 16 17 18 19 20 21 22 23 24 25 2…" at bounding box center [1001, 257] width 37 height 30
click at [1050, 372] on link "Add Reminder" at bounding box center [1028, 379] width 176 height 20
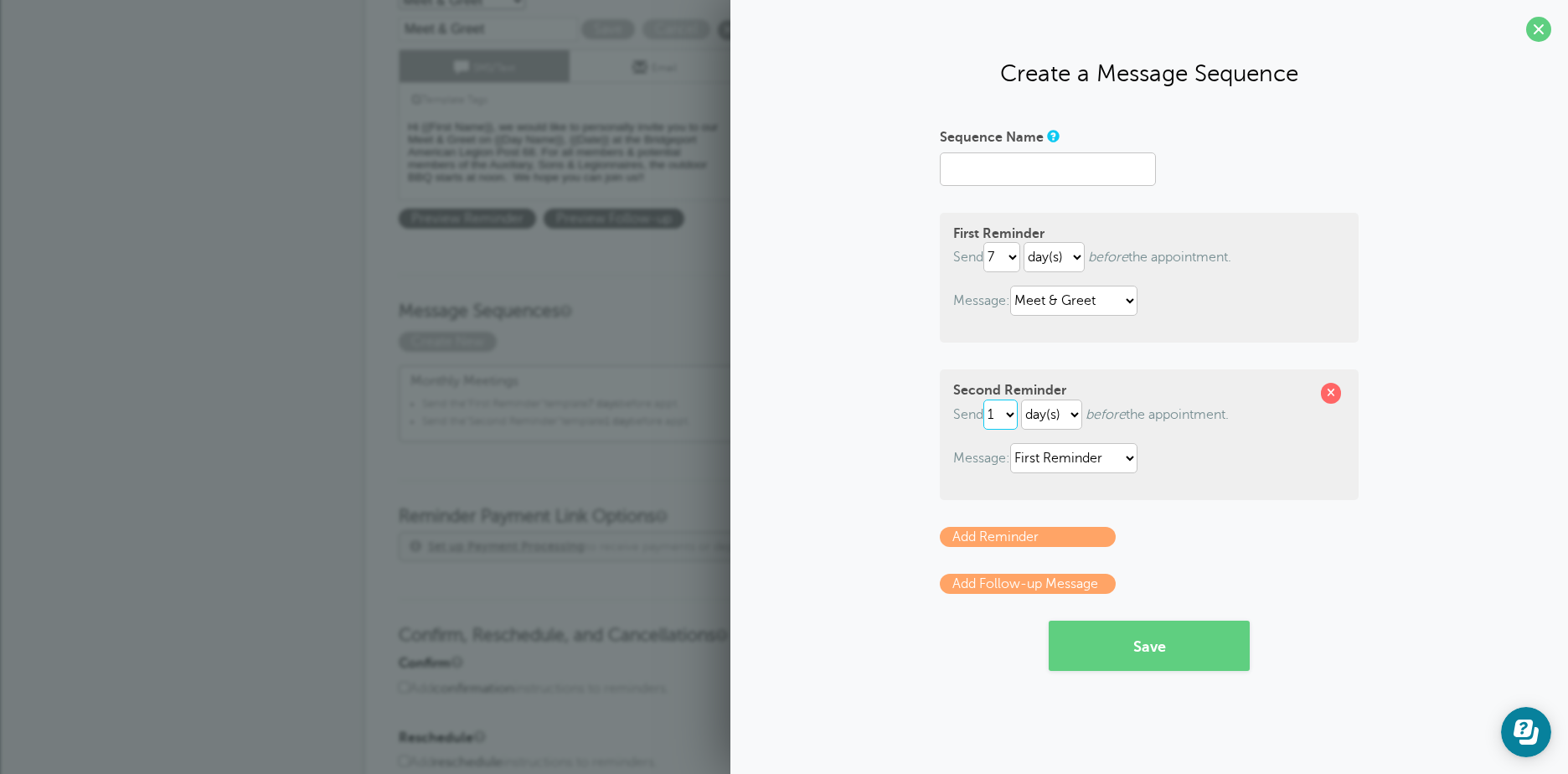
click at [1014, 414] on select "1 2 3 4 5 6 7 8 9 10 11 12 13 14 15 16 17 18 19 20 21 22 23 24 25 26 27 28 29 30" at bounding box center [1000, 414] width 35 height 30
click at [987, 399] on select "1 2 3 4 5 6 7 8 9 10 11 12 13 14 15 16 17 18 19 20 21 22 23 24 25 26 27 28 29 30" at bounding box center [1000, 414] width 35 height 30
click at [1138, 455] on select "First Reminder Meet & Greet Monthly Meetings Second Reminder Third Reminder" at bounding box center [1073, 458] width 127 height 30
select select "162377"
click at [1013, 443] on select "First Reminder Meet & Greet Monthly Meetings Second Reminder Third Reminder" at bounding box center [1073, 458] width 127 height 30
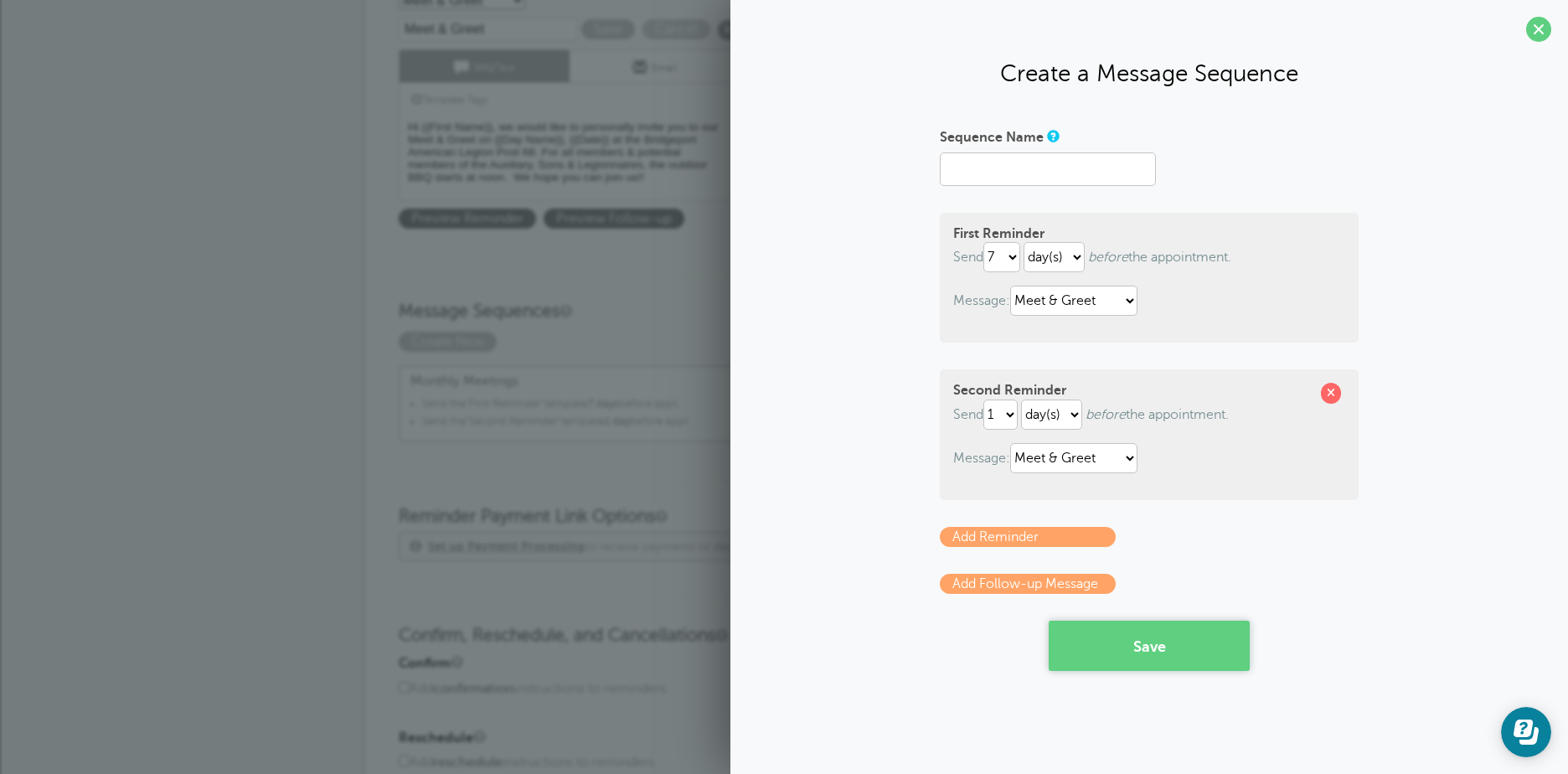
click at [1124, 640] on button "Save" at bounding box center [1149, 645] width 201 height 50
type input "Meet & Greet"
click at [1179, 634] on button "Save" at bounding box center [1149, 645] width 201 height 50
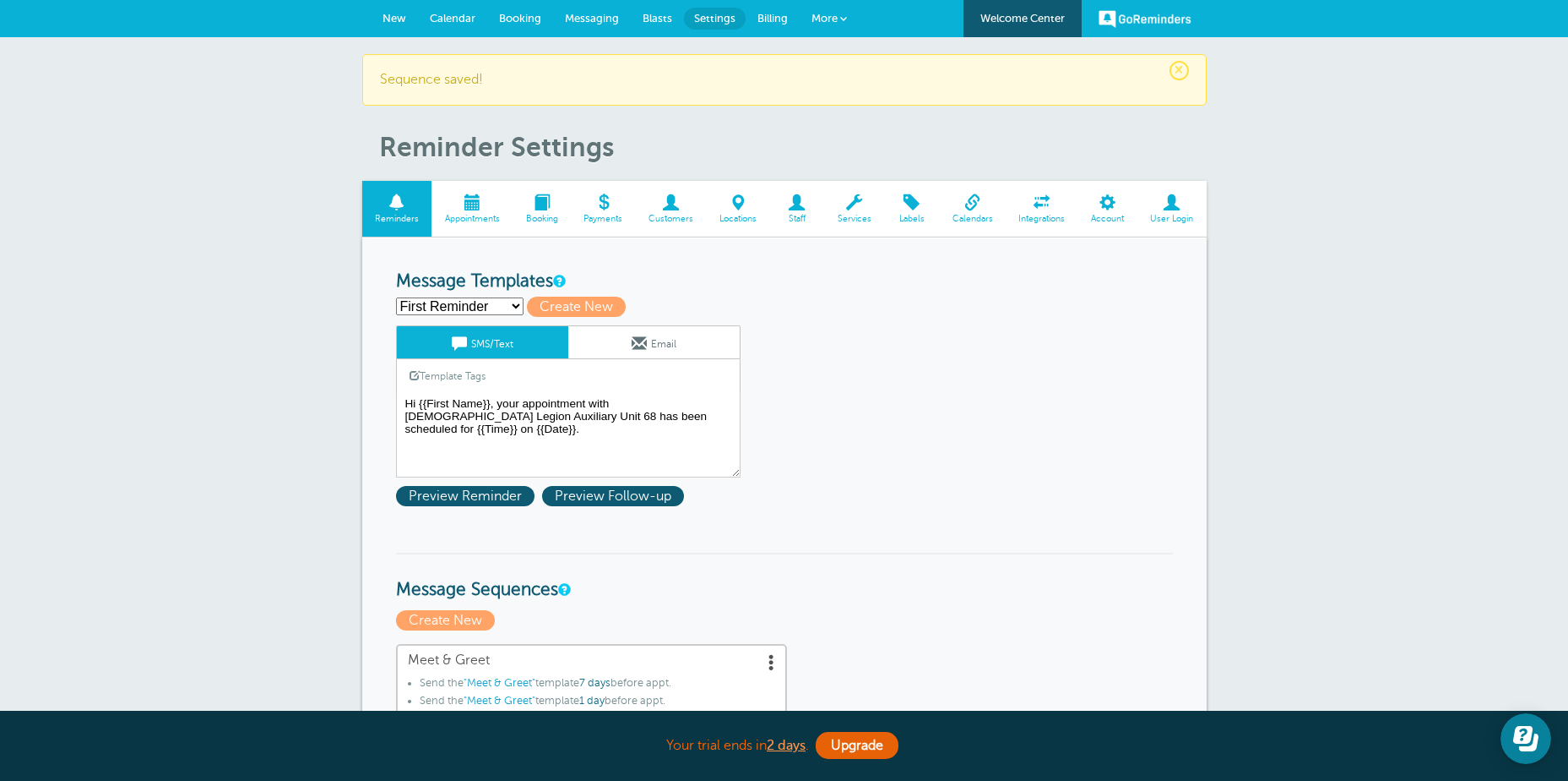
click at [515, 306] on select "First Reminder Meet & Greet Monthly Meetings Second Reminder Third Reminder Cre…" at bounding box center [460, 306] width 127 height 17
select select "162377"
click at [396, 297] on select "First Reminder Meet & Greet Monthly Meetings Second Reminder Third Reminder Cre…" at bounding box center [460, 306] width 127 height 17
type input "Meet & Greet"
type textarea "Hi {{First Name}}, we would like to personally invite you to our Meet & Greet o…"
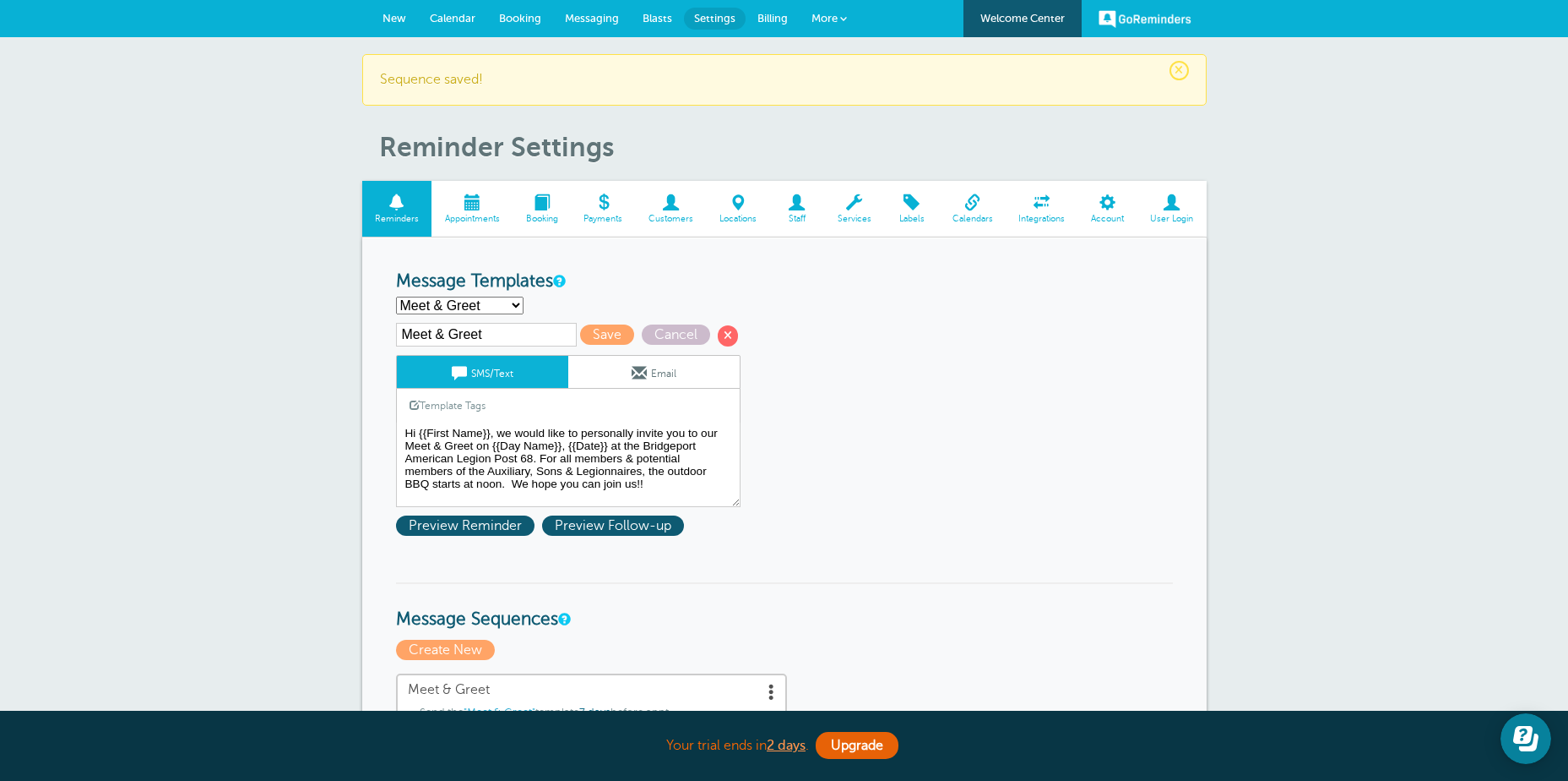
click at [526, 17] on span "Booking" at bounding box center [520, 18] width 42 height 13
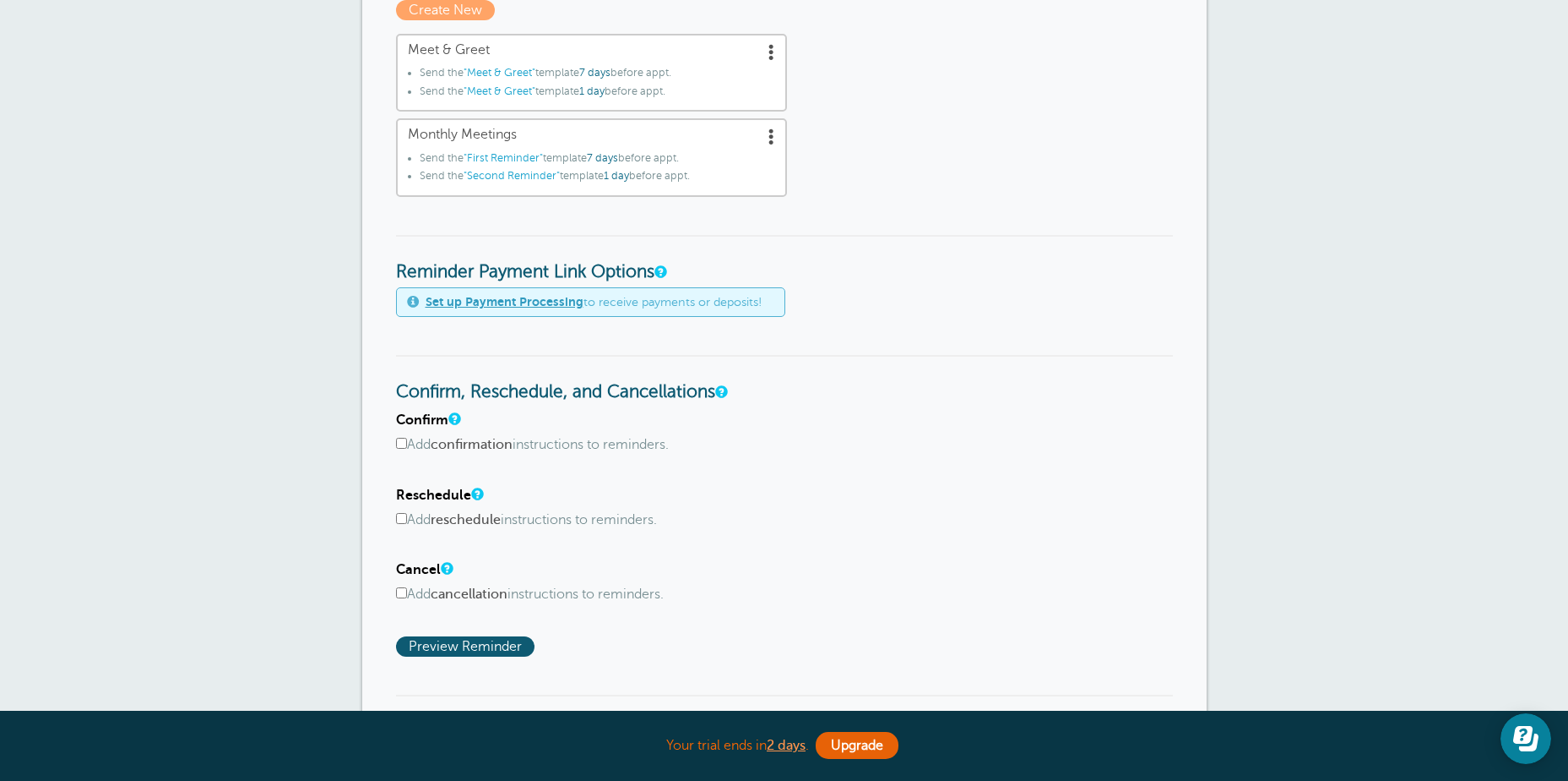
scroll to position [1198, 0]
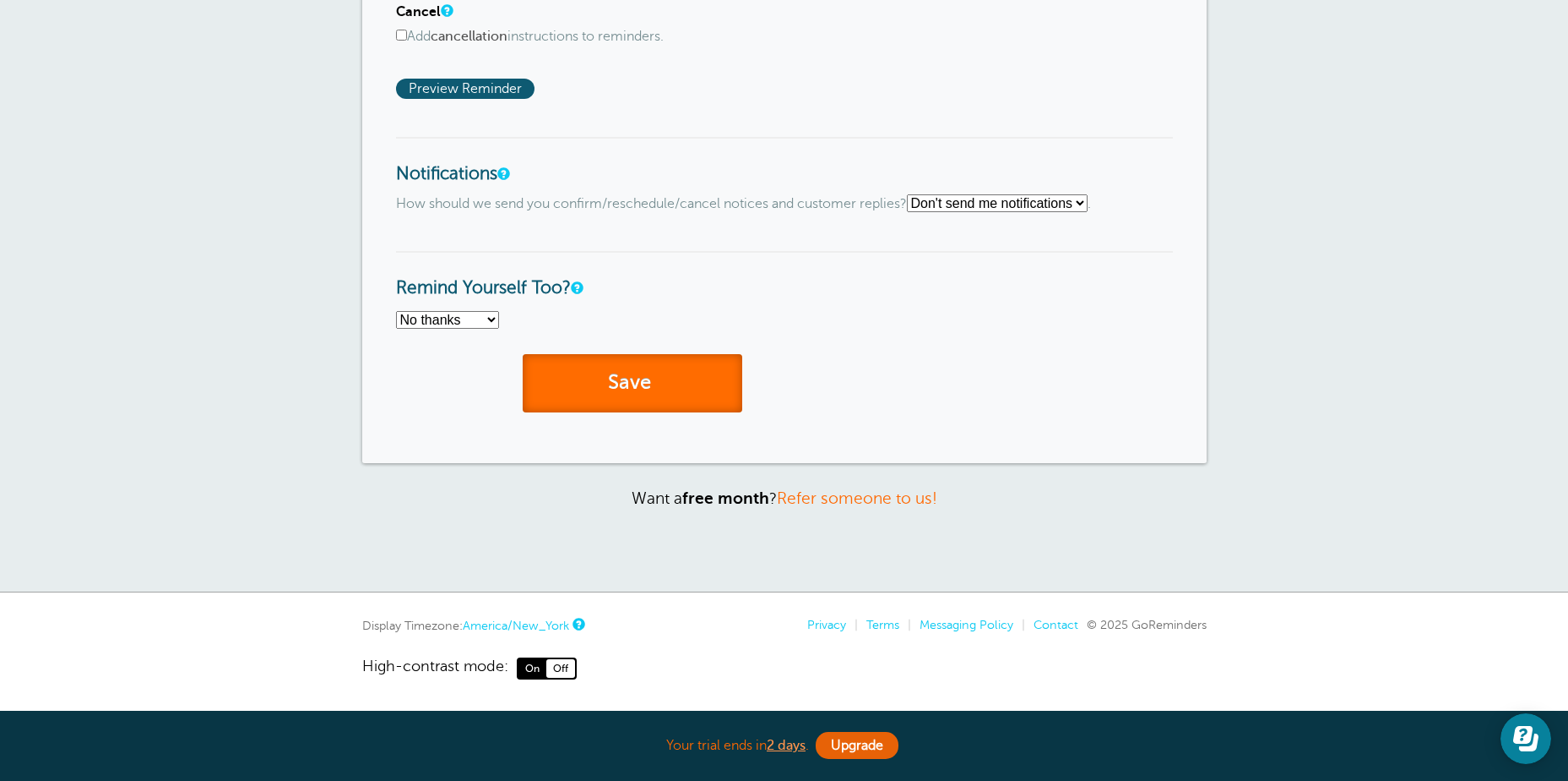
click at [615, 384] on button "Save" at bounding box center [632, 383] width 220 height 58
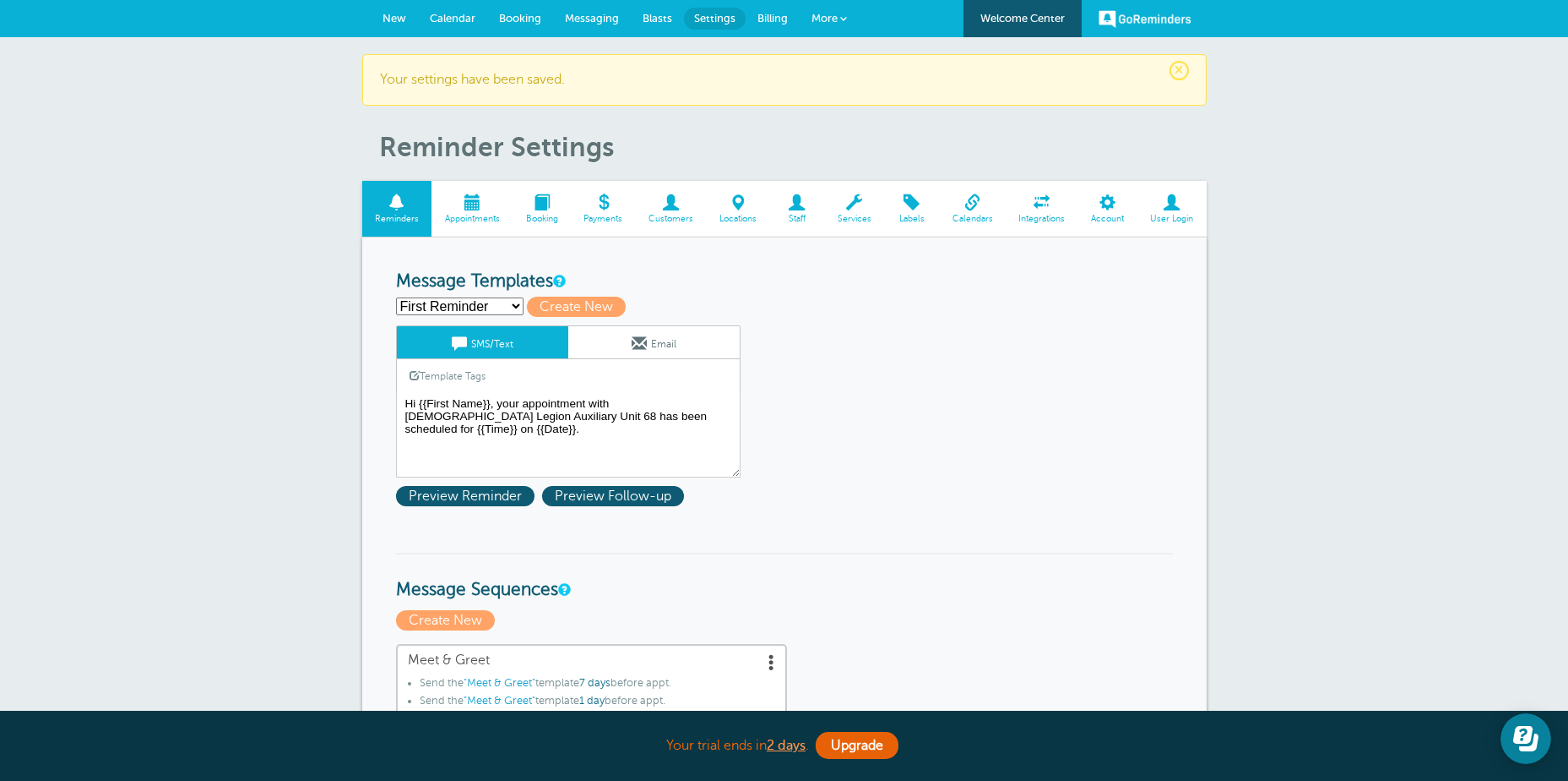
click at [531, 14] on span "Booking" at bounding box center [520, 18] width 42 height 13
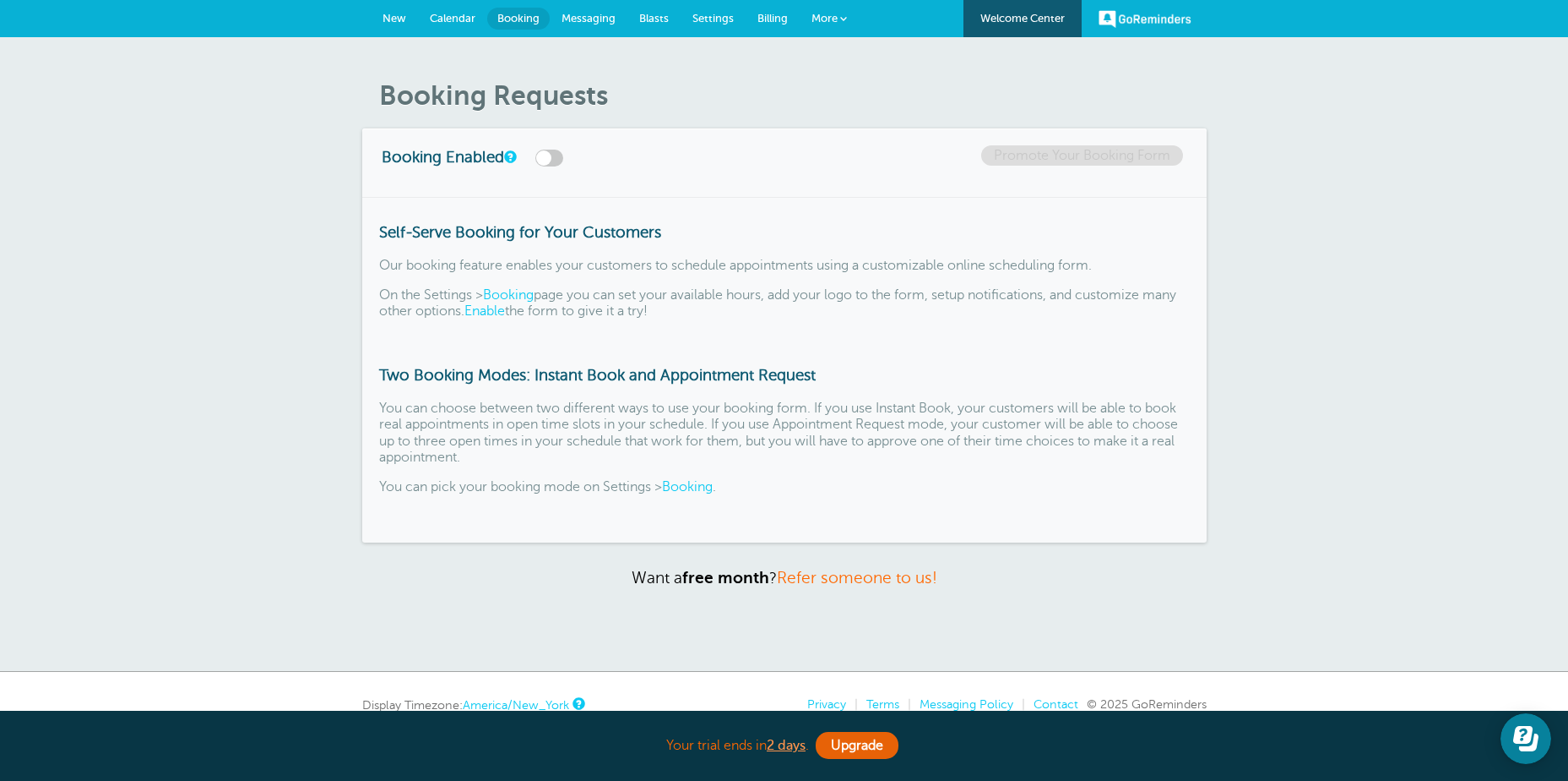
click at [451, 22] on span "Calendar" at bounding box center [452, 18] width 45 height 13
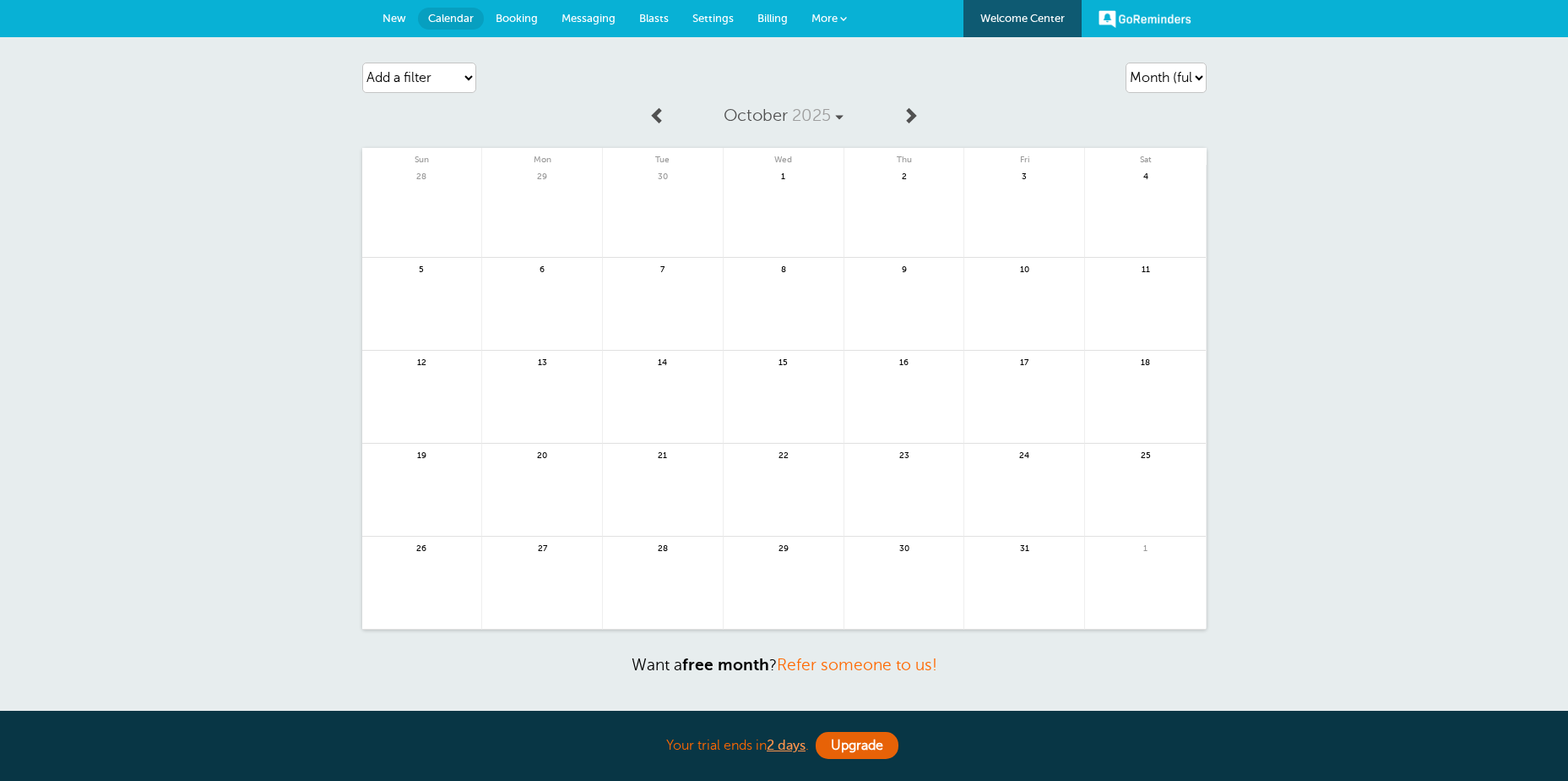
click at [1124, 202] on link at bounding box center [1146, 221] width 121 height 73
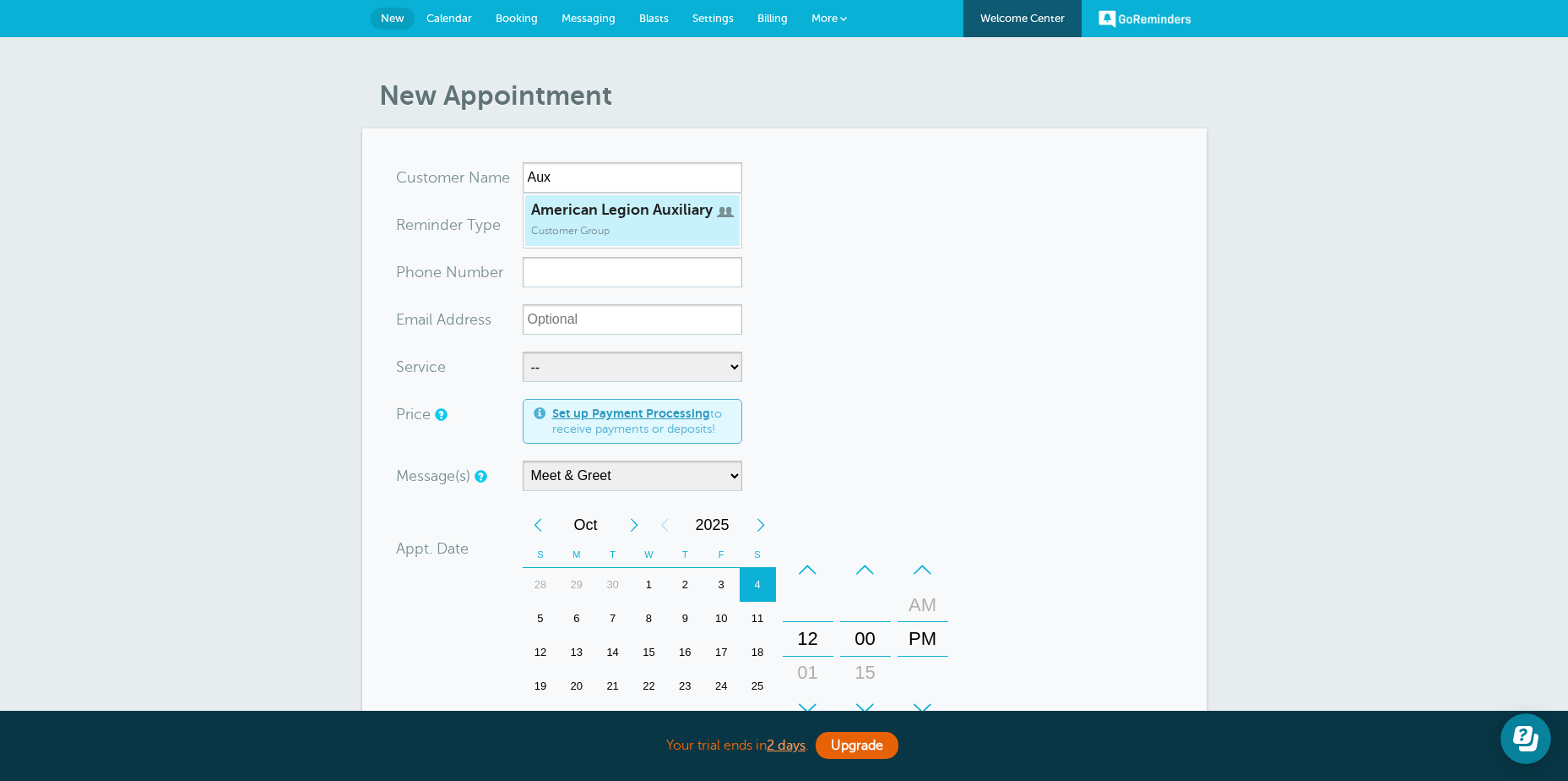
type input "AmericanLegionAuxiliary"
type input "American Legion Auxiliary"
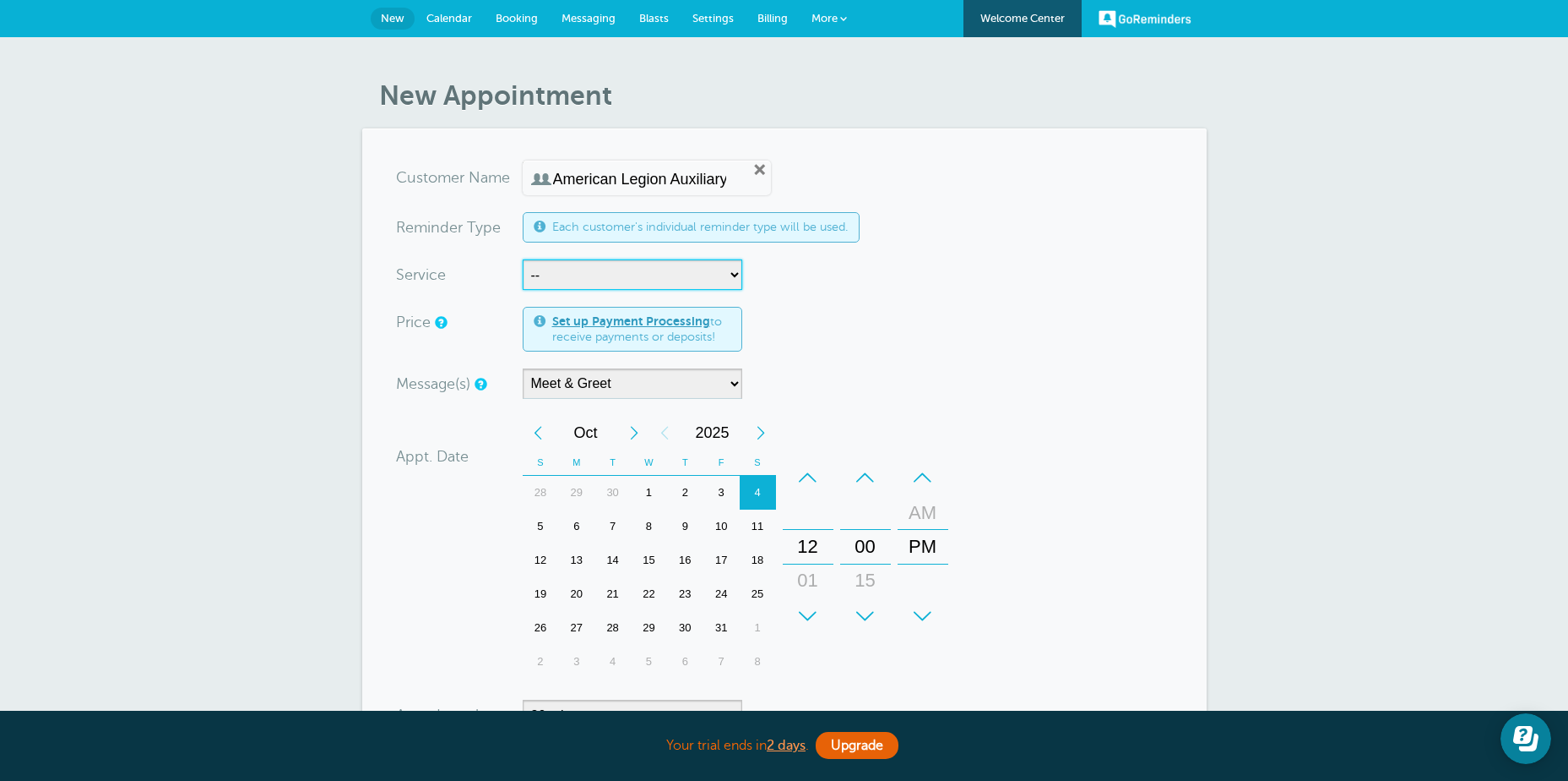
click at [734, 273] on select "-- Friday Night Dinner Meet & Greet Monthly Auxiliary Meeting" at bounding box center [632, 275] width 220 height 31
select select "28251"
click at [523, 260] on select "-- Friday Night Dinner Meet & Greet Monthly Auxiliary Meeting" at bounding box center [632, 275] width 220 height 31
select select "240"
click at [733, 380] on select "Meet & Greet Monthly Meetings" at bounding box center [632, 384] width 220 height 31
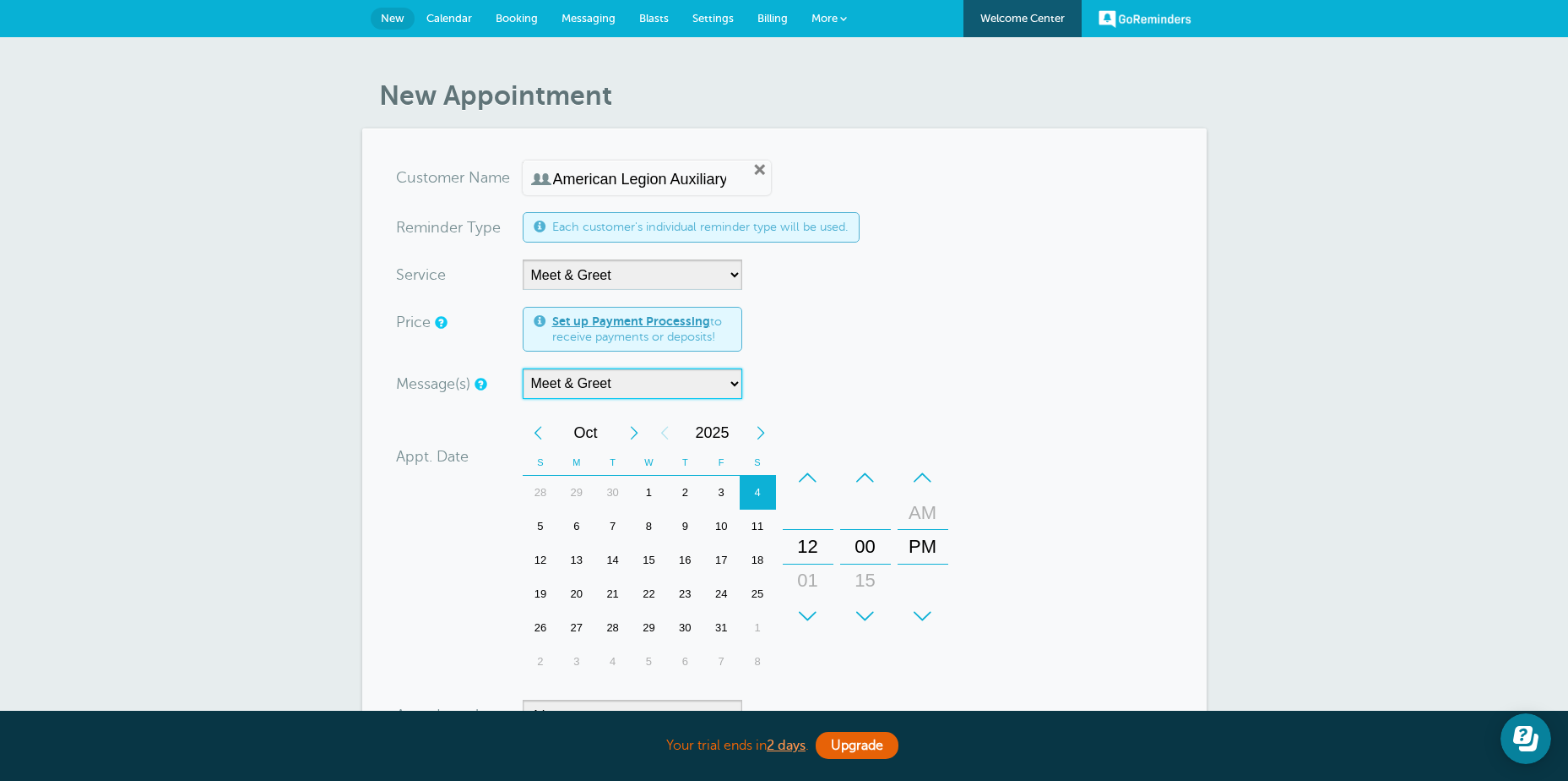
click at [523, 369] on select "Meet & Greet Monthly Meetings" at bounding box center [632, 384] width 220 height 31
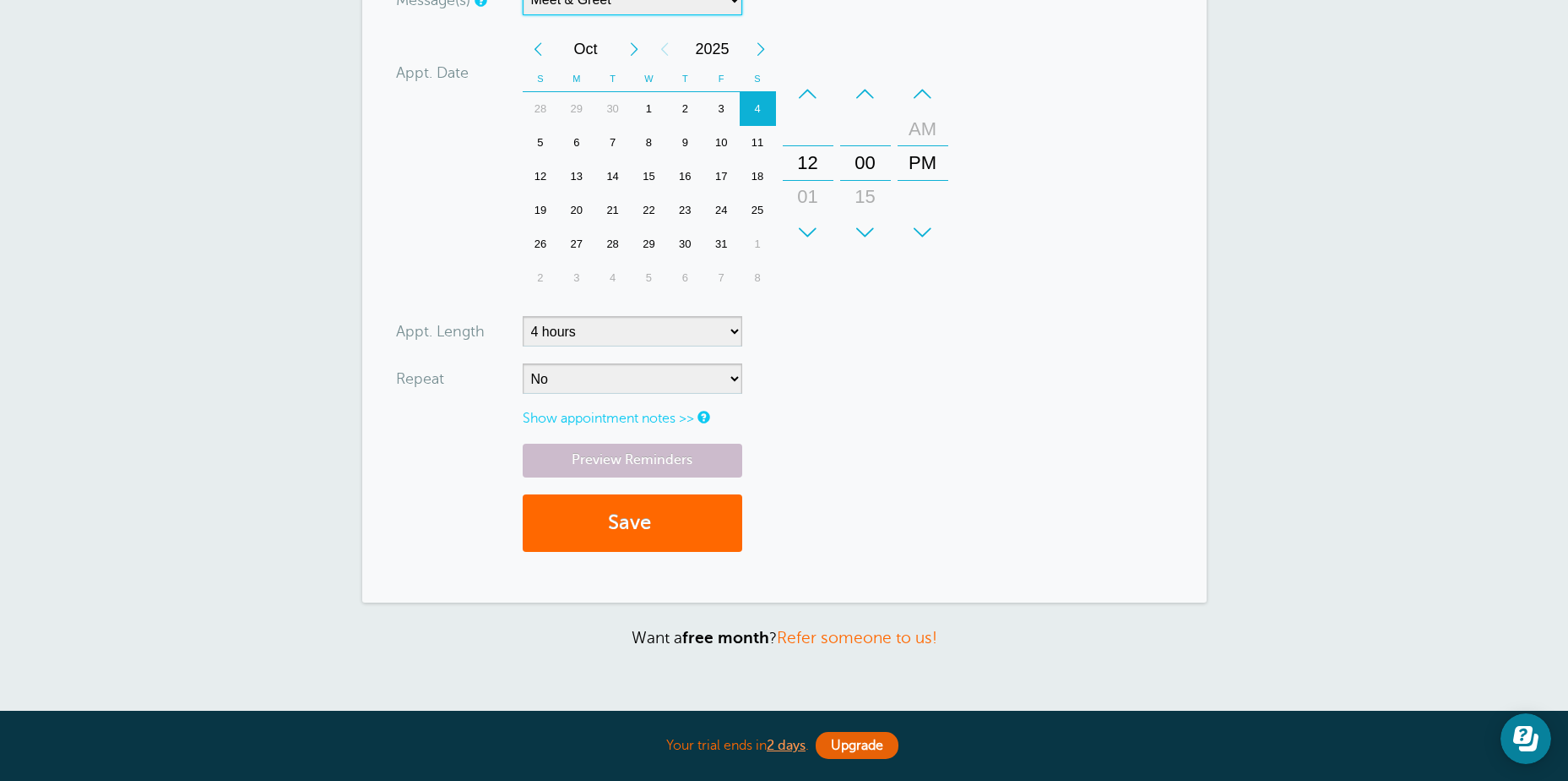
scroll to position [423, 0]
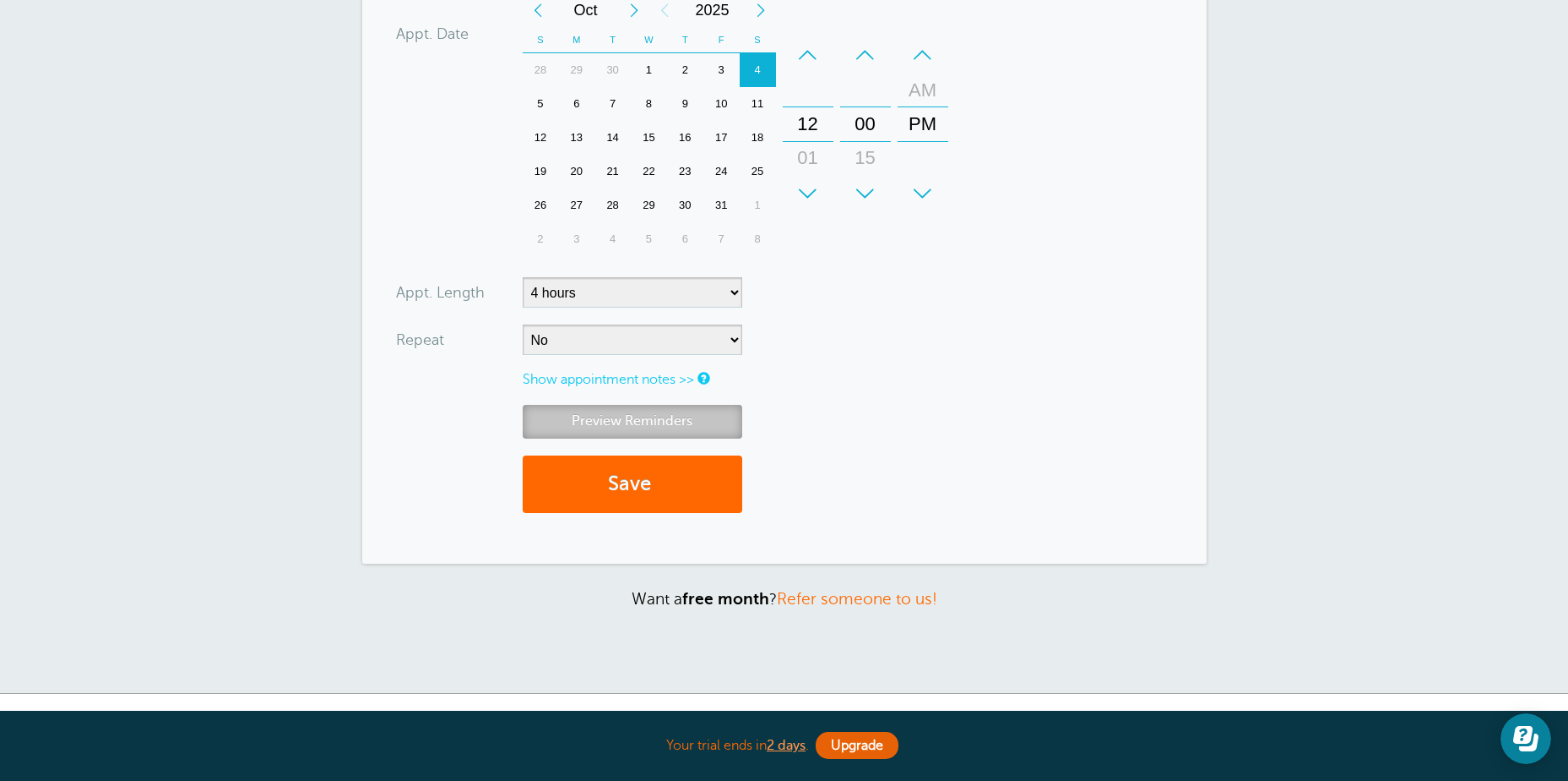
click at [614, 417] on link "Preview Reminders" at bounding box center [632, 421] width 220 height 33
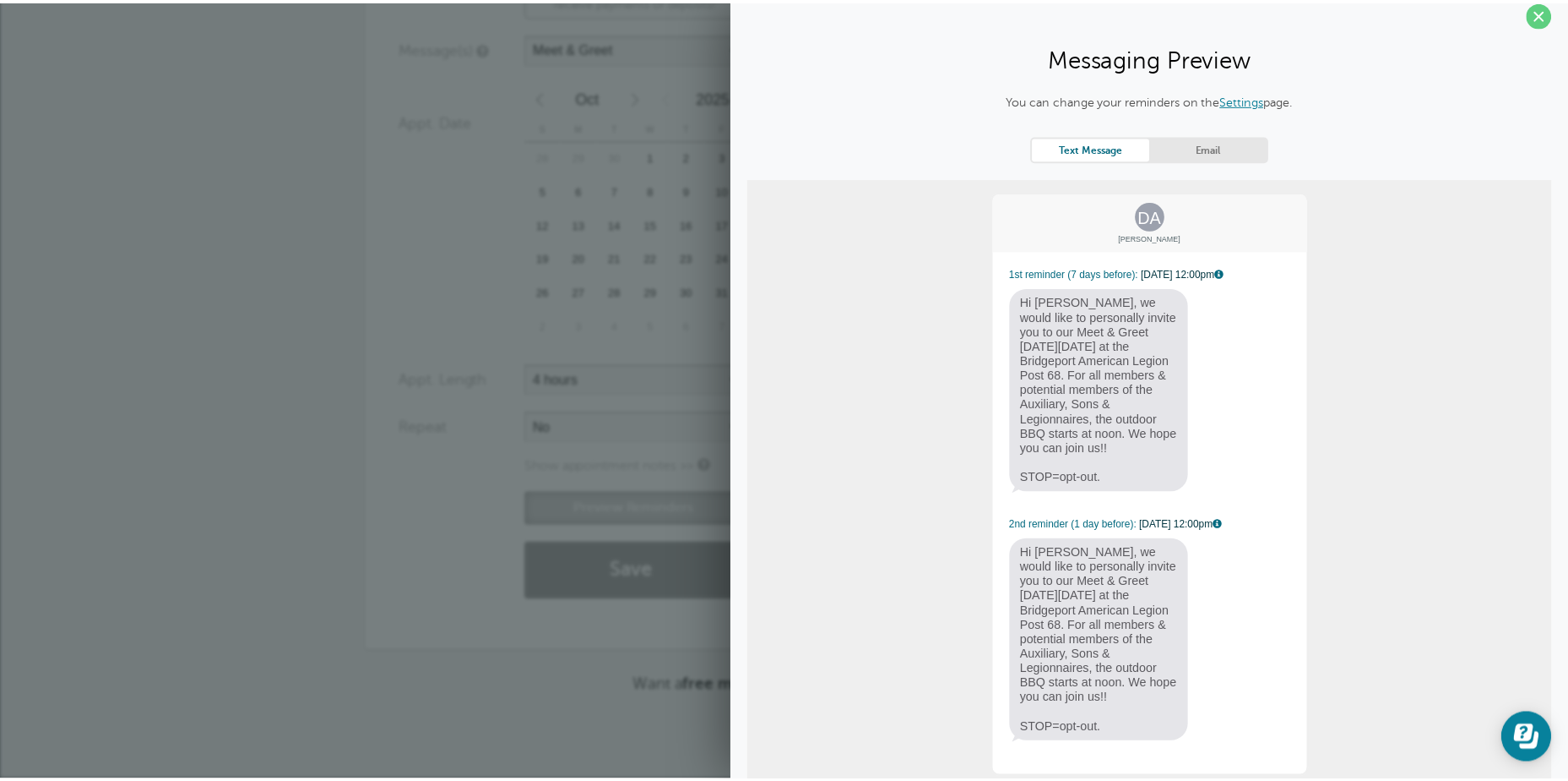
scroll to position [0, 0]
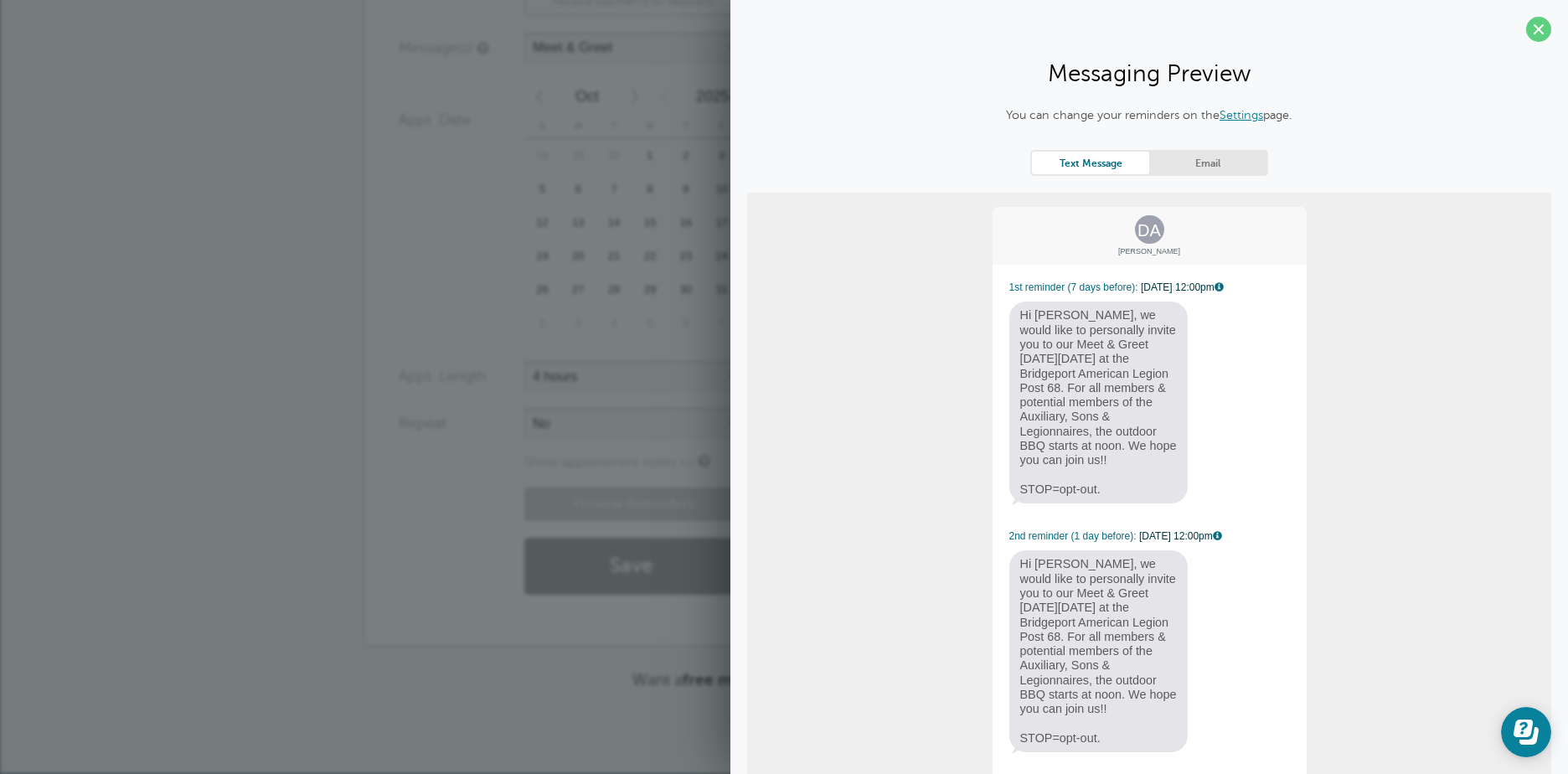
click at [1203, 162] on link "Email" at bounding box center [1208, 162] width 117 height 22
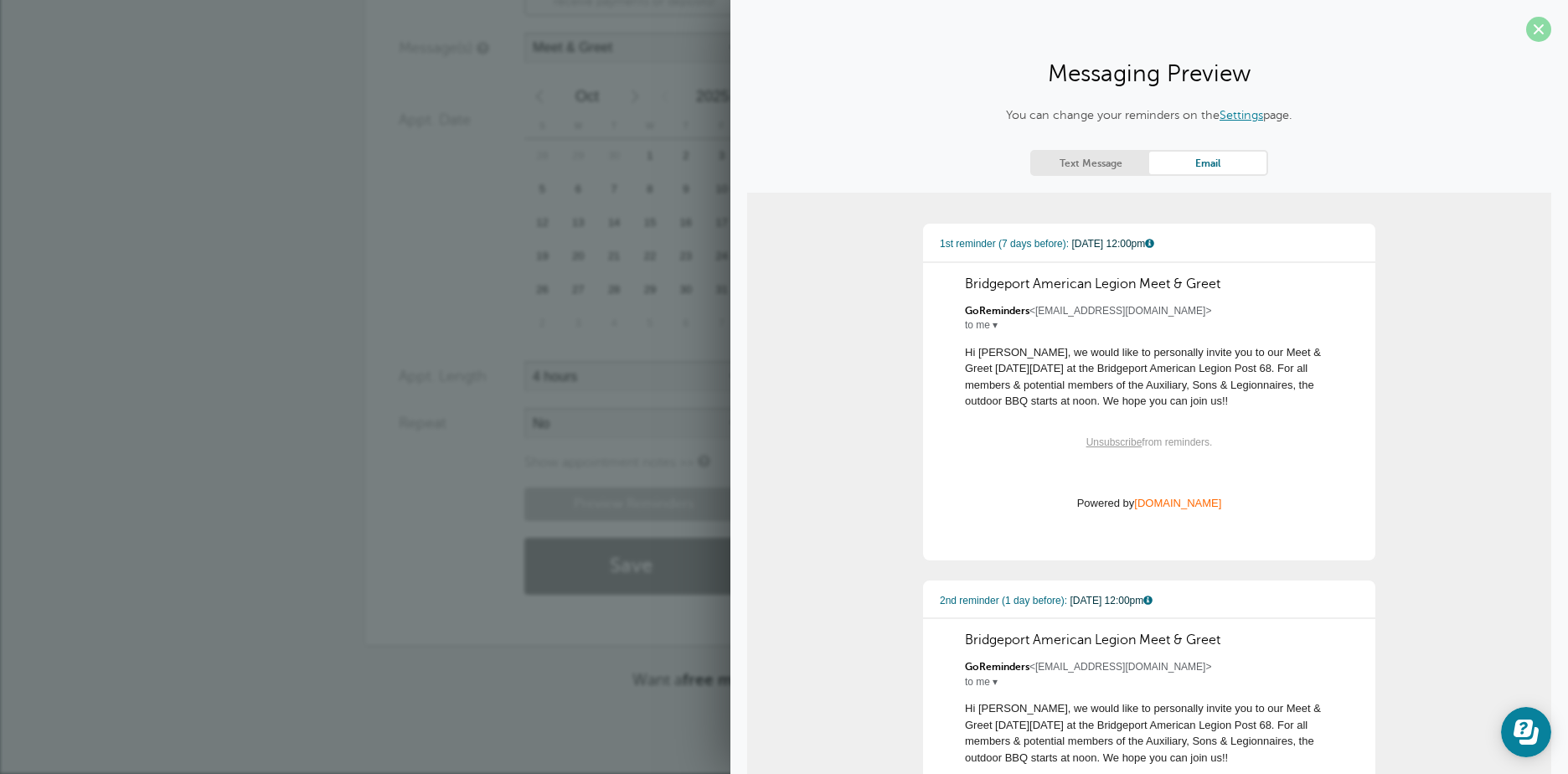
click at [1526, 29] on span at bounding box center [1538, 29] width 25 height 25
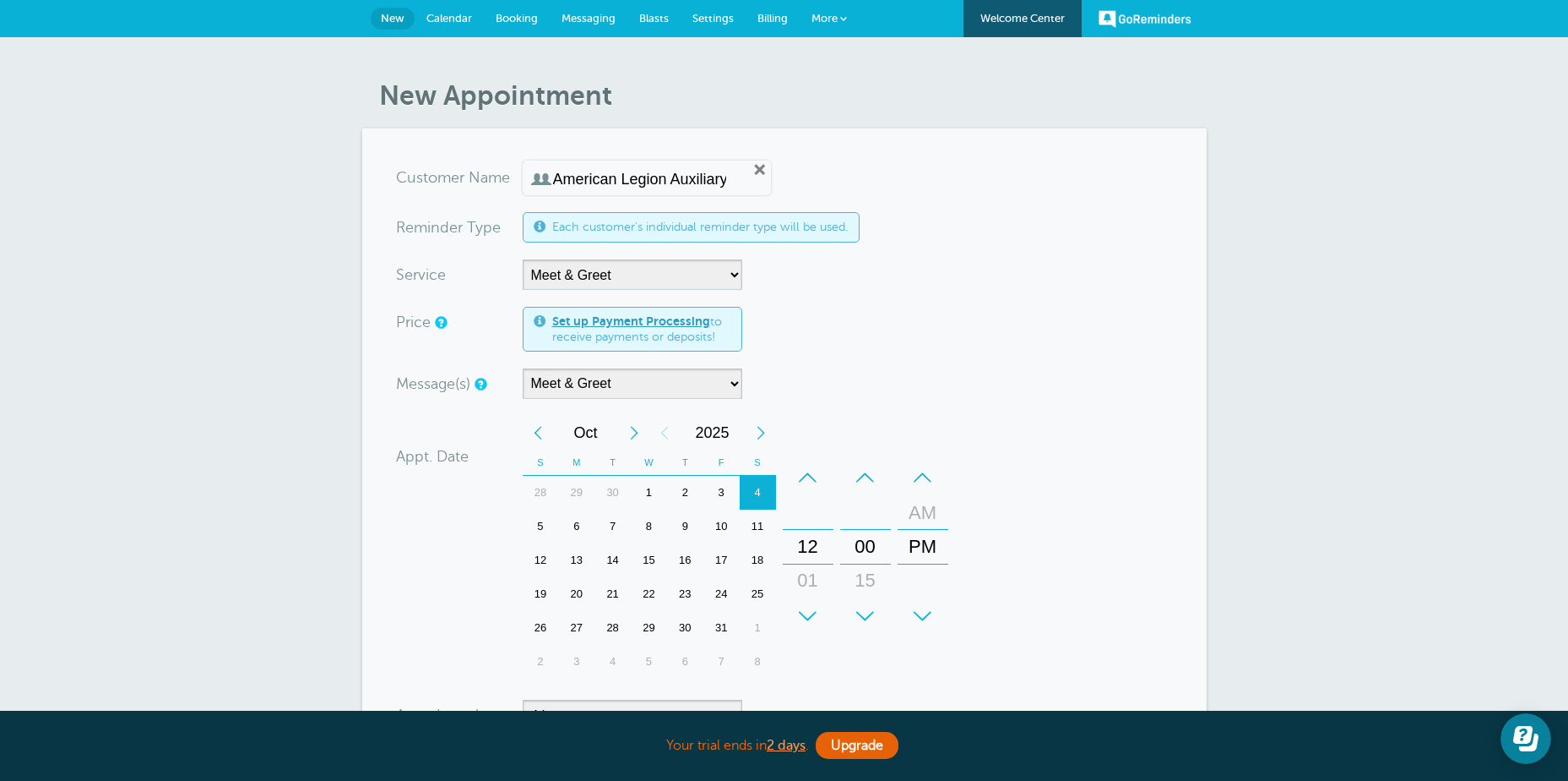
click at [831, 16] on span "More" at bounding box center [825, 18] width 26 height 13
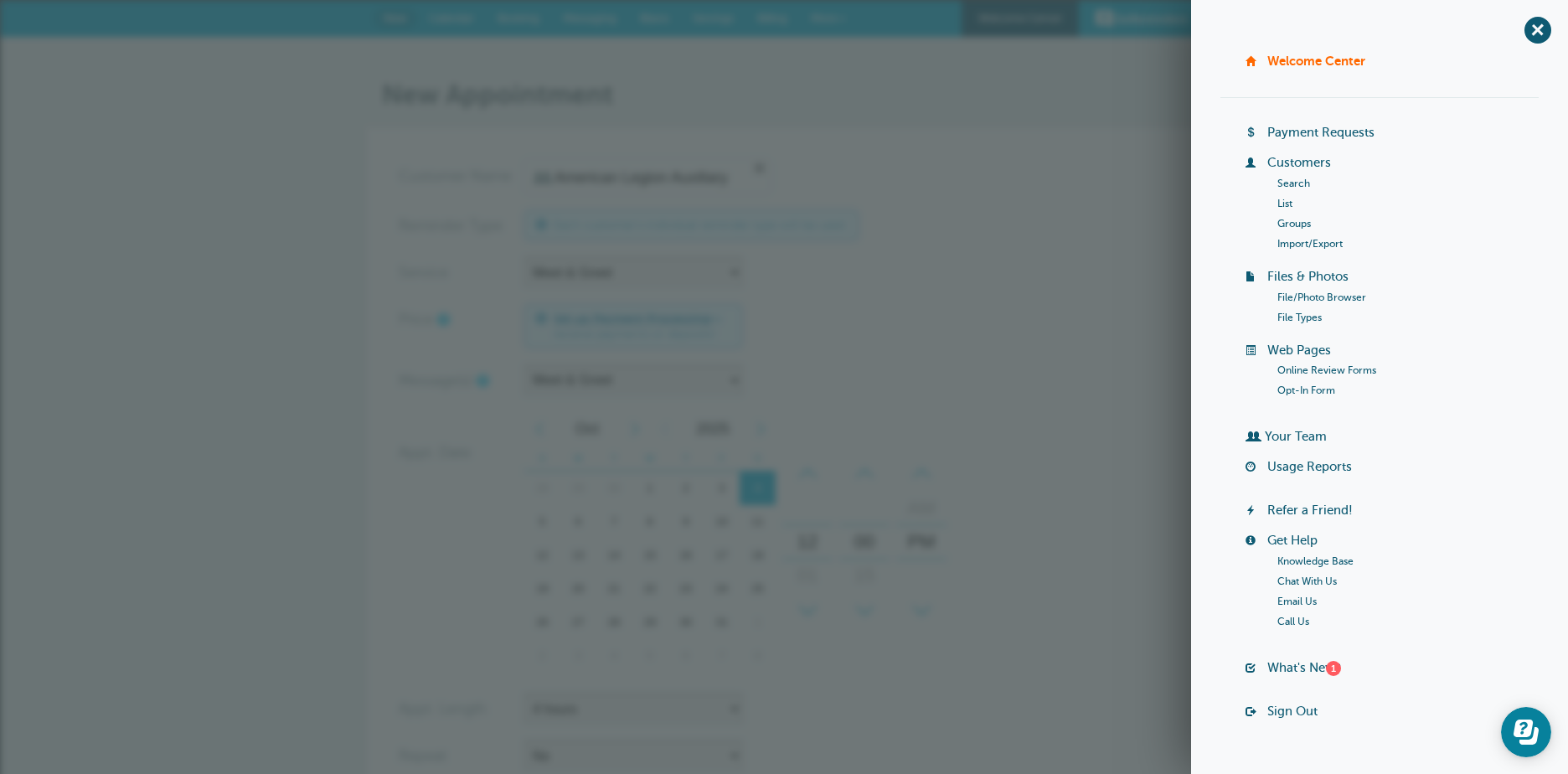
click at [1308, 277] on link "Files & Photos" at bounding box center [1308, 276] width 81 height 14
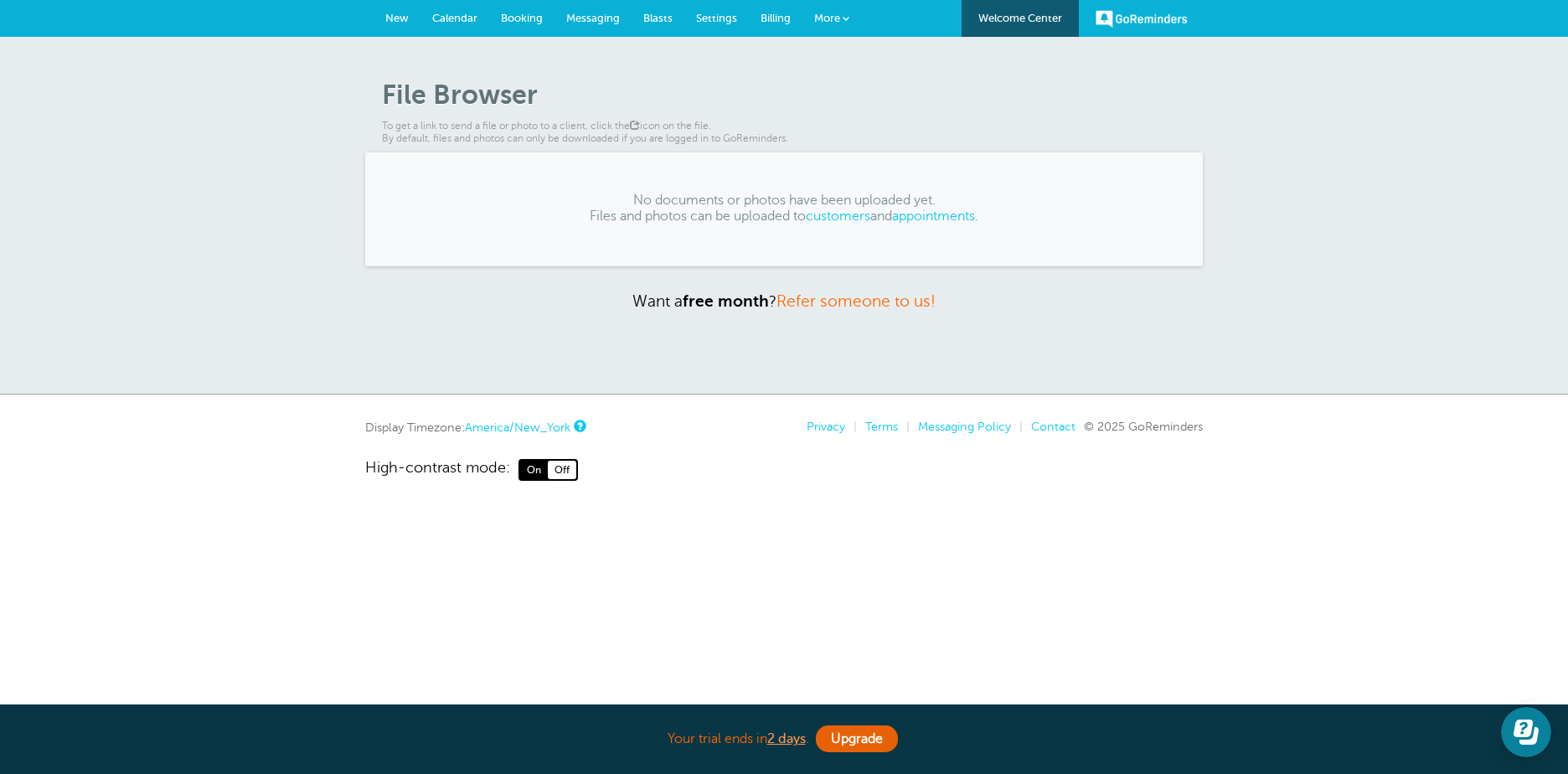
click at [965, 211] on link "appointments" at bounding box center [934, 215] width 83 height 15
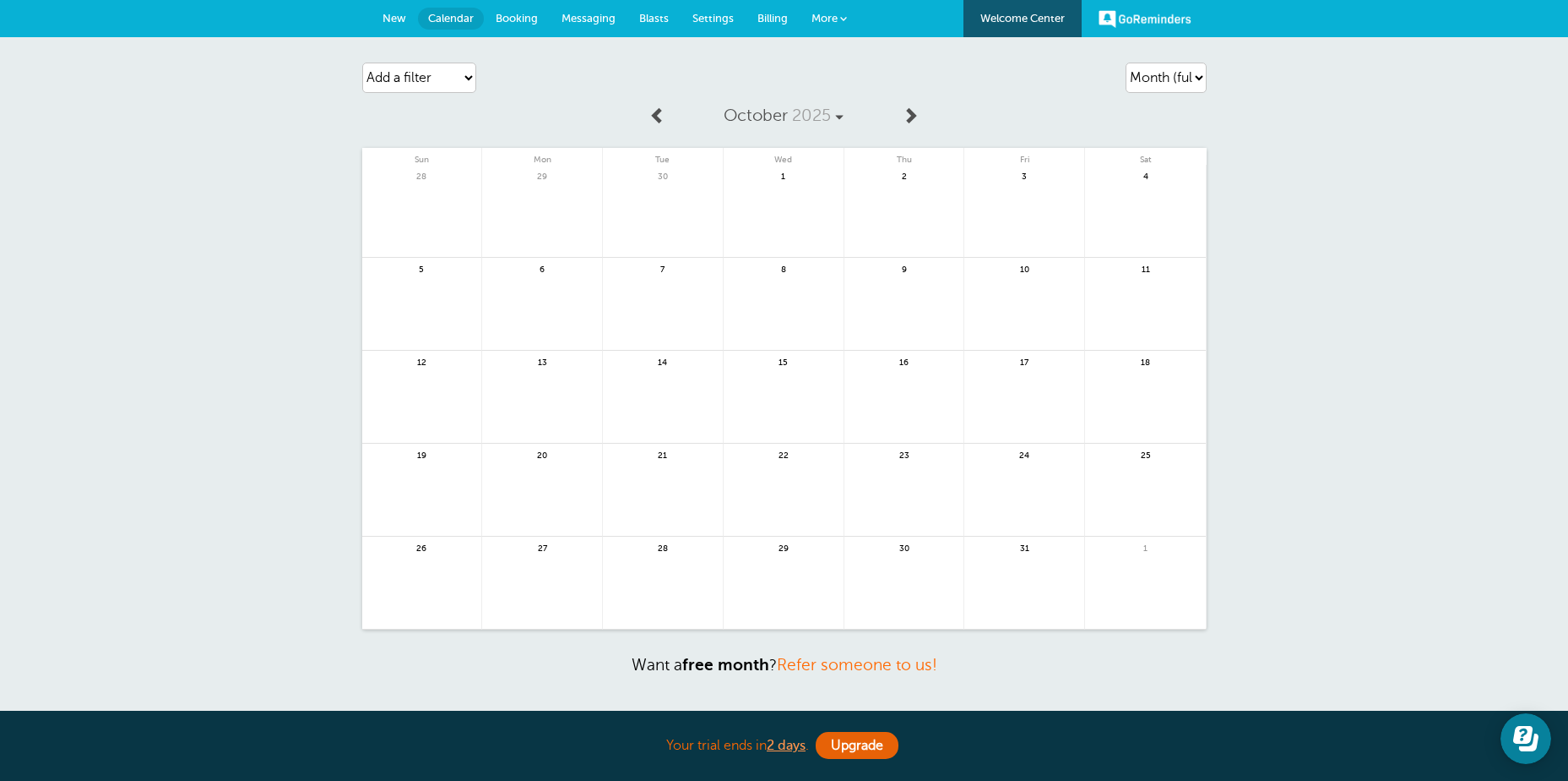
click at [1140, 200] on link at bounding box center [1146, 221] width 121 height 73
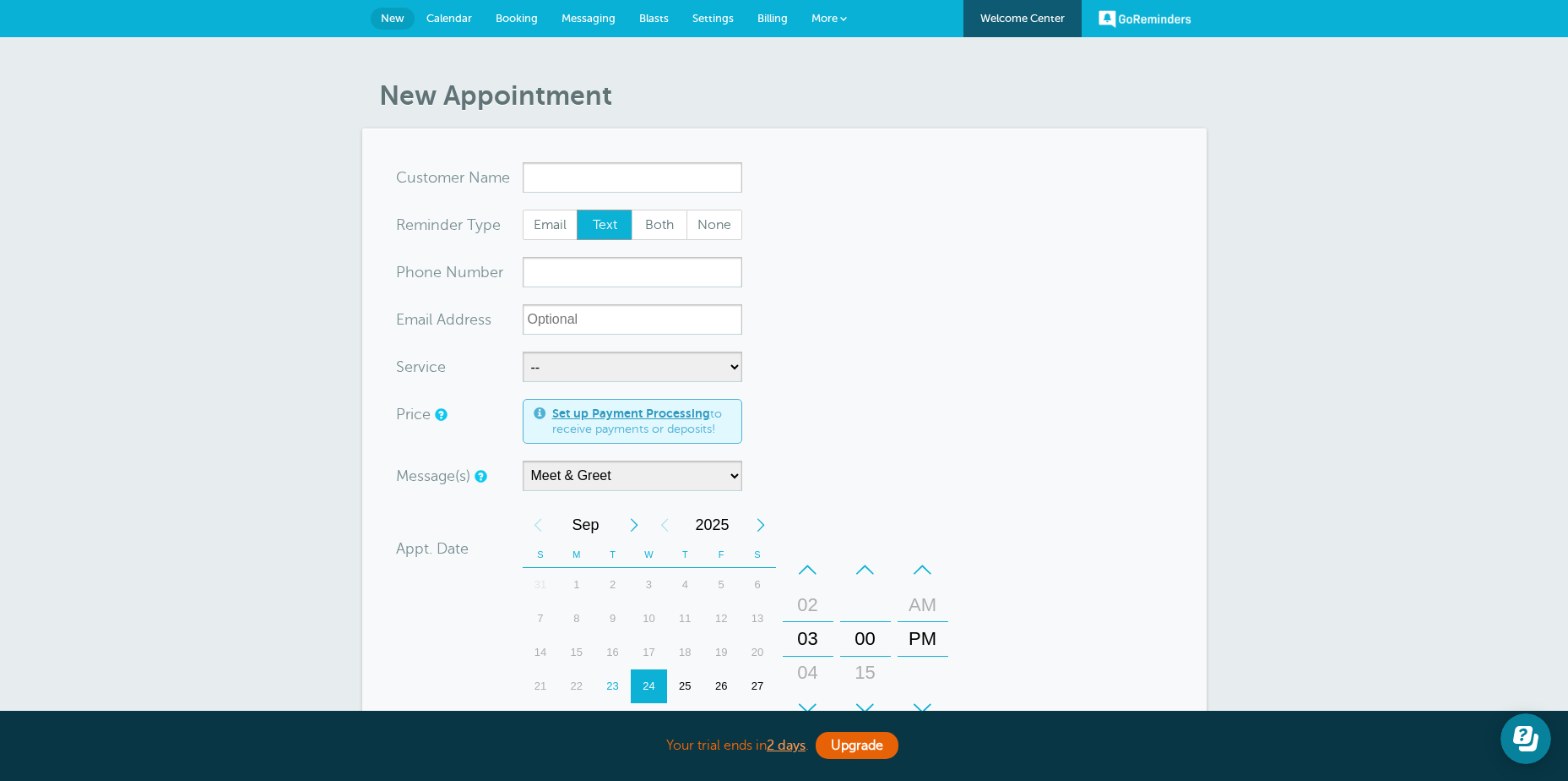
click at [708, 17] on span "Settings" at bounding box center [713, 18] width 42 height 13
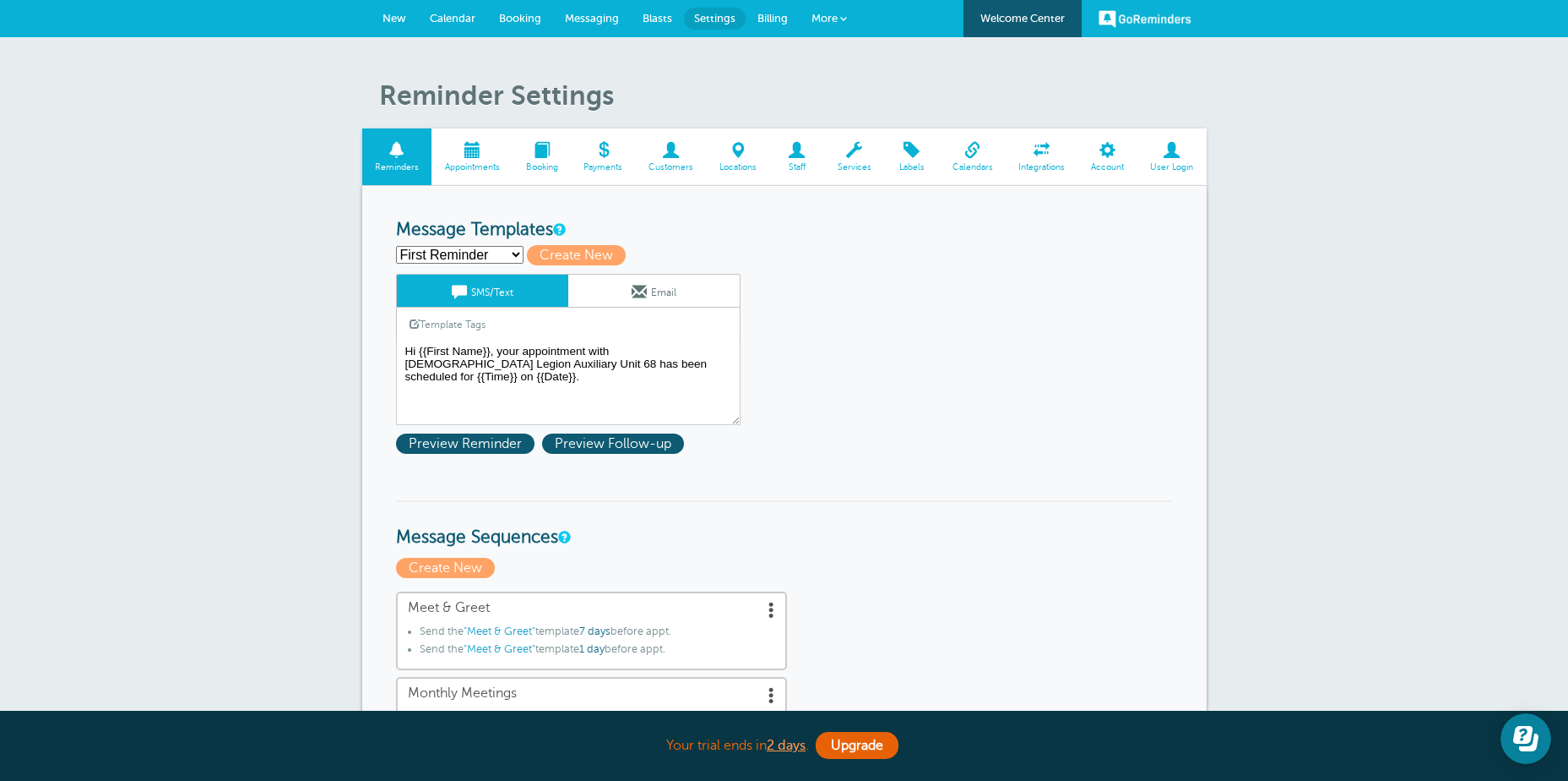
click at [510, 253] on select "First Reminder Meet & Greet Monthly Meetings Second Reminder Third Reminder Cre…" at bounding box center [460, 255] width 127 height 17
select select "162377"
click at [396, 246] on select "First Reminder Meet & Greet Monthly Meetings Second Reminder Third Reminder Cre…" at bounding box center [460, 255] width 127 height 17
type input "Meet & Greet"
type textarea "Hi {{First Name}}, we would like to personally invite you to our Meet & Greet o…"
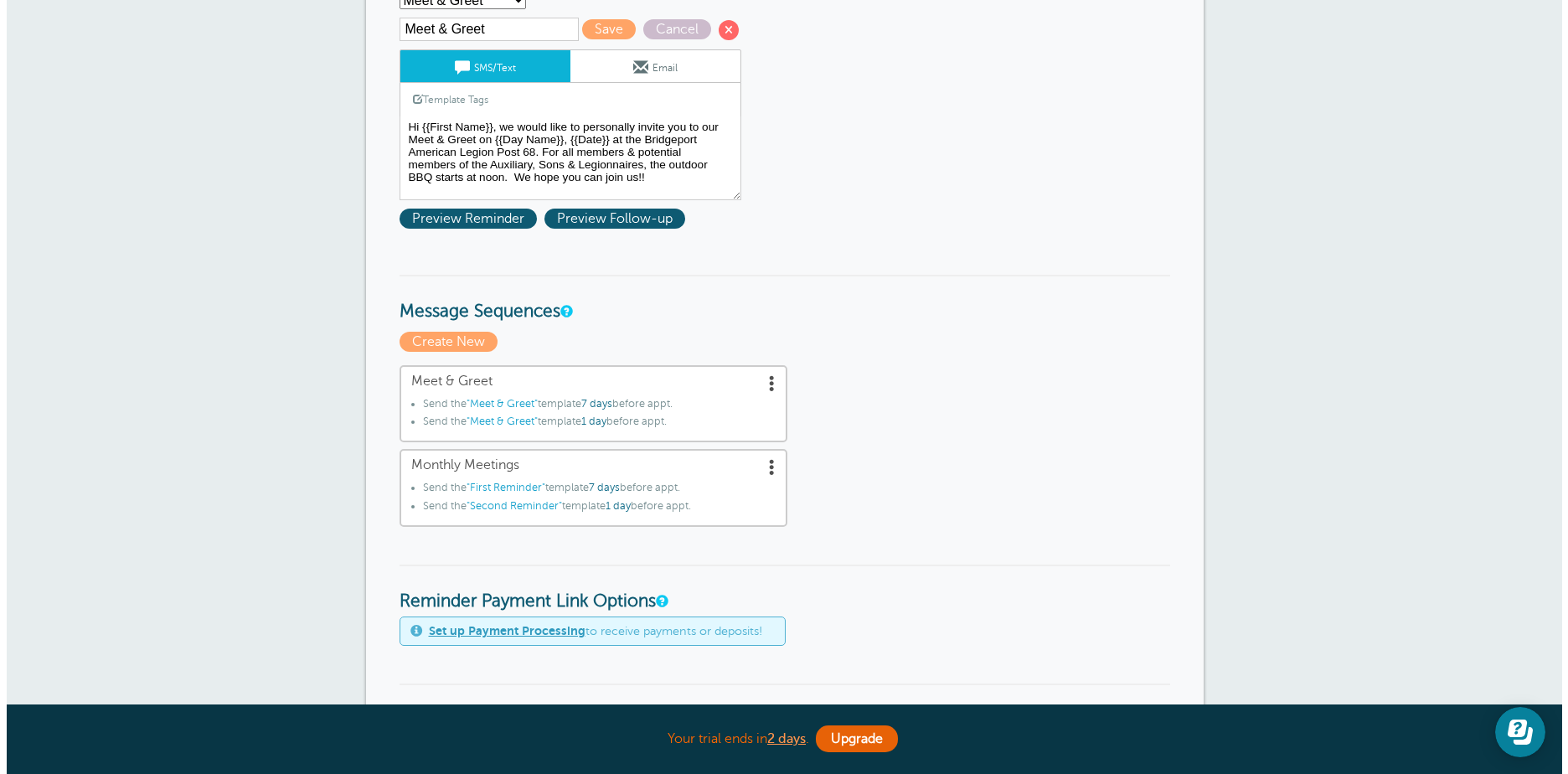
scroll to position [335, 0]
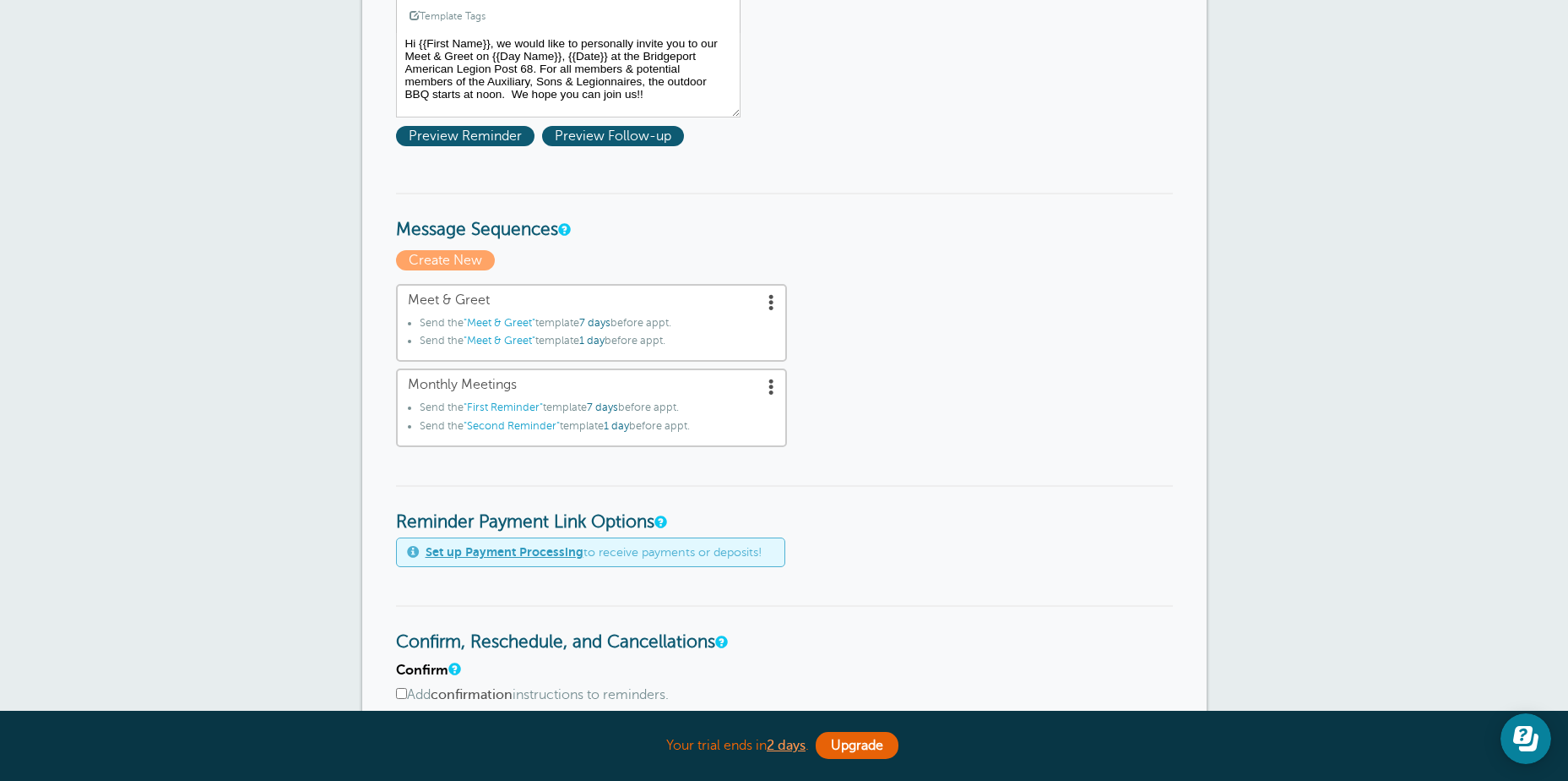
click at [509, 323] on span ""Meet & Greet"" at bounding box center [499, 323] width 71 height 12
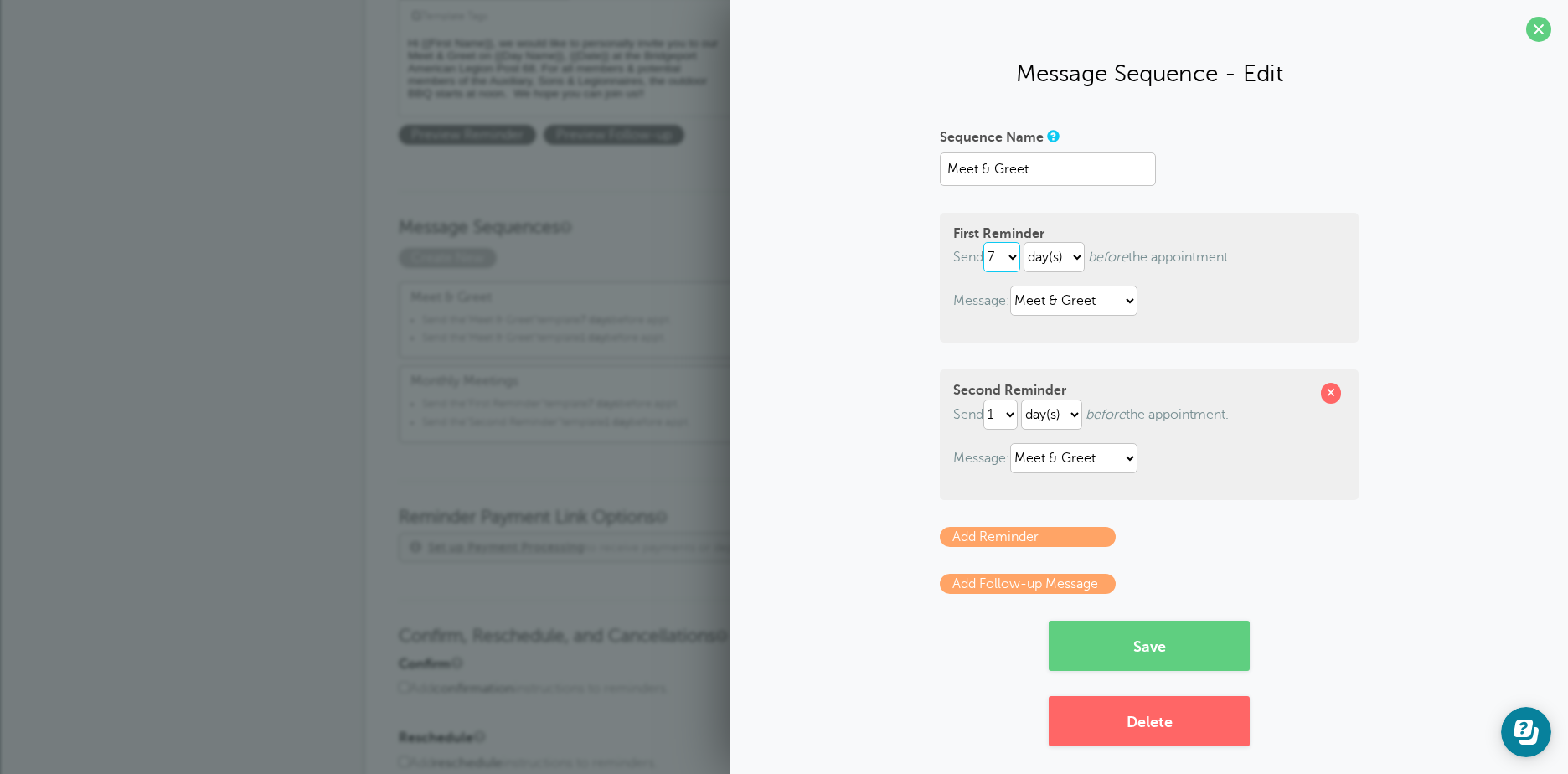
click at [1008, 256] on select "immediately 1 2 3 4 5 6 7 8 9 10 11 12 13 14 15 16 17 18 19 20 21 22 23 24 25 2…" at bounding box center [1001, 257] width 37 height 30
select select "0"
click at [983, 242] on select "immediately 1 2 3 4 5 6 7 8 9 10 11 12 13 14 15 16 17 18 19 20 21 22 23 24 25 2…" at bounding box center [1001, 257] width 37 height 30
click at [1149, 638] on button "Save" at bounding box center [1149, 645] width 201 height 50
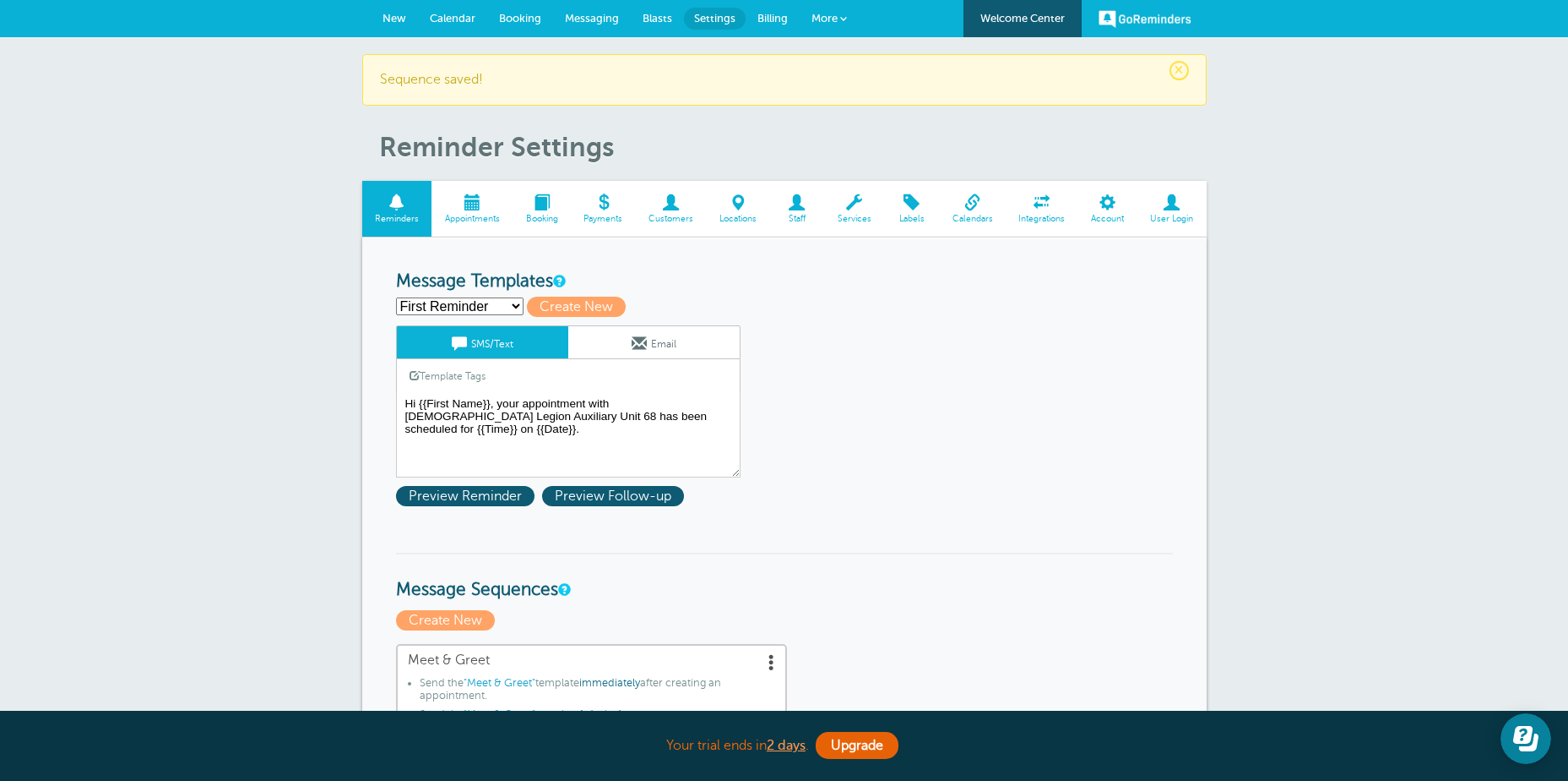
click at [517, 301] on select "First Reminder Meet & Greet Monthly Meetings Second Reminder Third Reminder Cre…" at bounding box center [460, 306] width 127 height 17
select select "162377"
click at [396, 297] on select "First Reminder Meet & Greet Monthly Meetings Second Reminder Third Reminder Cre…" at bounding box center [460, 306] width 127 height 17
type input "Meet & Greet"
type textarea "Hi {{First Name}}, we would like to personally invite you to our Meet & Greet o…"
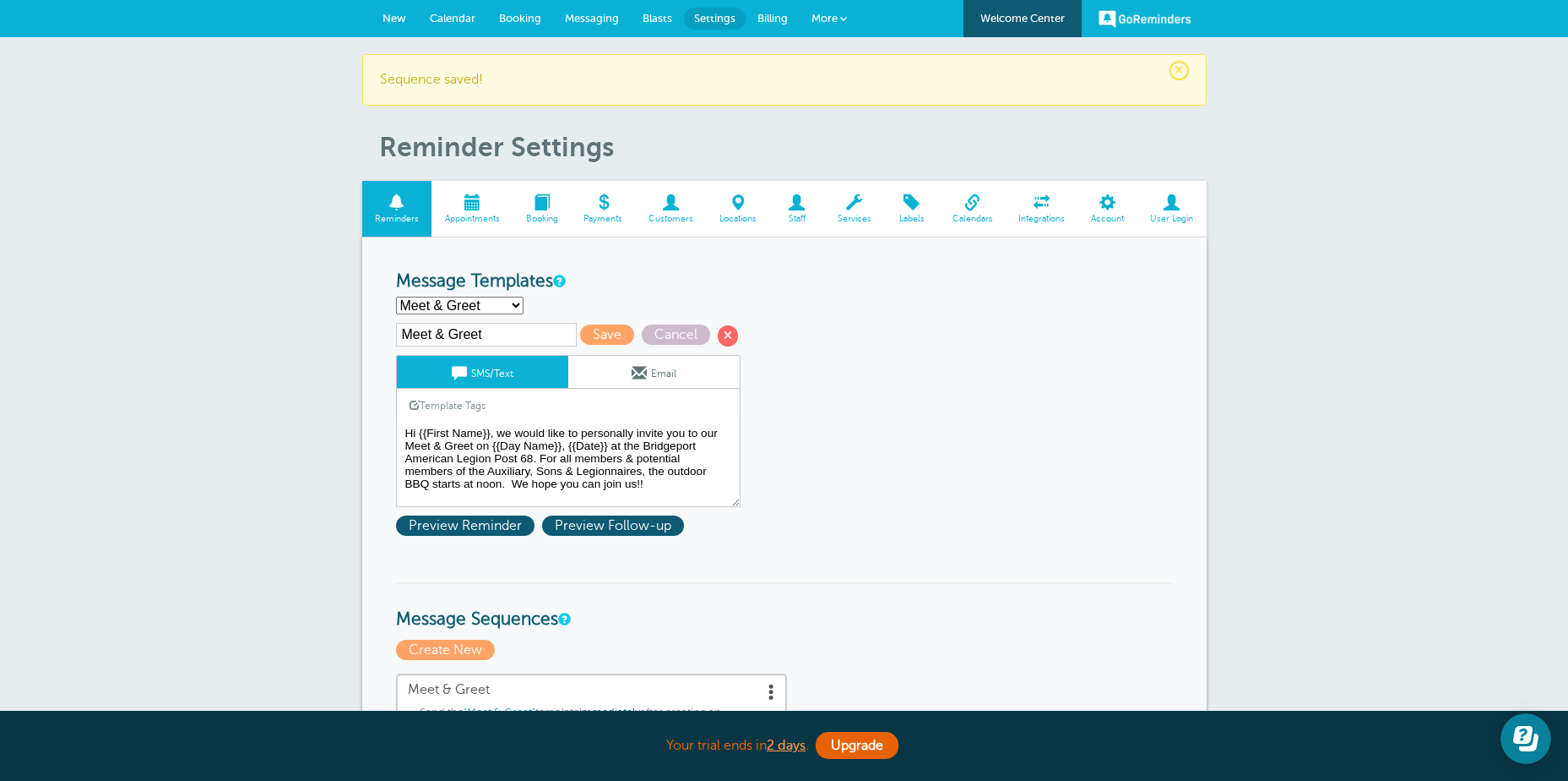
click at [835, 14] on span "More" at bounding box center [825, 18] width 26 height 13
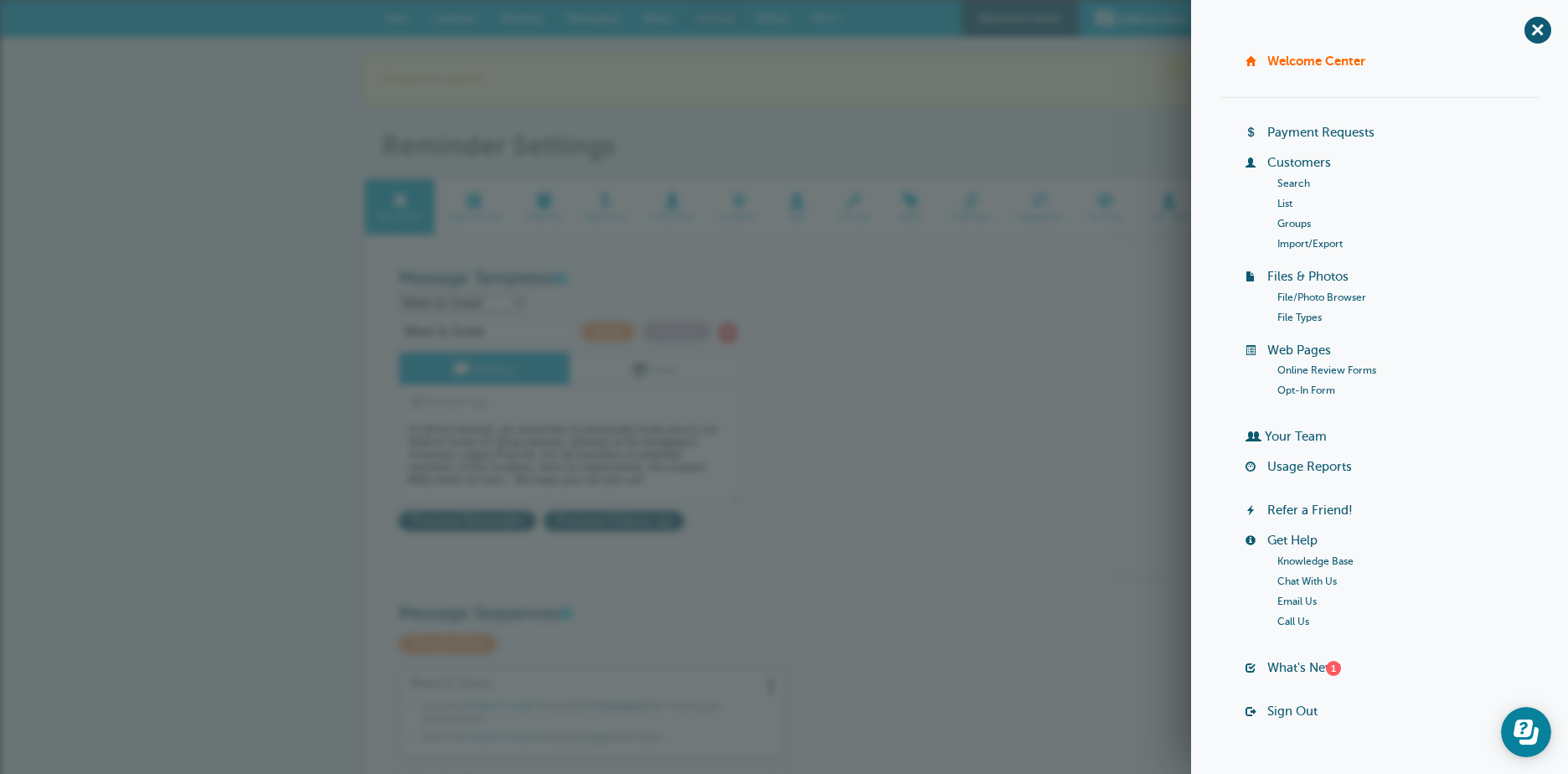
click at [1280, 205] on link "List" at bounding box center [1284, 204] width 15 height 12
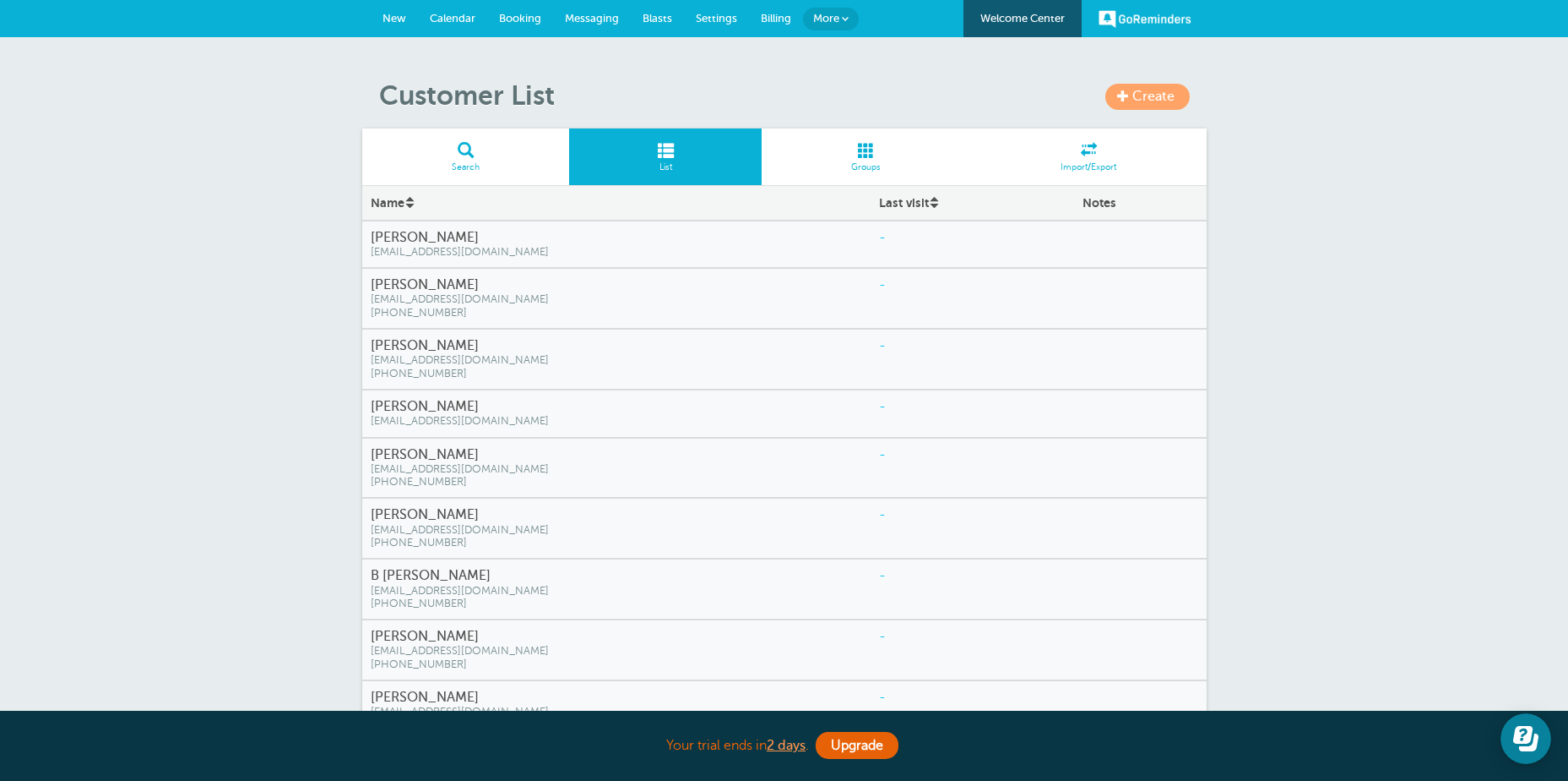
click at [470, 149] on span at bounding box center [466, 150] width 207 height 16
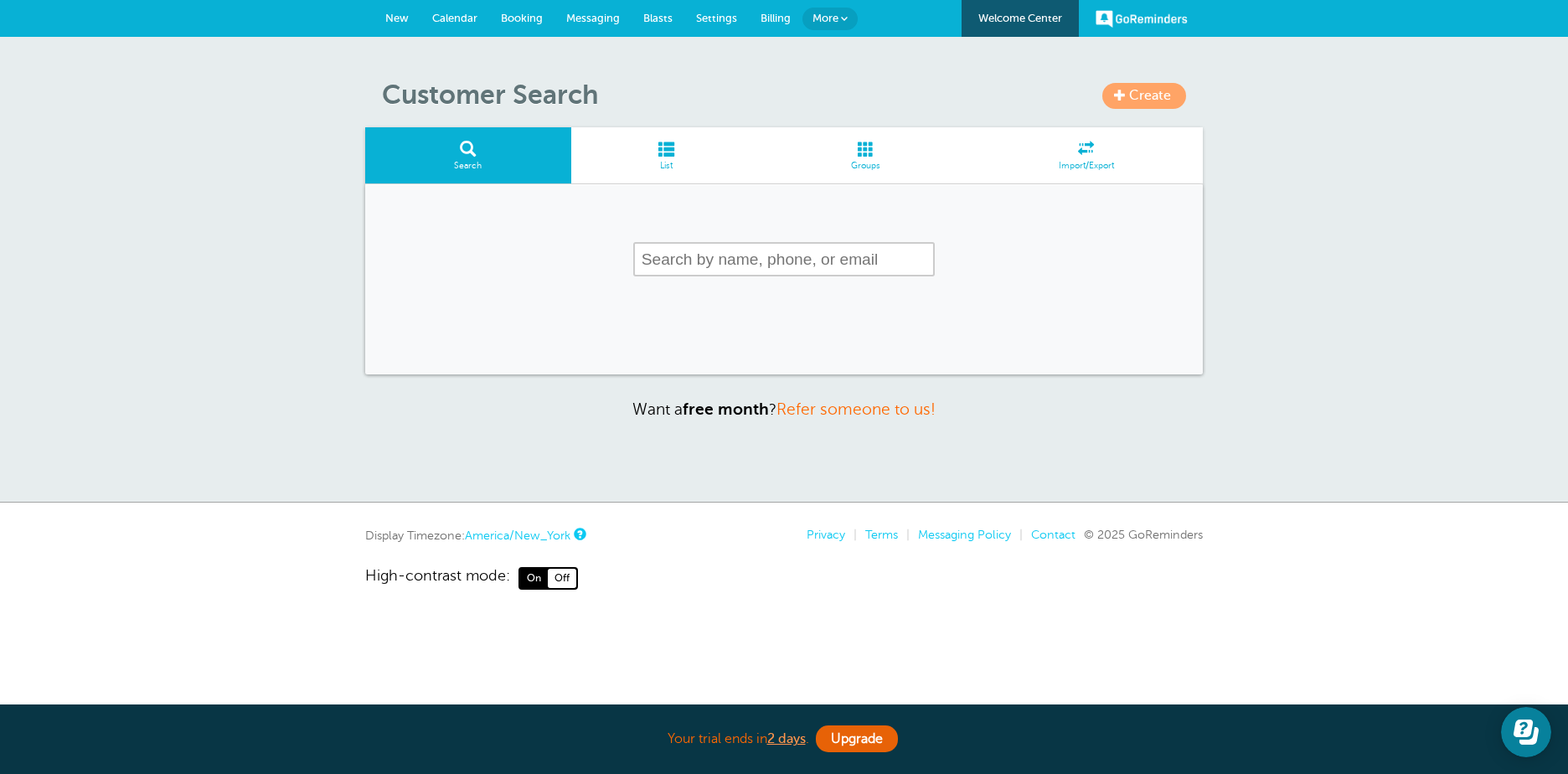
click at [699, 259] on input "text" at bounding box center [784, 259] width 302 height 35
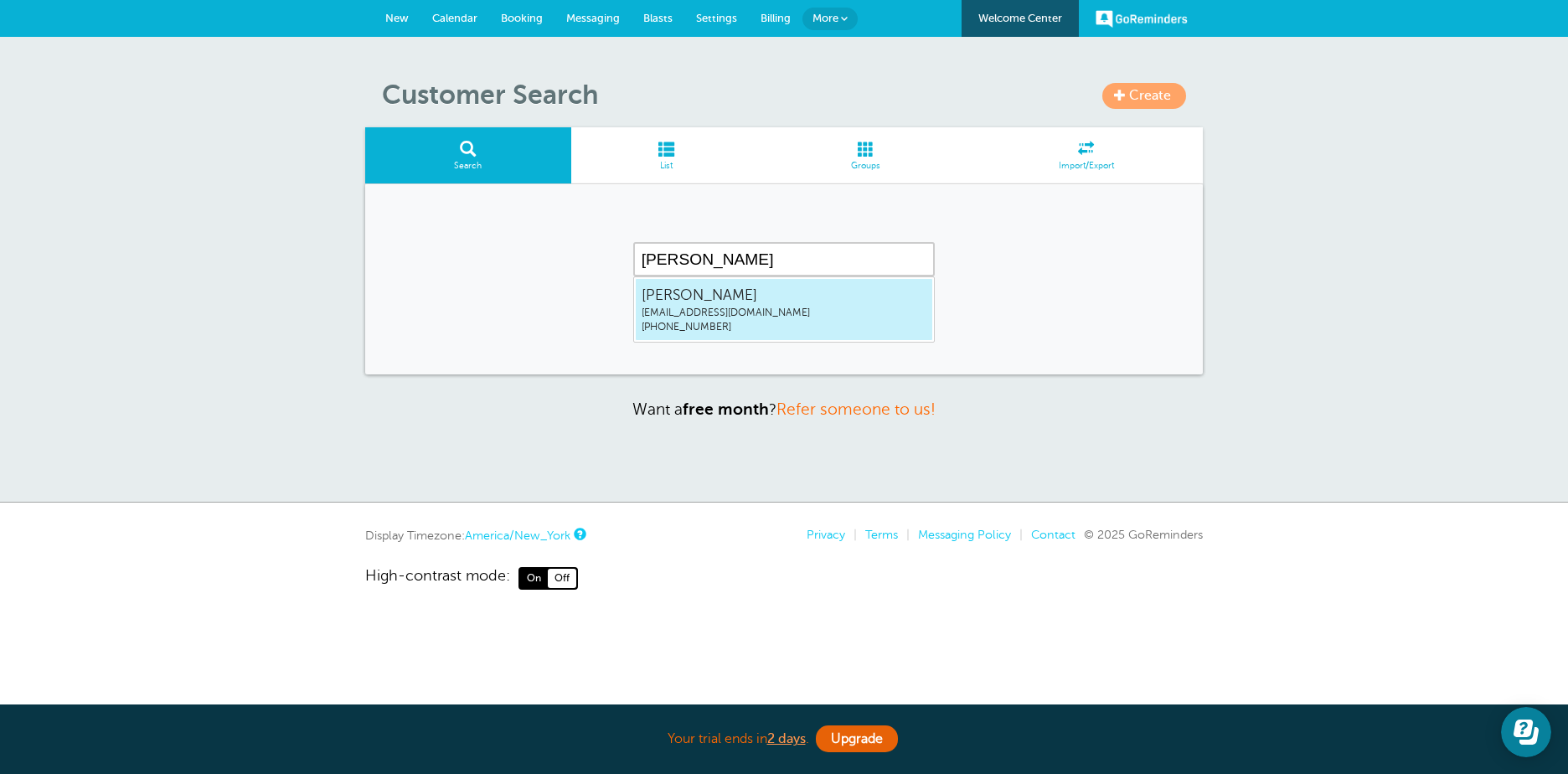
click at [704, 306] on span "[EMAIL_ADDRESS][DOMAIN_NAME]" at bounding box center [784, 313] width 285 height 14
type input "[PERSON_NAME]"
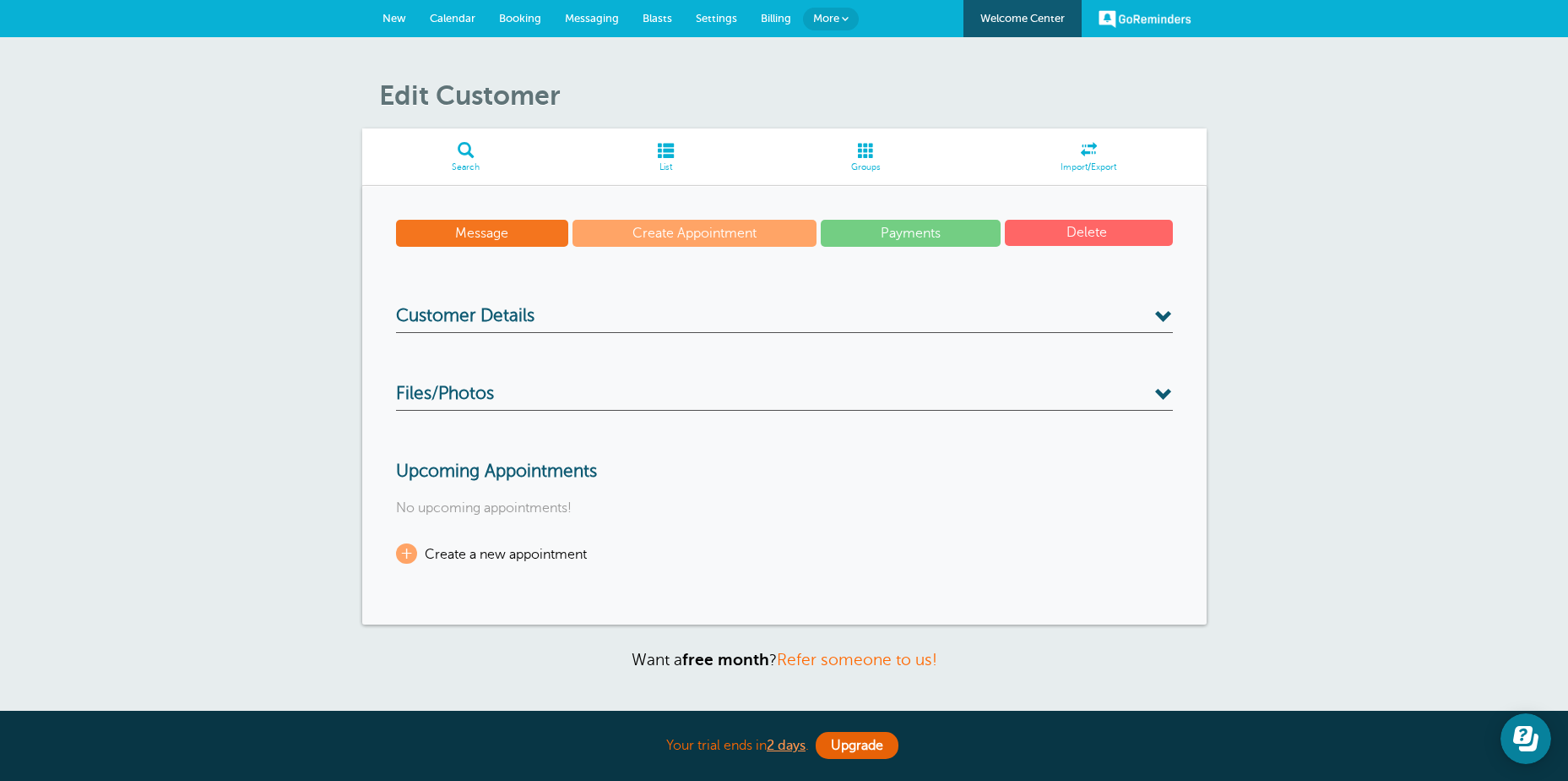
click at [1166, 312] on span at bounding box center [1164, 317] width 17 height 17
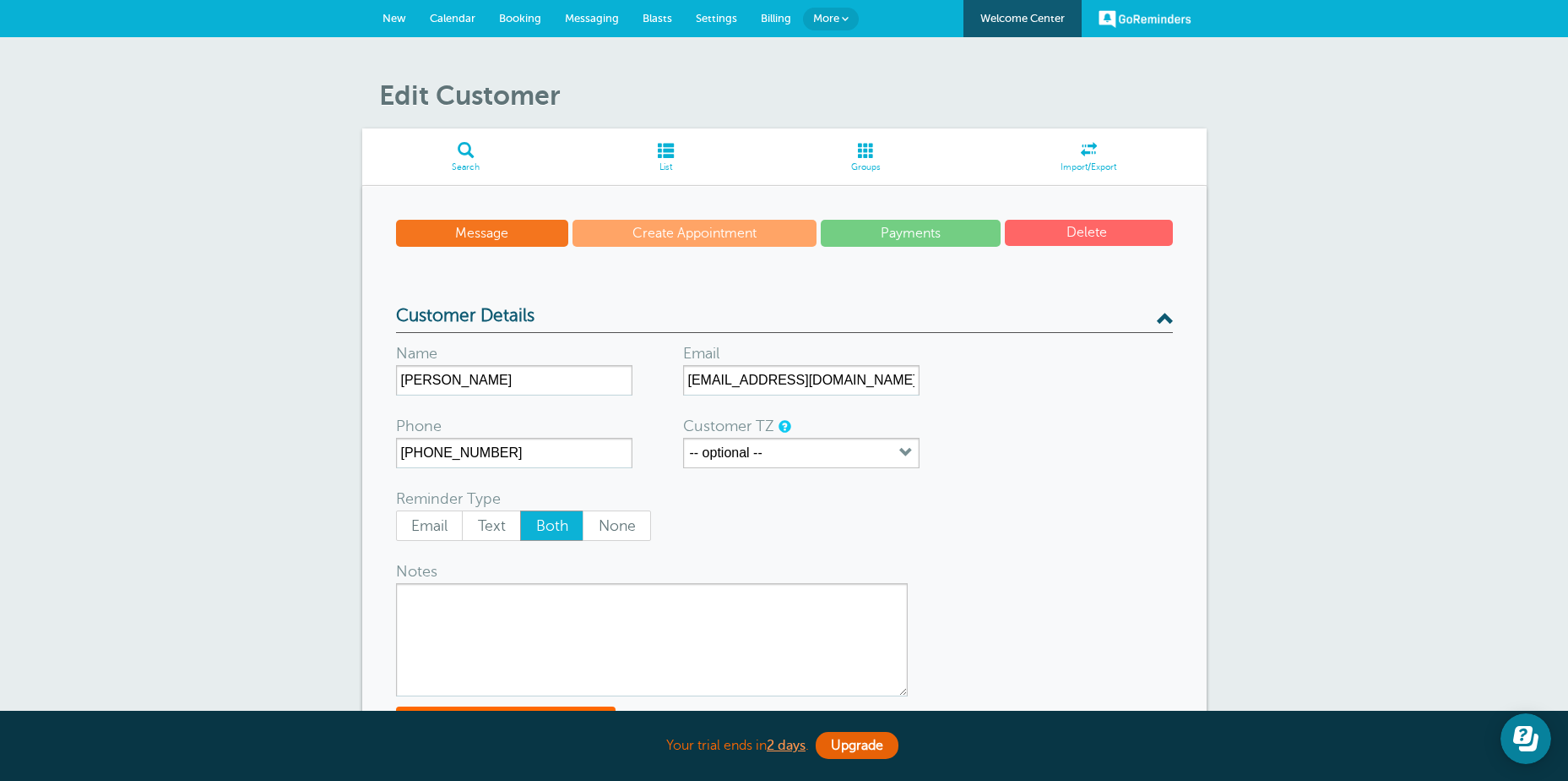
click at [844, 17] on span at bounding box center [846, 18] width 7 height 7
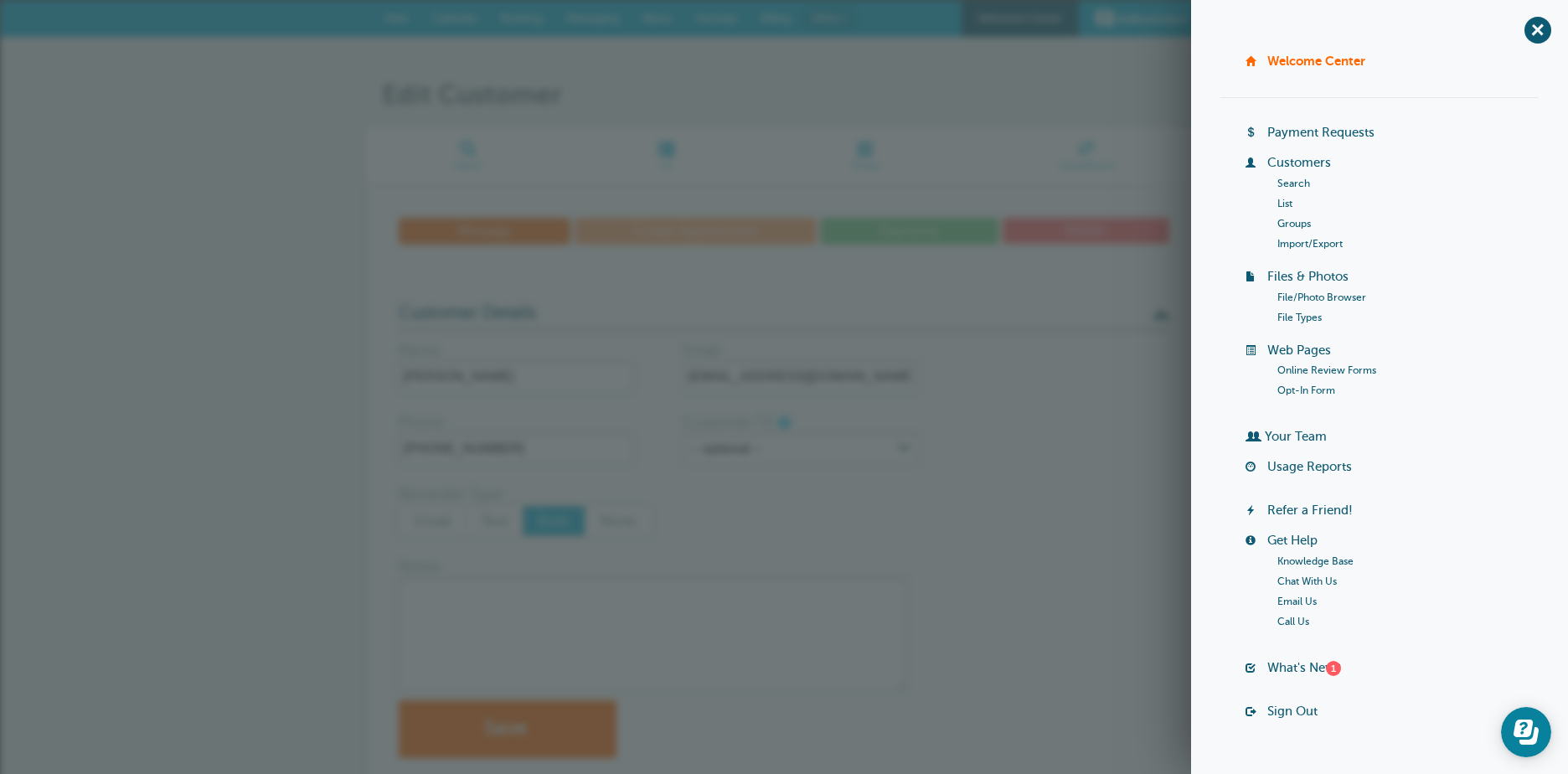
click at [1292, 224] on link "Groups" at bounding box center [1293, 224] width 34 height 12
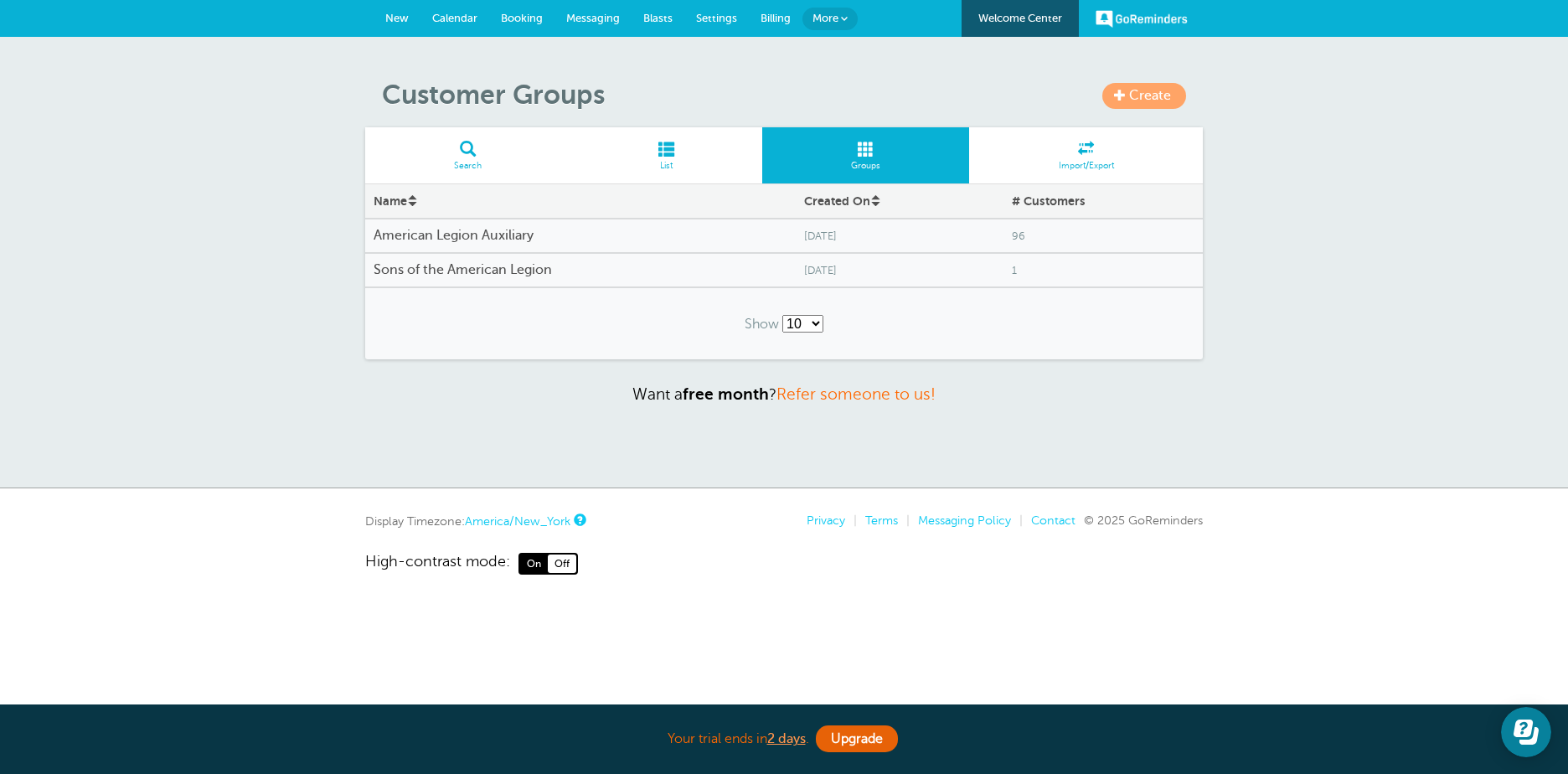
click at [1135, 95] on span "Create" at bounding box center [1150, 95] width 41 height 15
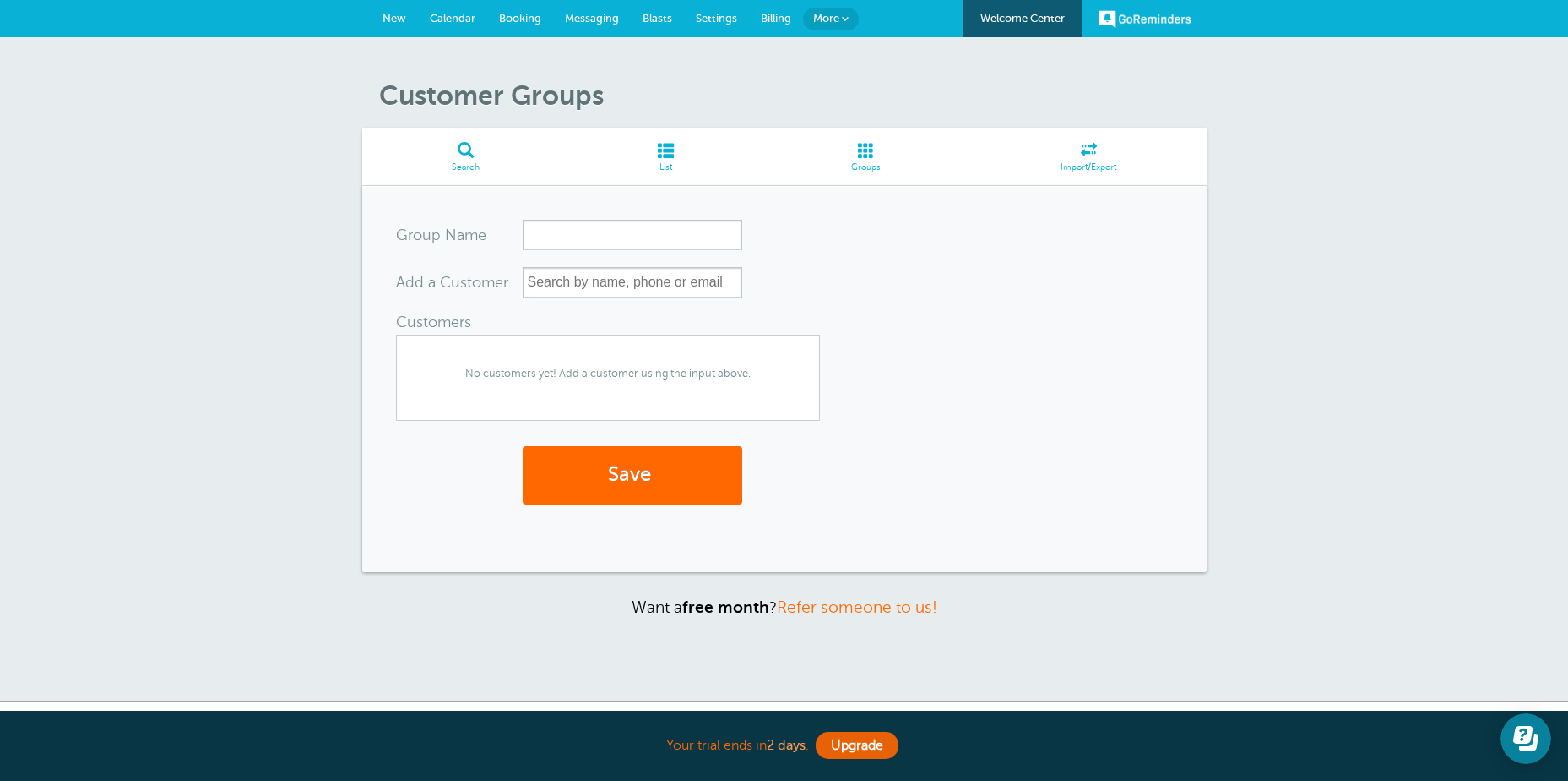
click at [674, 153] on span at bounding box center [665, 150] width 193 height 16
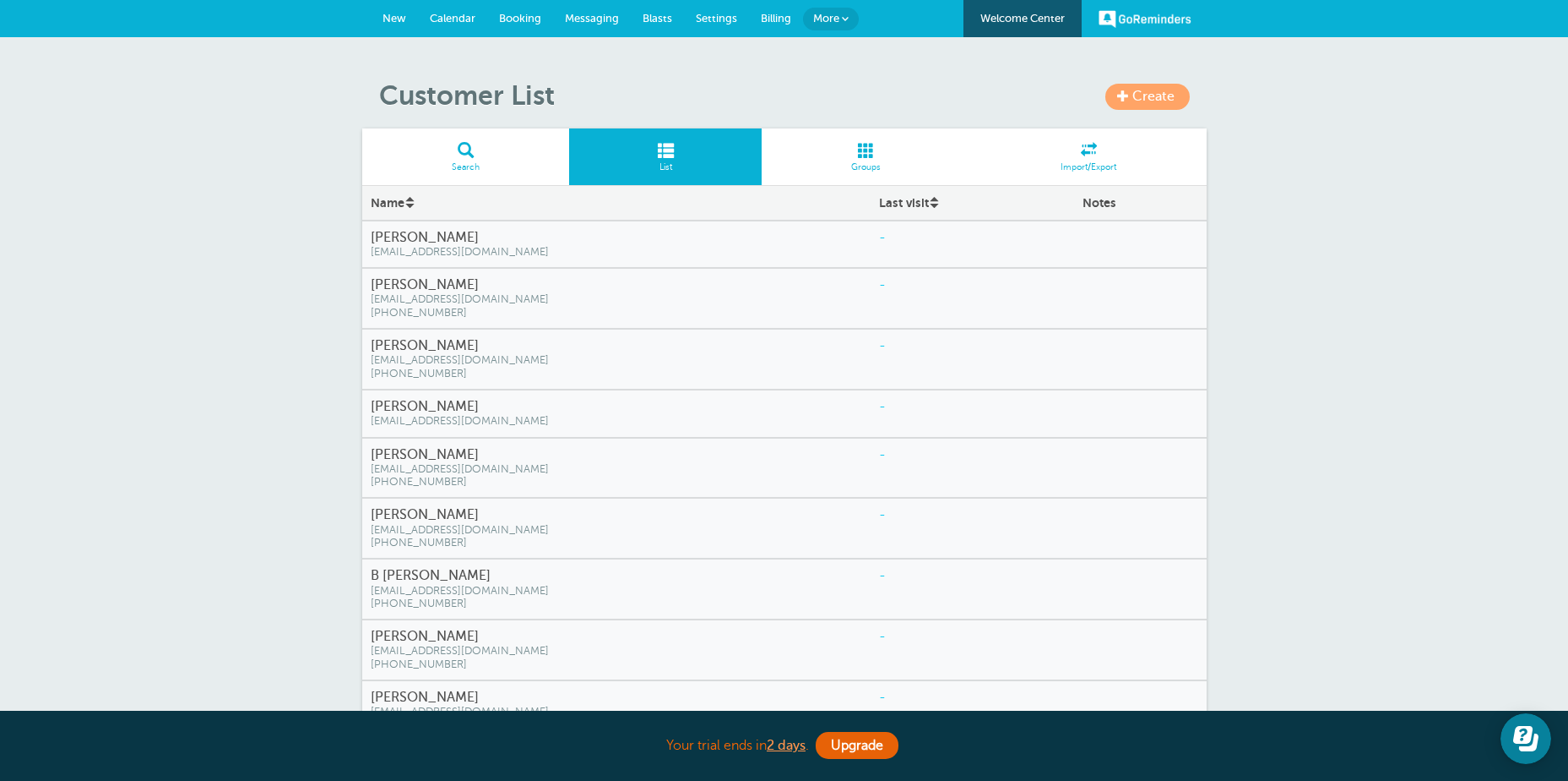
click at [864, 152] on span at bounding box center [866, 150] width 209 height 16
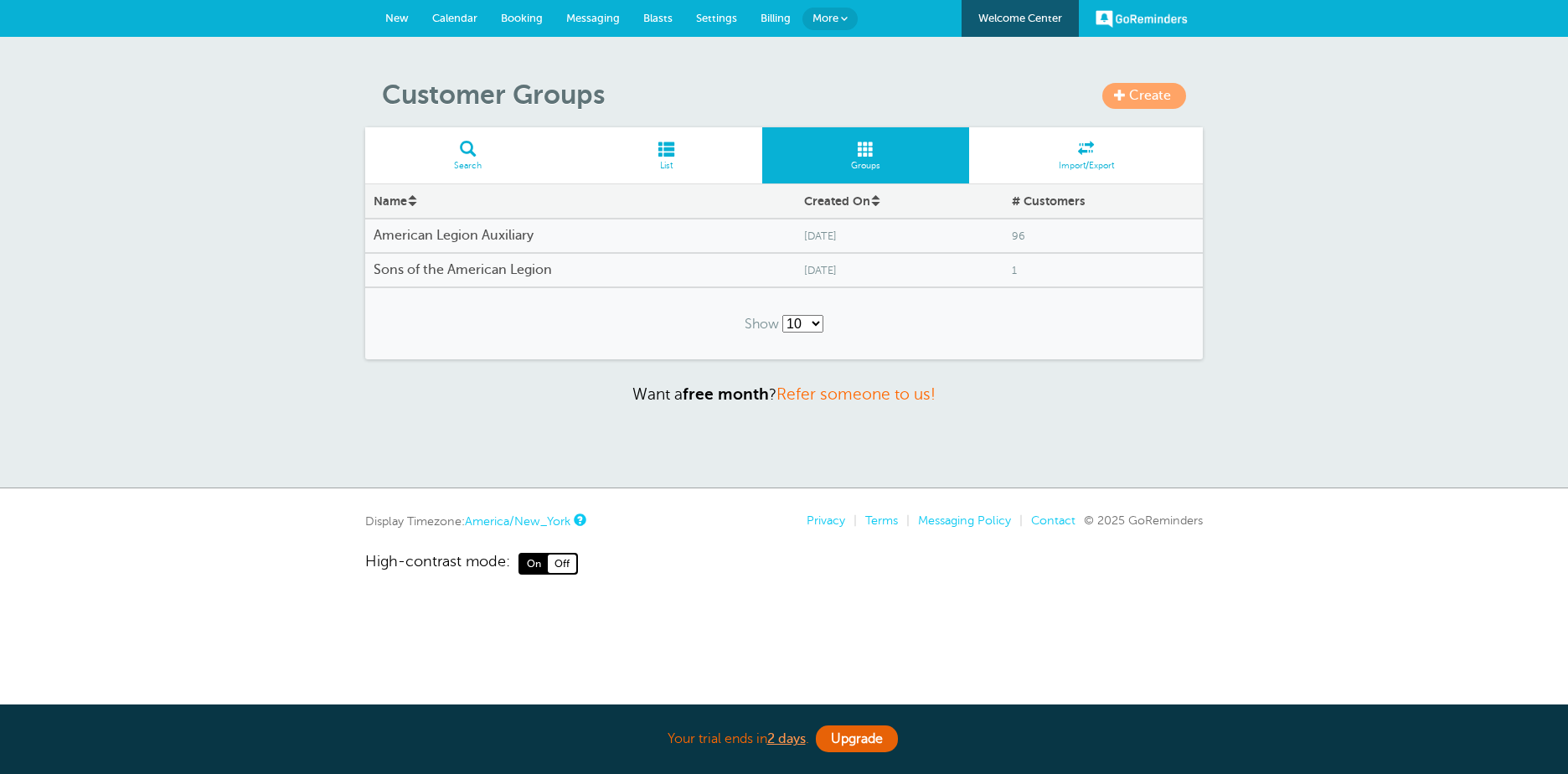
click at [483, 238] on h4 "American Legion Auxiliary" at bounding box center [580, 236] width 414 height 16
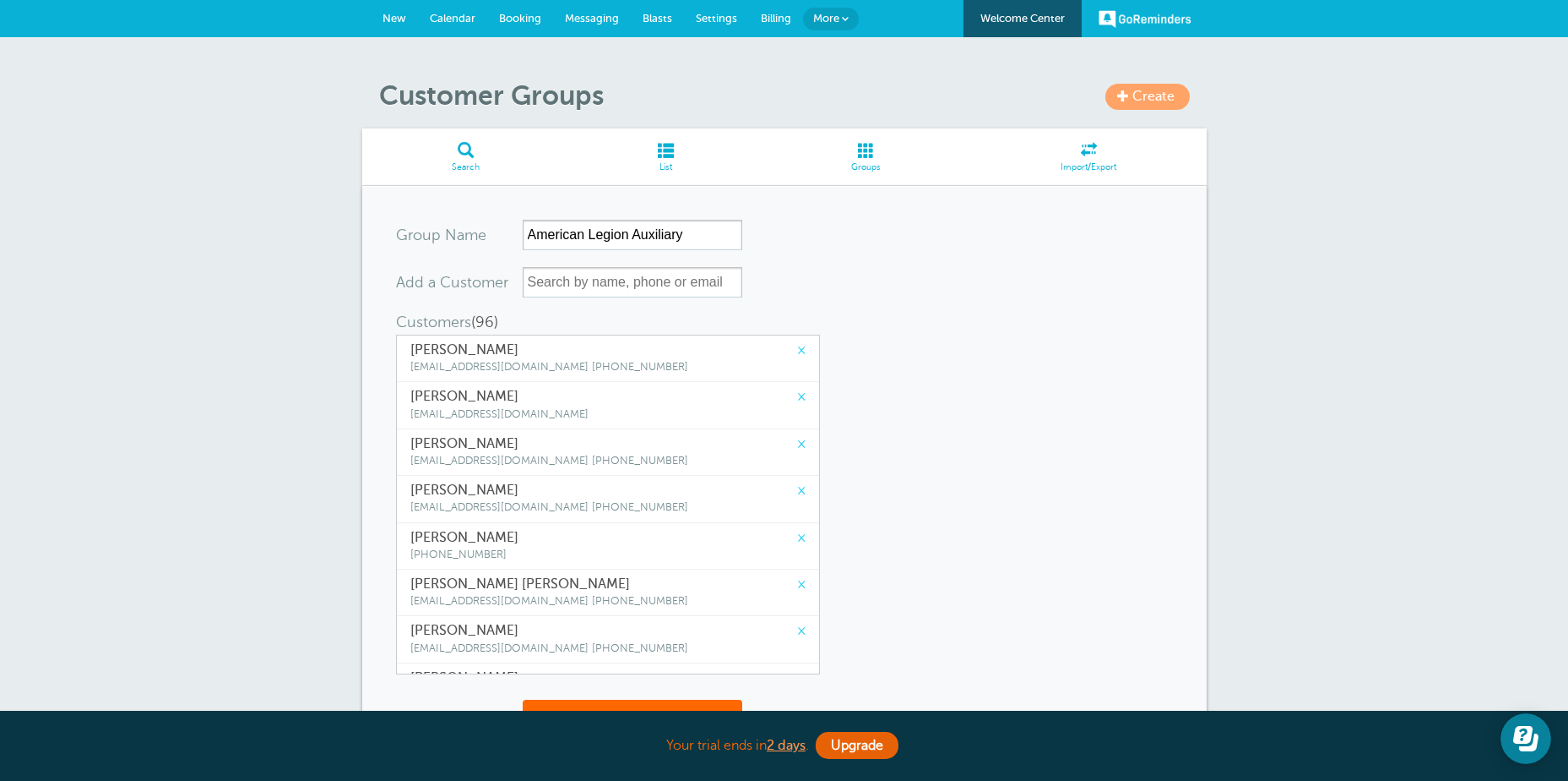
click at [871, 151] on span at bounding box center [866, 150] width 209 height 16
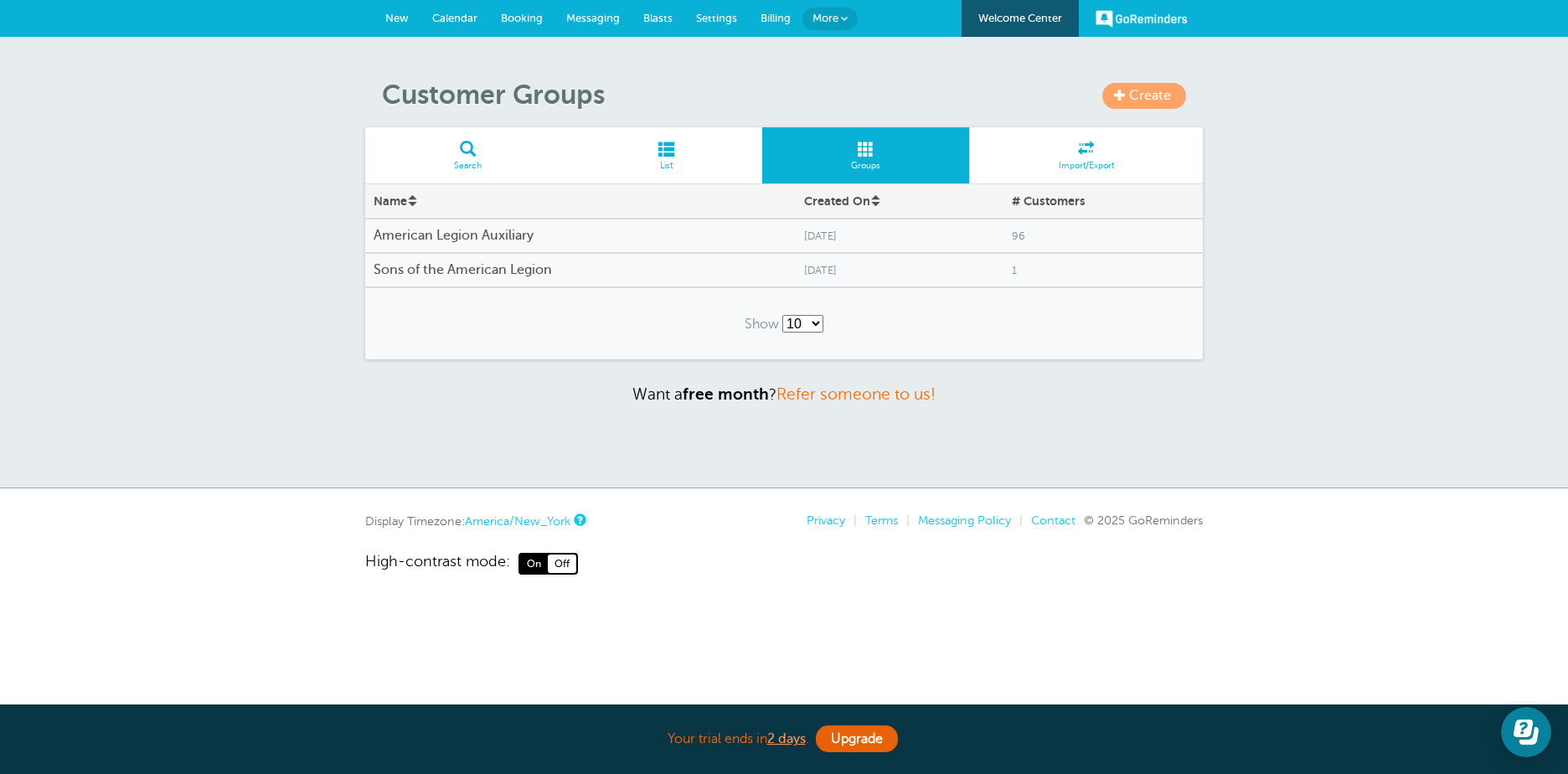
click at [498, 232] on h4 "American Legion Auxiliary" at bounding box center [580, 236] width 414 height 16
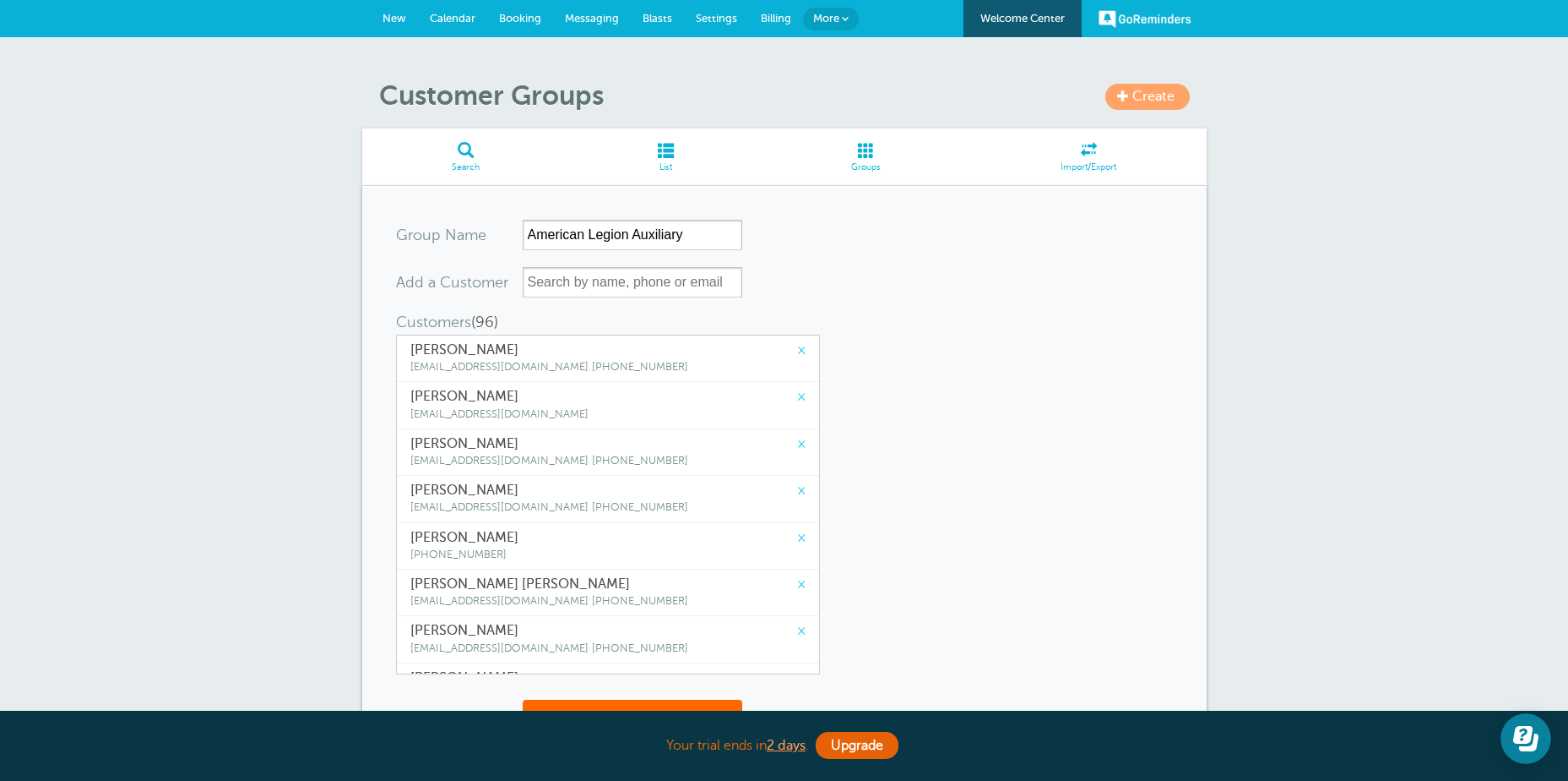
click at [397, 17] on span "New" at bounding box center [394, 18] width 24 height 13
